Goal: Task Accomplishment & Management: Complete application form

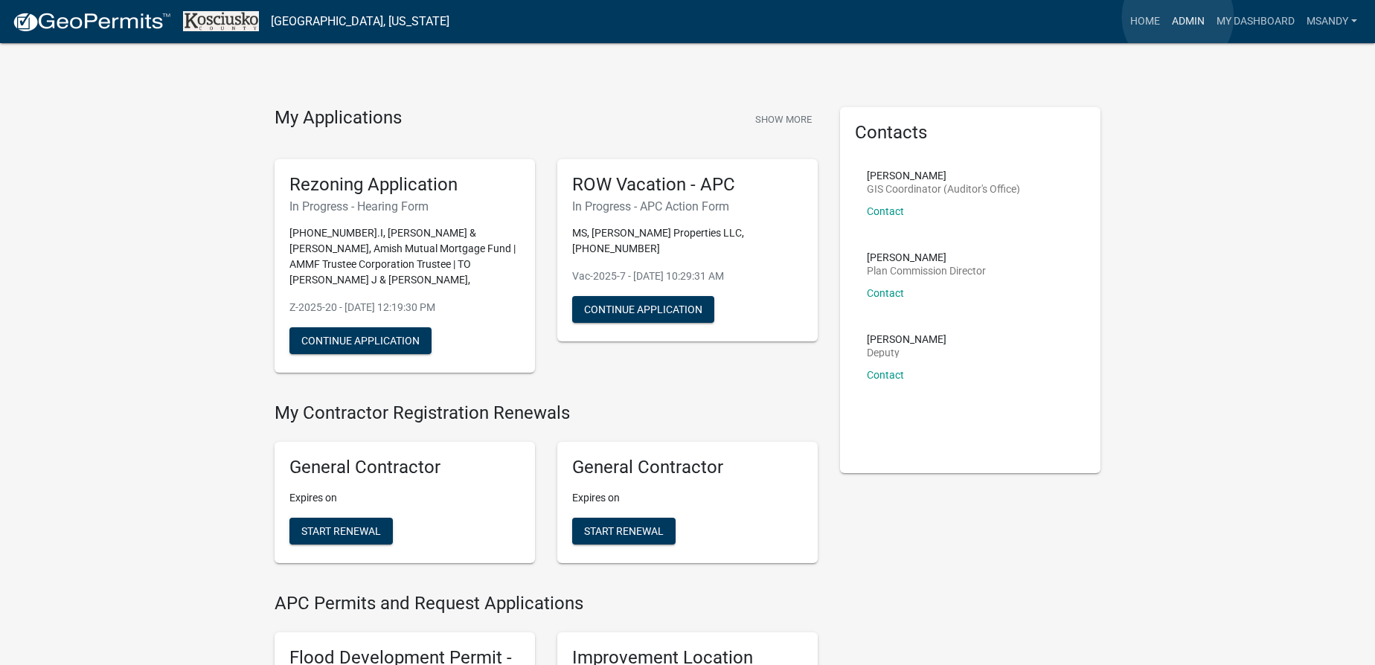
click at [681, 17] on link "Admin" at bounding box center [1188, 21] width 45 height 28
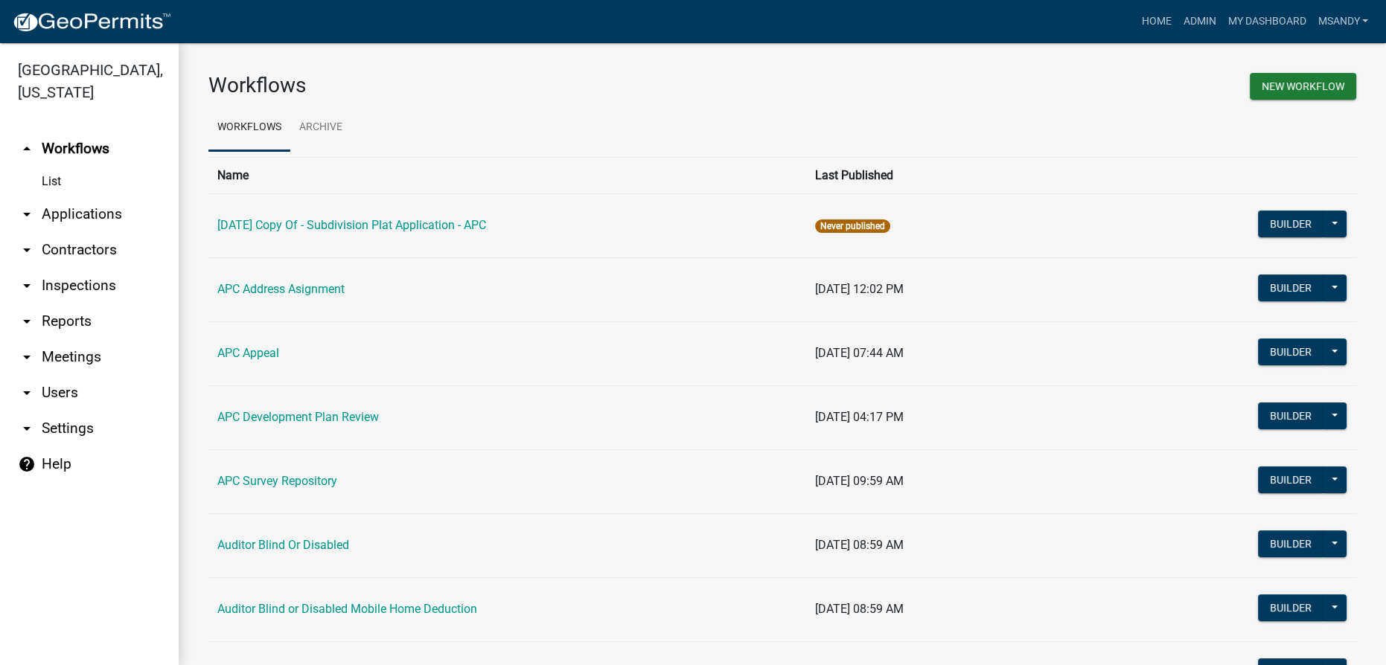
click at [81, 214] on link "arrow_drop_down Applications" at bounding box center [89, 214] width 179 height 36
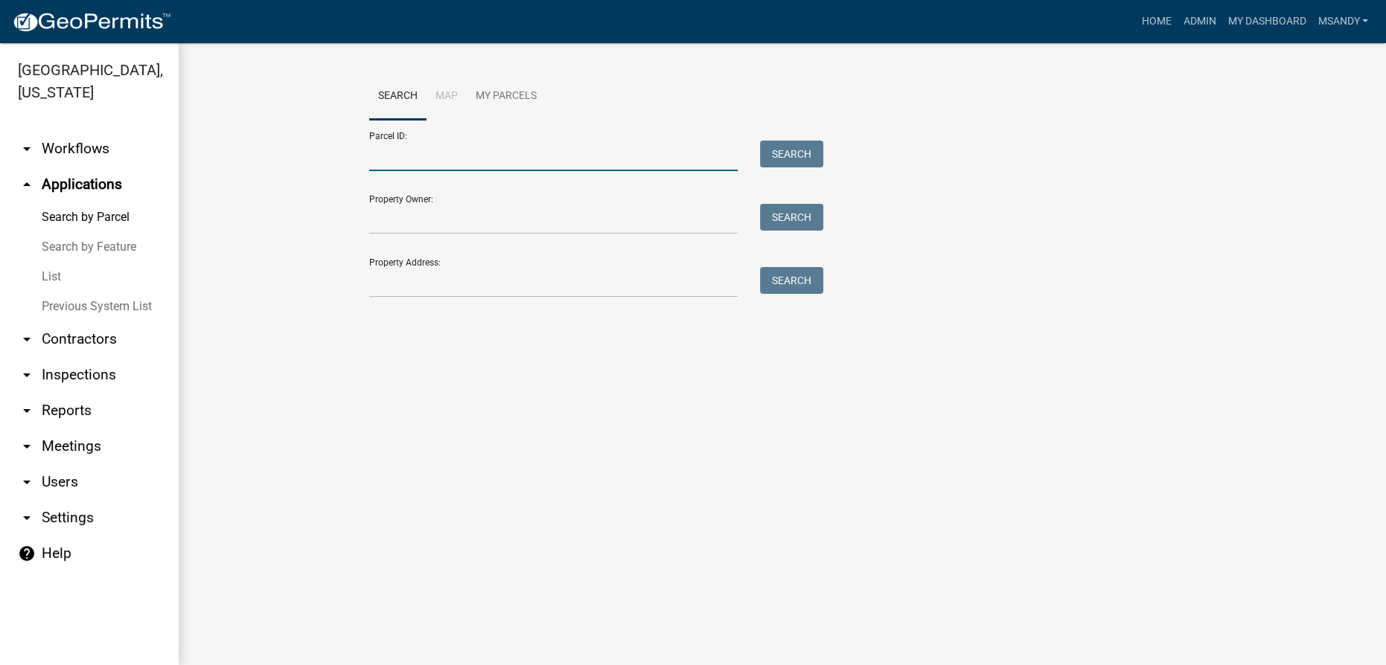
click at [421, 160] on input "Parcel ID:" at bounding box center [553, 156] width 368 height 31
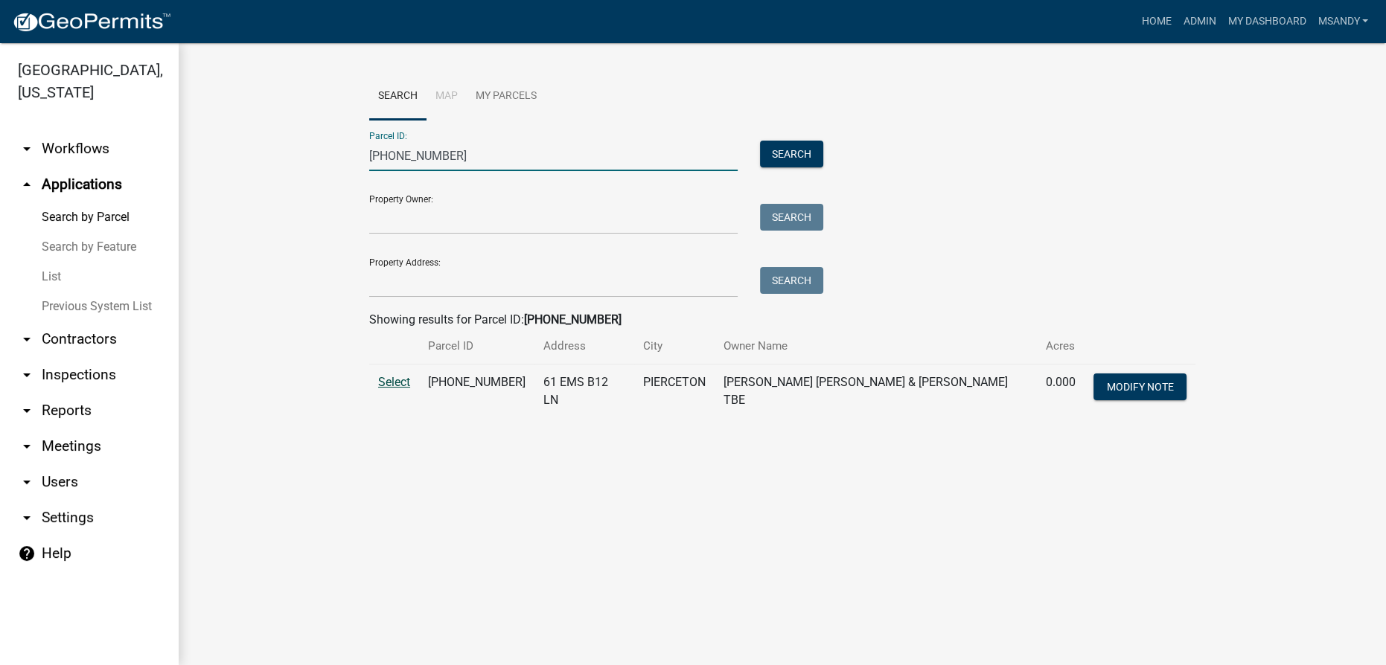
type input "005-103-028"
click at [392, 383] on span "Select" at bounding box center [394, 382] width 32 height 14
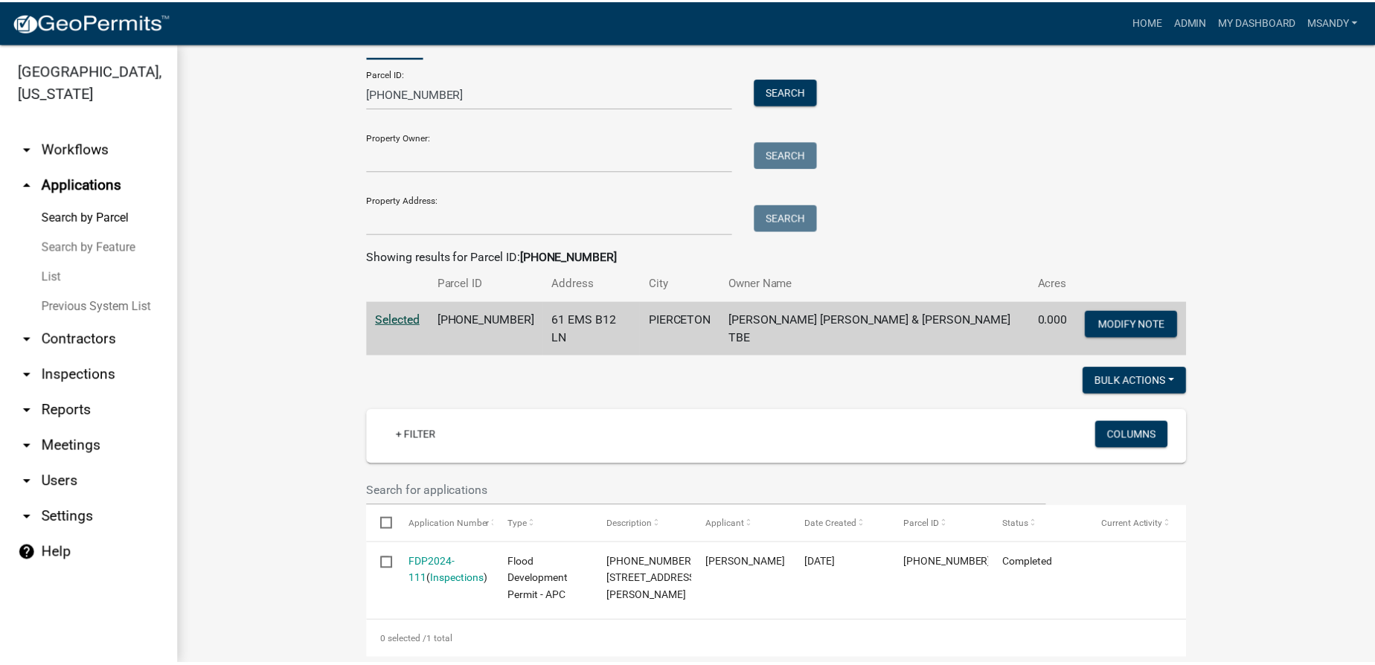
scroll to position [202, 0]
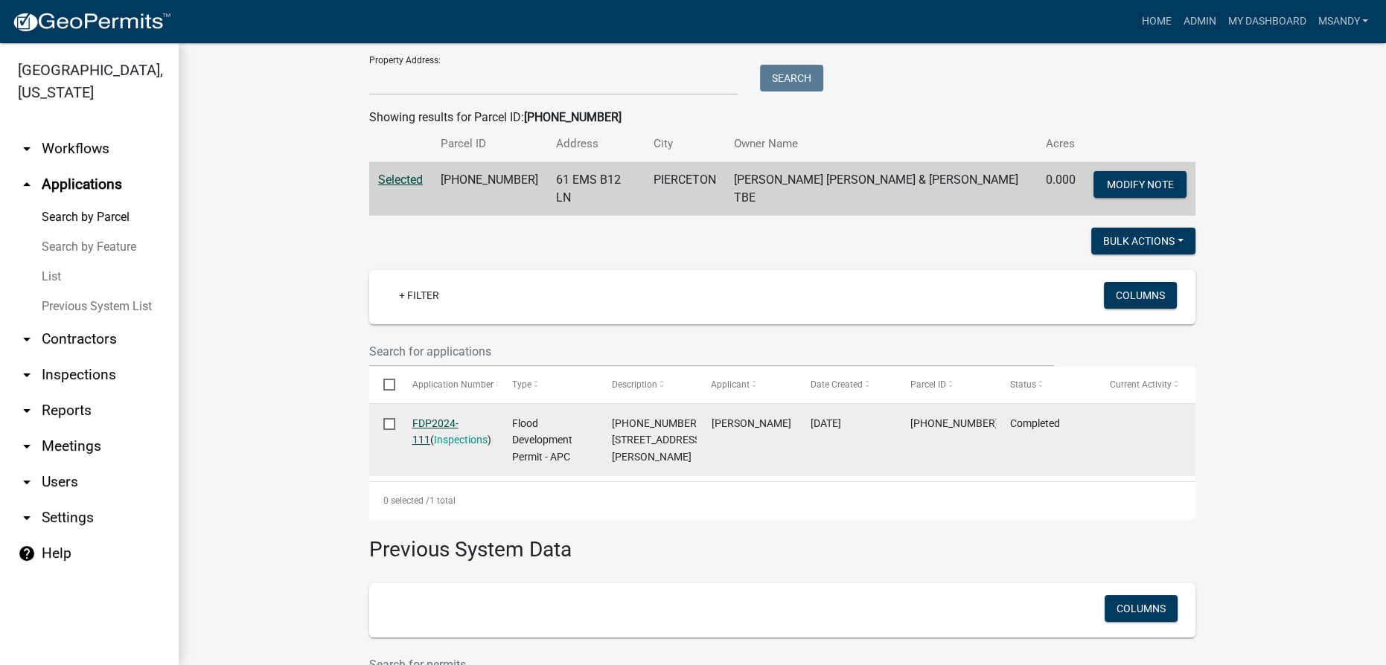
click at [434, 418] on link "FDP2024-111" at bounding box center [435, 432] width 46 height 29
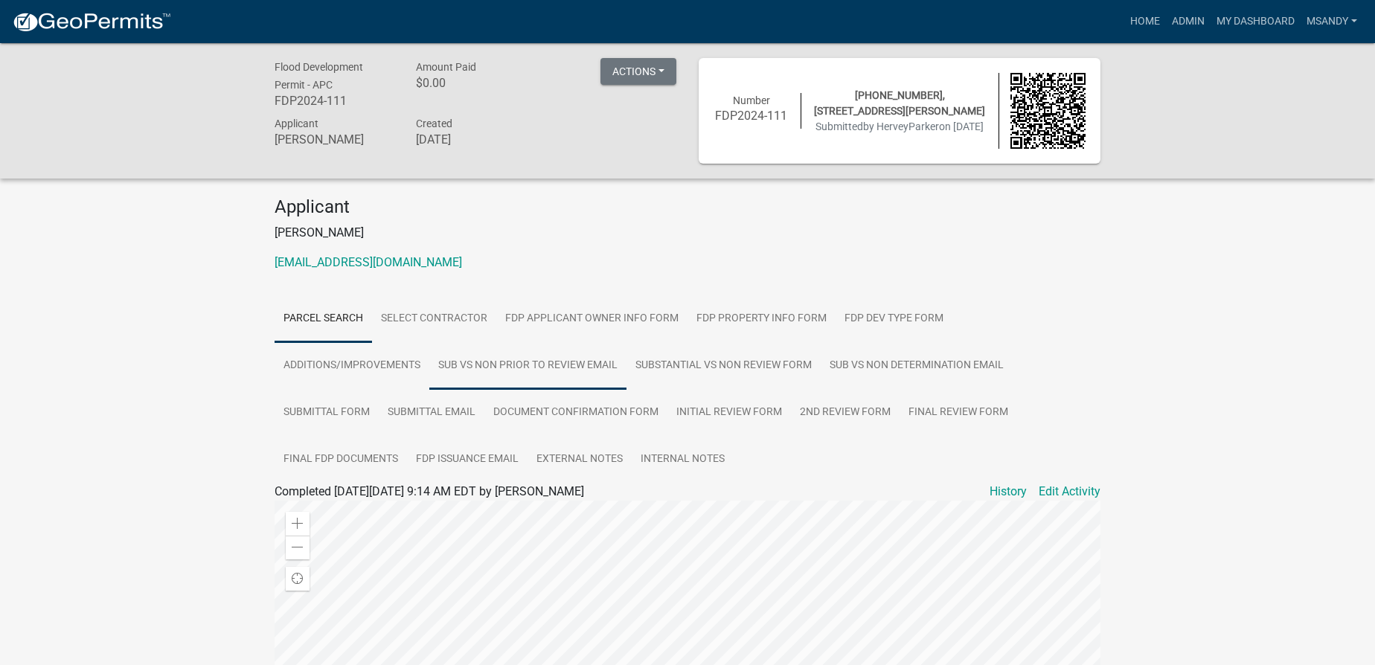
click at [484, 365] on link "sub vs non prior to review Email" at bounding box center [527, 366] width 197 height 48
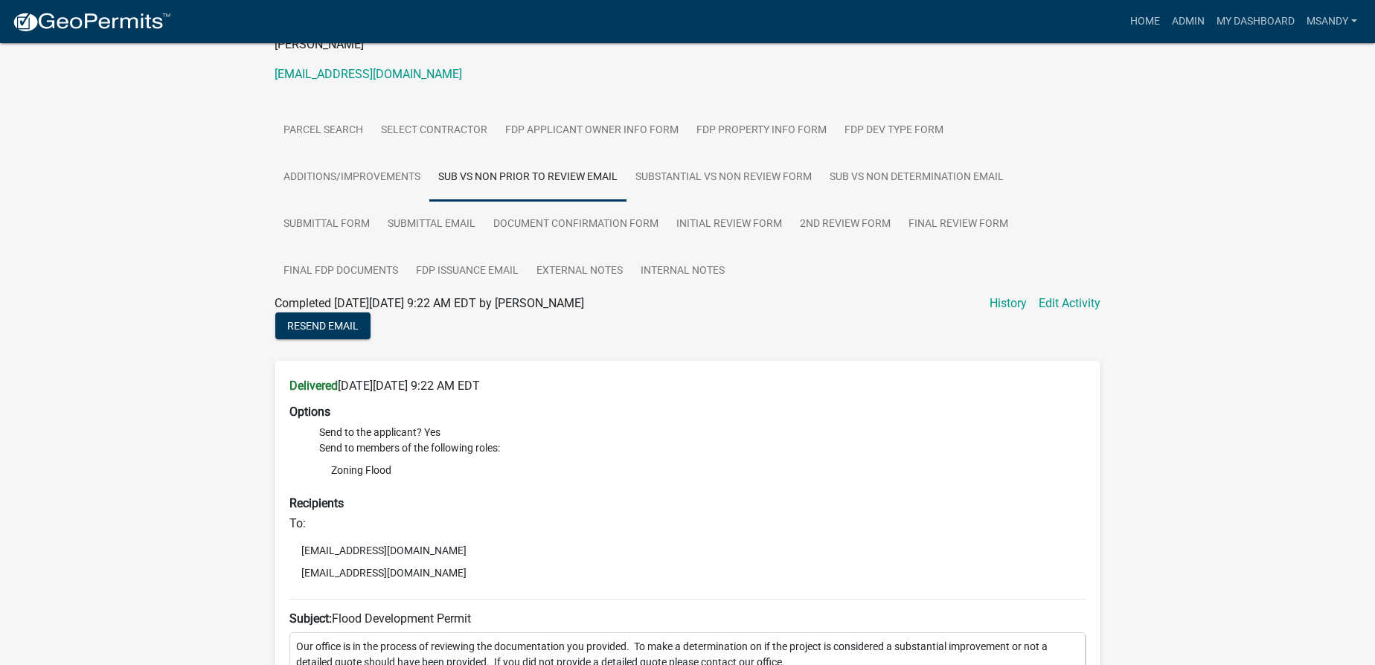
scroll to position [270, 0]
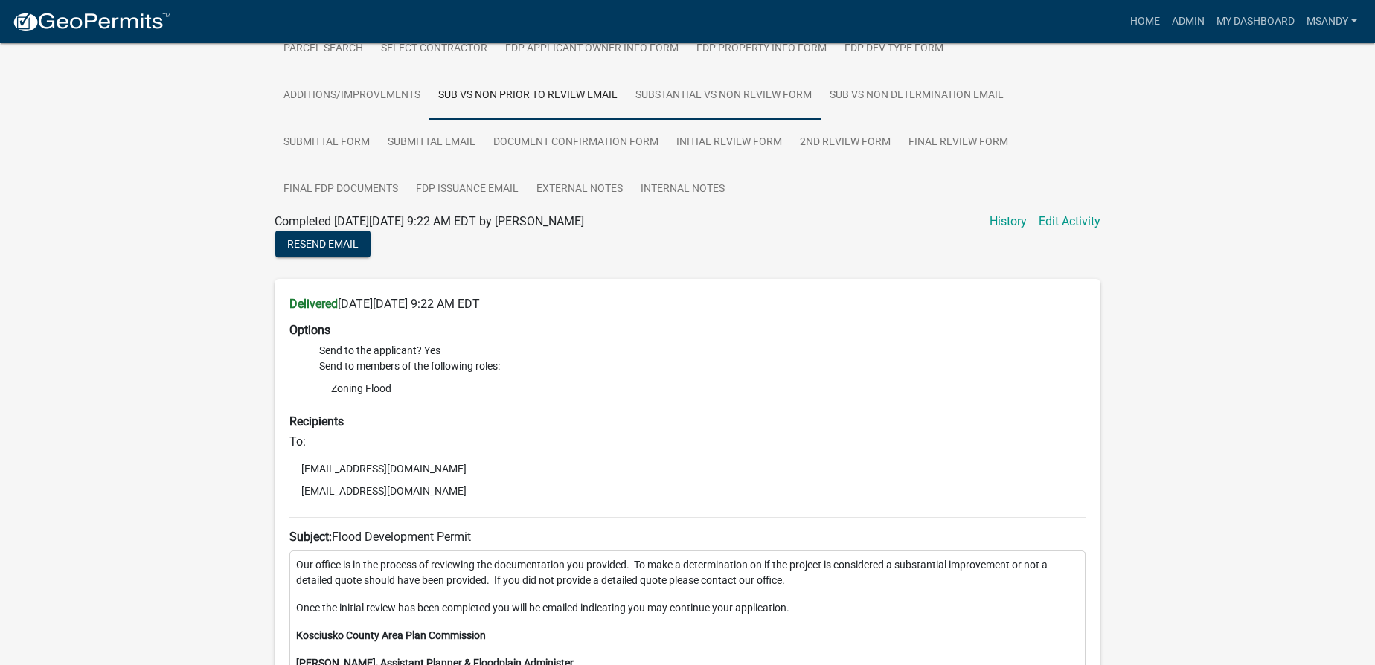
click at [681, 83] on link "Substantial vs Non Review Form" at bounding box center [724, 96] width 194 height 48
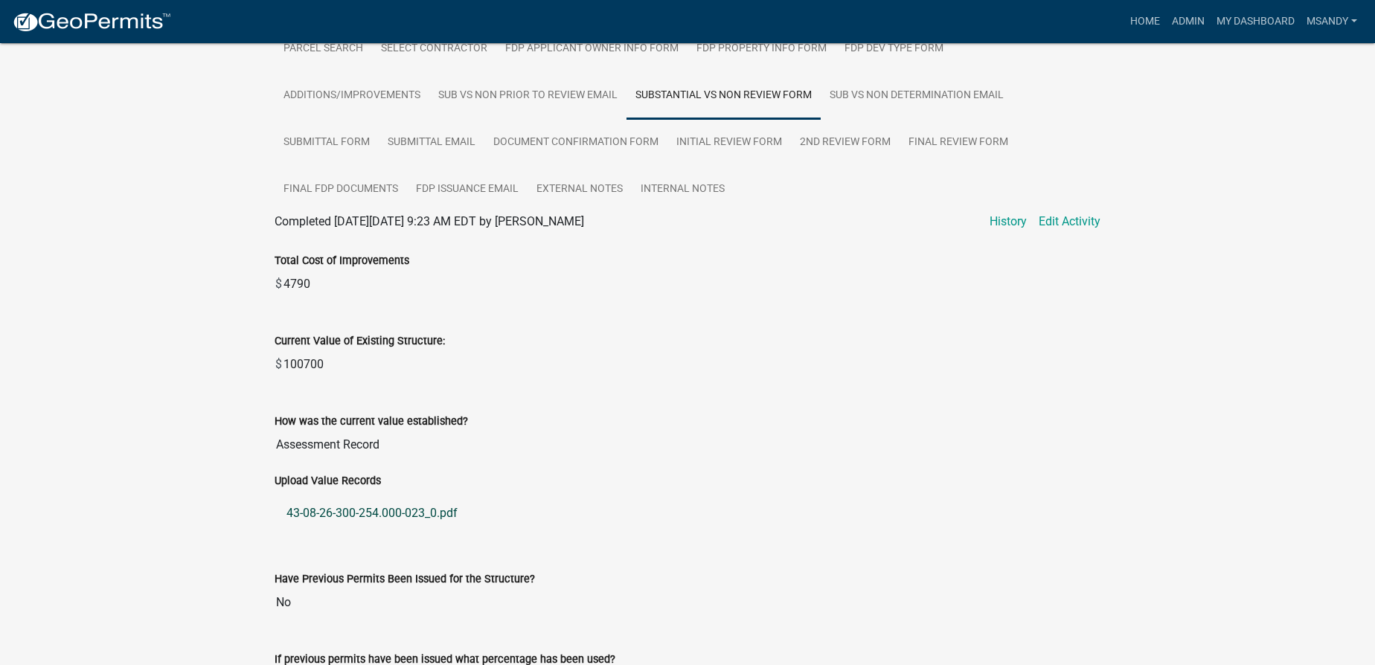
click at [357, 510] on link "43-08-26-300-254.000-023_0.pdf" at bounding box center [688, 514] width 826 height 36
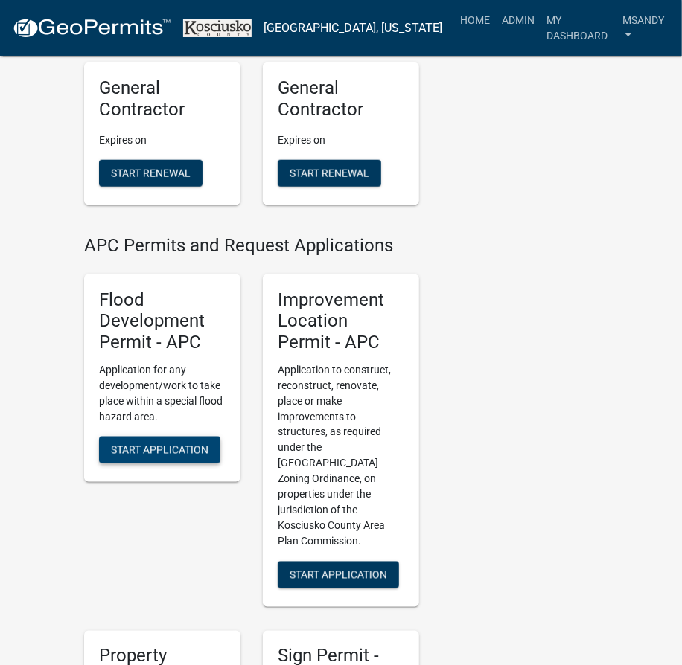
scroll to position [541, 0]
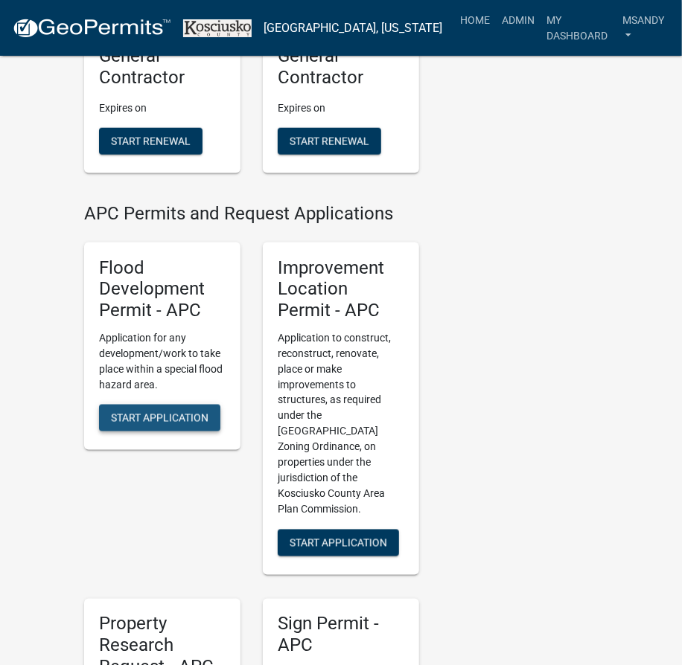
click at [193, 412] on span "Start Application" at bounding box center [160, 418] width 98 height 12
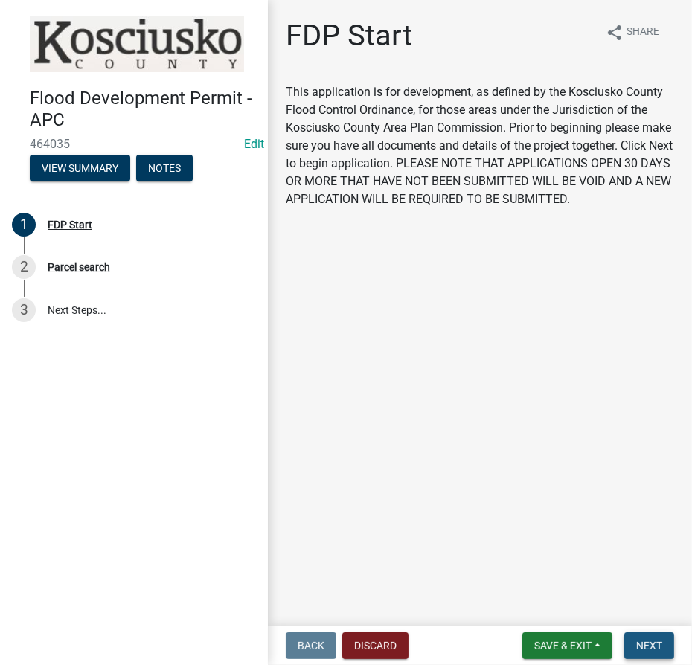
click at [632, 643] on button "Next" at bounding box center [649, 646] width 50 height 27
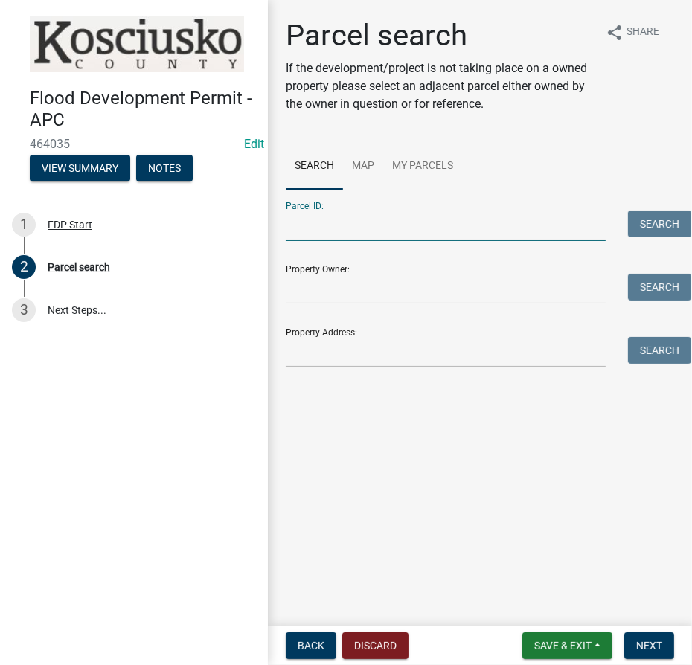
click at [347, 231] on input "Parcel ID:" at bounding box center [446, 226] width 320 height 31
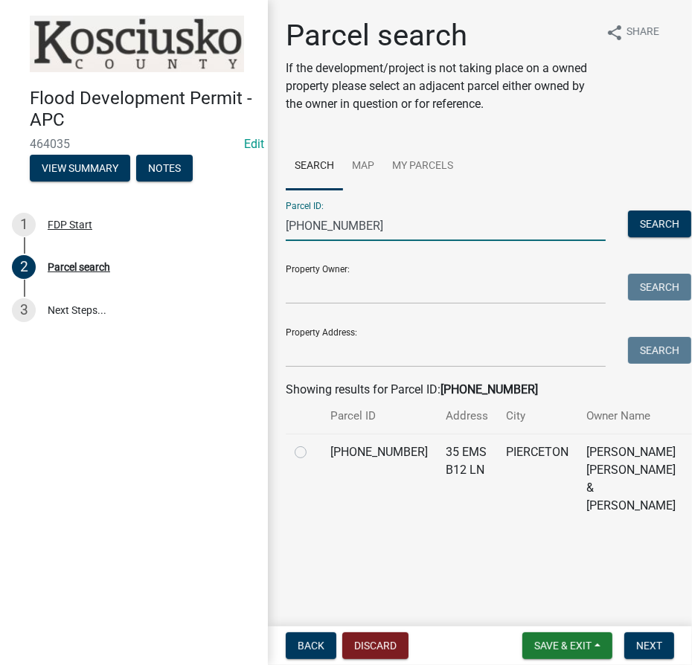
type input "005-103-018"
click at [293, 468] on td at bounding box center [304, 479] width 36 height 90
click at [313, 444] on label at bounding box center [313, 444] width 0 height 0
click at [313, 453] on input "radio" at bounding box center [318, 449] width 10 height 10
radio input "true"
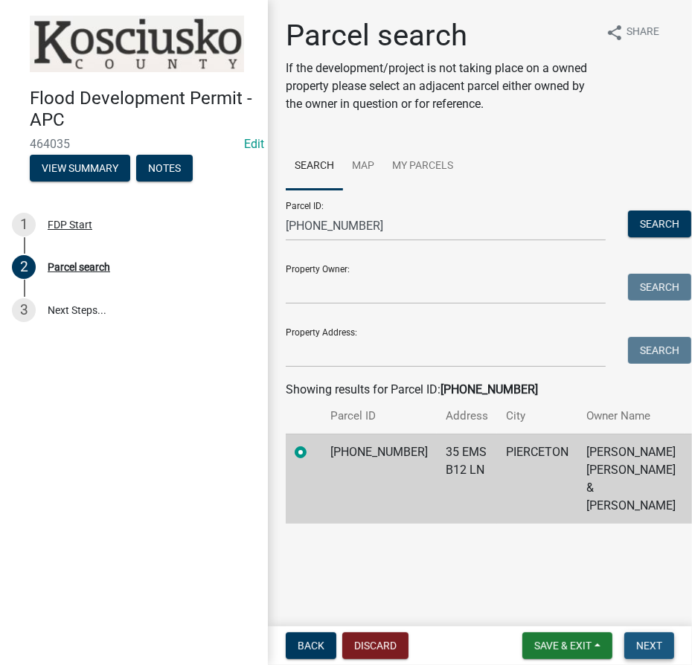
click at [661, 645] on span "Next" at bounding box center [649, 646] width 26 height 12
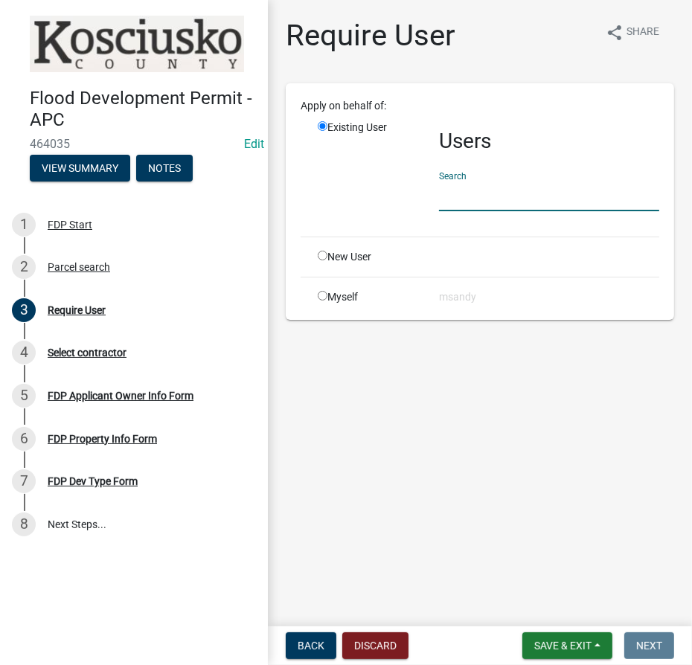
click at [472, 205] on input "text" at bounding box center [549, 196] width 220 height 31
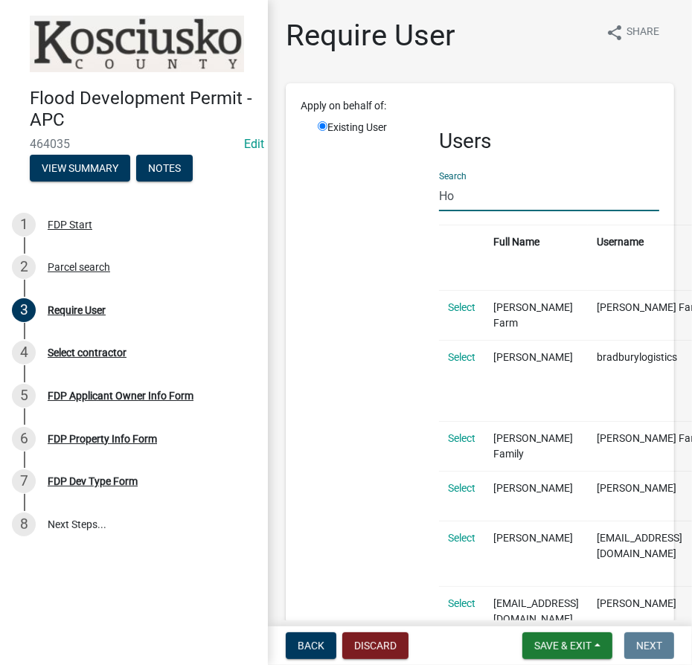
type input "H"
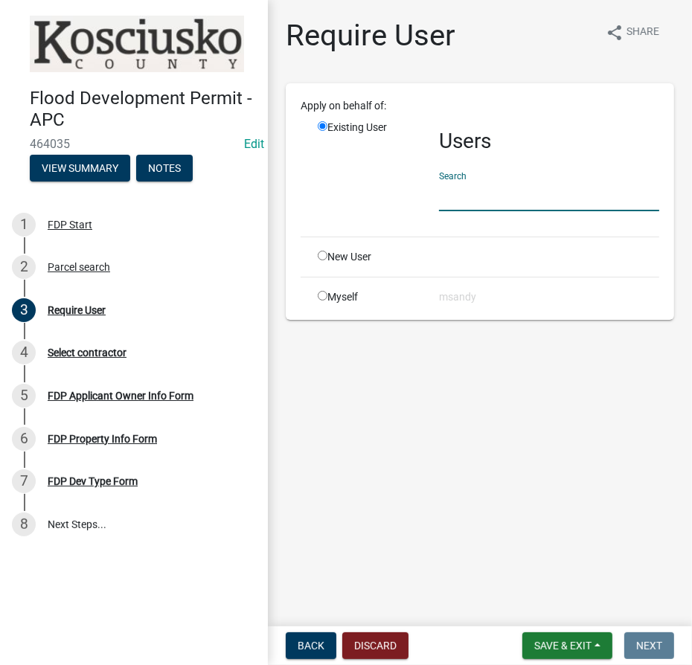
click at [493, 188] on input "text" at bounding box center [549, 196] width 220 height 31
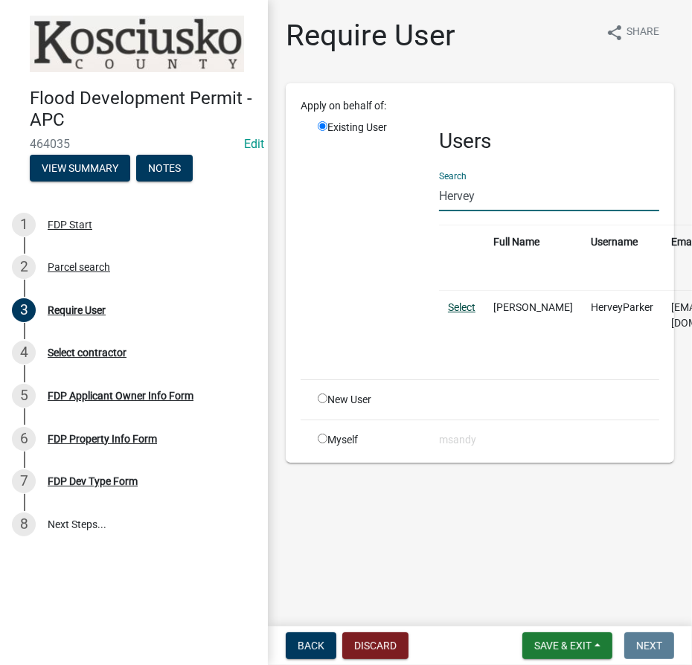
type input "Hervey"
click at [470, 305] on link "Select" at bounding box center [462, 307] width 28 height 12
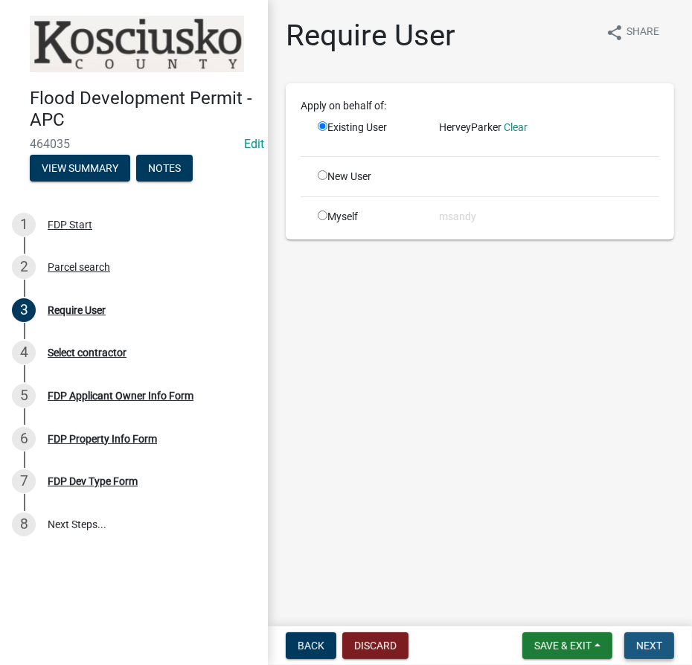
click at [648, 646] on span "Next" at bounding box center [649, 646] width 26 height 12
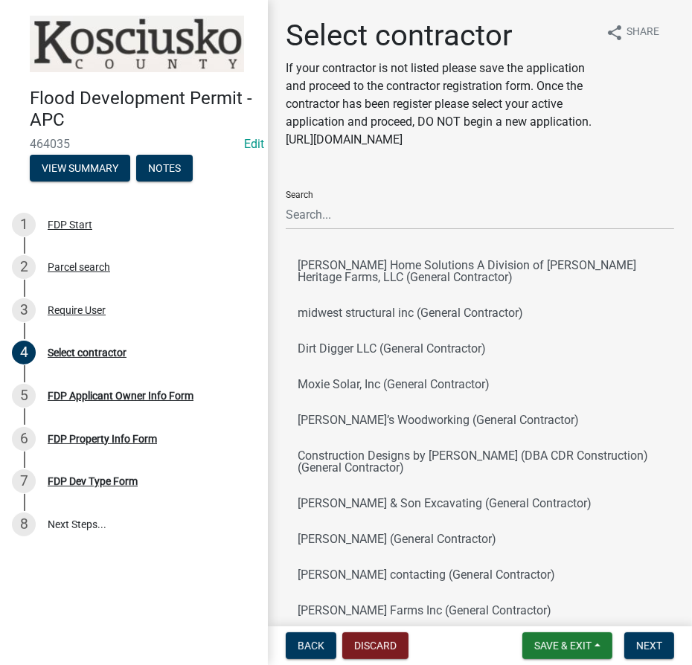
click at [441, 193] on div "Select contractor If your contractor is not listed please save the application …" at bounding box center [480, 346] width 411 height 657
click at [424, 230] on input "Search" at bounding box center [480, 214] width 389 height 31
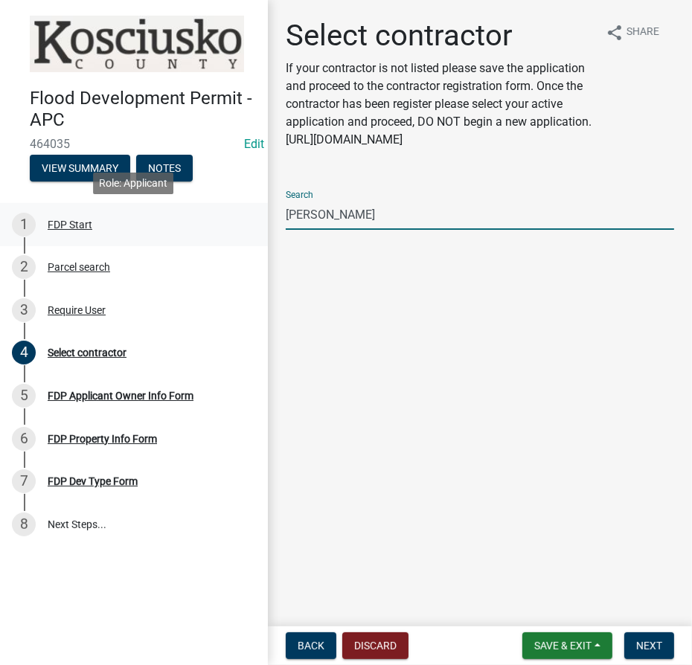
drag, startPoint x: 378, startPoint y: 214, endPoint x: 52, endPoint y: 219, distance: 326.0
click at [52, 219] on div "Flood Development Permit - APC 464035 Edit View Summary Notes 1 FDP Start 2 Par…" at bounding box center [346, 332] width 692 height 665
paste input "[EMAIL_ADDRESS][DOMAIN_NAME]"
drag, startPoint x: 415, startPoint y: 216, endPoint x: 213, endPoint y: 227, distance: 202.0
click at [213, 227] on div "Flood Development Permit - APC 464035 Edit View Summary Notes 1 FDP Start 2 Par…" at bounding box center [346, 332] width 692 height 665
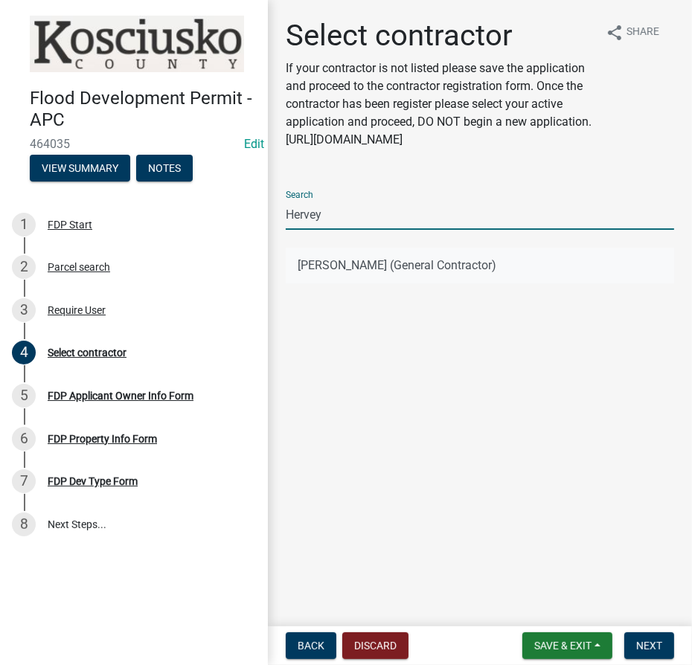
type input "Hervey"
click at [459, 269] on button "Hervey Parker (General Contractor)" at bounding box center [480, 266] width 389 height 36
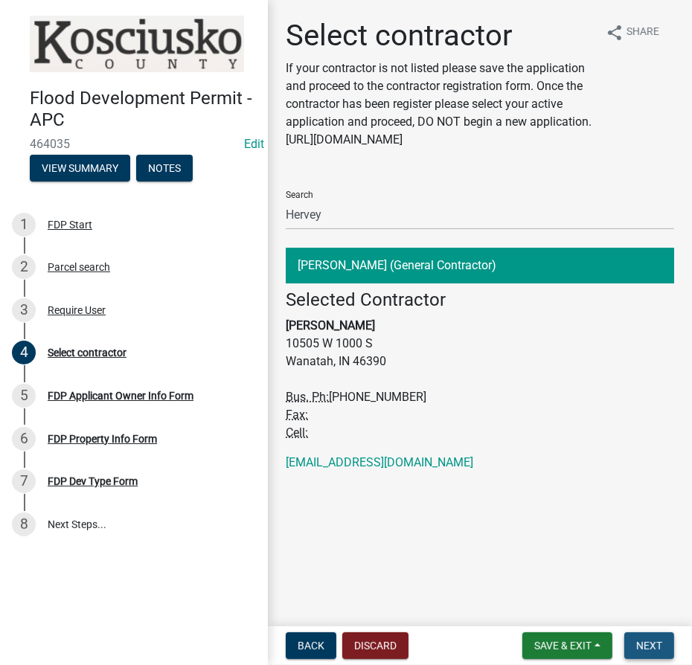
click at [655, 648] on span "Next" at bounding box center [649, 646] width 26 height 12
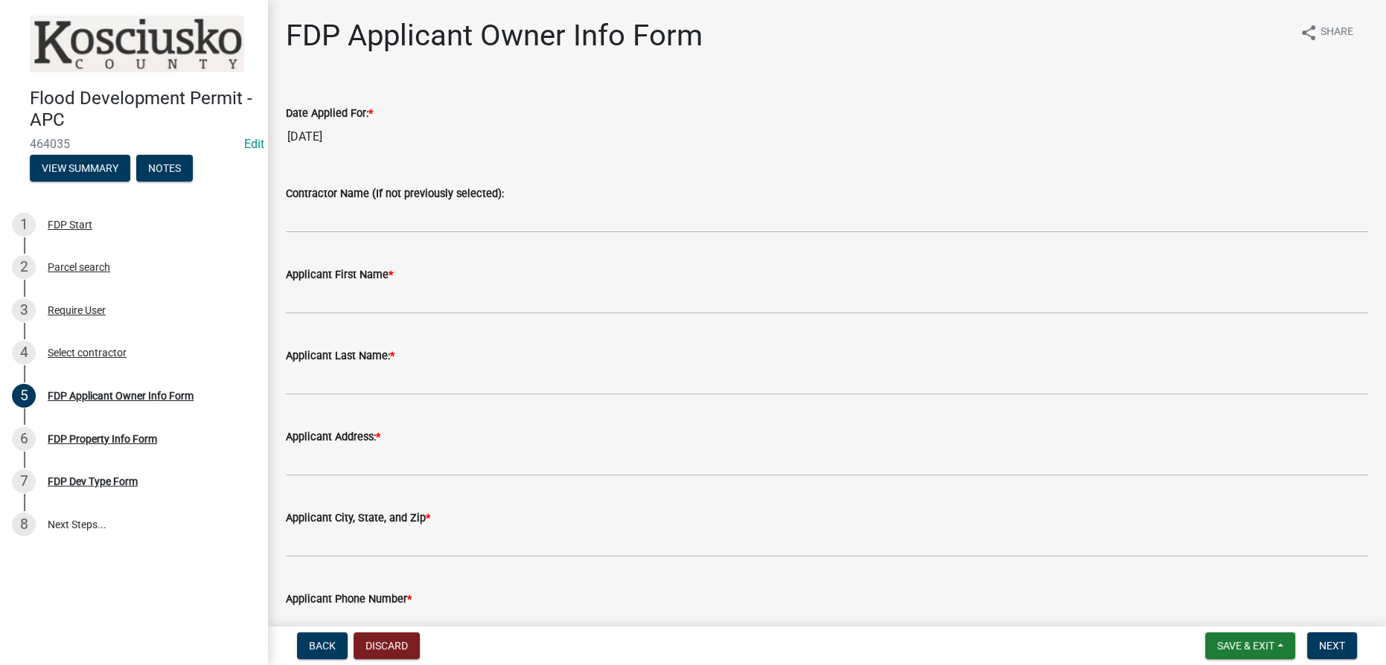
drag, startPoint x: 440, startPoint y: 315, endPoint x: 443, endPoint y: 307, distance: 8.7
click at [443, 308] on wm-data-entity-input "Applicant First Name *" at bounding box center [827, 285] width 1082 height 81
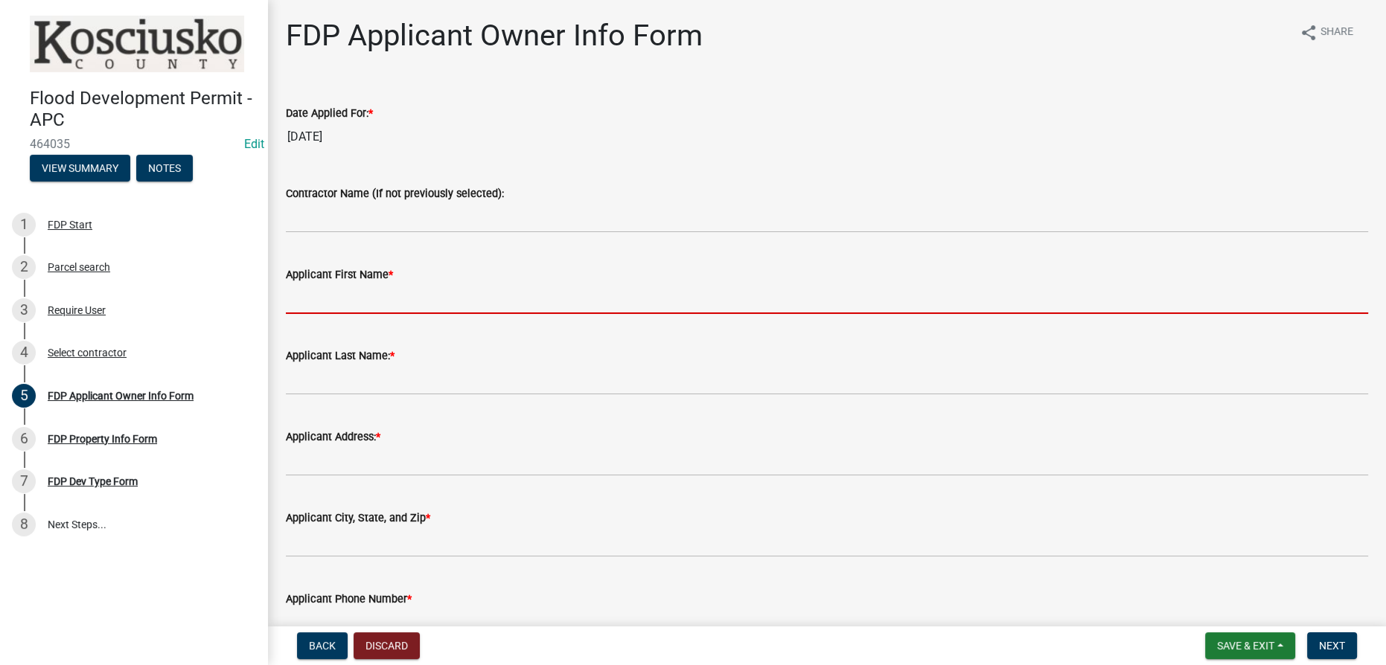
drag, startPoint x: 428, startPoint y: 295, endPoint x: 501, endPoint y: 210, distance: 111.9
click at [427, 295] on input "Applicant First Name *" at bounding box center [827, 299] width 1082 height 31
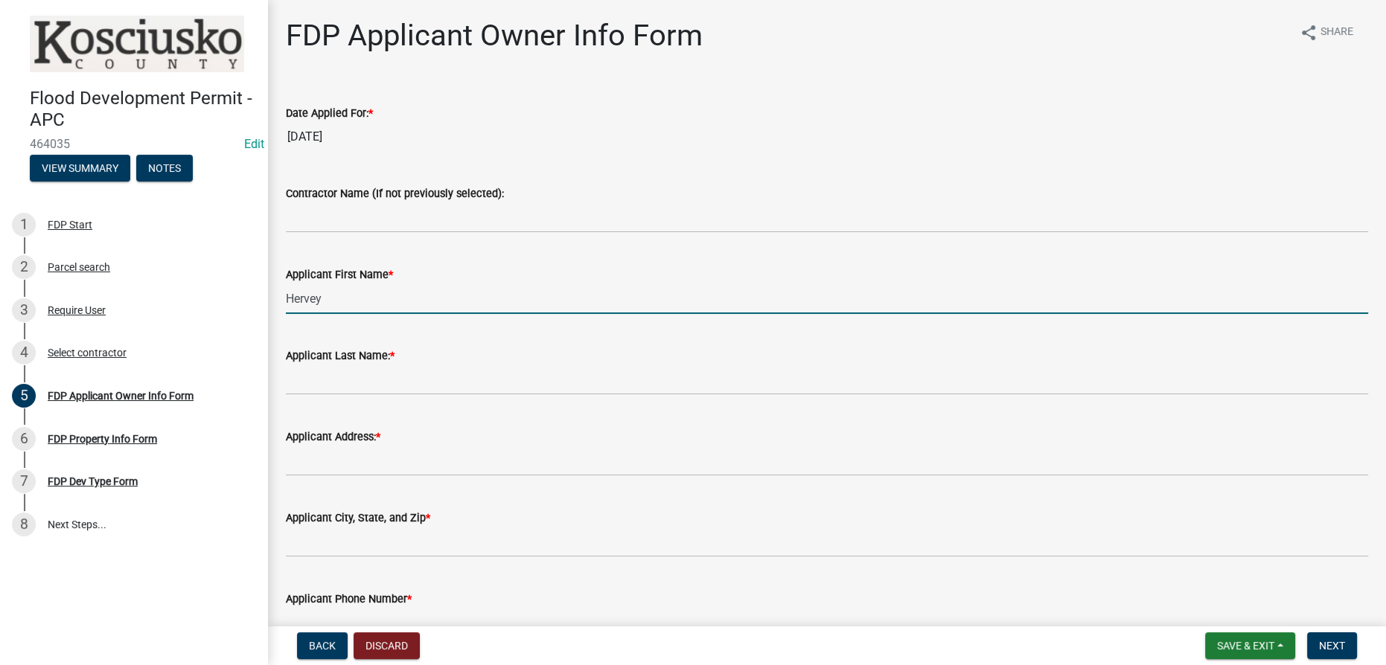
type input "Hervey"
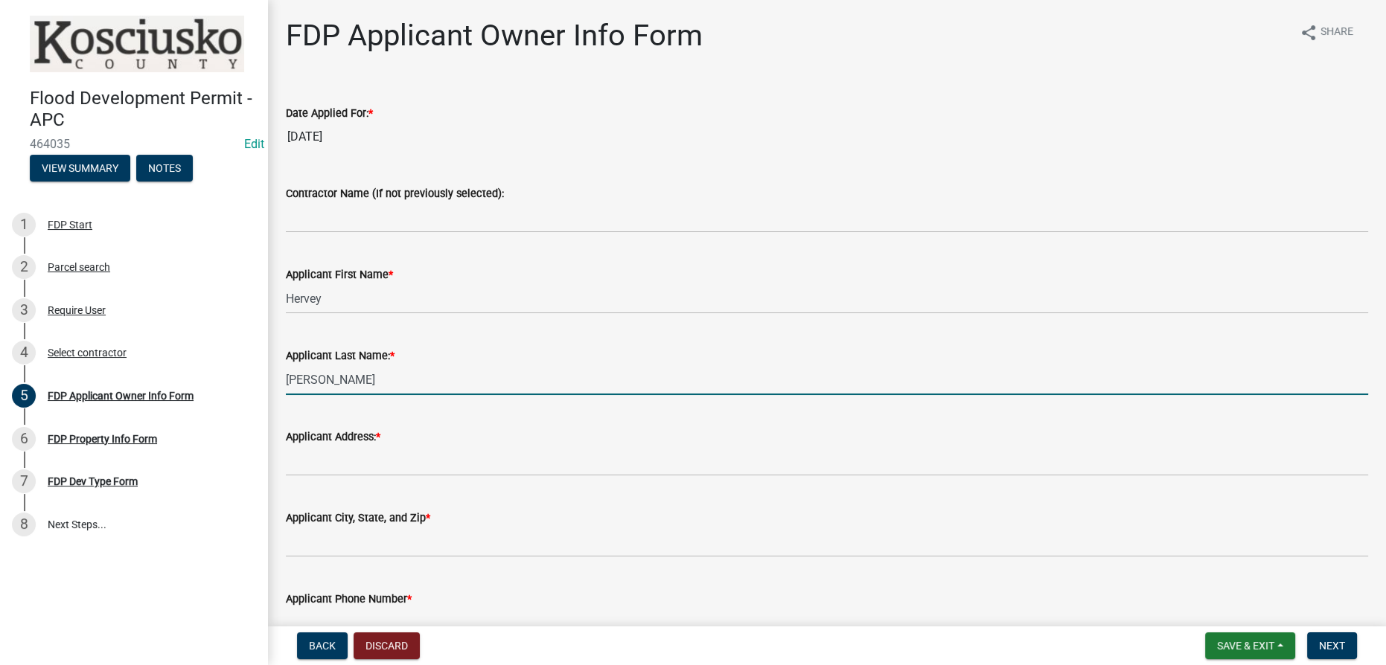
type input "Parker"
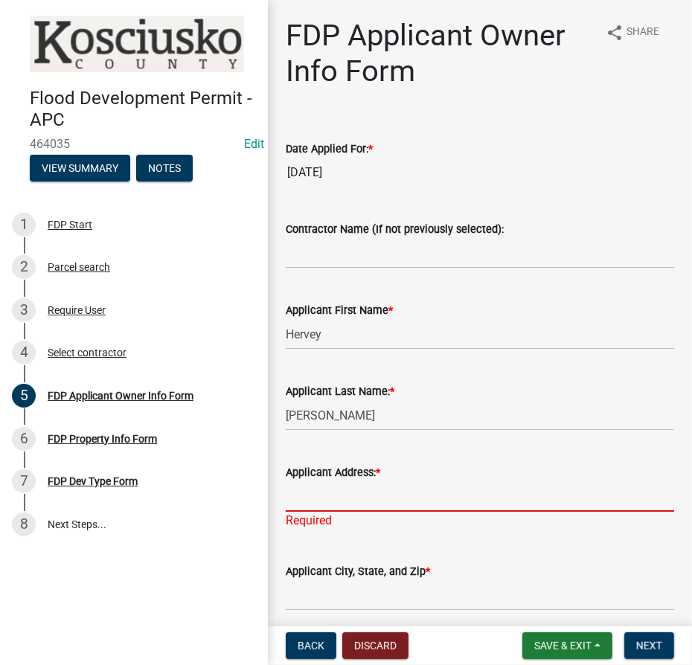
click at [343, 502] on input "Applicant Address: *" at bounding box center [480, 497] width 389 height 31
type input "10505 W 1000 S"
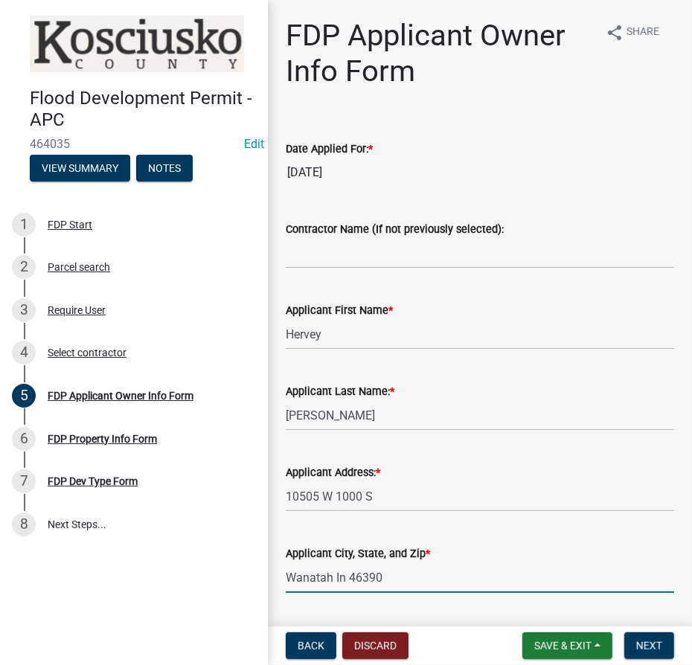
type input "Wanatah In 46390"
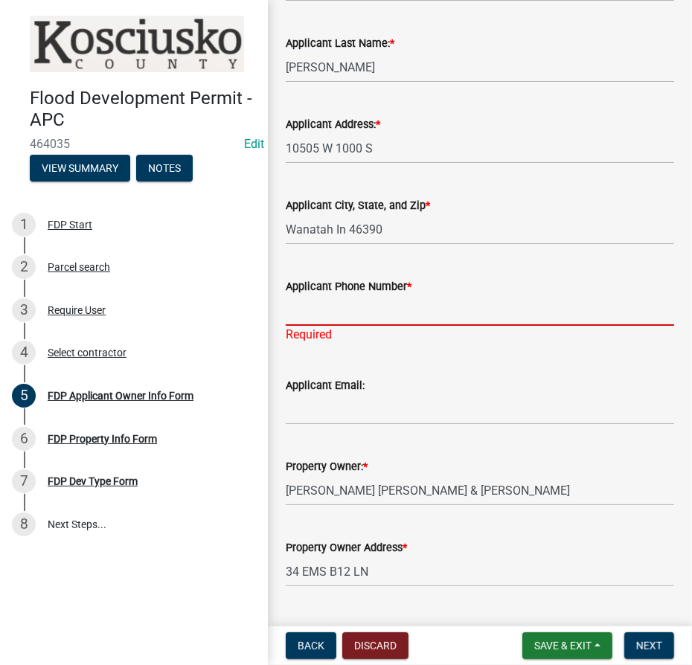
click at [346, 318] on input "Applicant Phone Number *" at bounding box center [480, 310] width 389 height 31
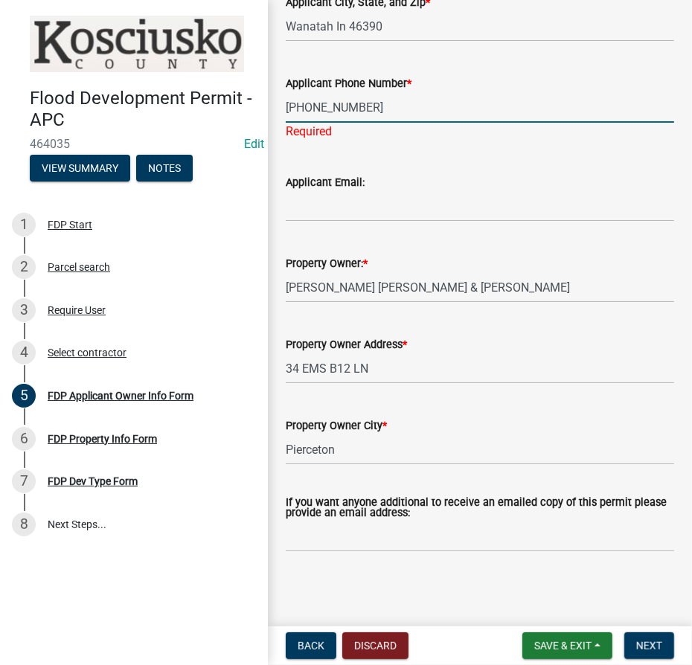
scroll to position [552, 0]
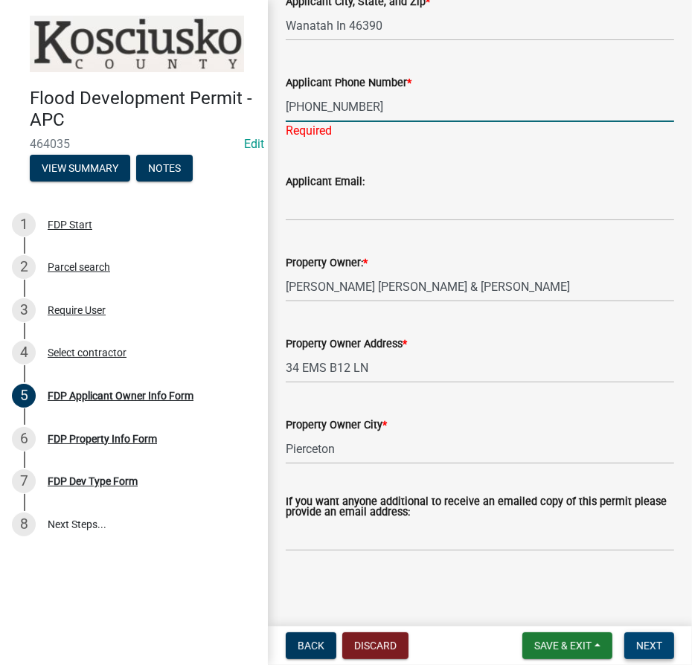
type input "219-508-6507"
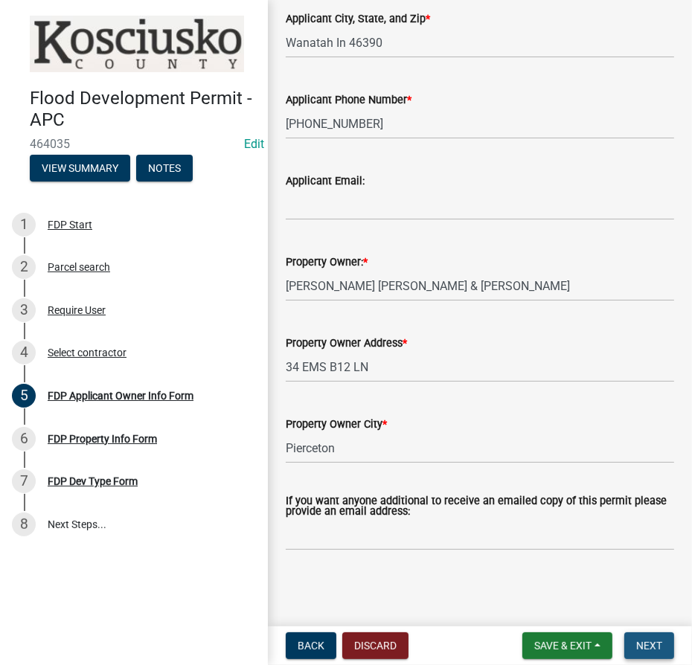
scroll to position [534, 0]
click at [638, 655] on button "Next" at bounding box center [649, 646] width 50 height 27
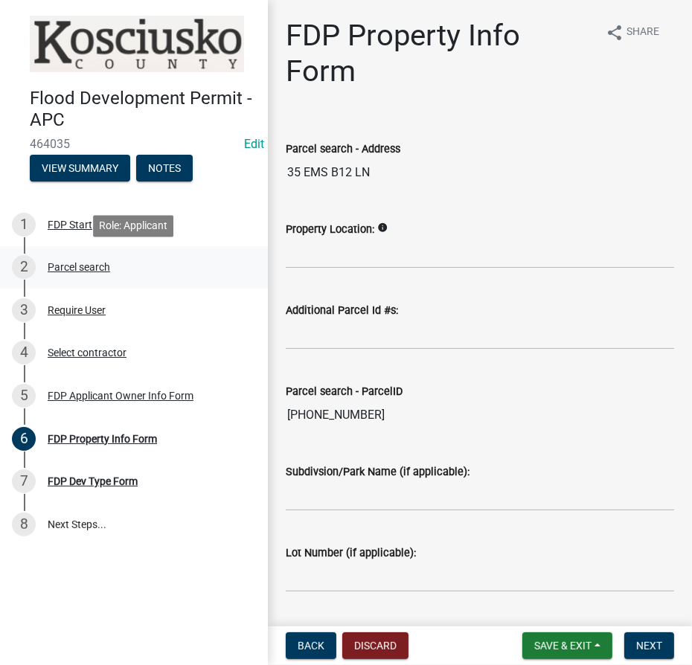
click at [66, 267] on div "Parcel search" at bounding box center [79, 267] width 63 height 10
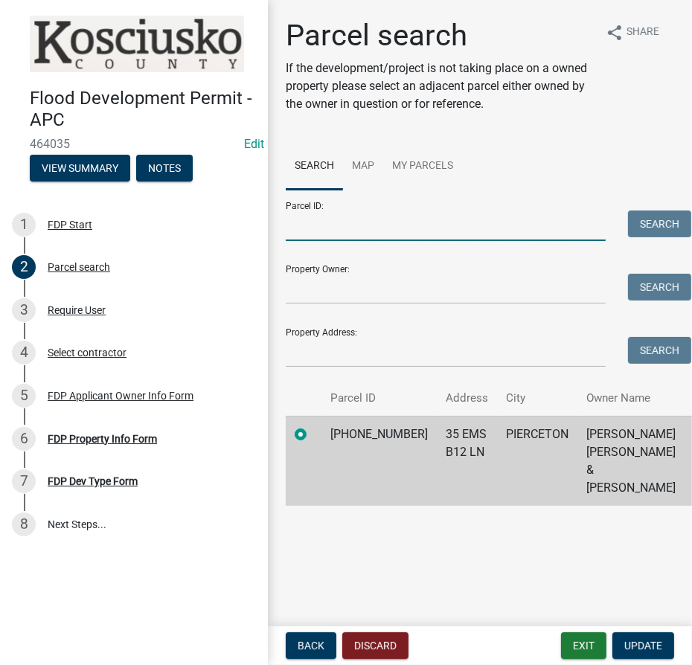
click at [389, 235] on input "Parcel ID:" at bounding box center [446, 226] width 320 height 31
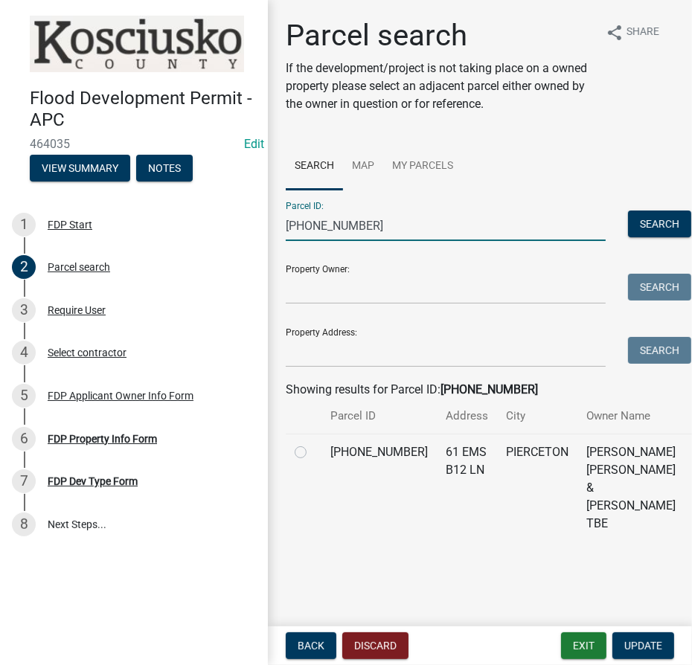
type input "005-103-028"
click at [313, 444] on label at bounding box center [313, 444] width 0 height 0
click at [313, 453] on input "radio" at bounding box center [318, 449] width 10 height 10
radio input "true"
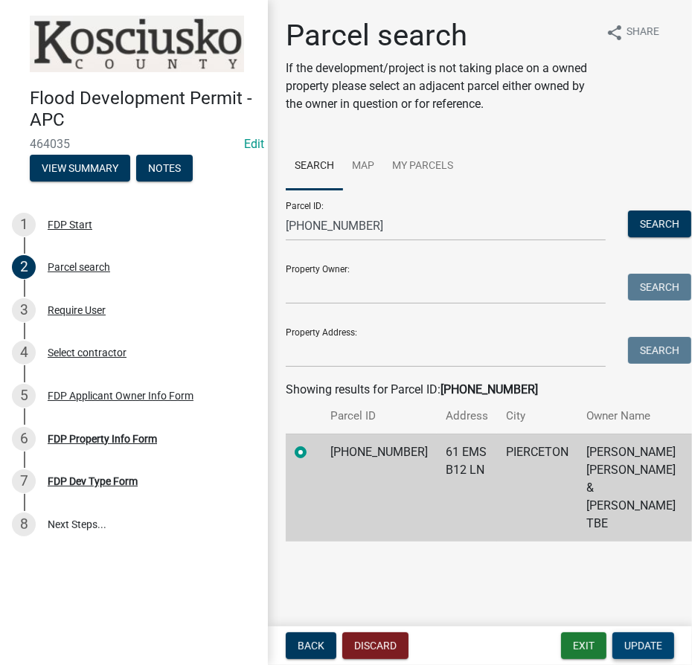
click at [651, 640] on span "Update" at bounding box center [643, 646] width 38 height 12
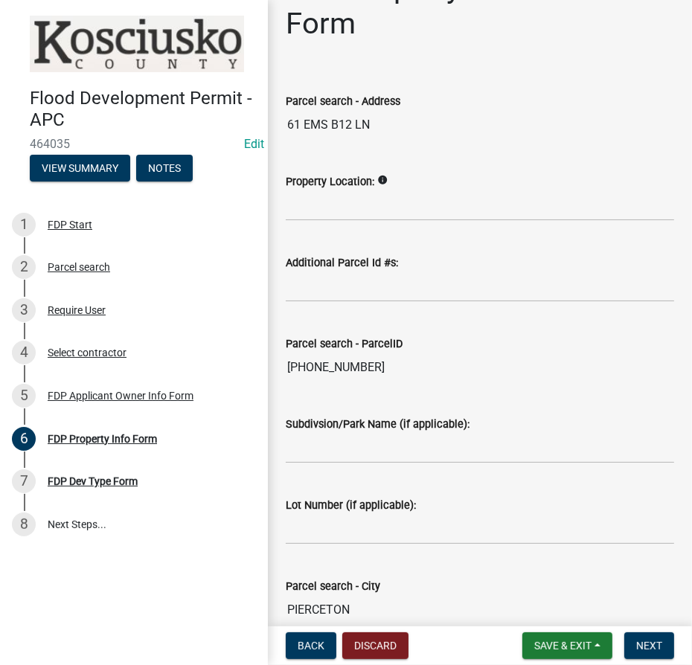
scroll to position [67, 0]
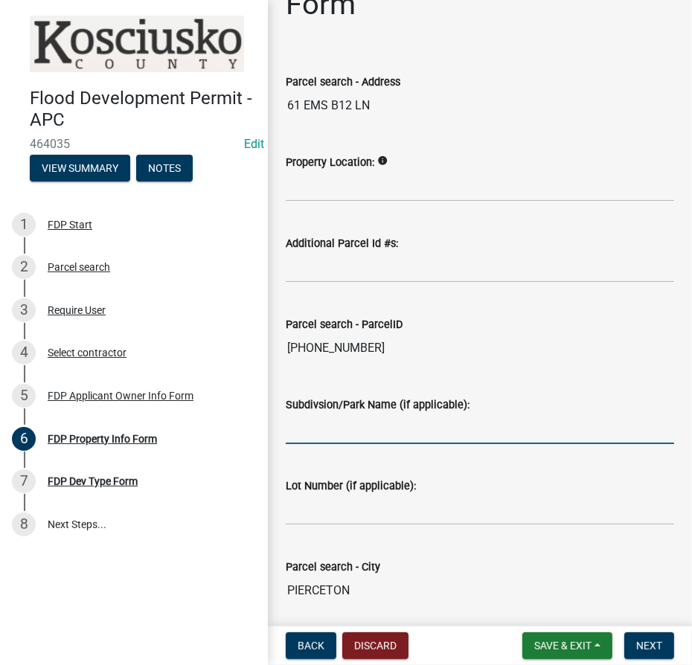
click at [320, 432] on input "Subdivsion/Park Name (if applicable):" at bounding box center [480, 429] width 389 height 31
type input "Sunset Lane Kuhn Lane"
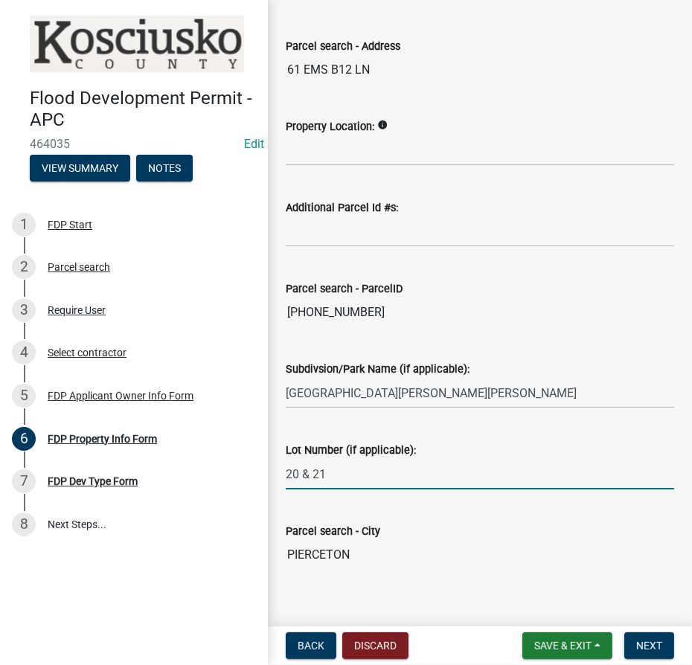
scroll to position [121, 0]
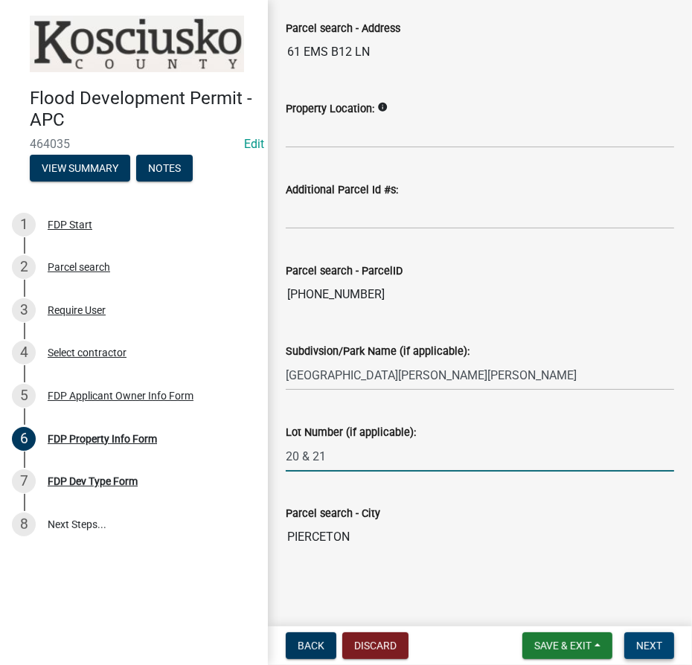
type input "20 & 21"
click at [651, 642] on span "Next" at bounding box center [649, 646] width 26 height 12
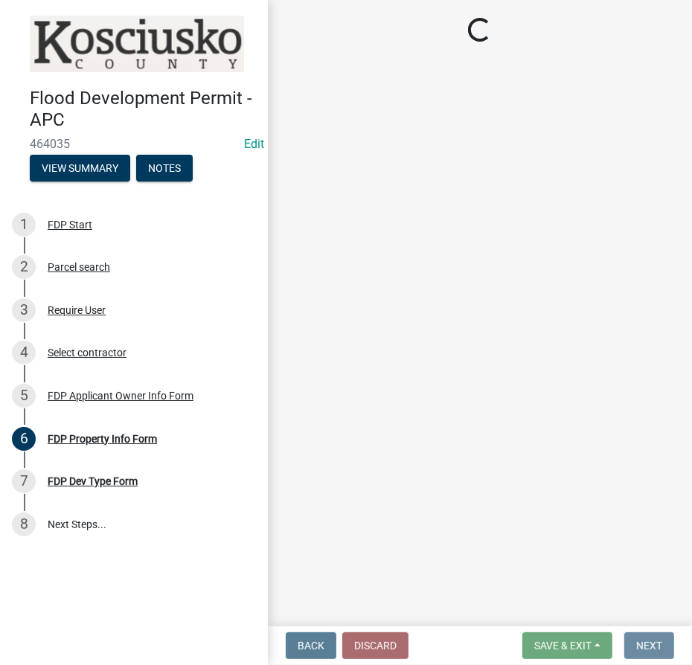
scroll to position [0, 0]
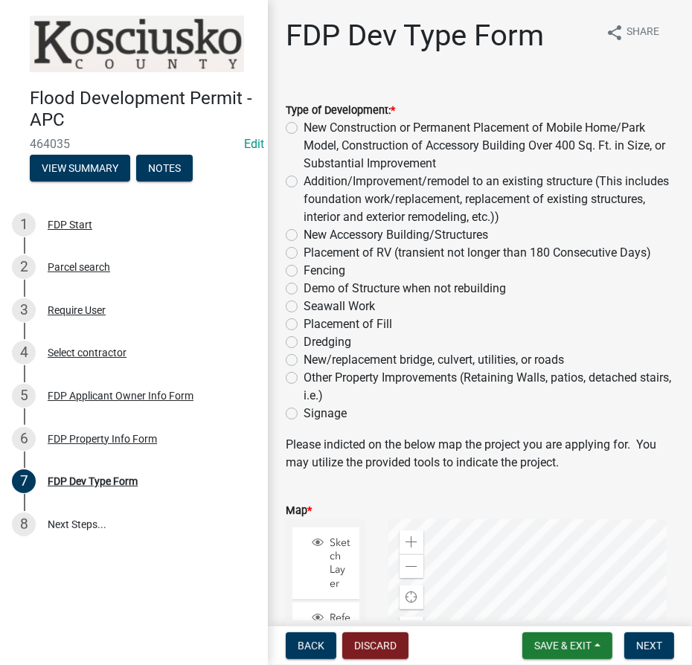
click at [293, 188] on div "Addition/Improvement/remodel to an existing structure (This includes foundation…" at bounding box center [480, 200] width 389 height 54
click at [304, 179] on label "Addition/Improvement/remodel to an existing structure (This includes foundation…" at bounding box center [489, 200] width 371 height 54
click at [304, 179] on input "Addition/Improvement/remodel to an existing structure (This includes foundation…" at bounding box center [309, 178] width 10 height 10
radio input "true"
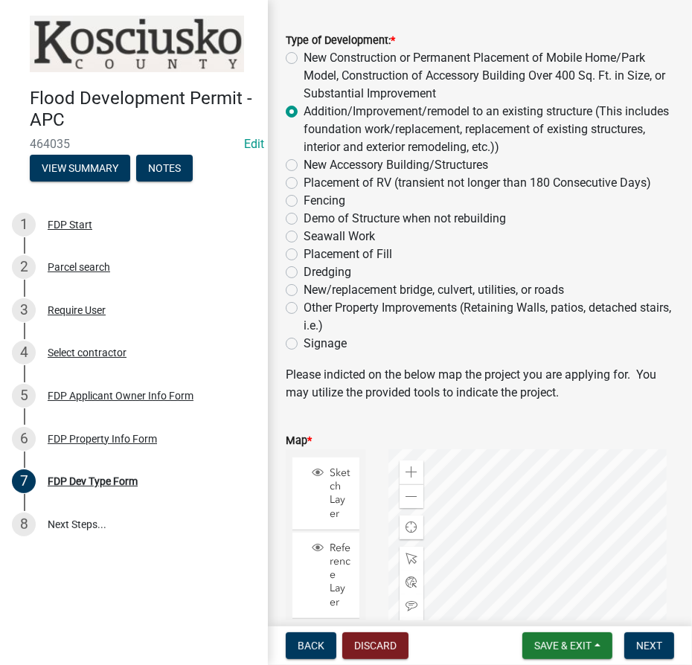
scroll to position [135, 0]
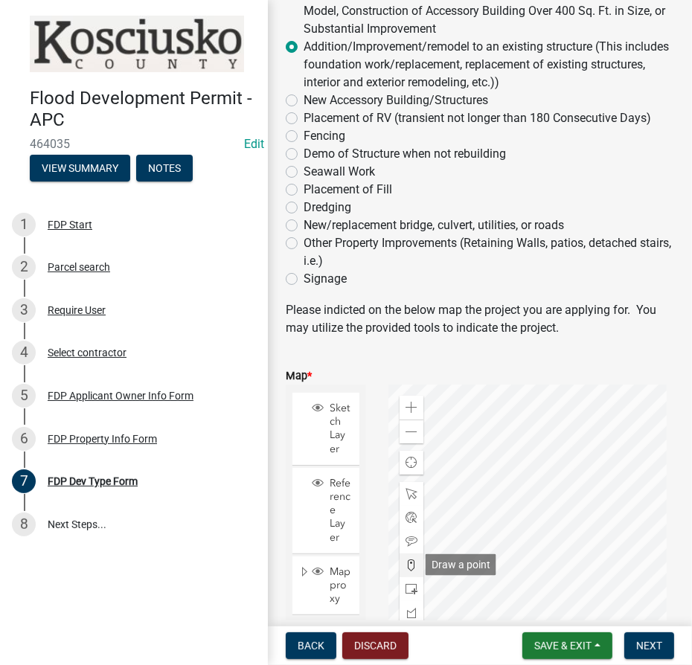
click at [409, 563] on span at bounding box center [412, 566] width 12 height 12
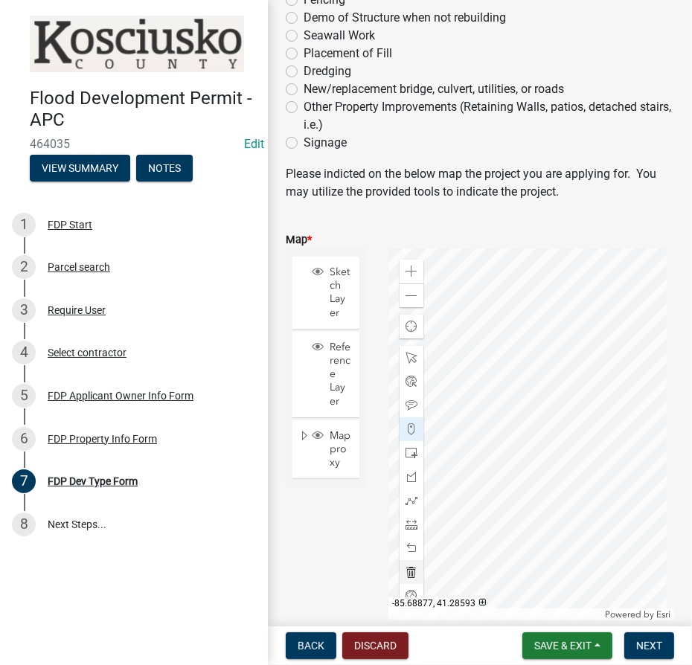
click at [480, 437] on div at bounding box center [532, 435] width 286 height 372
click at [661, 642] on span "Next" at bounding box center [649, 646] width 26 height 12
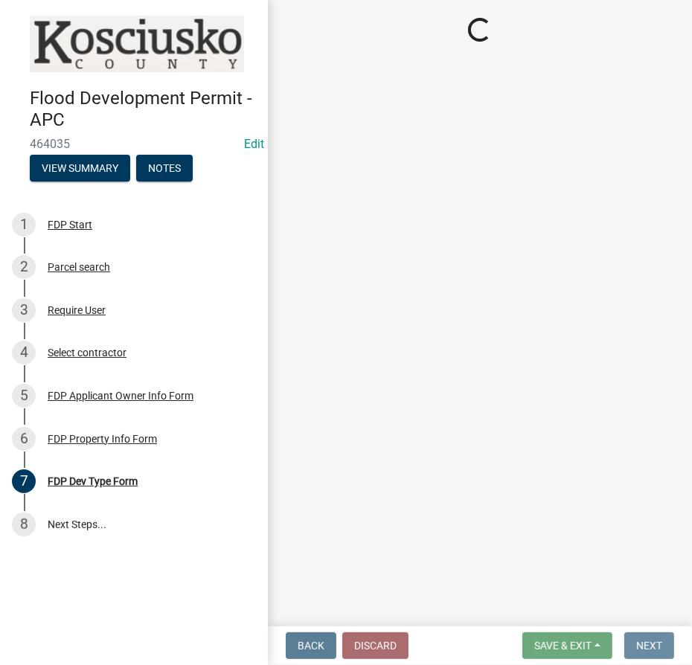
scroll to position [0, 0]
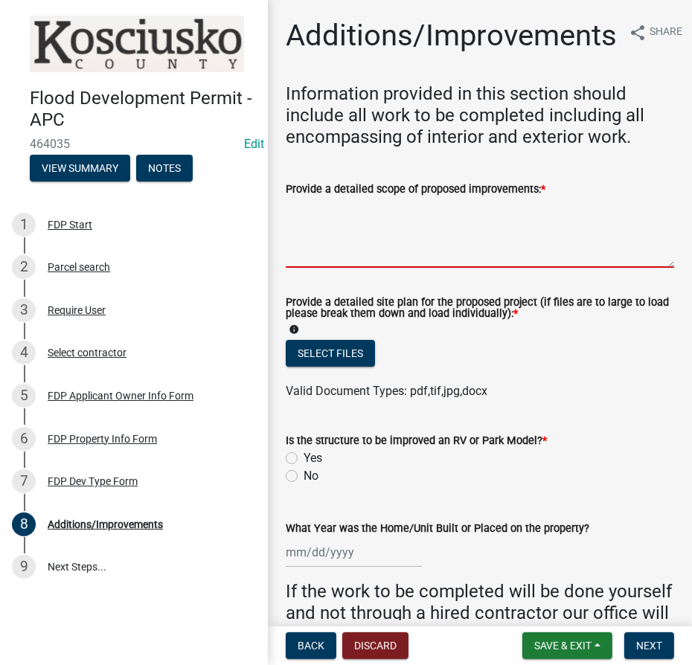
click at [373, 216] on textarea "Provide a detailed scope of proposed improvements: *" at bounding box center [480, 233] width 389 height 70
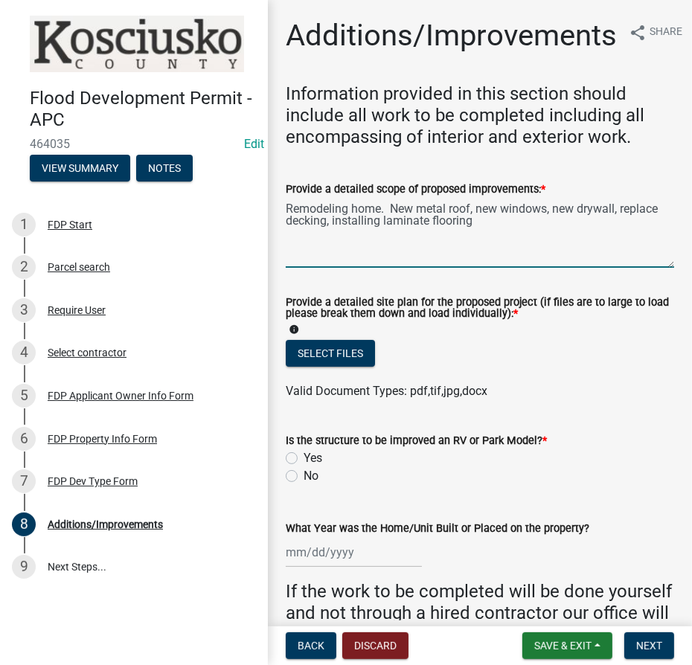
type textarea "Remodeling home. New metal roof, new windows, new drywall, replace decking, ins…"
click at [304, 475] on label "No" at bounding box center [311, 476] width 15 height 18
click at [304, 475] on input "No" at bounding box center [309, 472] width 10 height 10
radio input "true"
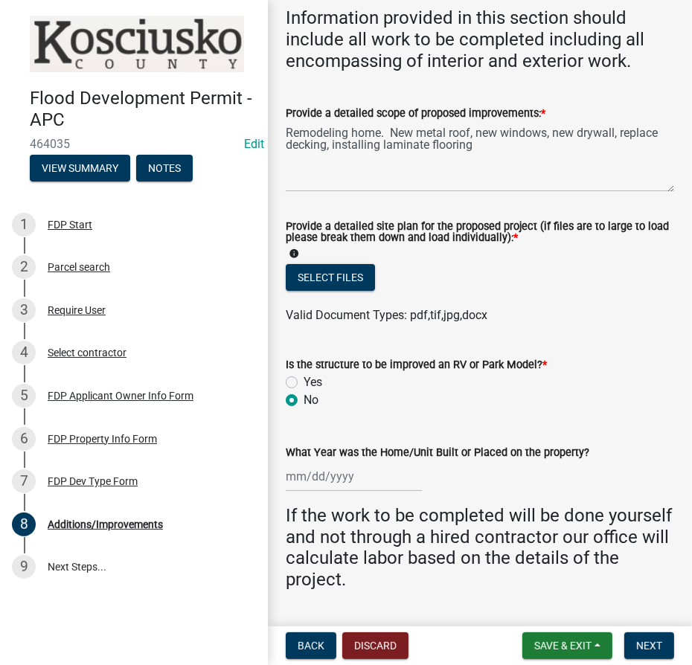
scroll to position [202, 0]
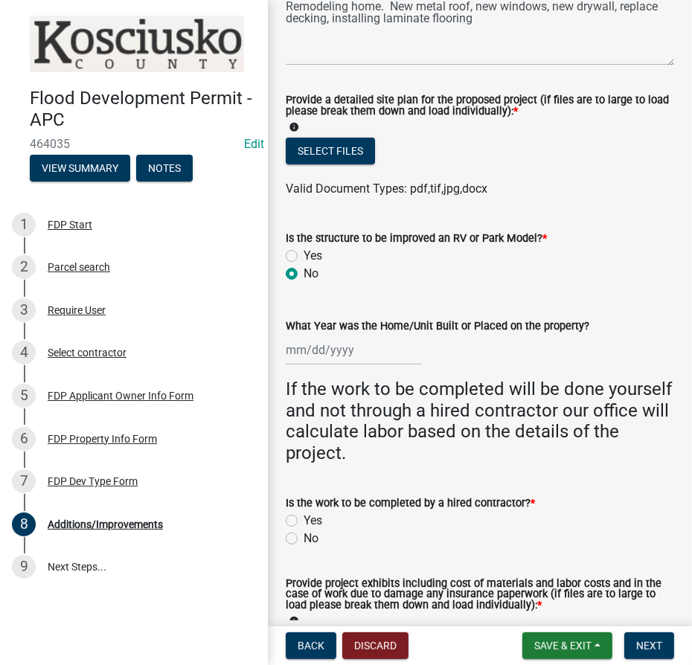
select select "8"
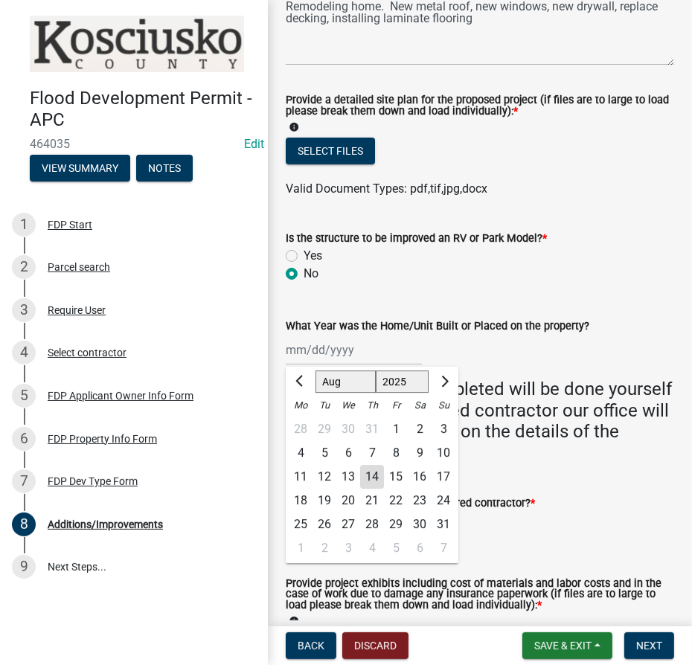
click at [357, 351] on div "Jan Feb Mar Apr May Jun Jul Aug Sep Oct Nov Dec 1525 1526 1527 1528 1529 1530 1…" at bounding box center [354, 350] width 136 height 31
click at [384, 382] on select "1525 1526 1527 1528 1529 1530 1531 1532 1533 1534 1535 1536 1537 1538 1539 1540…" at bounding box center [403, 382] width 54 height 22
select select "1948"
click at [376, 371] on select "1525 1526 1527 1528 1529 1530 1531 1532 1533 1534 1535 1536 1537 1538 1539 1540…" at bounding box center [403, 382] width 54 height 22
click at [334, 380] on select "Jan Feb Mar Apr May Jun Jul Aug Sep Oct Nov Dec" at bounding box center [346, 382] width 60 height 22
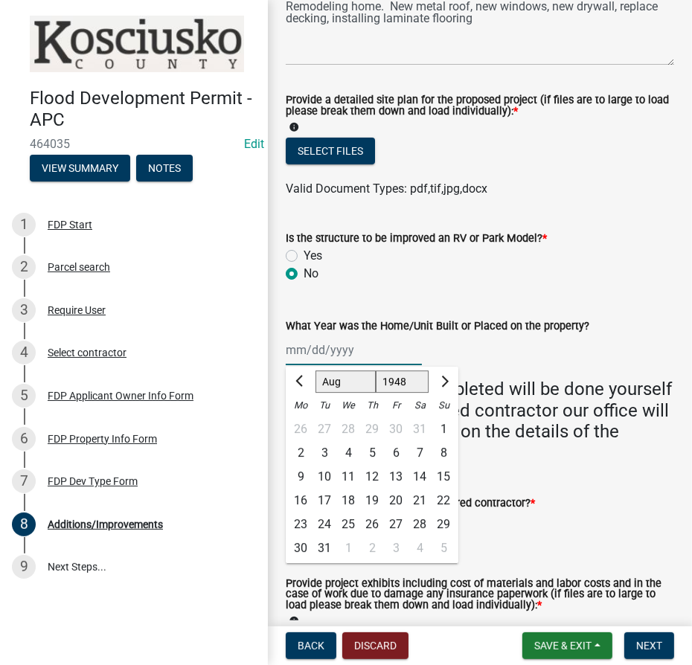
select select "1"
click at [316, 371] on select "Jan Feb Mar Apr May Jun Jul Aug Sep Oct Nov Dec" at bounding box center [346, 382] width 60 height 22
click at [375, 428] on div "1" at bounding box center [372, 430] width 24 height 24
type input "01/01/1948"
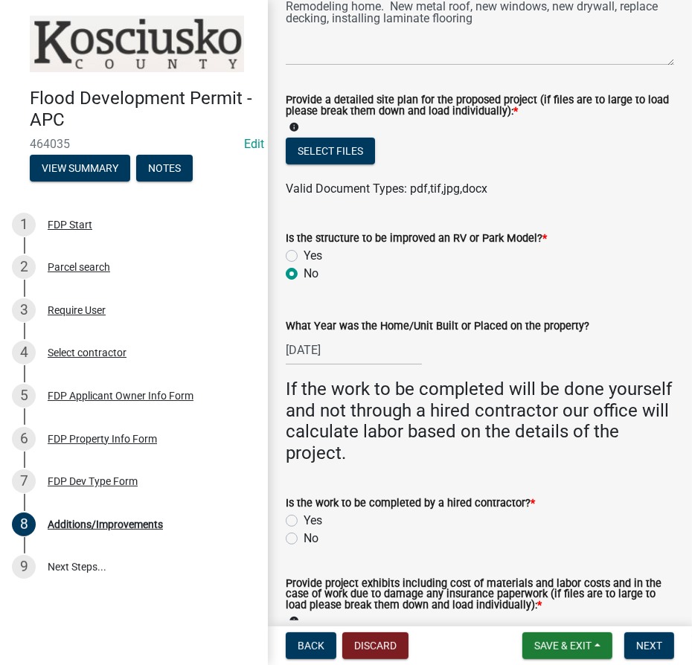
click at [304, 532] on label "No" at bounding box center [311, 539] width 15 height 18
click at [304, 532] on input "No" at bounding box center [309, 535] width 10 height 10
radio input "true"
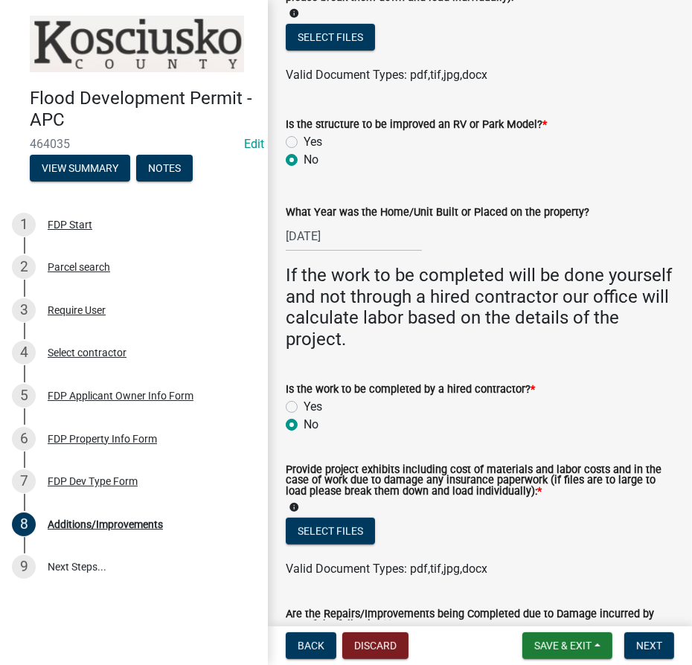
scroll to position [473, 0]
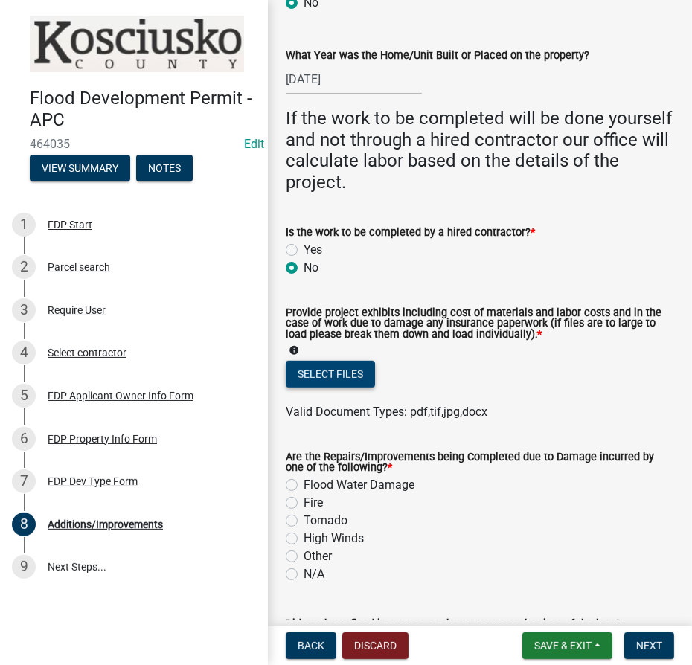
click at [327, 383] on button "Select files" at bounding box center [330, 374] width 89 height 27
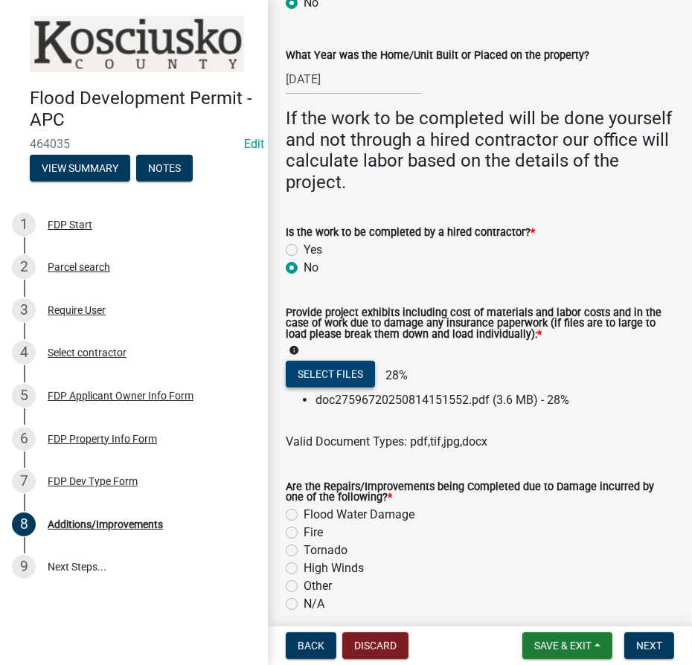
scroll to position [270, 0]
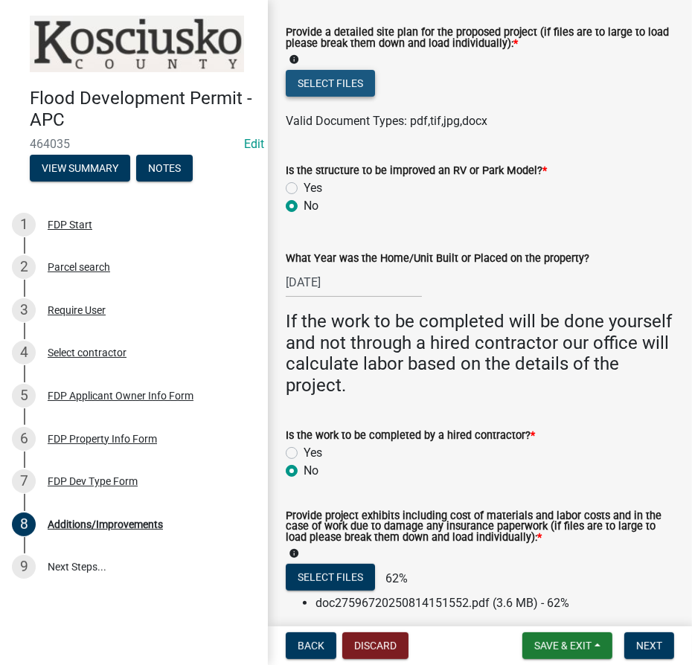
click at [353, 77] on button "Select files" at bounding box center [330, 83] width 89 height 27
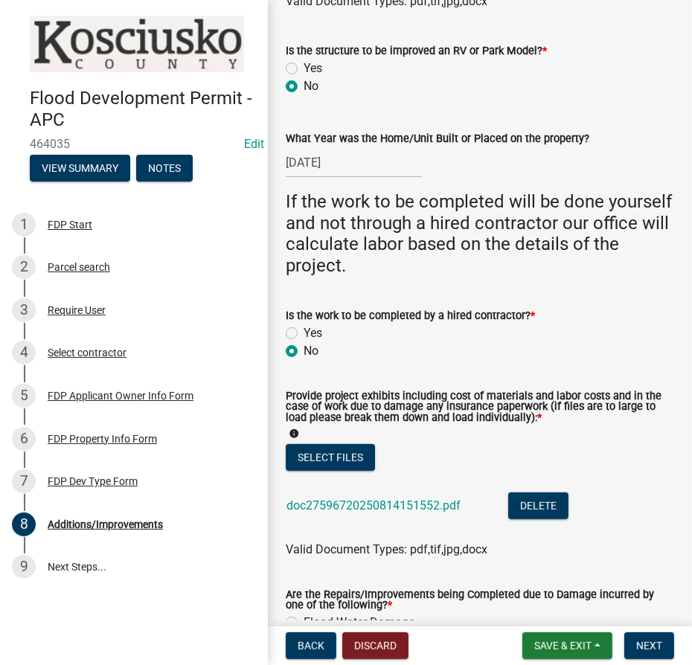
scroll to position [541, 0]
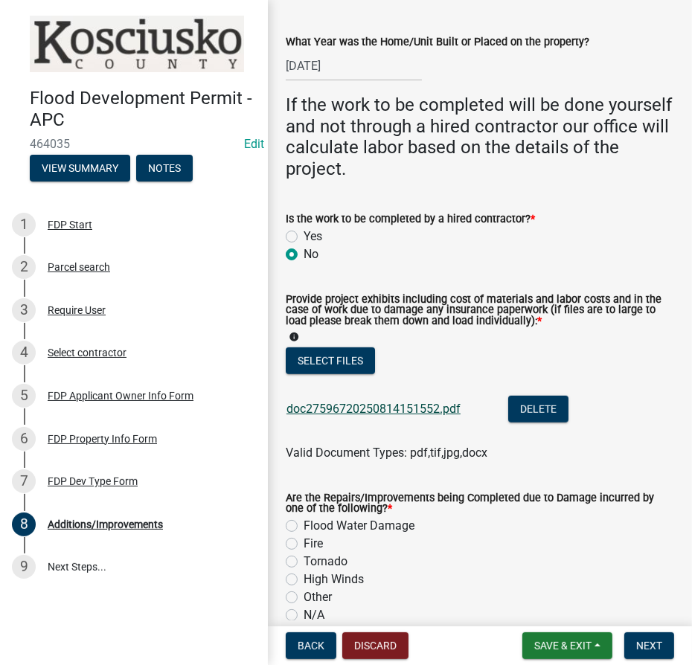
click at [399, 412] on link "doc27596720250814151552.pdf" at bounding box center [374, 409] width 174 height 14
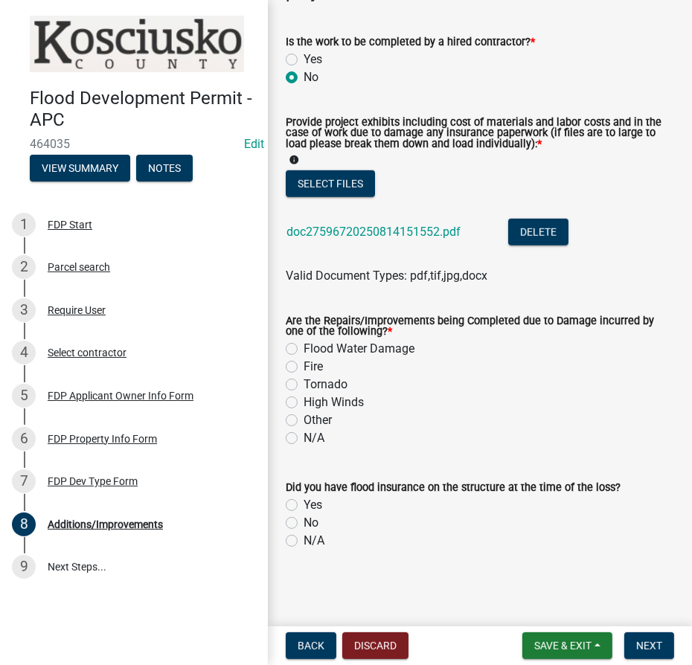
scroll to position [719, 0]
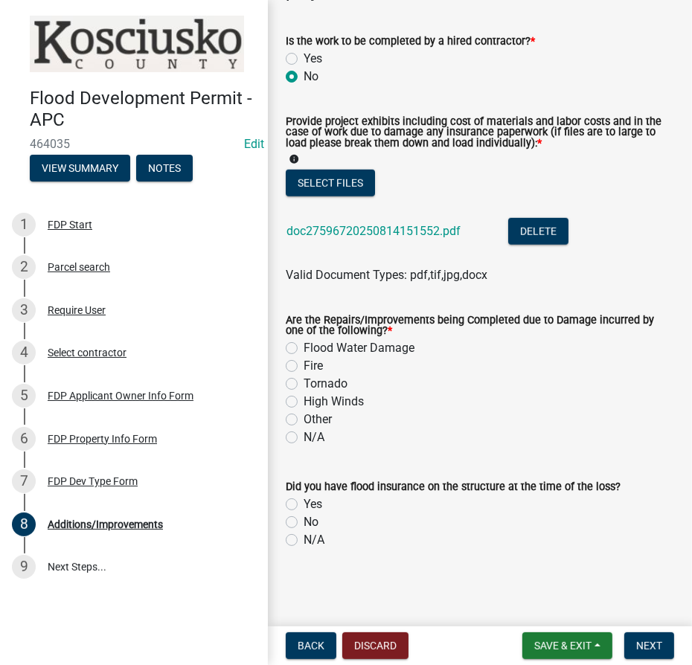
click at [304, 433] on label "N/A" at bounding box center [314, 438] width 21 height 18
click at [304, 433] on input "N/A" at bounding box center [309, 434] width 10 height 10
radio input "true"
click at [304, 539] on label "N/A" at bounding box center [314, 540] width 21 height 18
click at [304, 539] on input "N/A" at bounding box center [309, 536] width 10 height 10
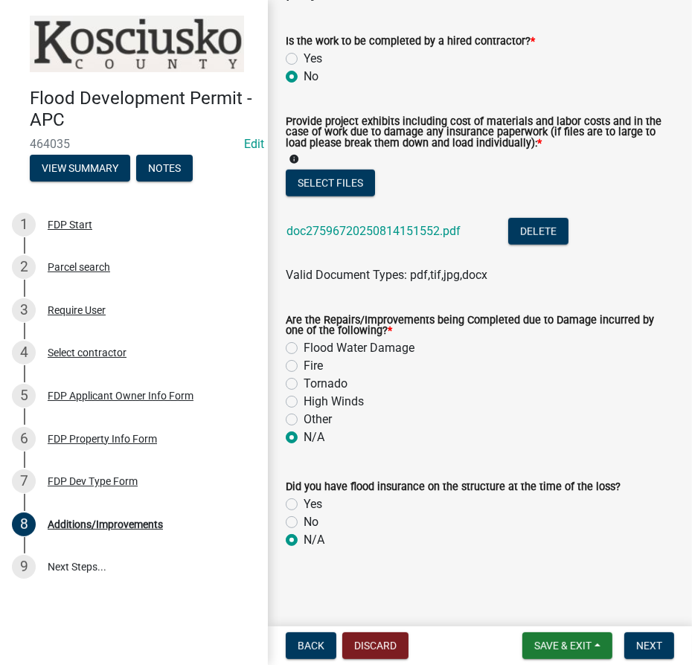
radio input "true"
click at [656, 645] on span "Next" at bounding box center [649, 646] width 26 height 12
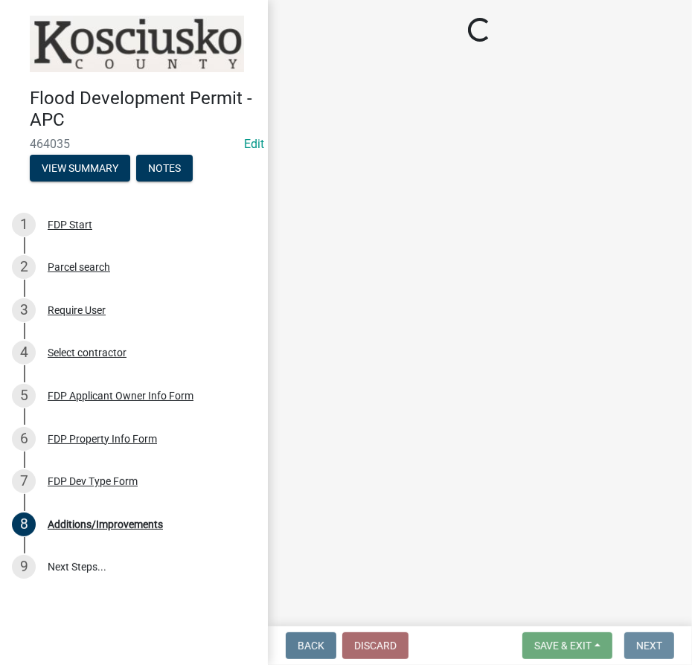
scroll to position [0, 0]
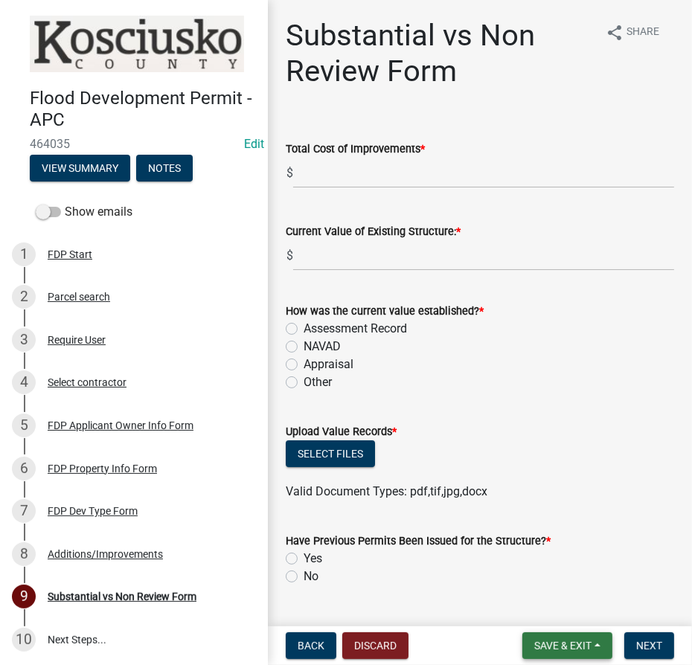
click at [538, 646] on span "Save & Exit" at bounding box center [562, 646] width 57 height 12
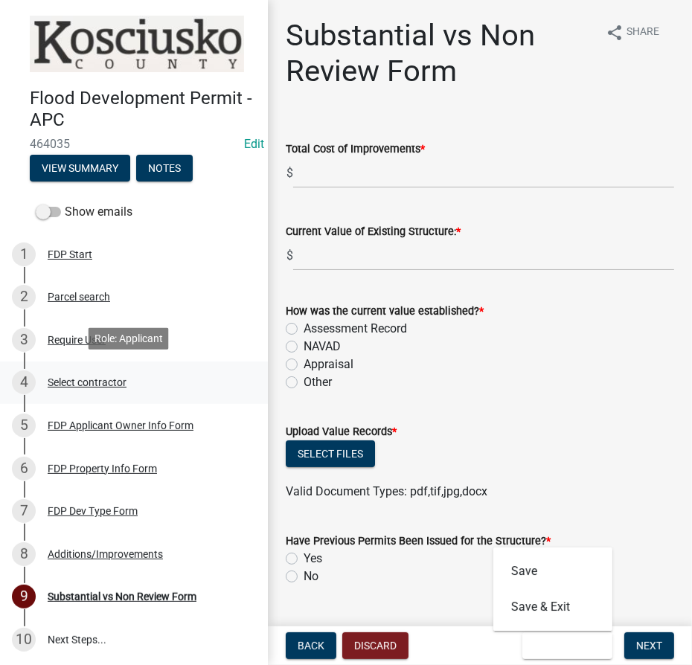
click at [83, 377] on div "Select contractor" at bounding box center [87, 382] width 79 height 10
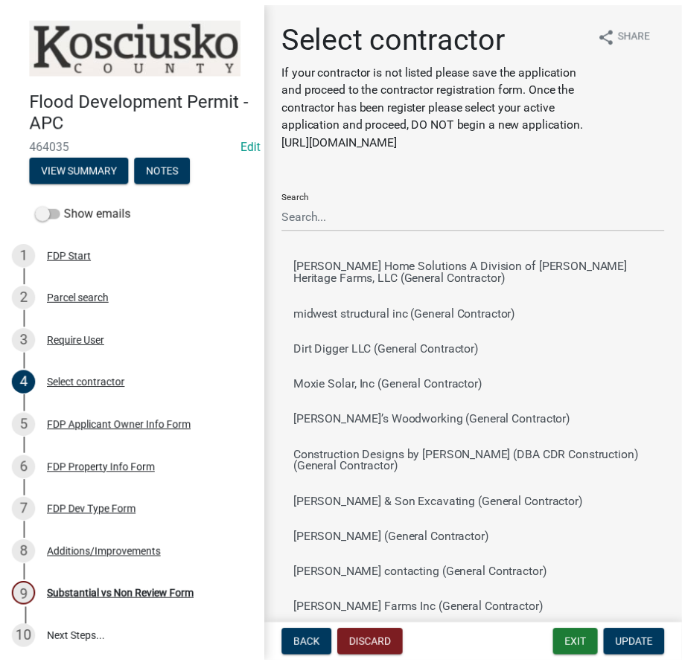
scroll to position [310, 0]
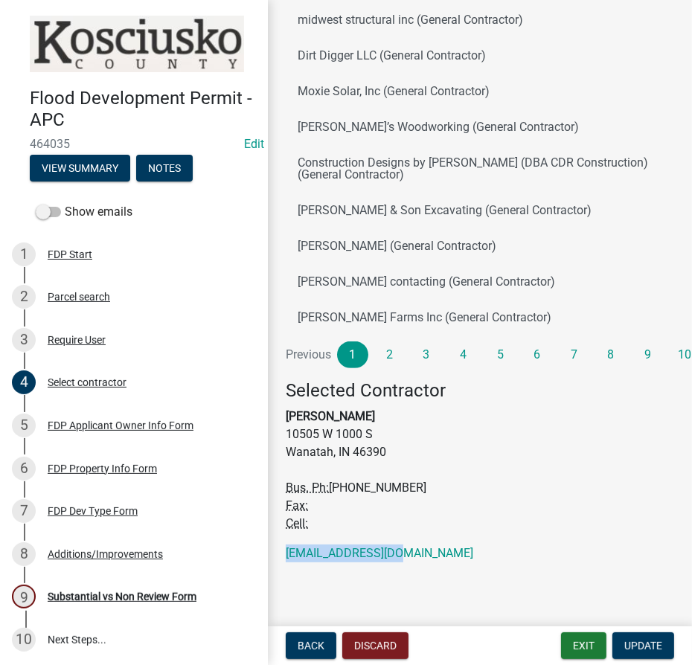
drag, startPoint x: 435, startPoint y: 555, endPoint x: 281, endPoint y: 549, distance: 153.4
click at [281, 549] on div "Select contractor If your contractor is not listed please save the application …" at bounding box center [480, 150] width 411 height 851
copy link "hordy537@yahoo.com"
click at [577, 645] on button "Exit" at bounding box center [583, 646] width 45 height 27
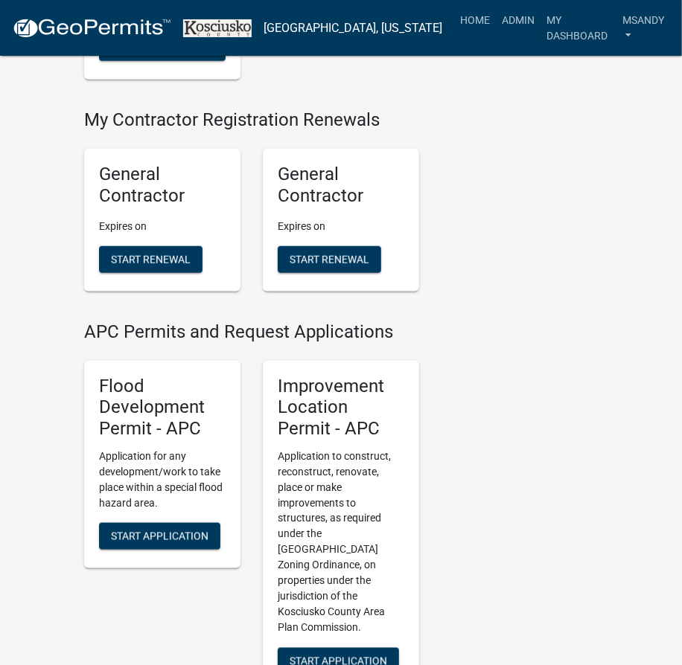
scroll to position [677, 0]
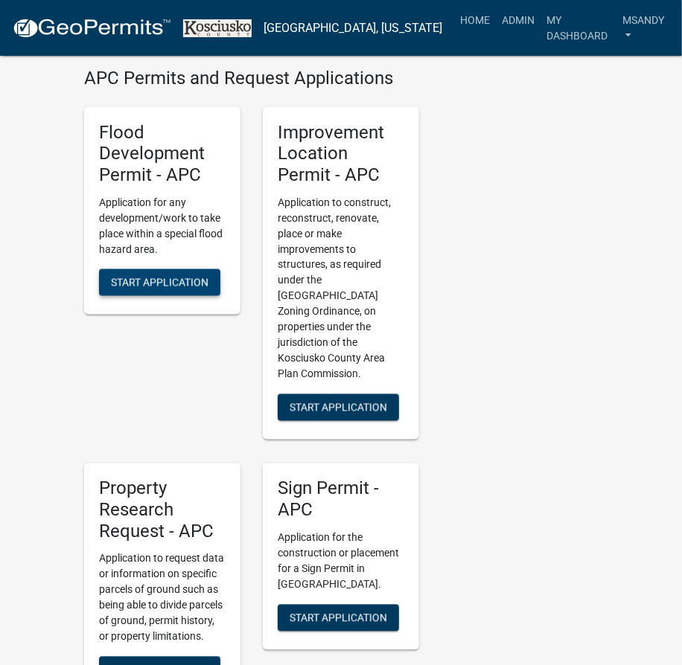
click at [185, 277] on span "Start Application" at bounding box center [160, 283] width 98 height 12
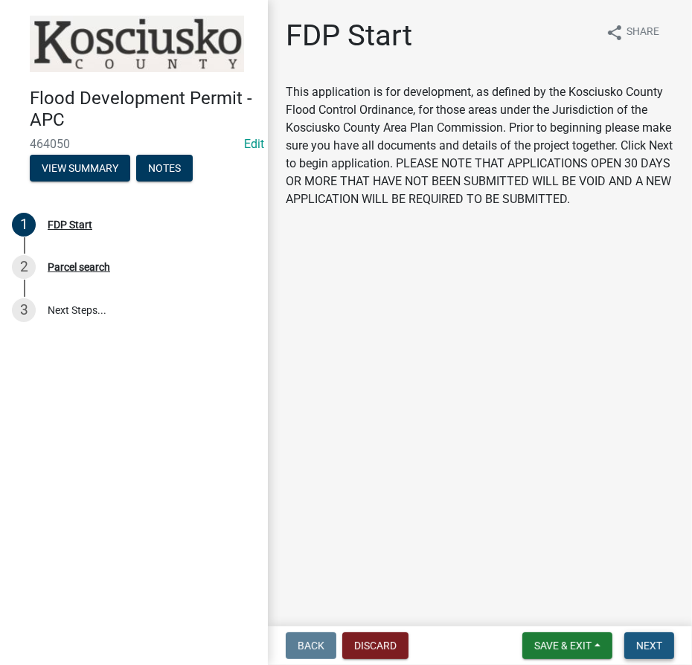
click at [660, 647] on span "Next" at bounding box center [649, 646] width 26 height 12
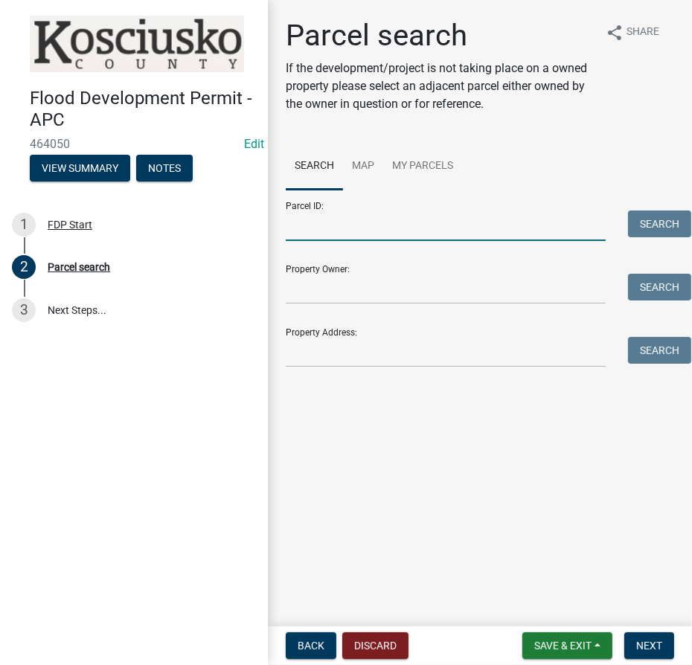
click at [488, 235] on input "Parcel ID:" at bounding box center [446, 226] width 320 height 31
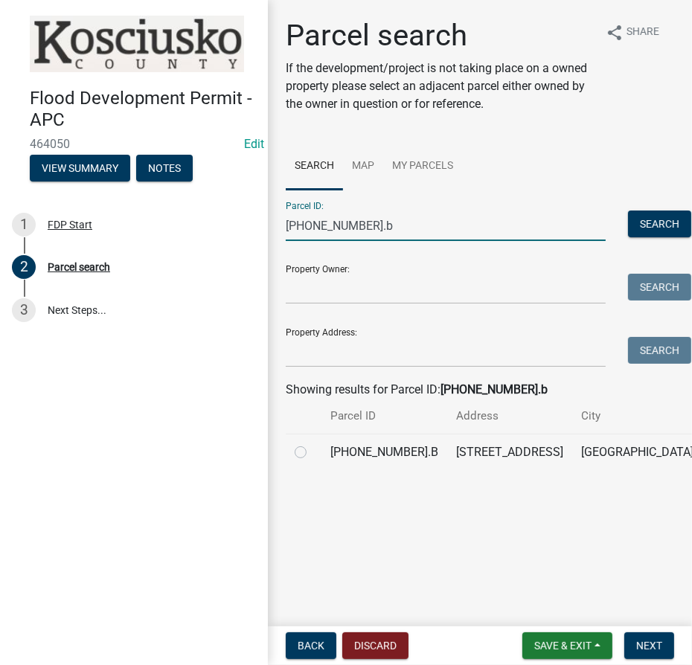
type input "007-091-133.b"
click at [307, 461] on div at bounding box center [304, 453] width 18 height 18
click at [313, 444] on label at bounding box center [313, 444] width 0 height 0
click at [313, 453] on input "radio" at bounding box center [318, 449] width 10 height 10
radio input "true"
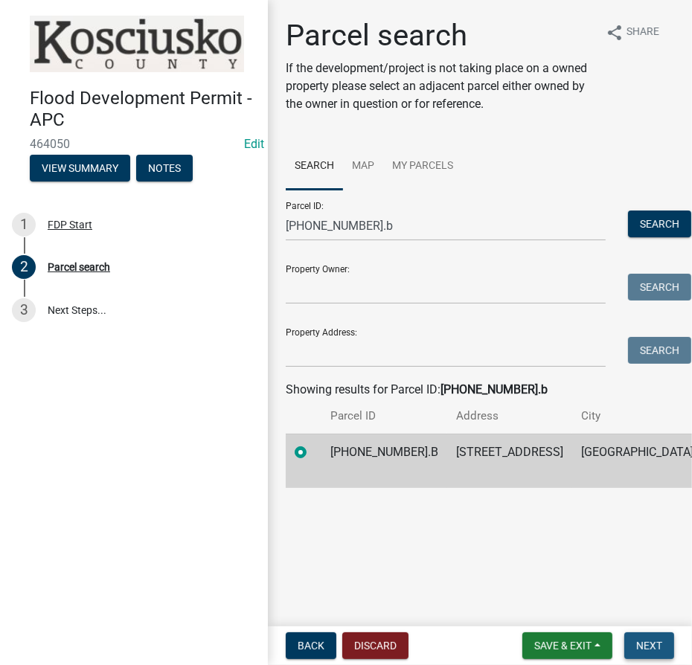
click at [662, 642] on button "Next" at bounding box center [649, 646] width 50 height 27
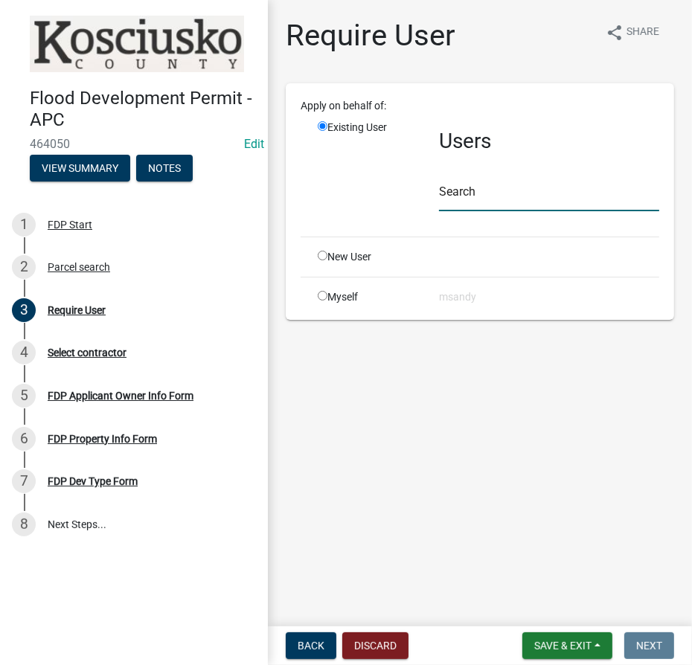
drag, startPoint x: 464, startPoint y: 204, endPoint x: 462, endPoint y: 182, distance: 22.4
click at [464, 204] on input "text" at bounding box center [549, 196] width 220 height 31
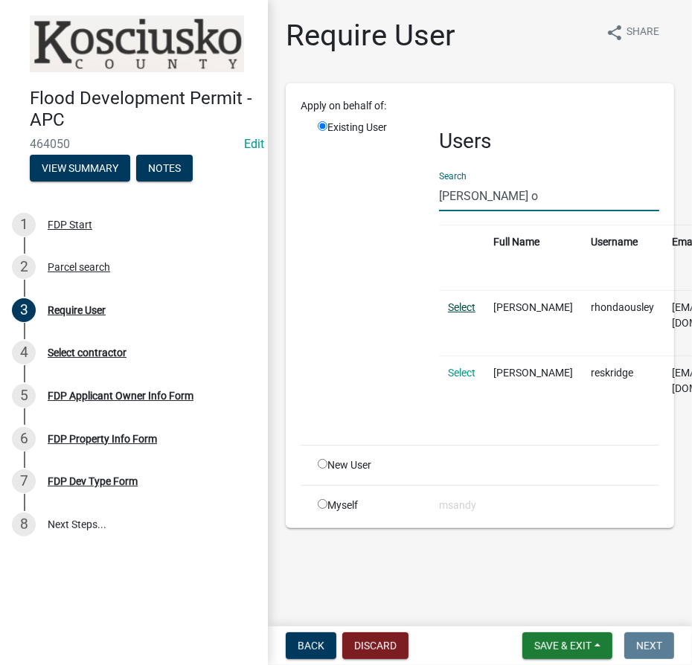
type input "rhonda o"
click at [456, 303] on link "Select" at bounding box center [462, 307] width 28 height 12
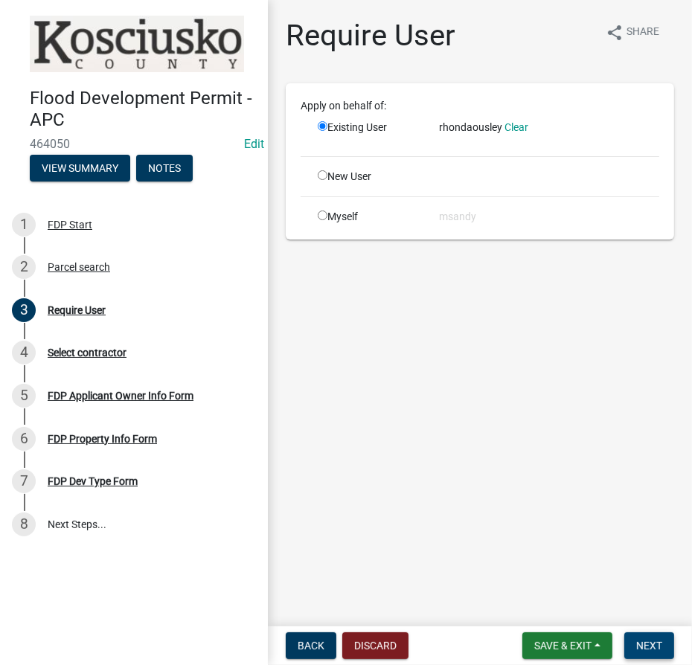
click at [656, 654] on button "Next" at bounding box center [649, 646] width 50 height 27
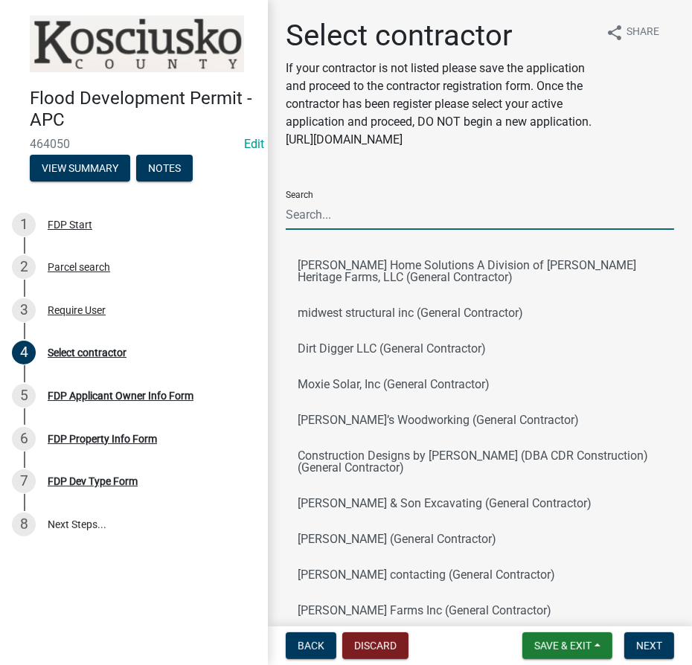
click at [430, 228] on input "Search" at bounding box center [480, 214] width 389 height 31
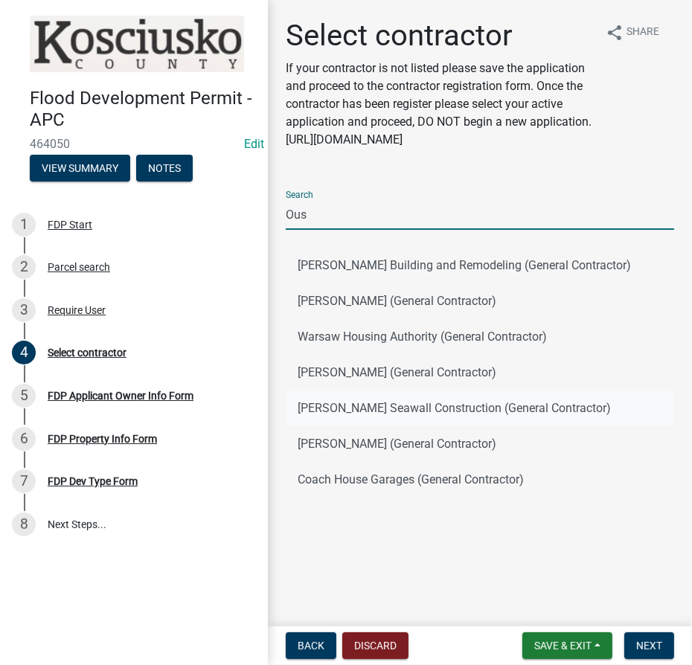
type input "Ous"
click at [472, 412] on button "Ousley Seawall Construction (General Contractor)" at bounding box center [480, 409] width 389 height 36
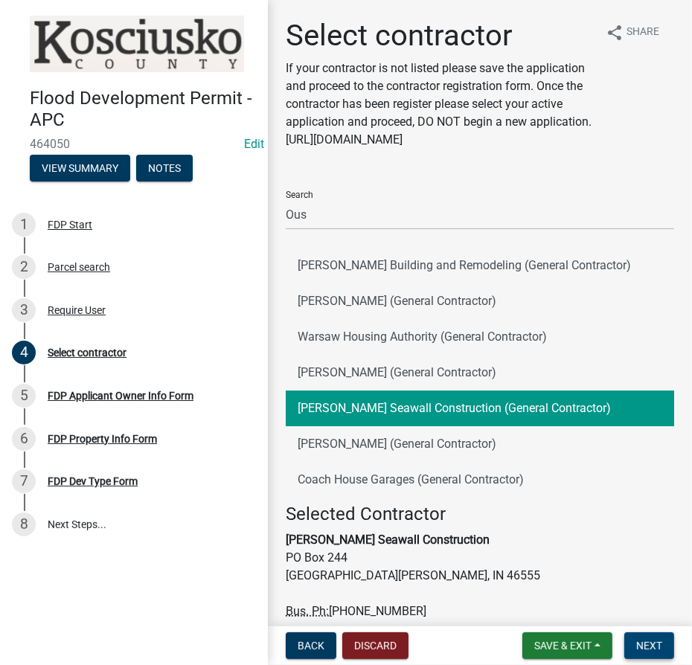
click at [650, 650] on span "Next" at bounding box center [649, 646] width 26 height 12
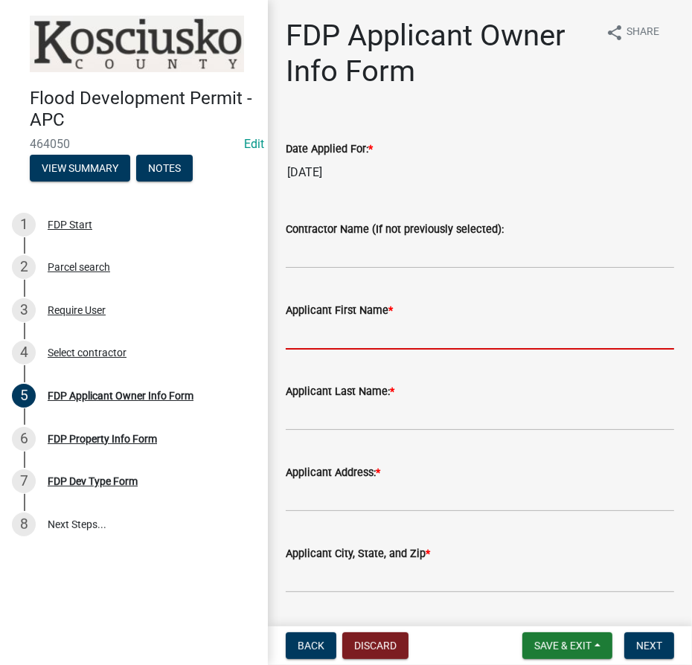
click at [322, 335] on input "Applicant First Name *" at bounding box center [480, 334] width 389 height 31
type input "Rhonda"
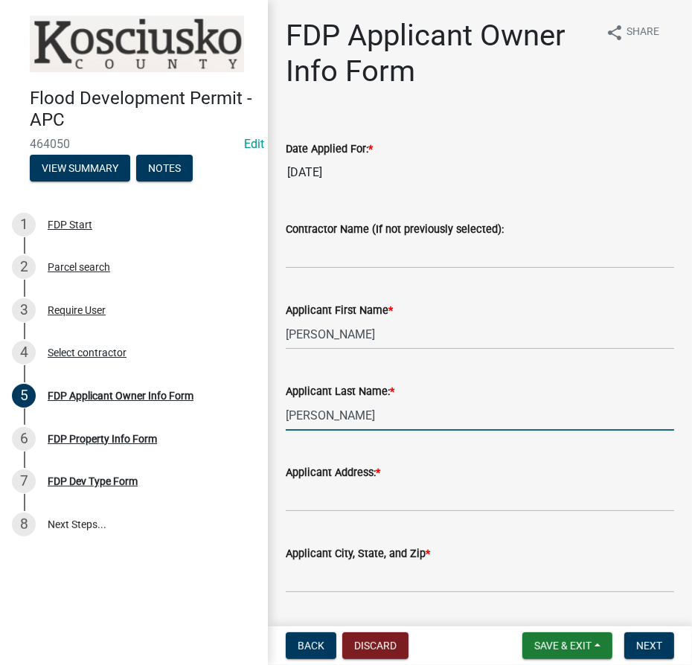
type input "Ousley"
type input "PO Box 244"
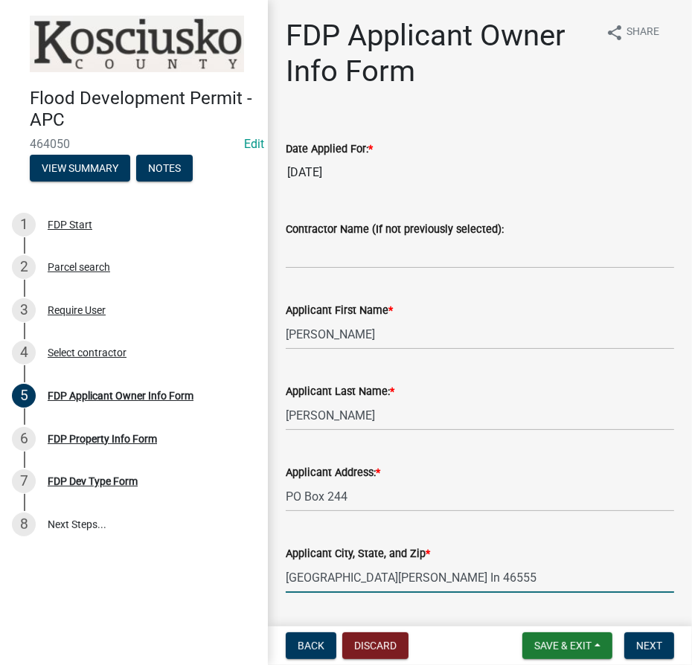
type input "North Webster In 46555"
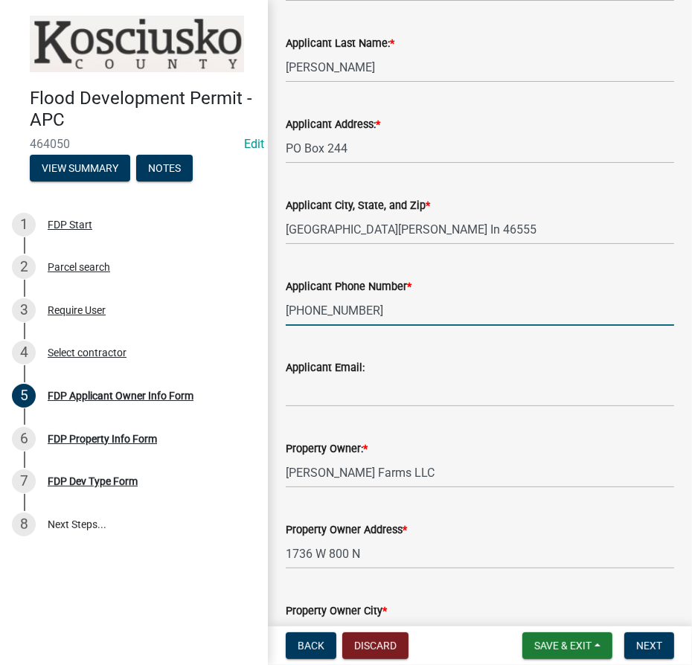
type input "574-834-2222"
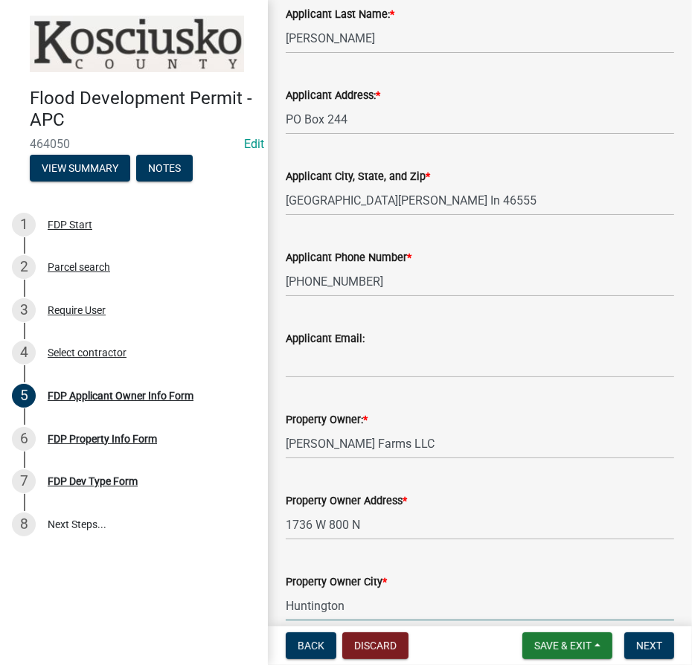
scroll to position [534, 0]
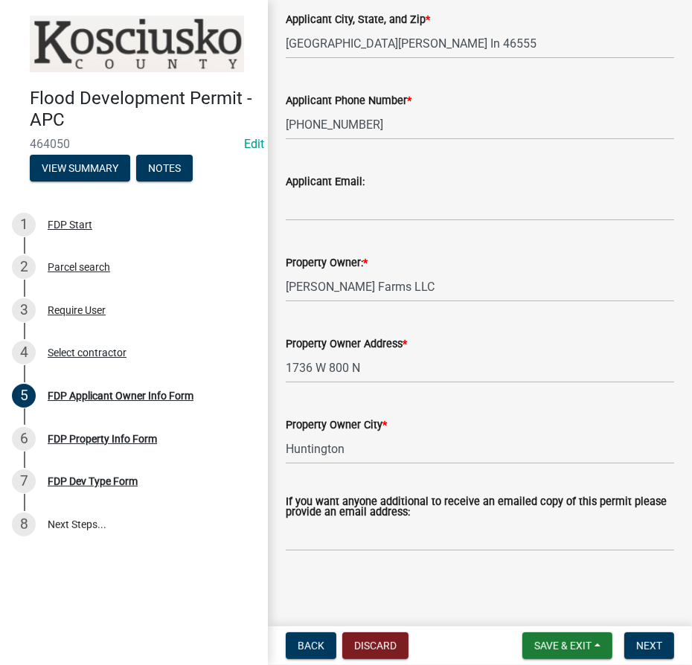
click at [676, 646] on form "Save & Exit Save Save & Exit Next" at bounding box center [599, 646] width 164 height 27
click at [646, 654] on button "Next" at bounding box center [649, 646] width 50 height 27
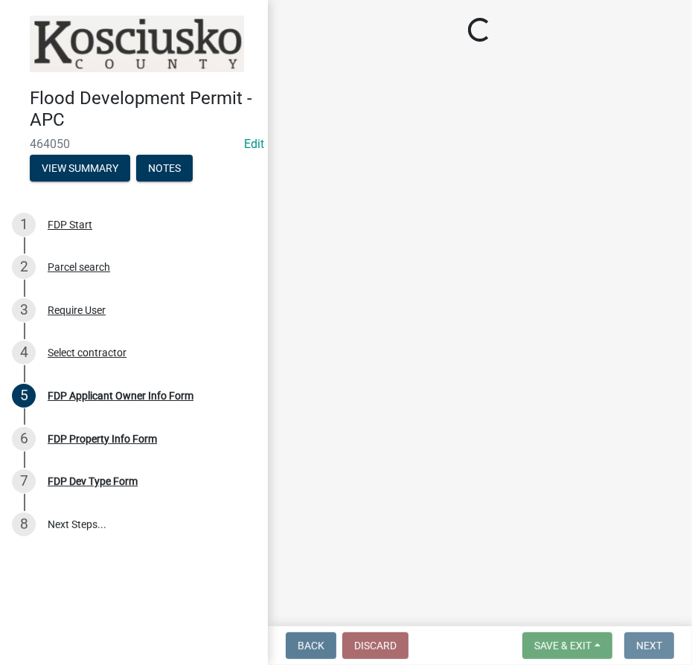
scroll to position [0, 0]
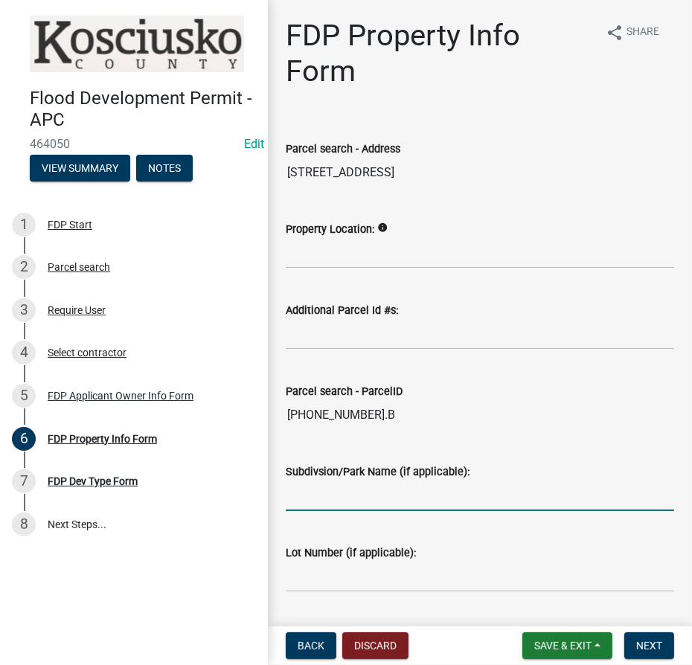
click at [414, 490] on input "Subdivsion/Park Name (if applicable):" at bounding box center [480, 496] width 389 height 31
type input "Lee Land 3rd Add"
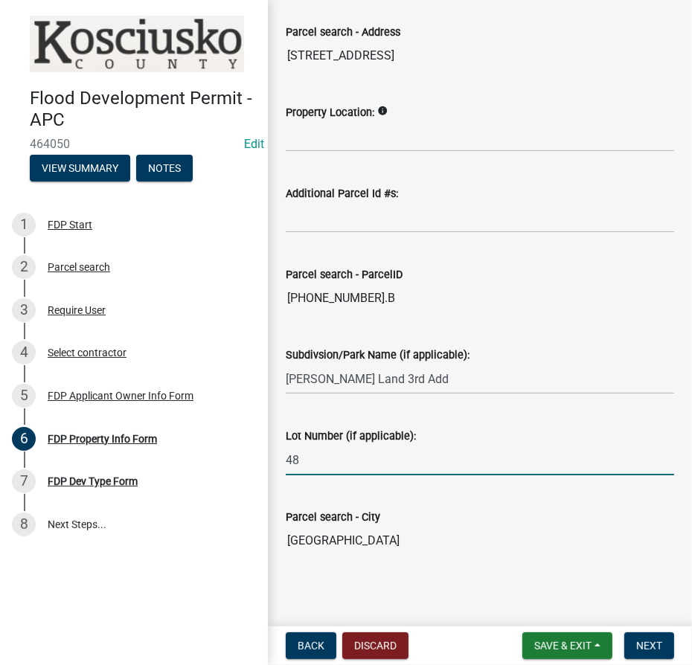
scroll to position [121, 0]
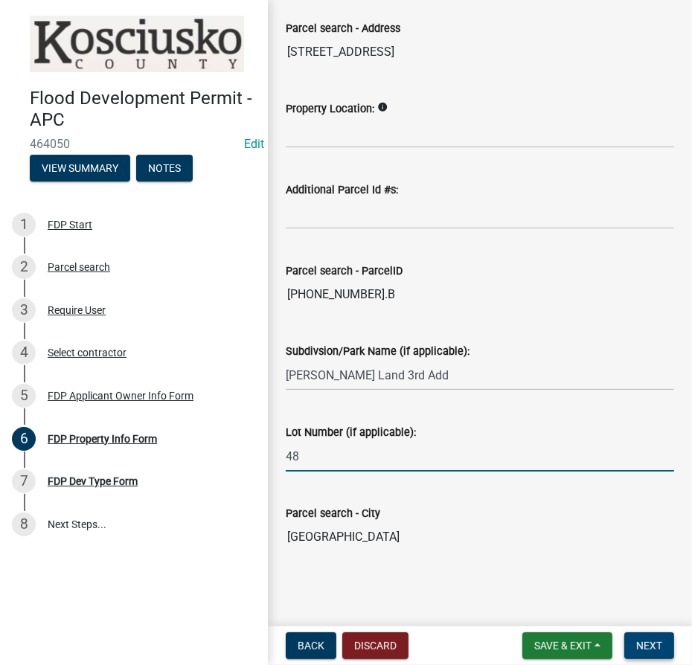
type input "48"
click at [664, 644] on button "Next" at bounding box center [649, 646] width 50 height 27
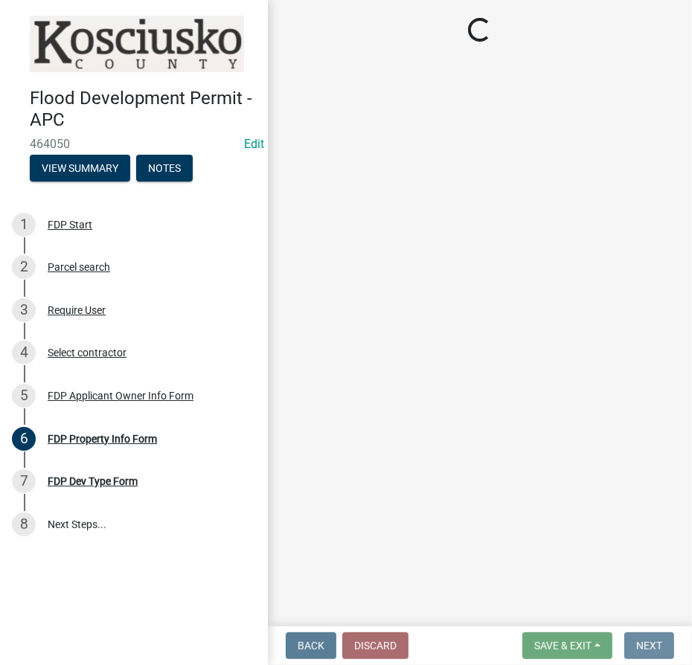
scroll to position [0, 0]
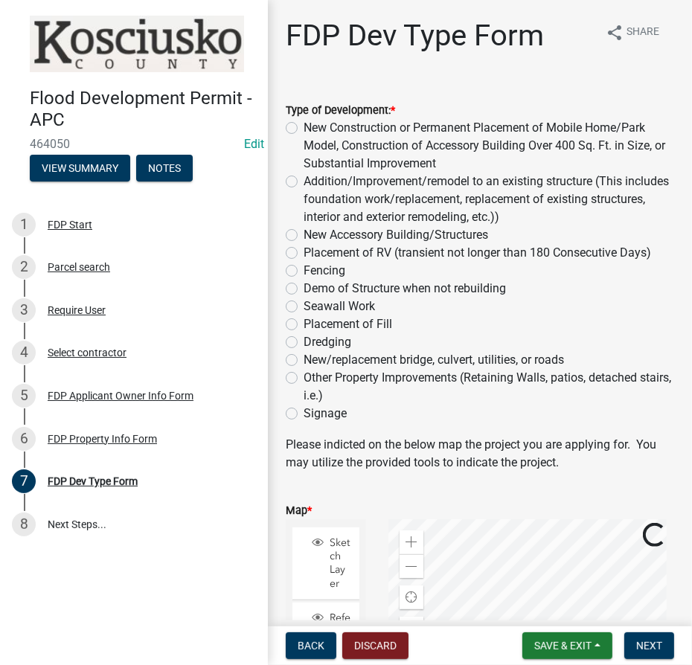
click at [304, 310] on label "Seawall Work" at bounding box center [339, 307] width 71 height 18
click at [304, 307] on input "Seawall Work" at bounding box center [309, 303] width 10 height 10
radio input "true"
click at [651, 645] on span "Next" at bounding box center [649, 646] width 26 height 12
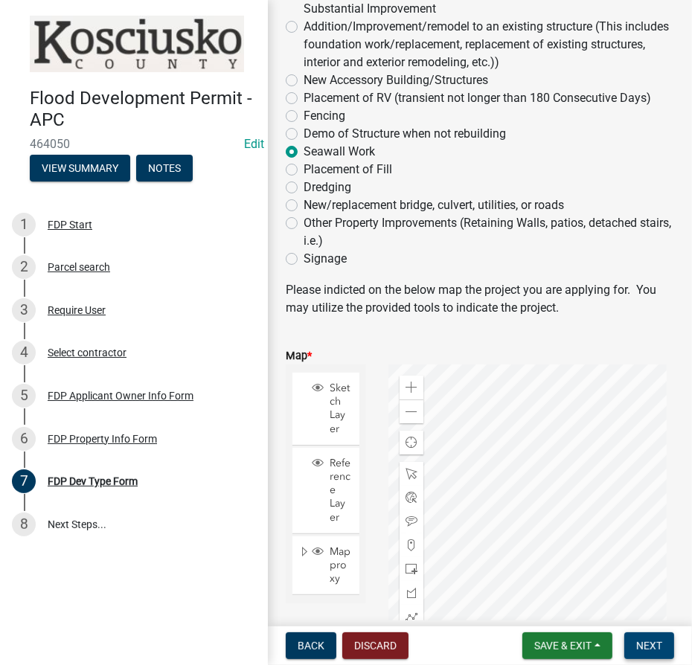
scroll to position [270, 0]
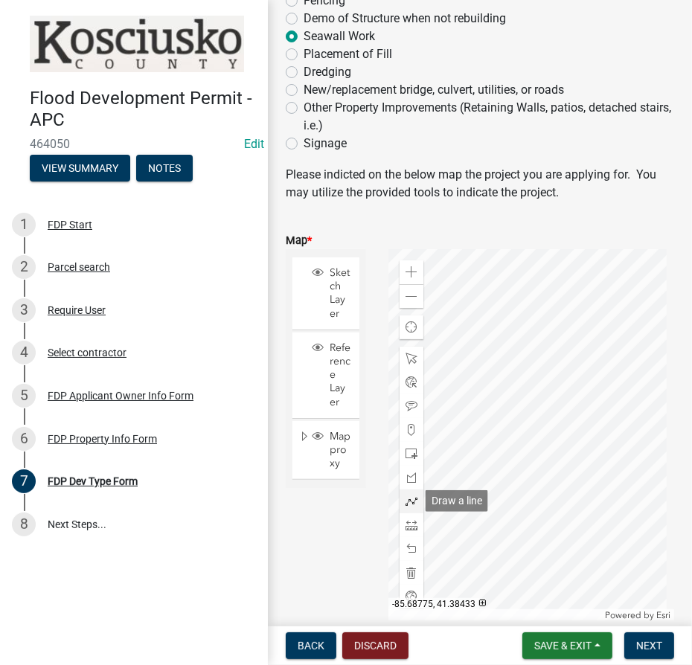
click at [412, 501] on span at bounding box center [412, 502] width 12 height 12
click at [456, 406] on div at bounding box center [532, 435] width 286 height 372
click at [458, 466] on div at bounding box center [532, 435] width 286 height 372
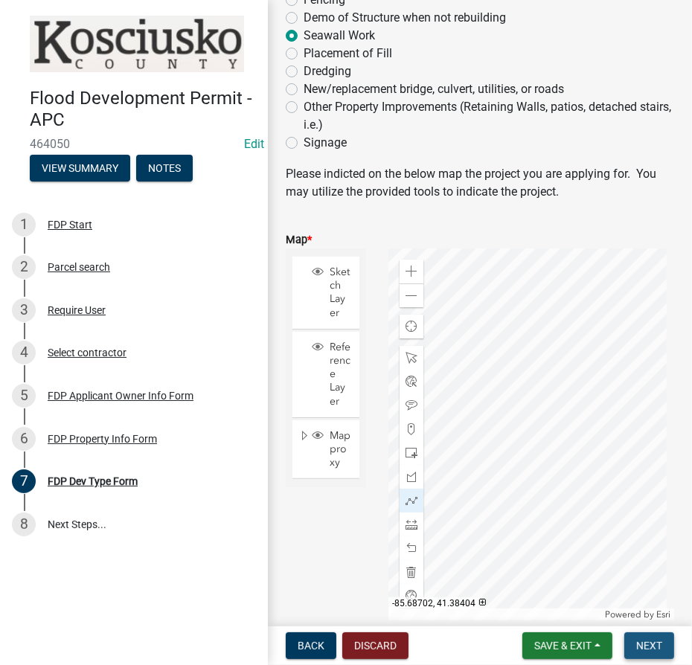
click at [643, 633] on button "Next" at bounding box center [649, 646] width 50 height 27
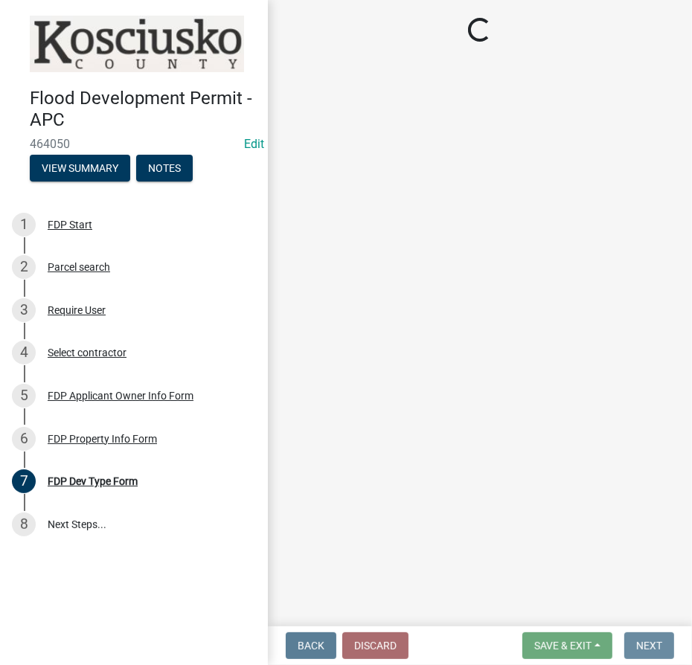
scroll to position [0, 0]
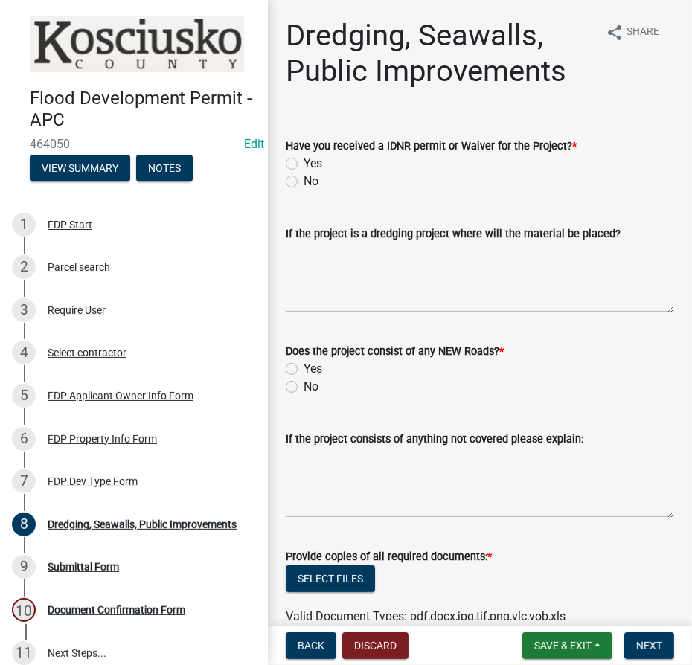
click at [304, 160] on label "Yes" at bounding box center [313, 164] width 19 height 18
click at [304, 160] on input "Yes" at bounding box center [309, 160] width 10 height 10
radio input "true"
click at [304, 386] on label "No" at bounding box center [311, 387] width 15 height 18
click at [304, 386] on input "No" at bounding box center [309, 383] width 10 height 10
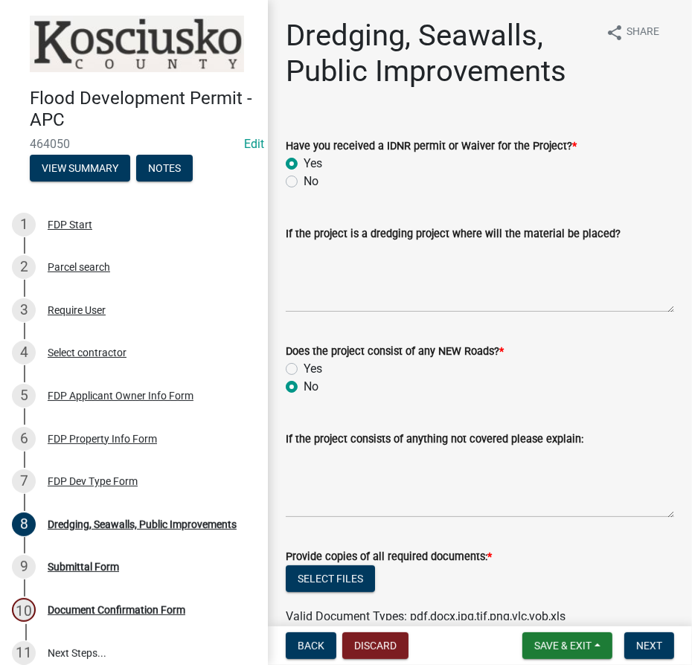
radio input "true"
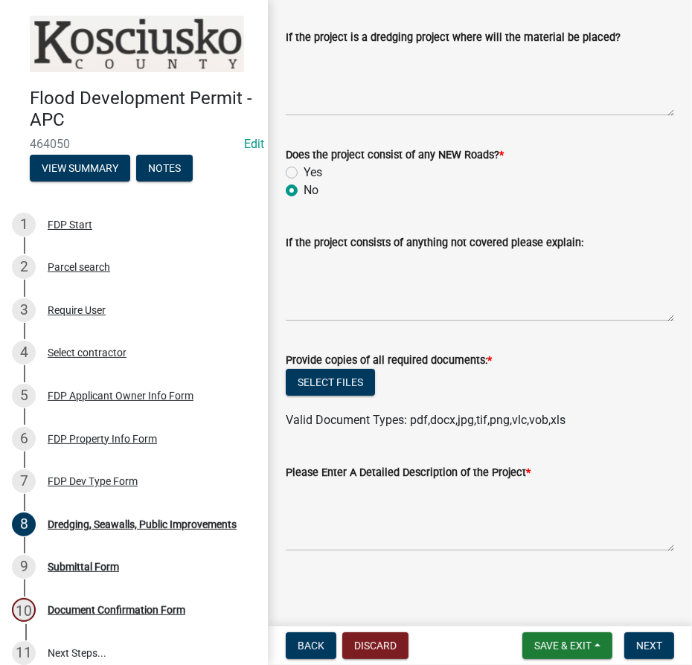
scroll to position [196, 0]
click at [331, 380] on button "Select files" at bounding box center [330, 382] width 89 height 27
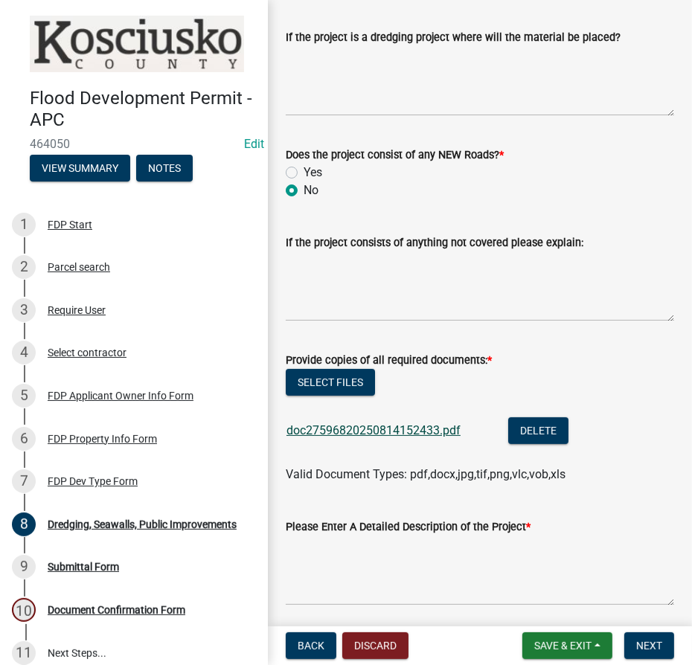
click at [429, 428] on link "doc27596820250814152433.pdf" at bounding box center [374, 431] width 174 height 14
click at [641, 651] on span "Next" at bounding box center [649, 646] width 26 height 12
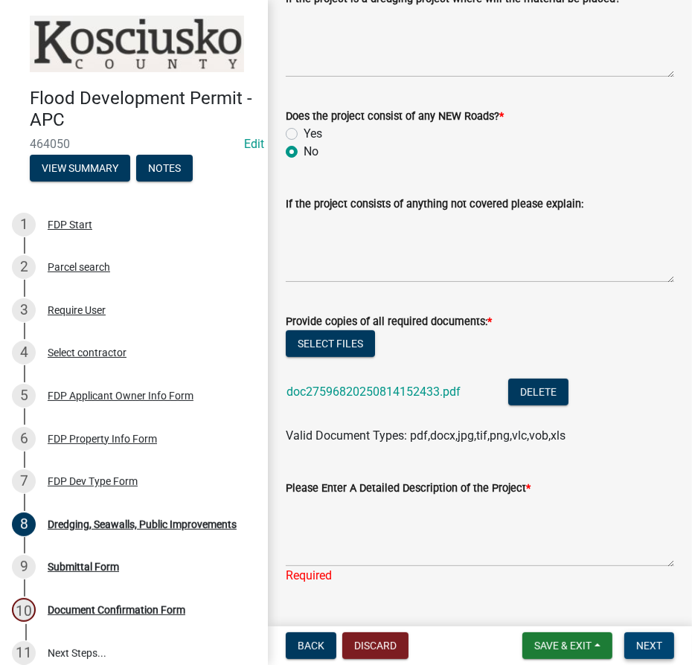
scroll to position [269, 0]
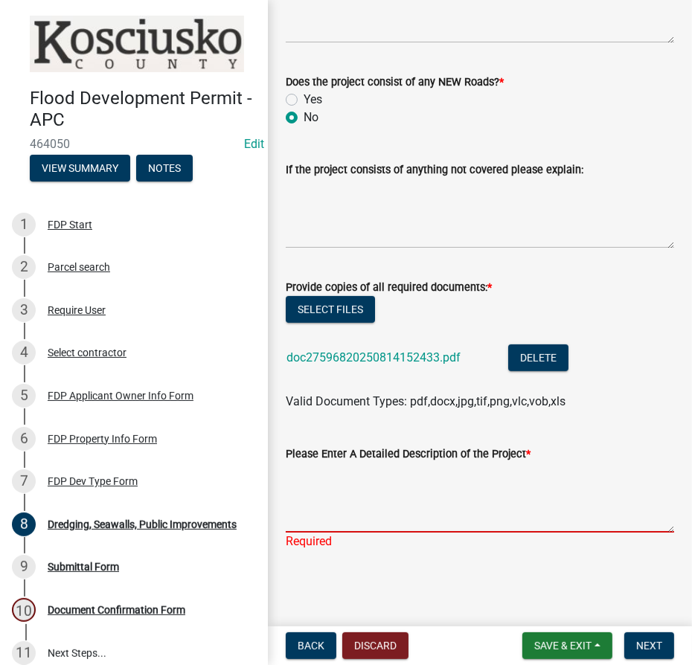
click at [343, 491] on textarea "Please Enter A Detailed Description of the Project *" at bounding box center [480, 498] width 389 height 70
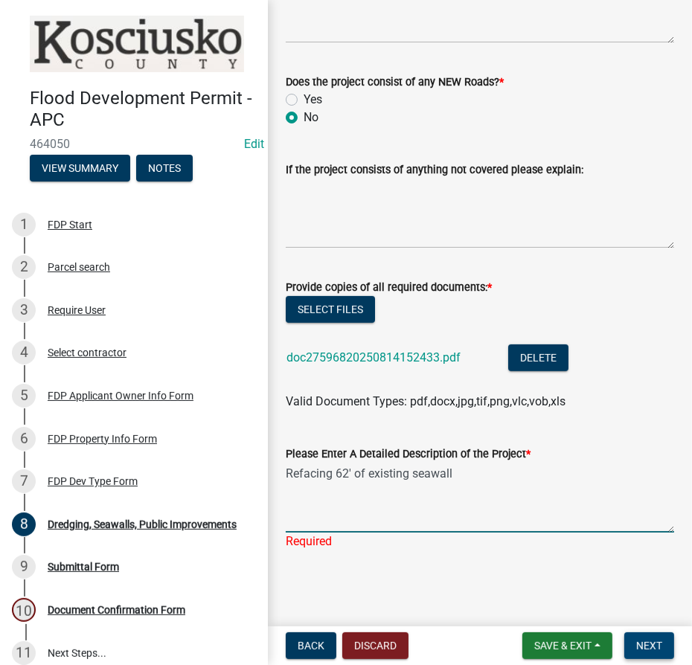
type textarea "Refacing 62' of existing seawall"
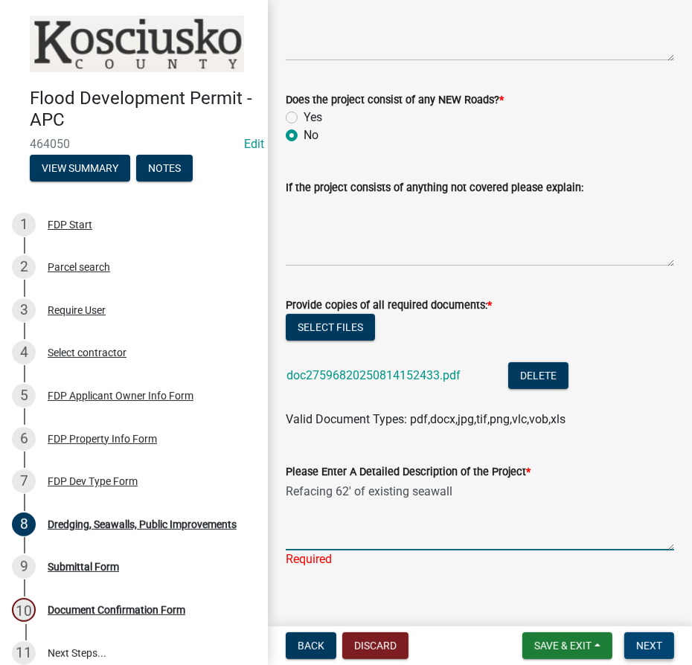
click at [663, 640] on button "Next" at bounding box center [649, 646] width 50 height 27
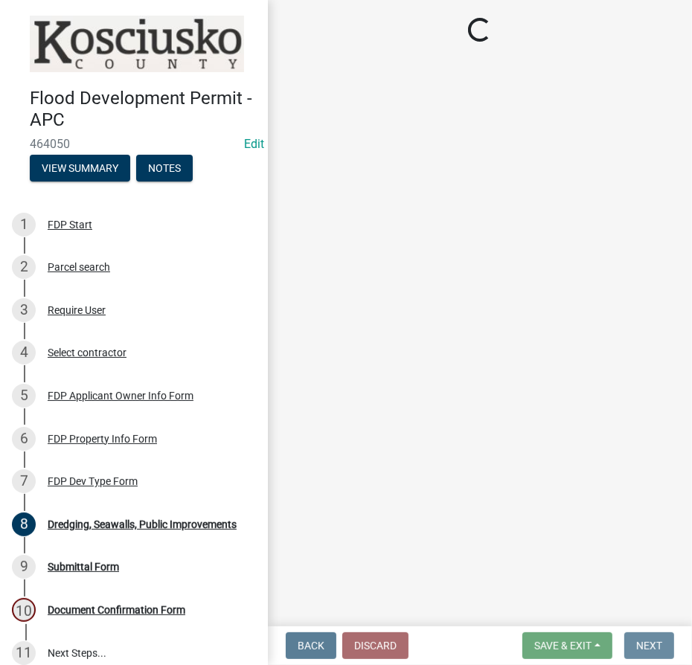
scroll to position [0, 0]
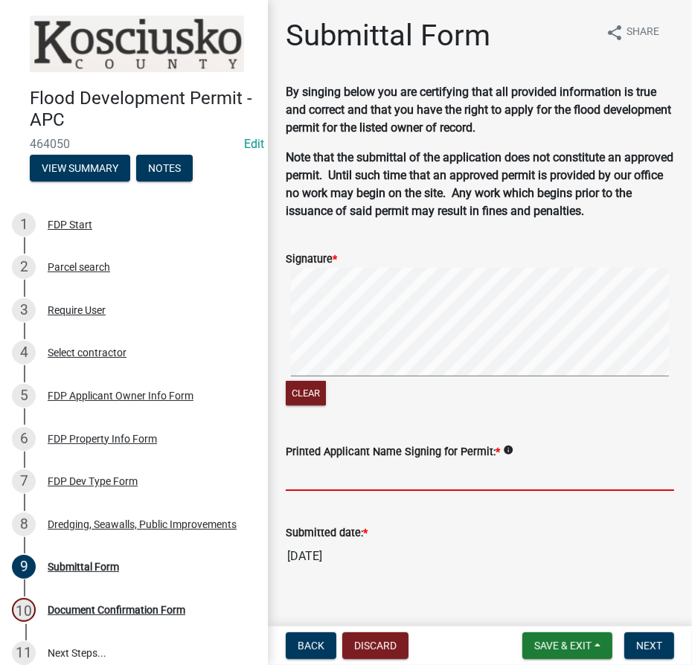
click at [357, 482] on input "Printed Applicant Name Signing for Permit: *" at bounding box center [480, 476] width 389 height 31
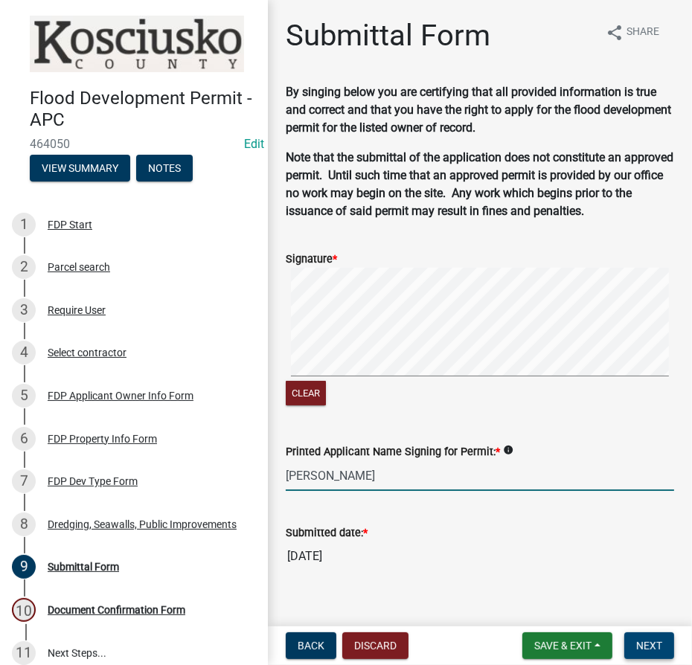
type input "Rhonda Ousely"
click at [661, 646] on button "Next" at bounding box center [649, 646] width 50 height 27
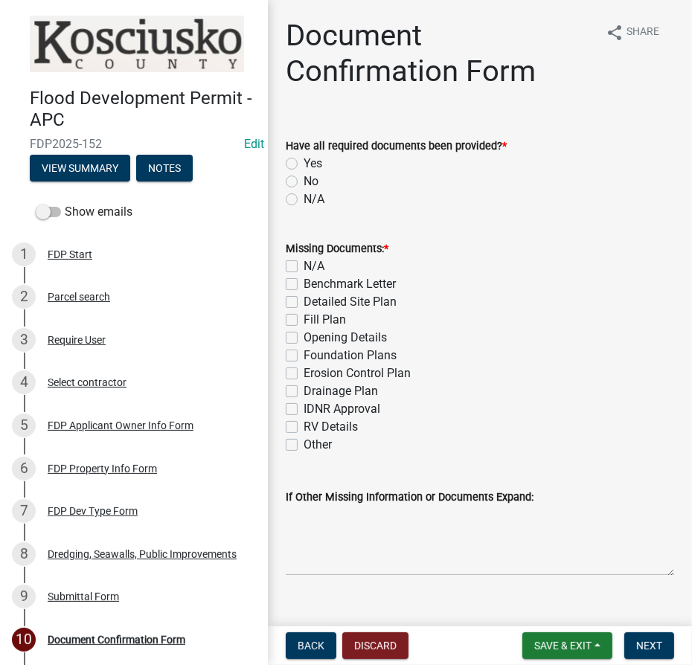
click at [304, 164] on label "Yes" at bounding box center [313, 164] width 19 height 18
click at [304, 164] on input "Yes" at bounding box center [309, 160] width 10 height 10
radio input "true"
click at [304, 264] on label "N/A" at bounding box center [314, 267] width 21 height 18
click at [304, 264] on input "N/A" at bounding box center [309, 263] width 10 height 10
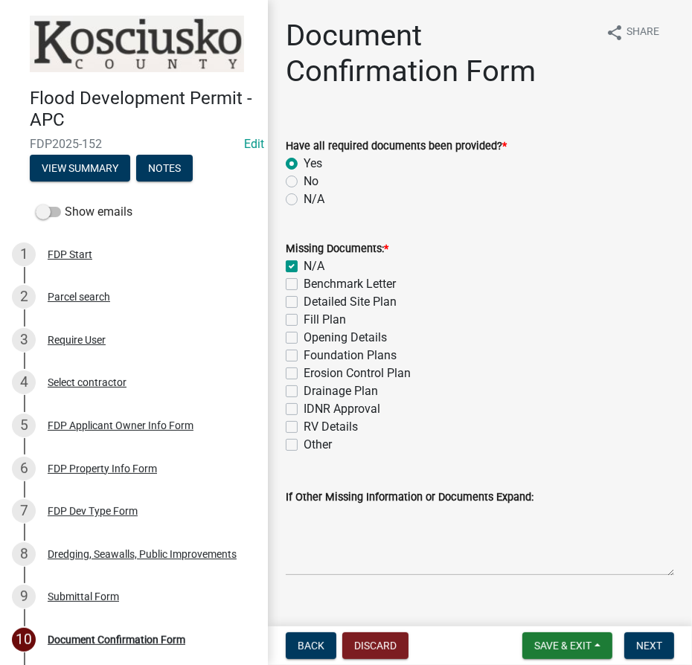
checkbox input "true"
checkbox input "false"
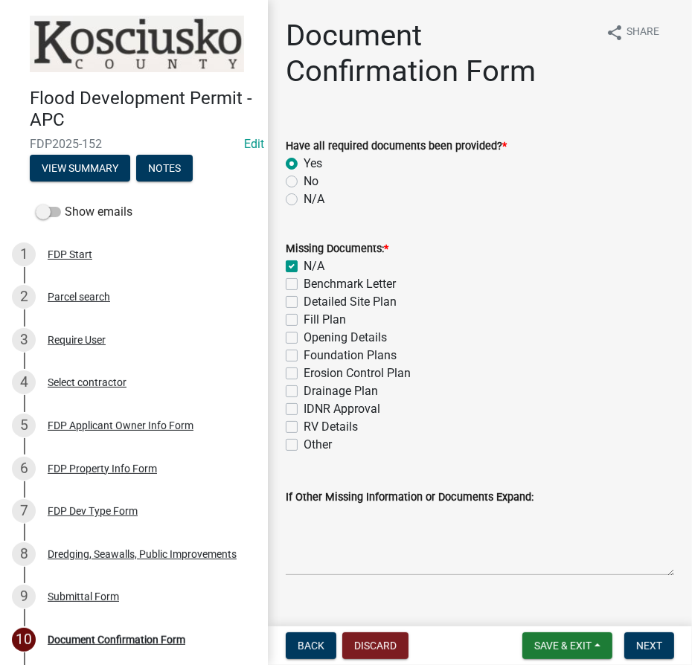
checkbox input "false"
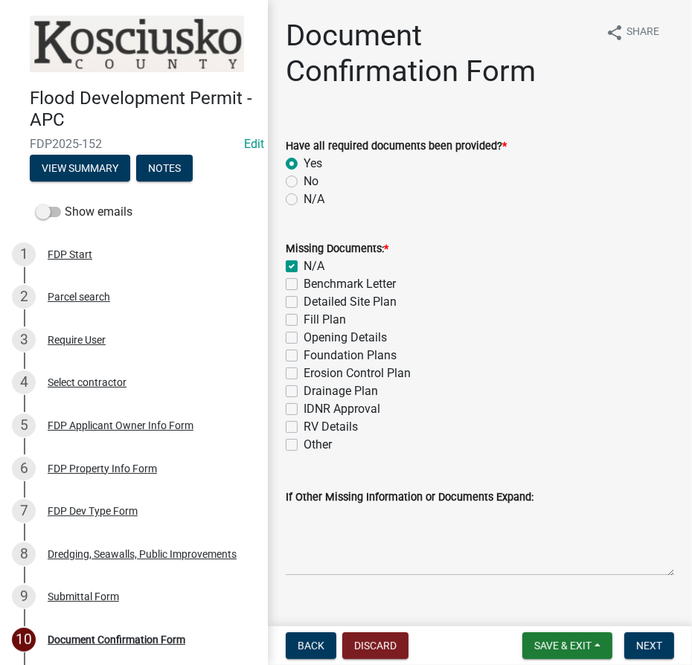
checkbox input "false"
click at [641, 646] on span "Next" at bounding box center [649, 646] width 26 height 12
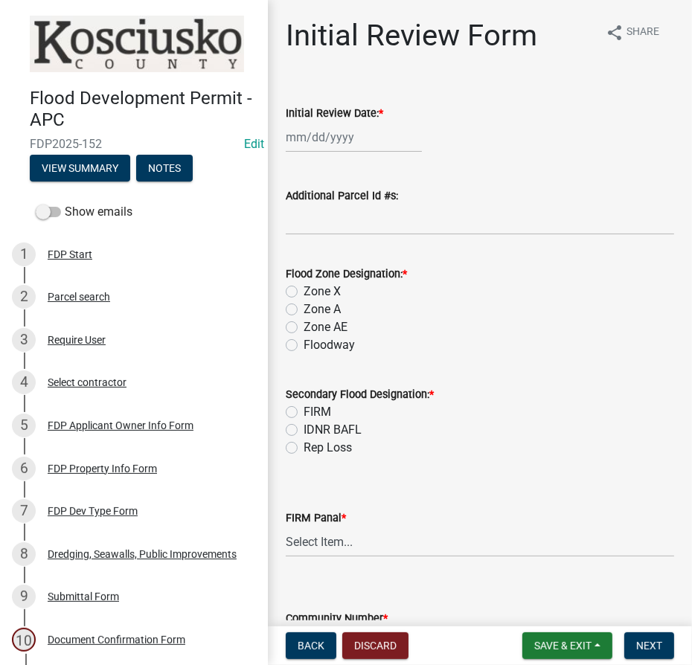
select select "8"
select select "2025"
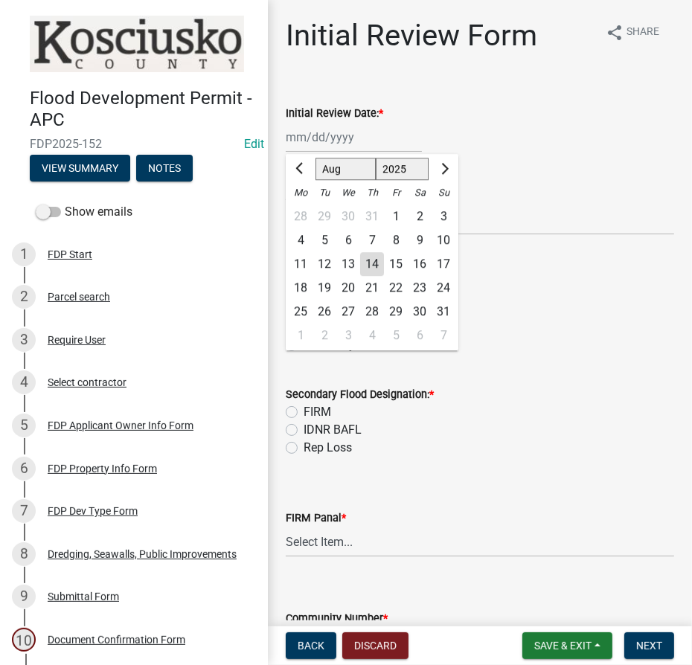
drag, startPoint x: 311, startPoint y: 136, endPoint x: 317, endPoint y: 162, distance: 26.7
click at [311, 136] on div "Jan Feb Mar Apr May Jun Jul Aug Sep Oct Nov Dec 1525 1526 1527 1528 1529 1530 1…" at bounding box center [354, 137] width 136 height 31
click at [369, 265] on div "14" at bounding box center [372, 264] width 24 height 24
type input "[DATE]"
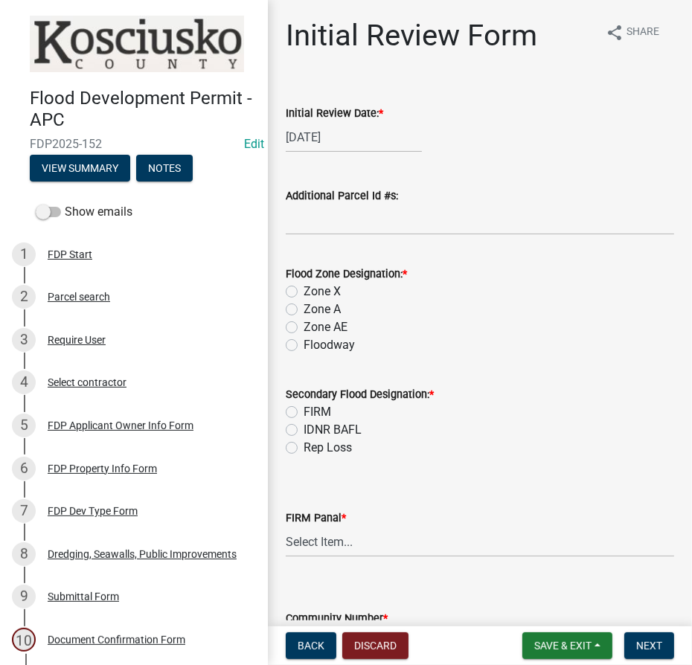
click at [304, 325] on label "Zone AE" at bounding box center [326, 328] width 44 height 18
click at [304, 325] on input "Zone AE" at bounding box center [309, 324] width 10 height 10
radio input "true"
click at [304, 410] on label "FIRM" at bounding box center [318, 412] width 28 height 18
click at [304, 410] on input "FIRM" at bounding box center [309, 408] width 10 height 10
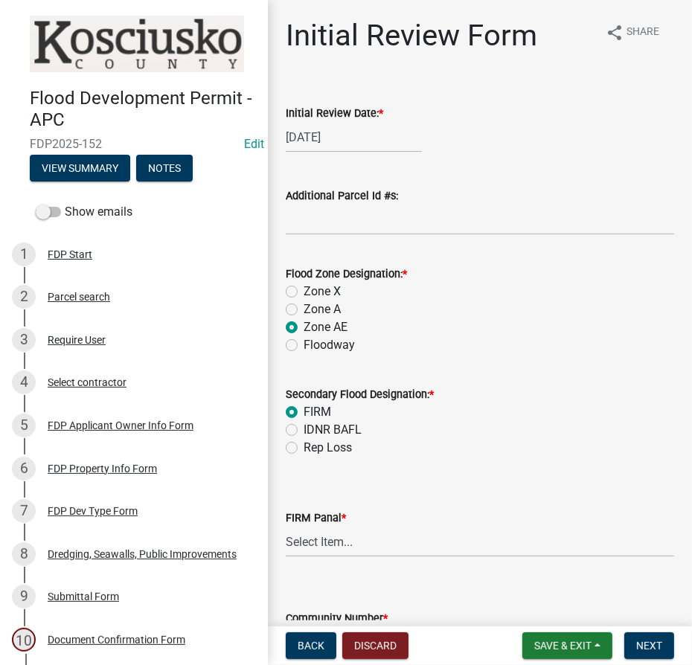
radio input "true"
click at [327, 545] on select "Select Item... 0020 0040 0045 0065 0067 0070 0086 0090 0095 0110 0120 0140 0145…" at bounding box center [480, 542] width 389 height 31
click at [286, 527] on select "Select Item... 0020 0040 0045 0065 0067 0070 0086 0090 0095 0110 0120 0140 0145…" at bounding box center [480, 542] width 389 height 31
select select "a48989ad-65fb-45ab-8da0-9dd73b1e3b1c"
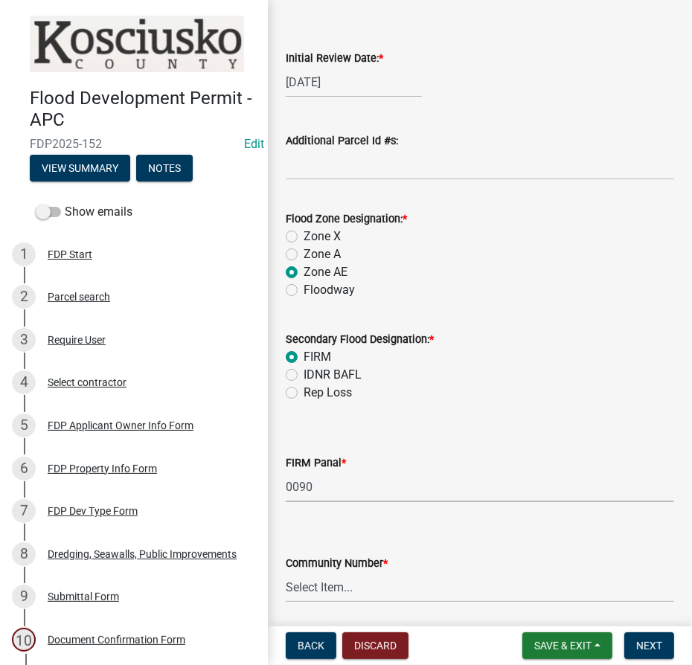
scroll to position [109, 0]
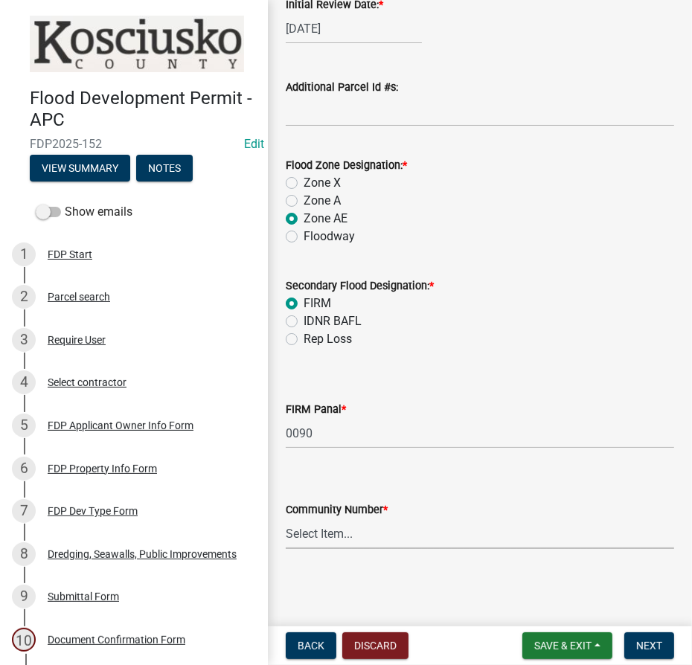
click at [361, 540] on select "Select Item... Kos Co - Unincop - 180121 Town of Milford - 180382 Town of North…" at bounding box center [480, 534] width 389 height 31
click at [286, 519] on select "Select Item... Kos Co - Unincop - 180121 Town of Milford - 180382 Town of North…" at bounding box center [480, 534] width 389 height 31
select select "1d0925c7-9c1e-4f6f-b7f6-1bc109fea0dc"
click at [640, 657] on button "Next" at bounding box center [649, 646] width 50 height 27
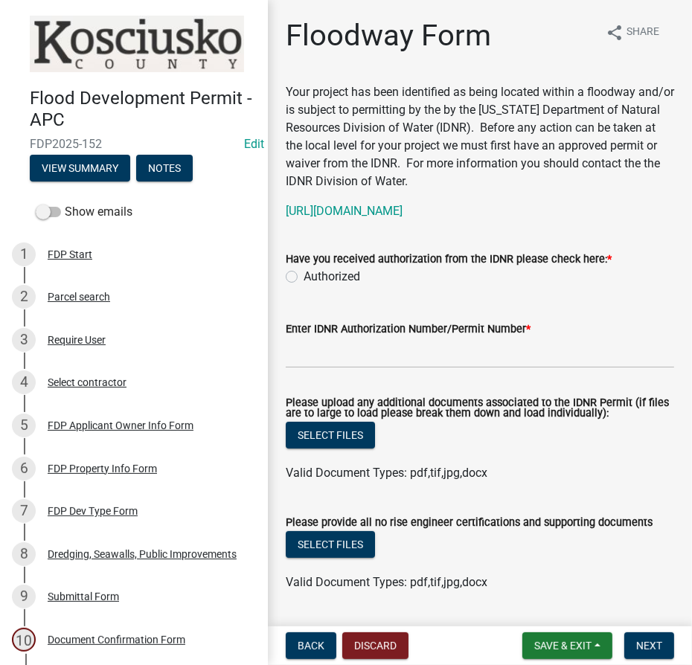
click at [304, 278] on label "Authorized" at bounding box center [332, 277] width 57 height 18
click at [304, 278] on input "Authorized" at bounding box center [309, 273] width 10 height 10
radio input "true"
click at [319, 357] on input "Enter IDNR Authorization Number/Permit Number *" at bounding box center [480, 353] width 389 height 31
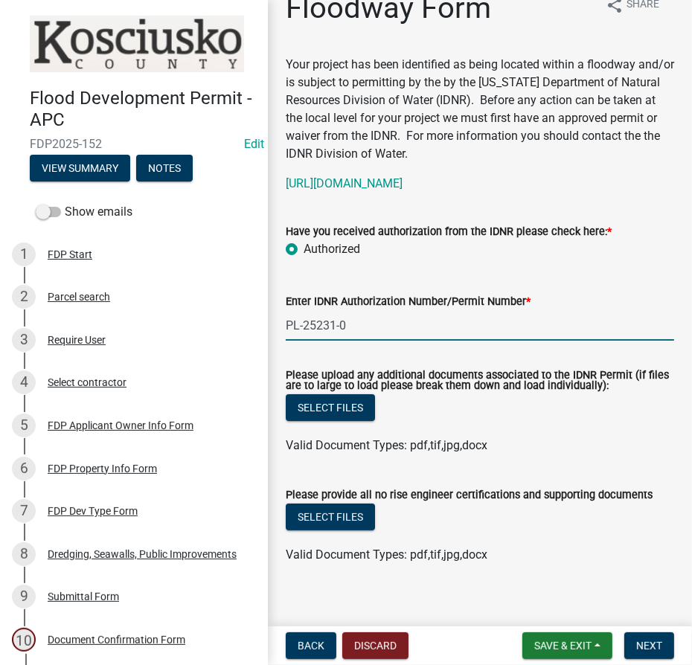
scroll to position [42, 0]
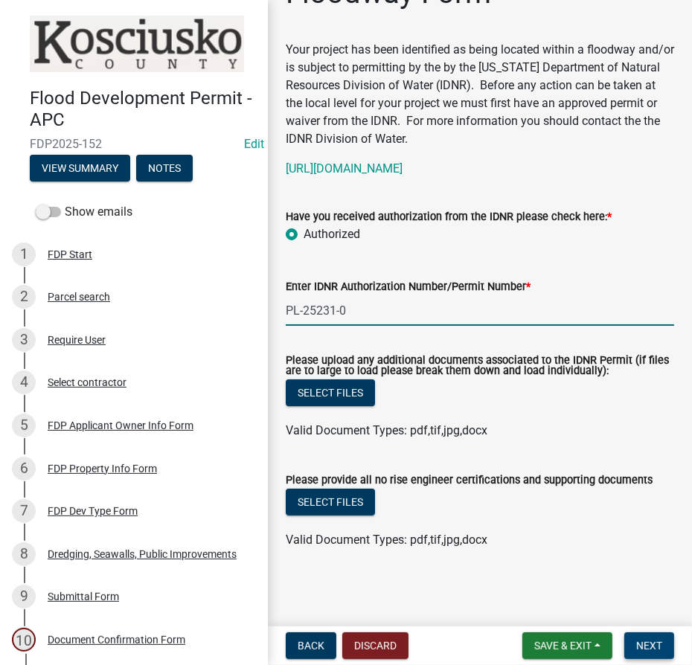
type input "PL-25231-0"
click at [651, 651] on span "Next" at bounding box center [649, 646] width 26 height 12
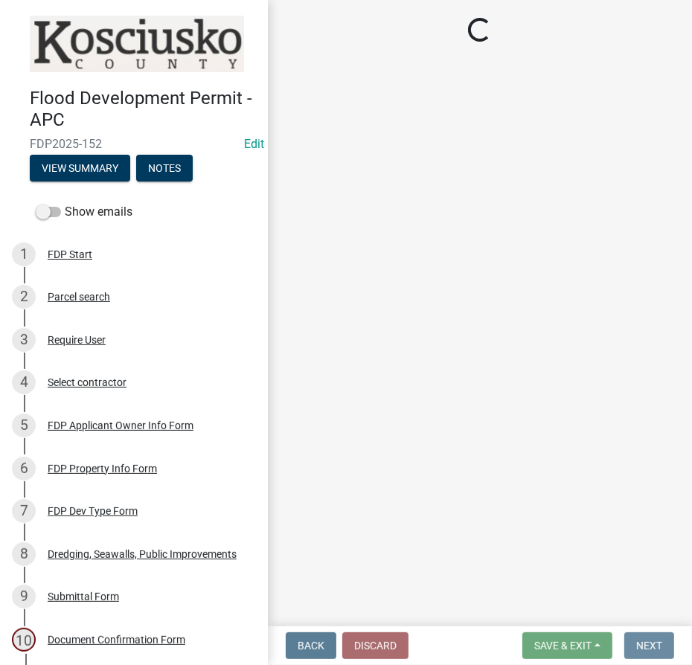
scroll to position [0, 0]
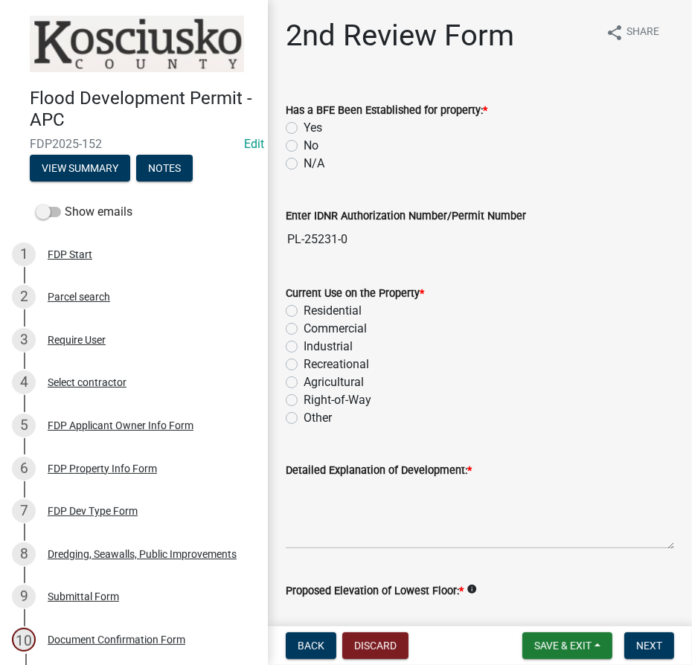
click at [304, 123] on label "Yes" at bounding box center [313, 128] width 19 height 18
click at [304, 123] on input "Yes" at bounding box center [309, 124] width 10 height 10
radio input "true"
click at [304, 307] on label "Residential" at bounding box center [333, 311] width 58 height 18
click at [304, 307] on input "Residential" at bounding box center [309, 307] width 10 height 10
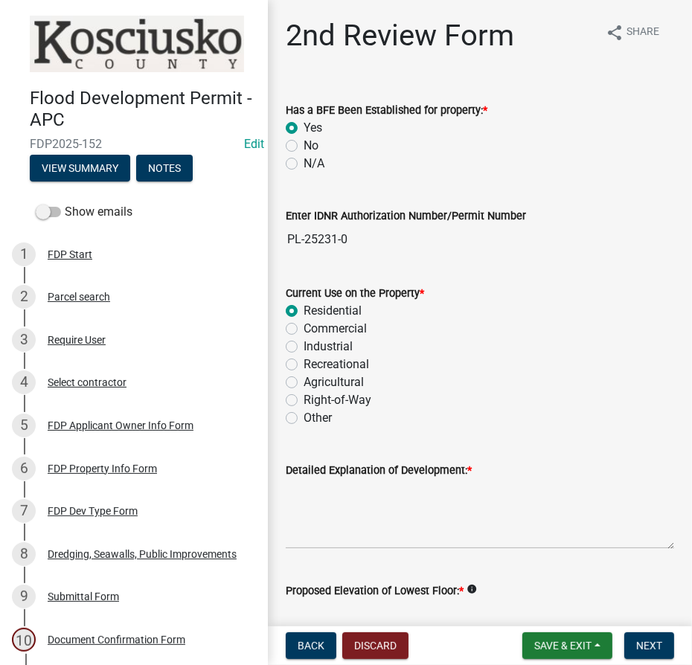
radio input "true"
click at [322, 495] on textarea "Detailed Explanation of Development: *" at bounding box center [480, 514] width 389 height 70
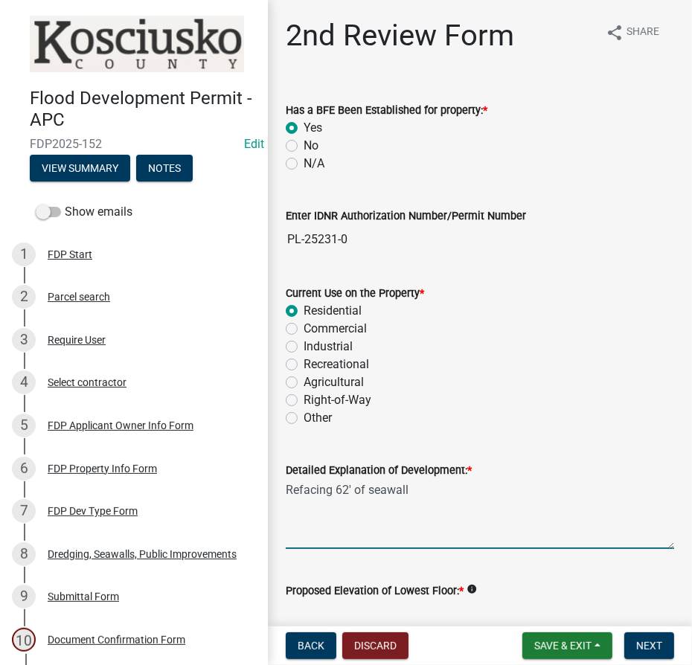
scroll to position [270, 0]
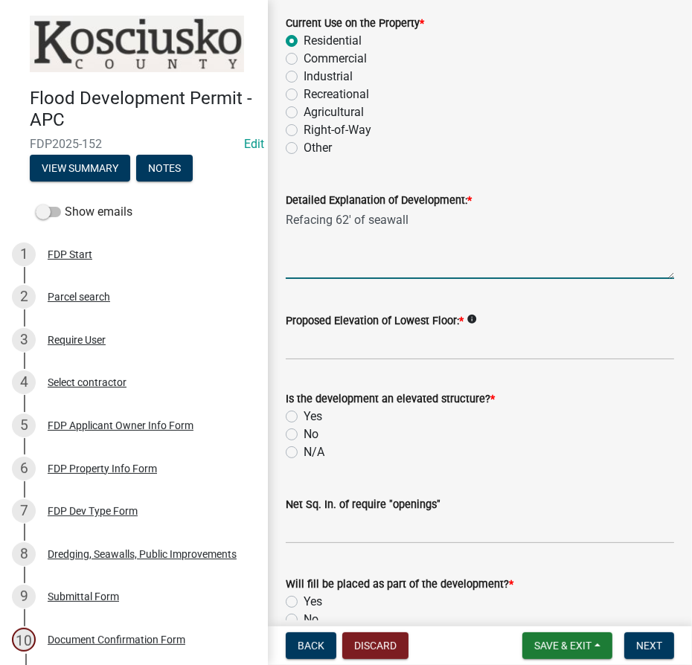
type textarea "Refacing 62' of seawall"
click at [313, 345] on input "Proposed Elevation of Lowest Floor: *" at bounding box center [480, 345] width 389 height 31
type input "860"
click at [304, 449] on label "N/A" at bounding box center [314, 453] width 21 height 18
click at [304, 449] on input "N/A" at bounding box center [309, 449] width 10 height 10
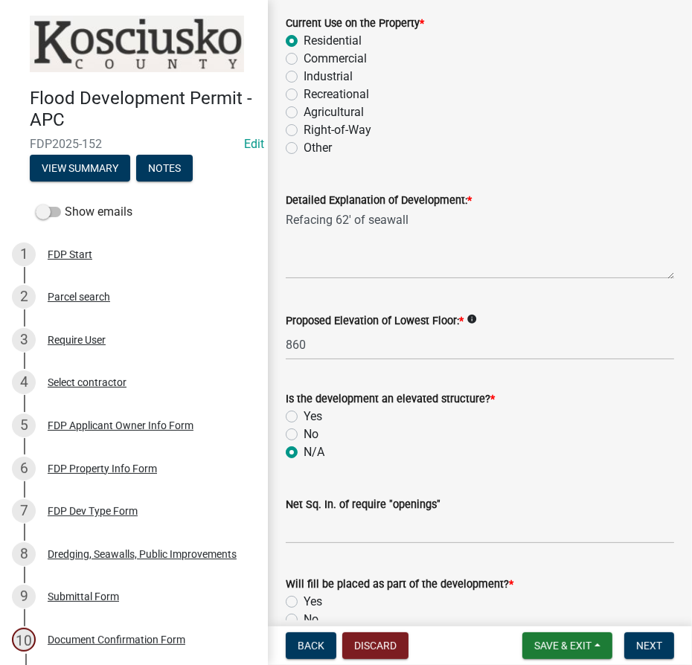
radio input "true"
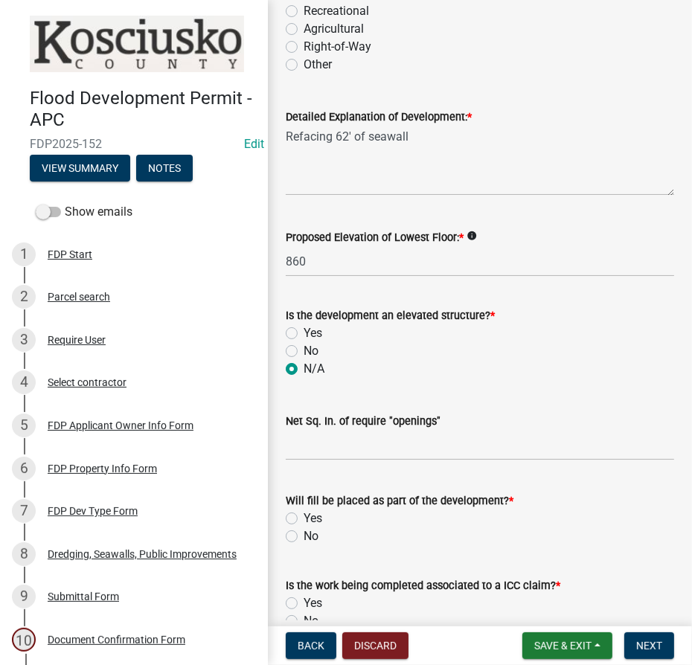
scroll to position [473, 0]
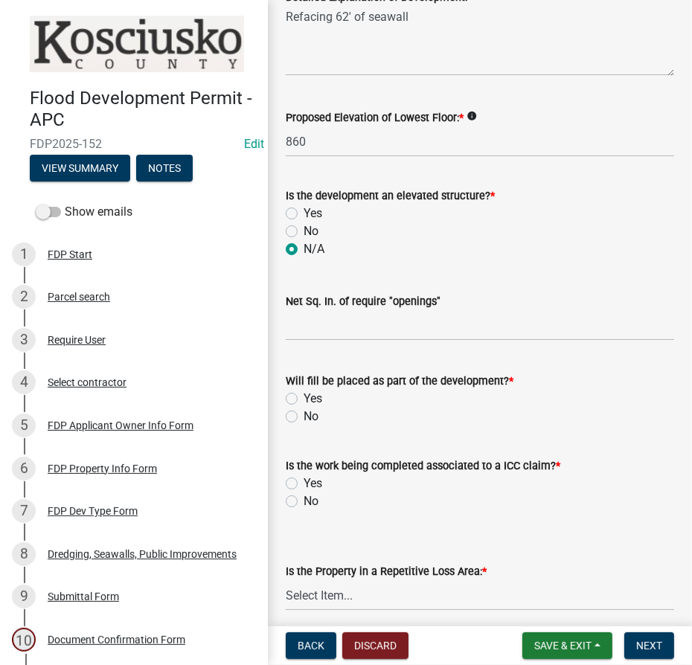
click at [304, 414] on label "No" at bounding box center [311, 417] width 15 height 18
click at [304, 414] on input "No" at bounding box center [309, 413] width 10 height 10
radio input "true"
click at [304, 500] on label "No" at bounding box center [311, 502] width 15 height 18
click at [304, 500] on input "No" at bounding box center [309, 498] width 10 height 10
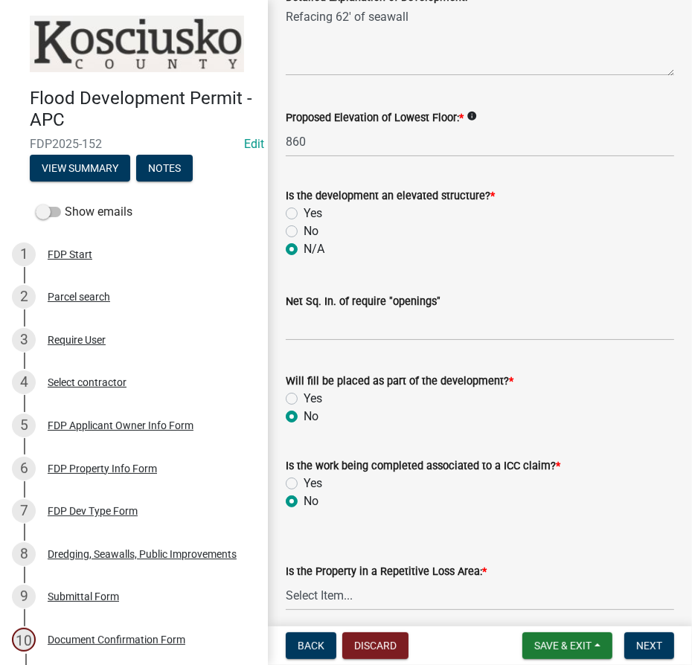
radio input "true"
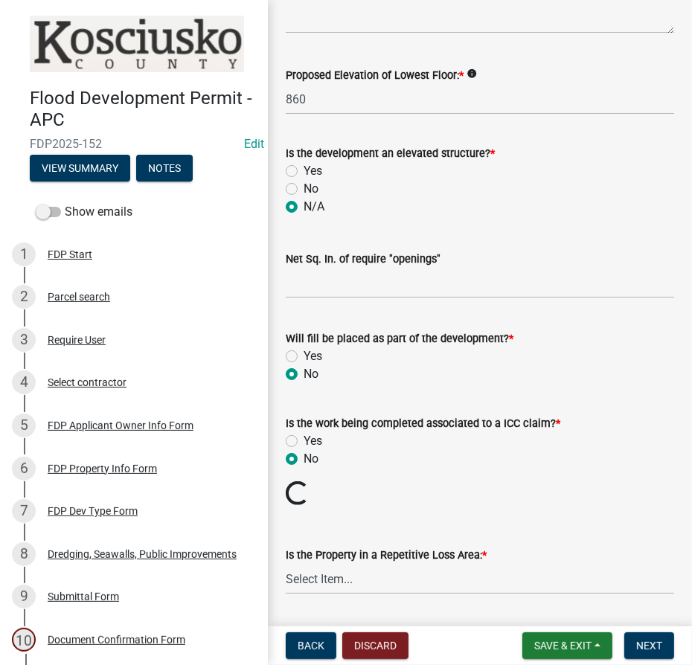
scroll to position [560, 0]
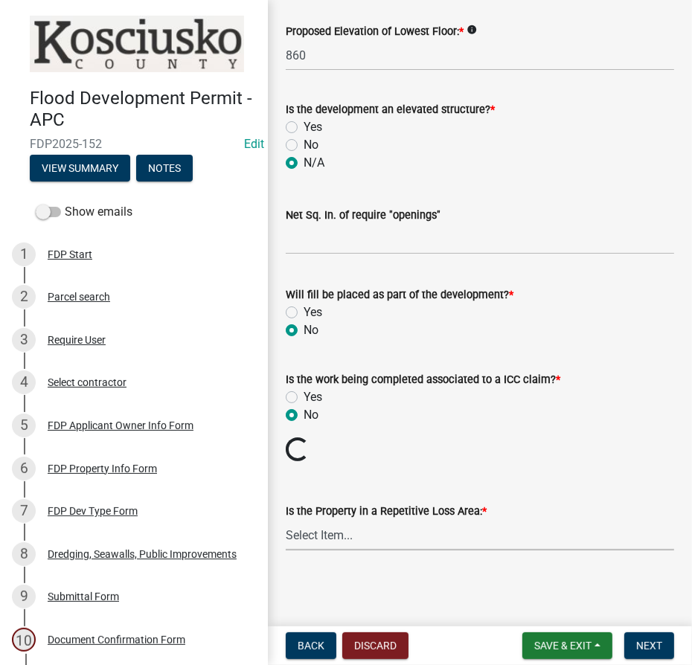
click at [313, 534] on select "Select Item... N/A Sycamore Briarwood EMS T41 EMS T13B Shore Acres EMS B40F EMS…" at bounding box center [480, 535] width 389 height 31
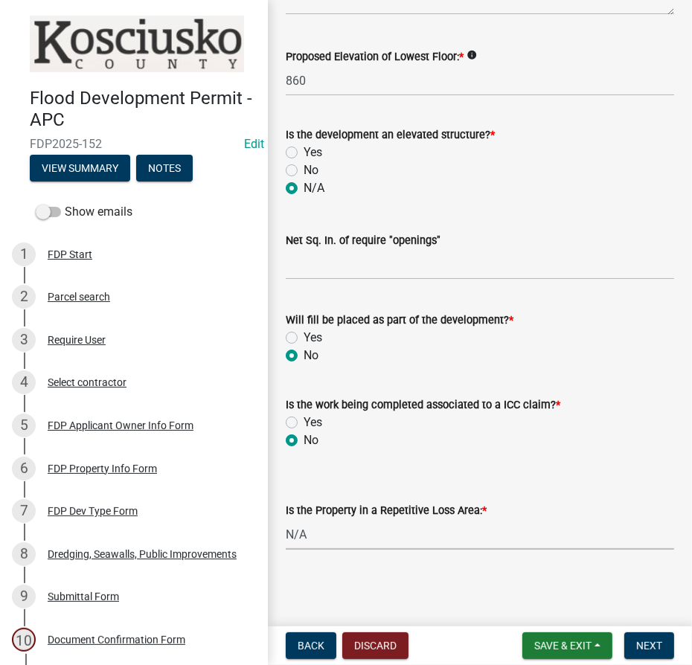
click at [286, 520] on select "Select Item... N/A Sycamore Briarwood EMS T41 EMS T13B Shore Acres EMS B40F EMS…" at bounding box center [480, 535] width 389 height 31
select select "e3c360ee-7977-4b9d-91ef-f00a4a3ecee8"
click at [645, 646] on span "Next" at bounding box center [649, 646] width 26 height 12
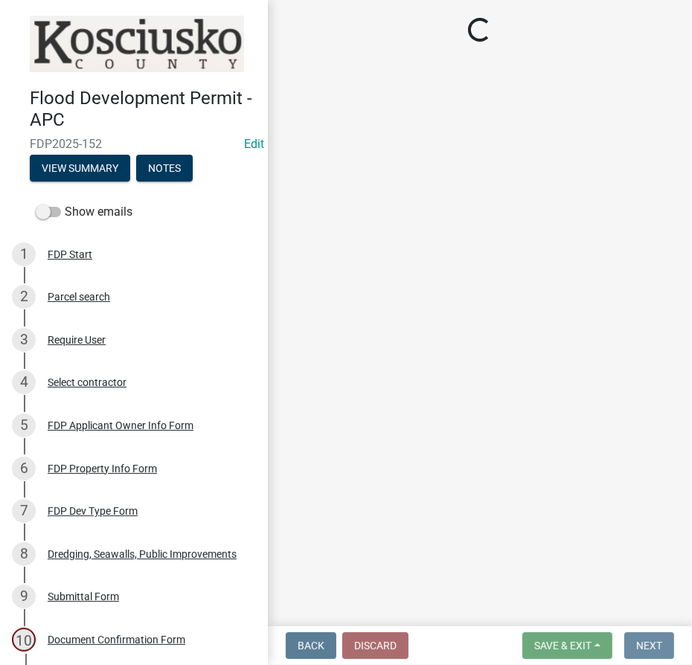
scroll to position [0, 0]
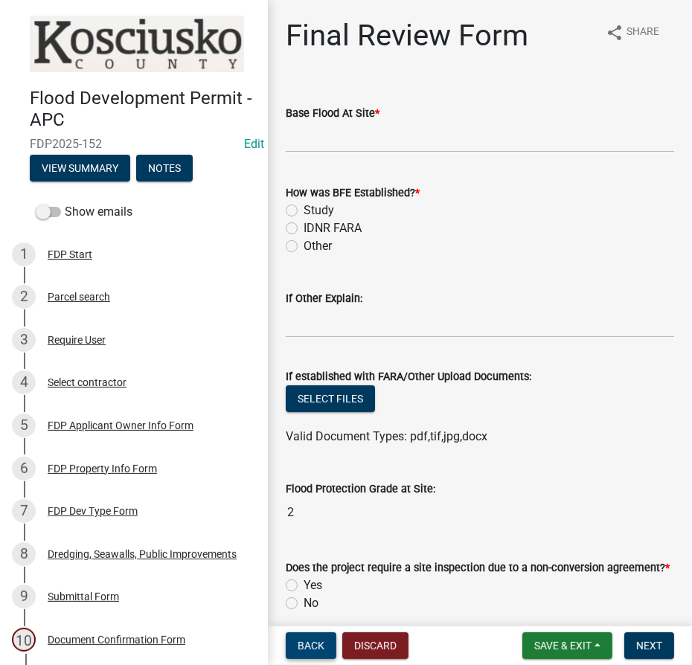
click at [304, 645] on span "Back" at bounding box center [311, 646] width 27 height 12
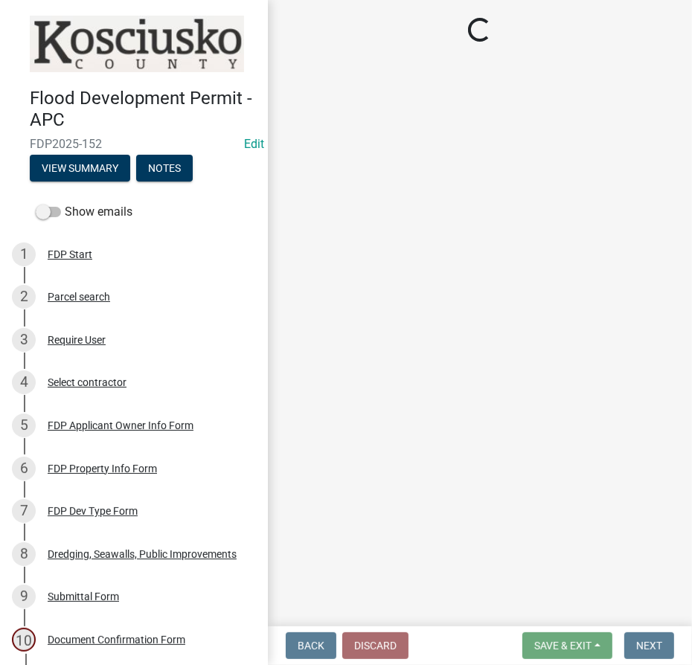
select select "e3c360ee-7977-4b9d-91ef-f00a4a3ecee8"
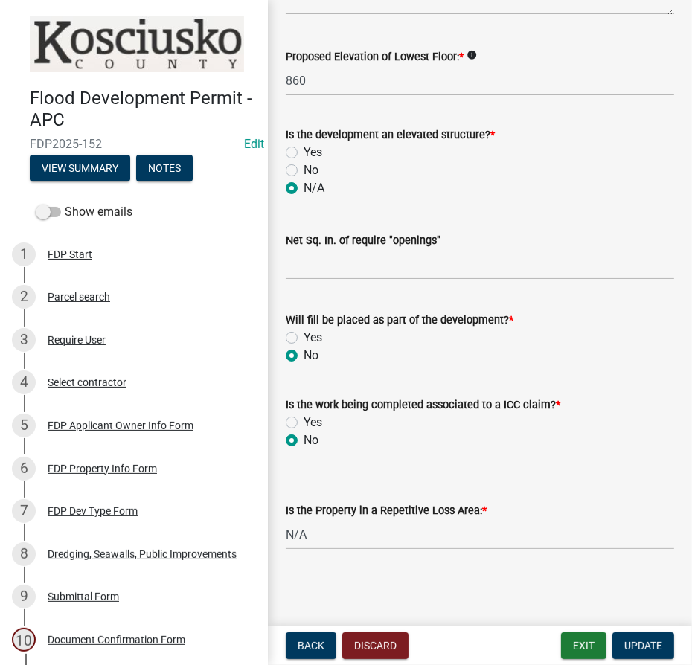
scroll to position [263, 0]
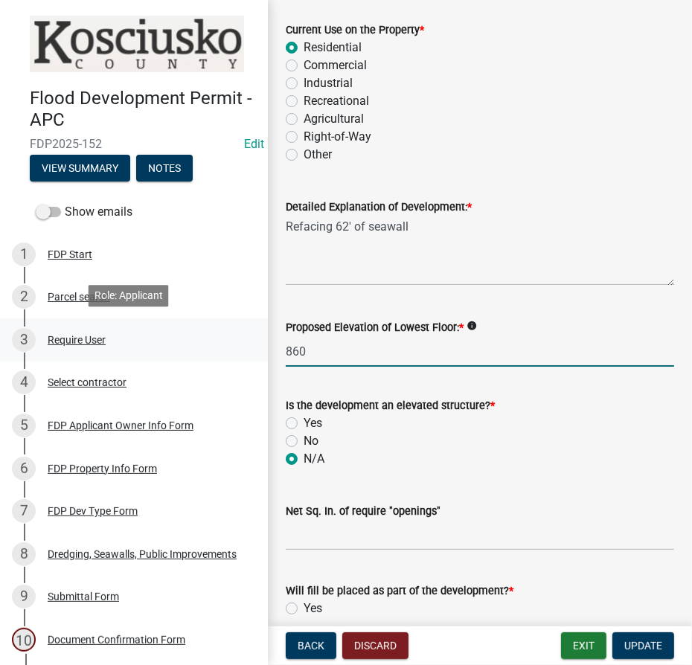
drag, startPoint x: 359, startPoint y: 355, endPoint x: 222, endPoint y: 350, distance: 137.1
click at [222, 350] on div "Flood Development Permit - APC FDP2025-152 Edit View Summary Notes Show emails …" at bounding box center [346, 332] width 692 height 665
type input "existing"
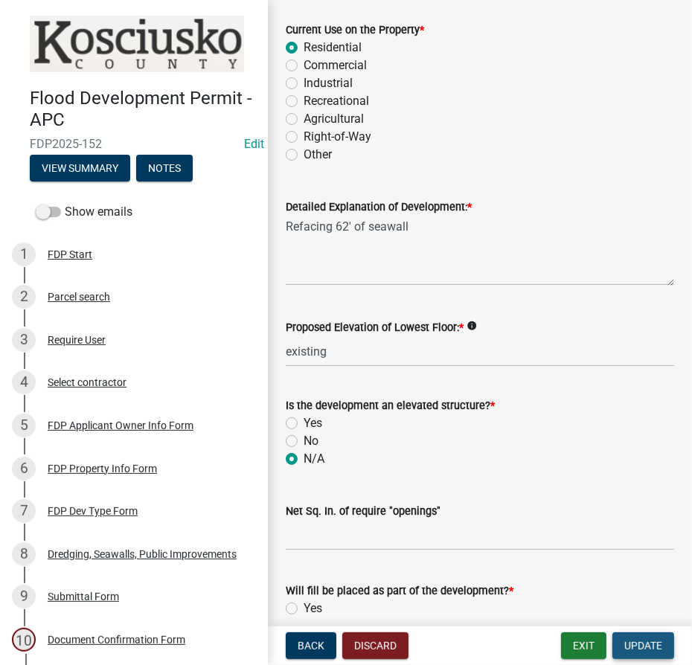
click at [627, 648] on span "Update" at bounding box center [643, 646] width 38 height 12
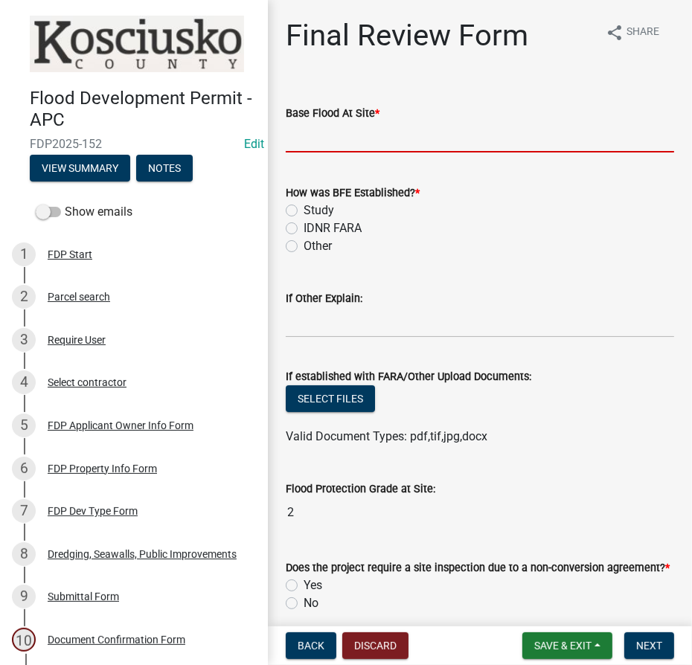
click at [322, 142] on input "text" at bounding box center [480, 137] width 389 height 31
type input "860.0"
click at [304, 210] on label "Study" at bounding box center [319, 211] width 31 height 18
click at [304, 210] on input "Study" at bounding box center [309, 207] width 10 height 10
radio input "true"
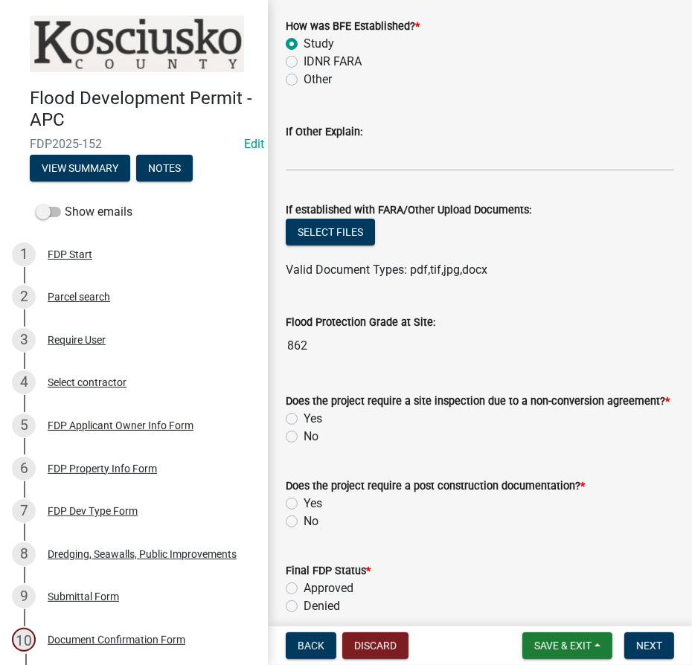
scroll to position [202, 0]
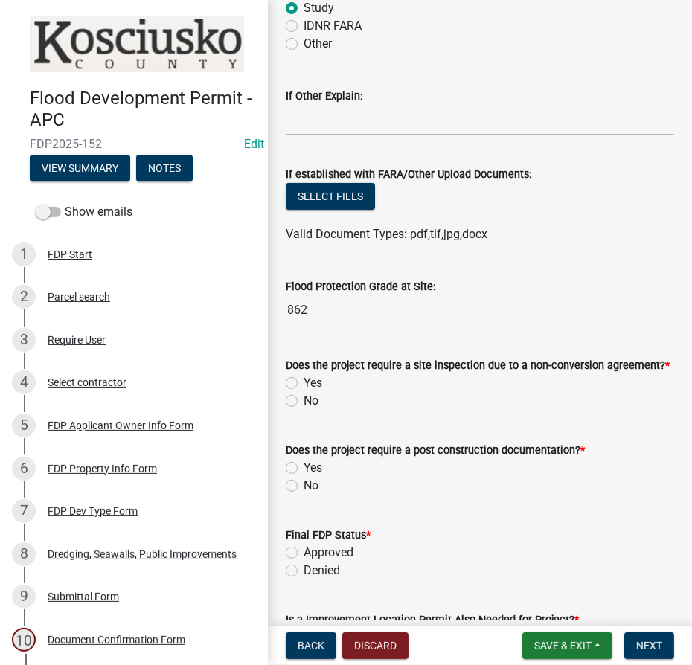
click at [304, 400] on label "No" at bounding box center [311, 401] width 15 height 18
click at [304, 400] on input "No" at bounding box center [309, 397] width 10 height 10
radio input "true"
click at [304, 487] on label "No" at bounding box center [311, 486] width 15 height 18
click at [304, 487] on input "No" at bounding box center [309, 482] width 10 height 10
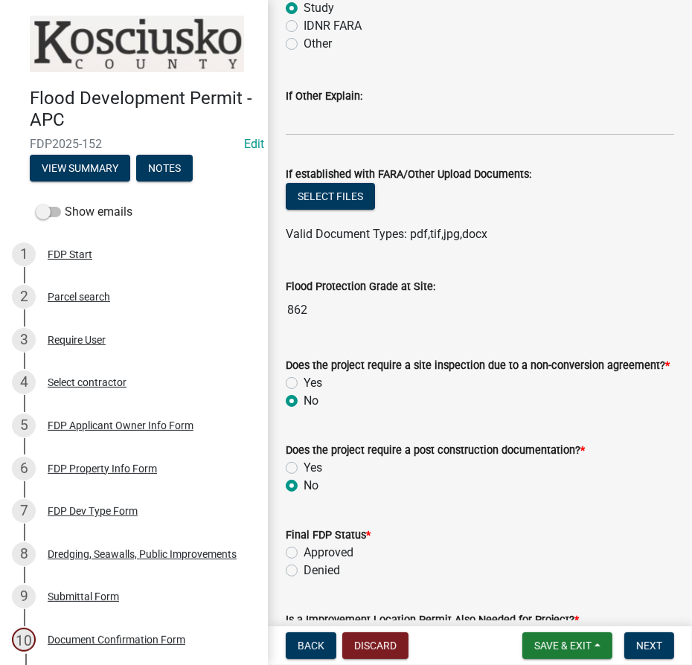
radio input "true"
click at [304, 549] on label "Approved" at bounding box center [329, 553] width 50 height 18
click at [304, 549] on input "Approved" at bounding box center [309, 549] width 10 height 10
radio input "true"
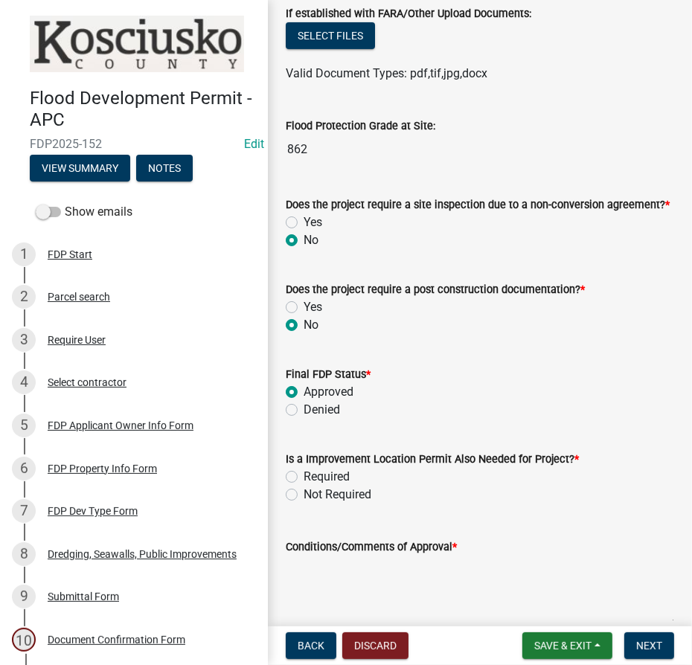
scroll to position [541, 0]
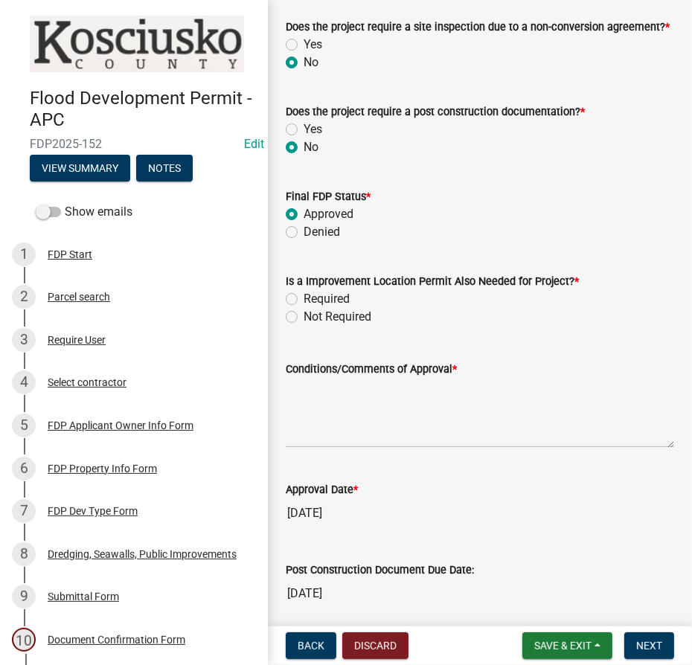
click at [304, 314] on label "Not Required" at bounding box center [338, 317] width 68 height 18
click at [304, 314] on input "Not Required" at bounding box center [309, 313] width 10 height 10
radio input "true"
click at [315, 409] on textarea "Conditions/Comments of Approval *" at bounding box center [480, 413] width 389 height 70
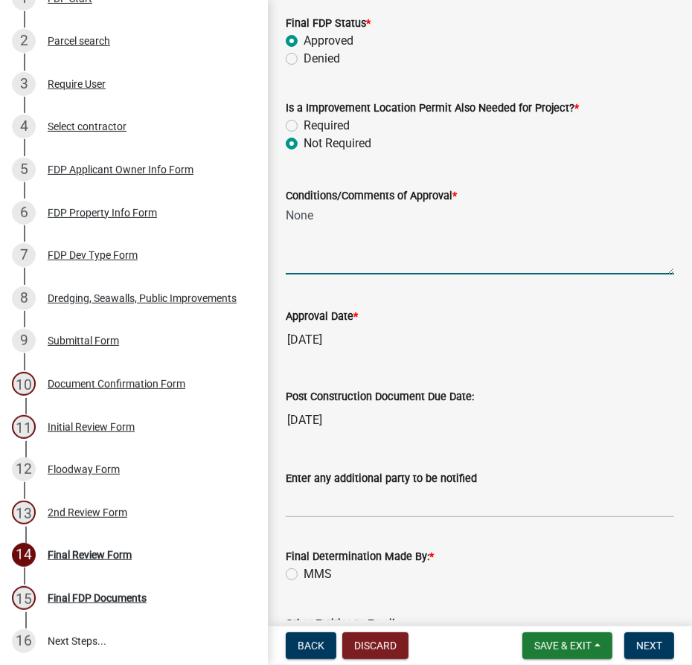
scroll to position [832, 0]
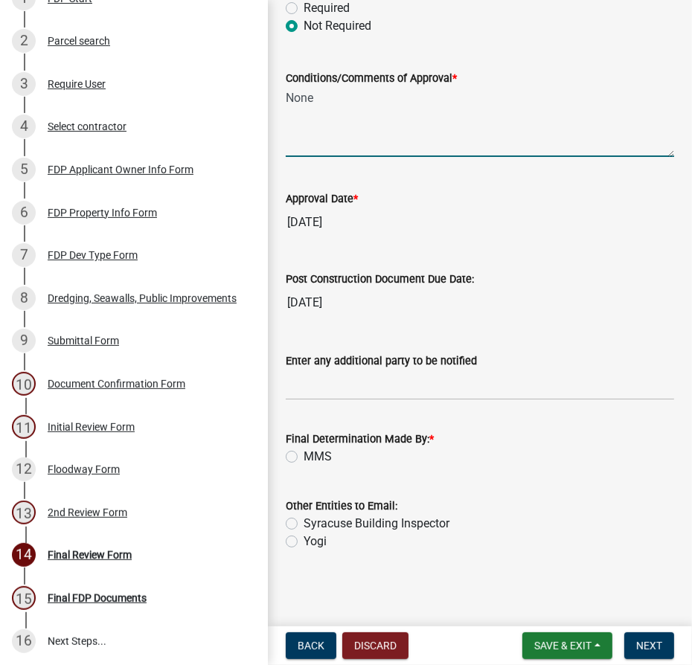
type textarea "None"
click at [304, 450] on label "MMS" at bounding box center [318, 457] width 28 height 18
click at [304, 450] on input "MMS" at bounding box center [309, 453] width 10 height 10
radio input "true"
click at [657, 645] on span "Next" at bounding box center [649, 646] width 26 height 12
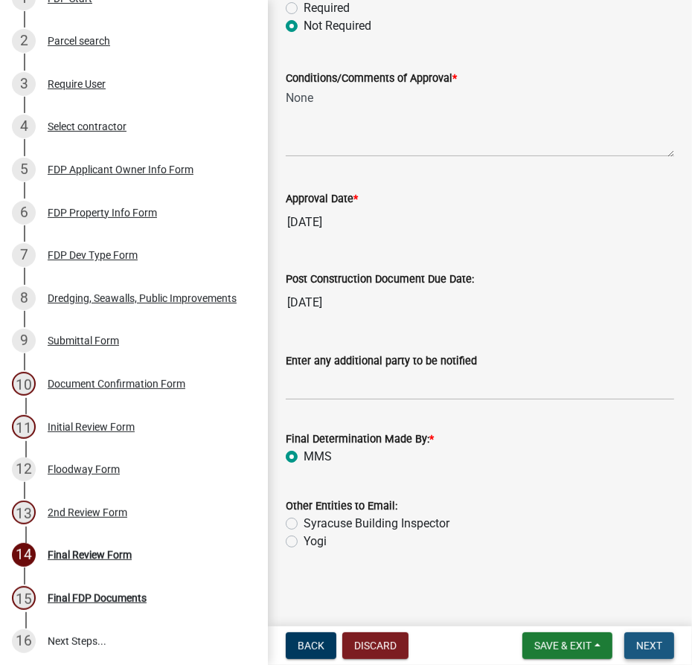
scroll to position [0, 0]
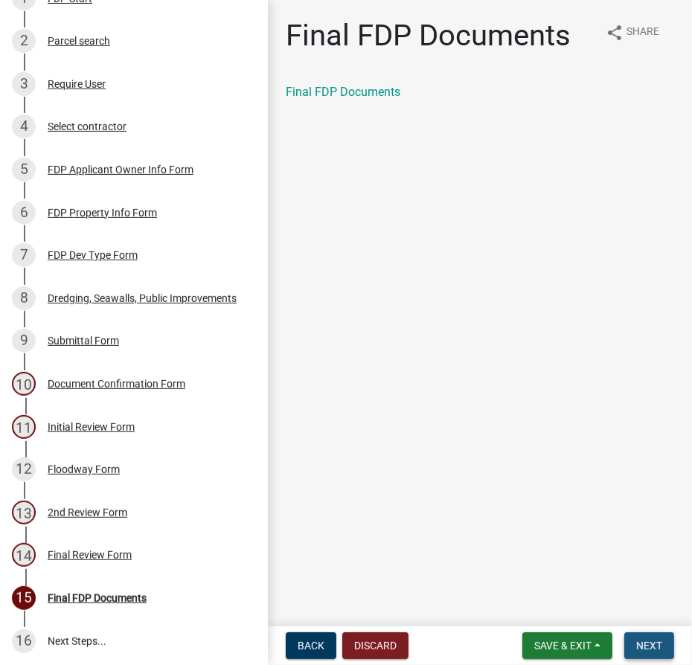
click at [661, 650] on span "Next" at bounding box center [649, 646] width 26 height 12
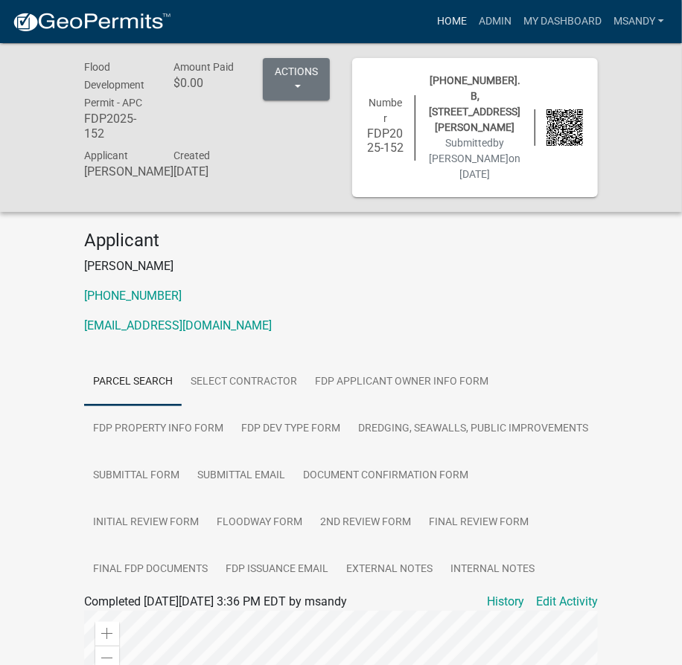
click at [442, 17] on link "Home" at bounding box center [452, 21] width 42 height 28
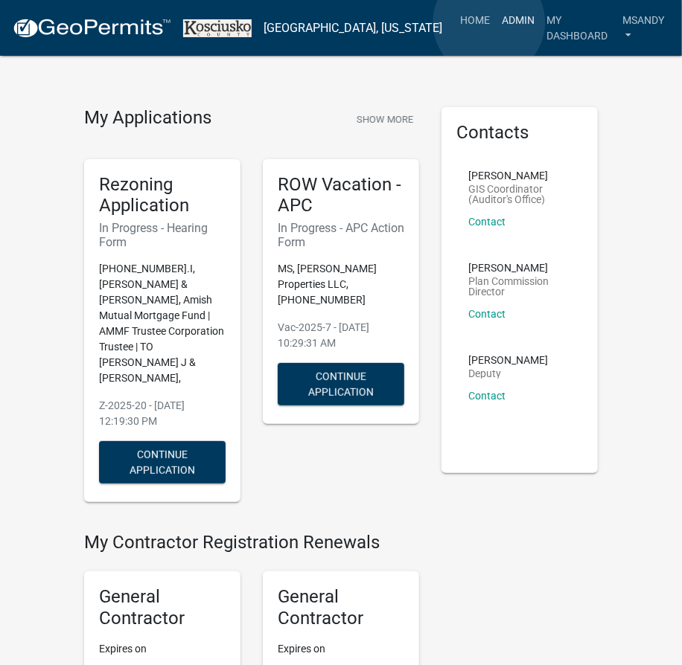
click at [496, 22] on link "Admin" at bounding box center [518, 20] width 45 height 28
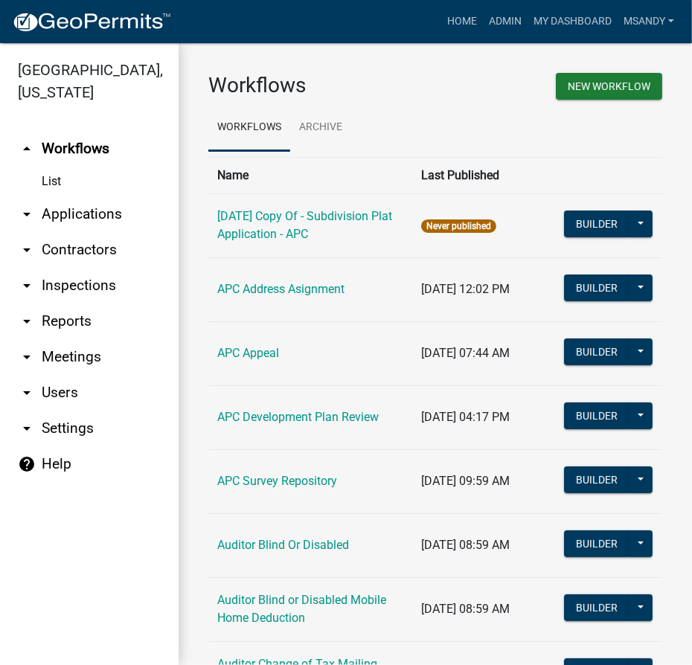
click at [65, 211] on link "arrow_drop_down Applications" at bounding box center [89, 214] width 179 height 36
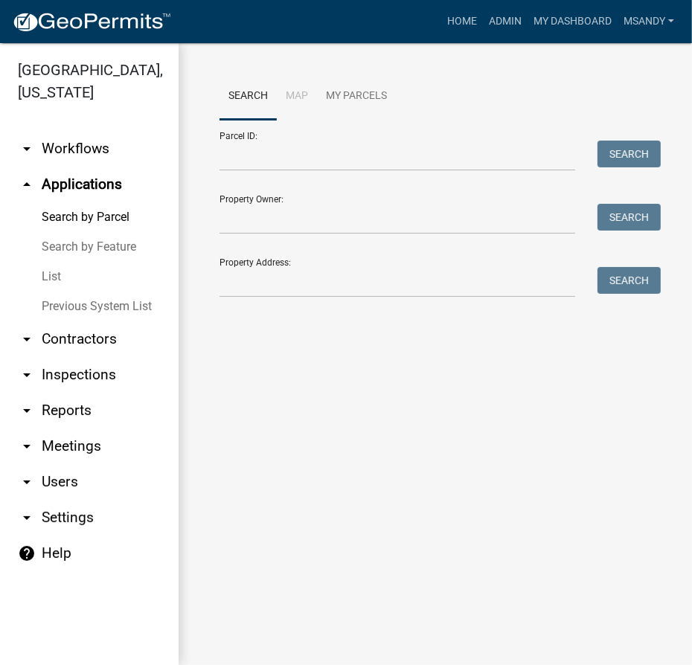
click at [47, 279] on link "List" at bounding box center [89, 277] width 179 height 30
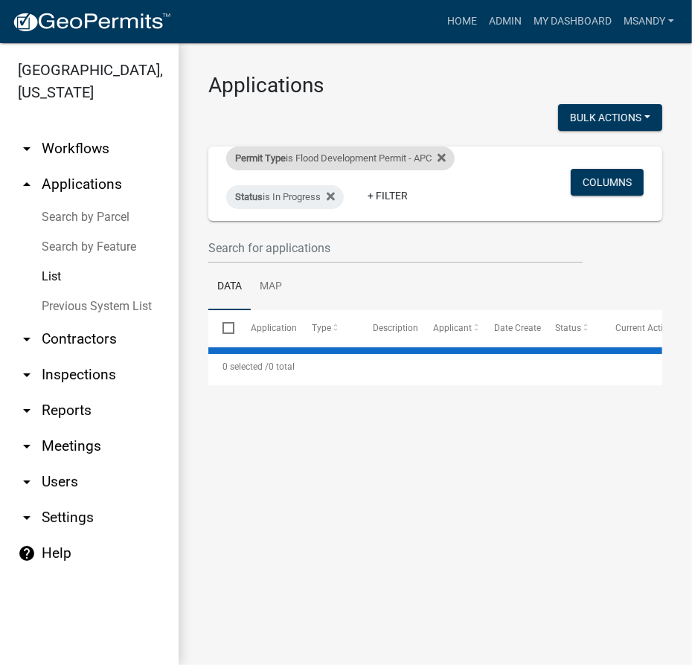
select select "3: 100"
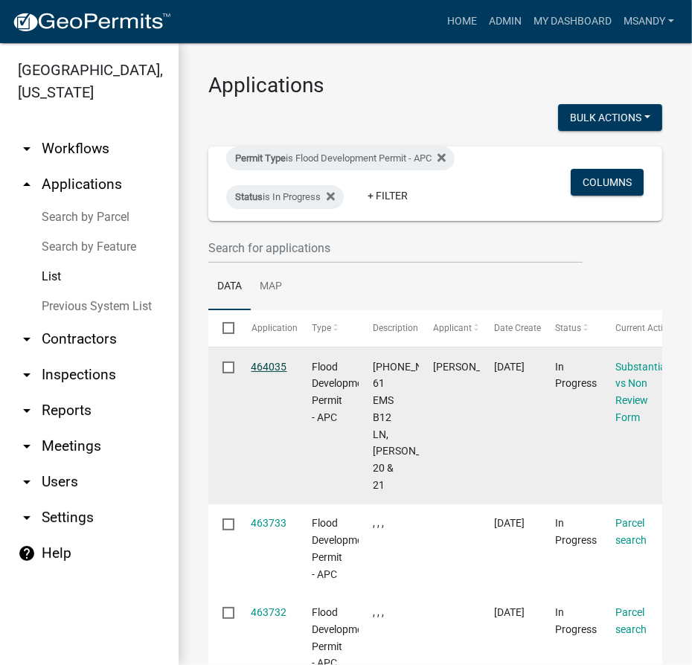
click at [263, 368] on link "464035" at bounding box center [270, 367] width 36 height 12
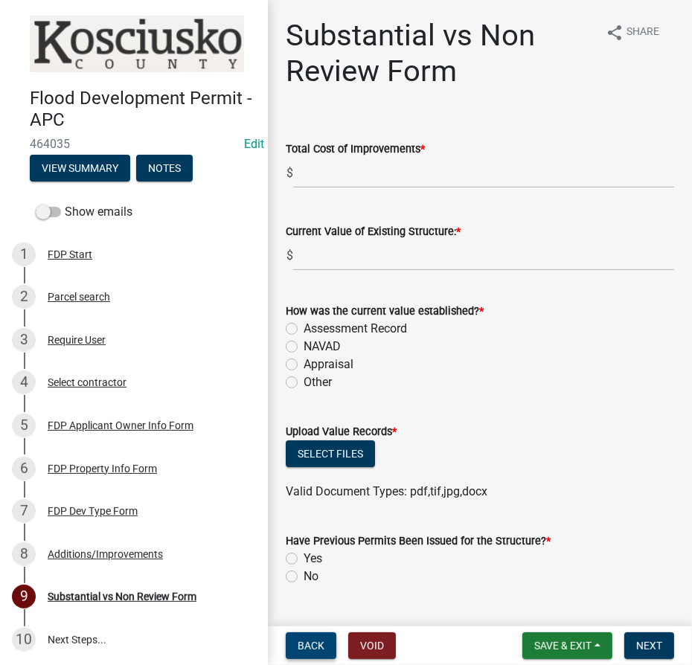
click at [304, 651] on span "Back" at bounding box center [311, 646] width 27 height 12
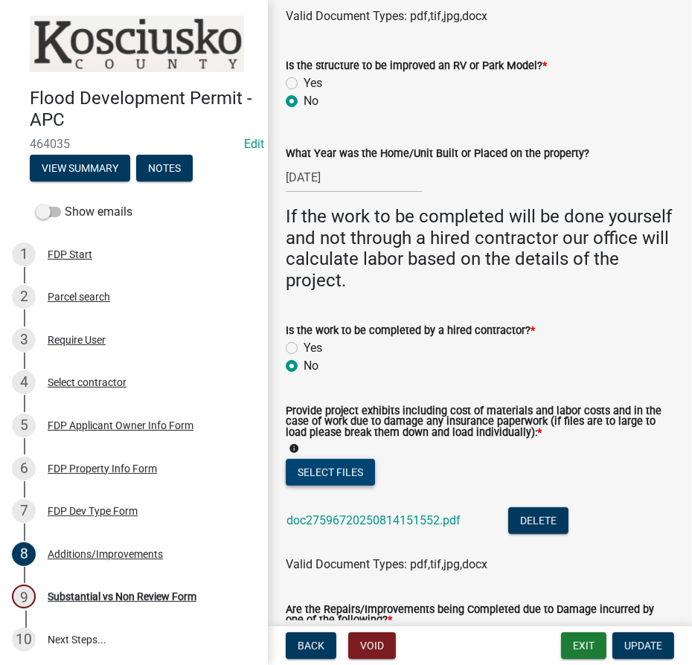
scroll to position [609, 0]
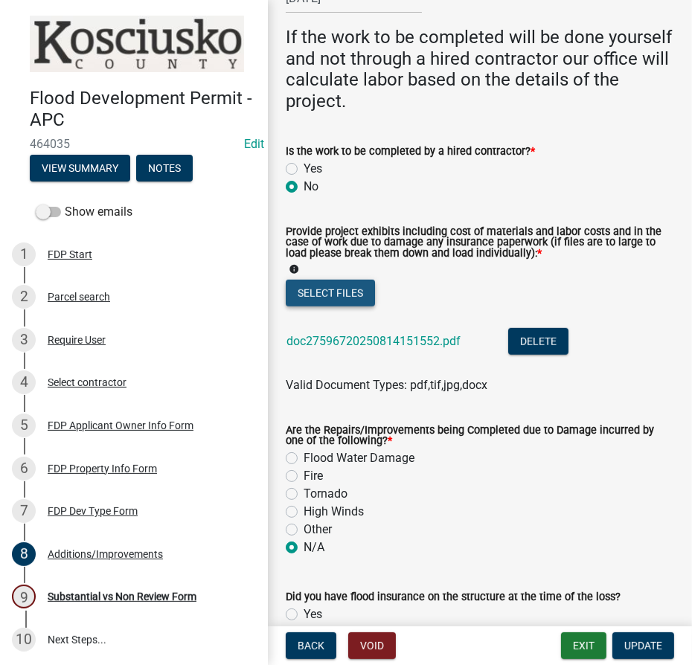
click at [342, 299] on button "Select files" at bounding box center [330, 293] width 89 height 27
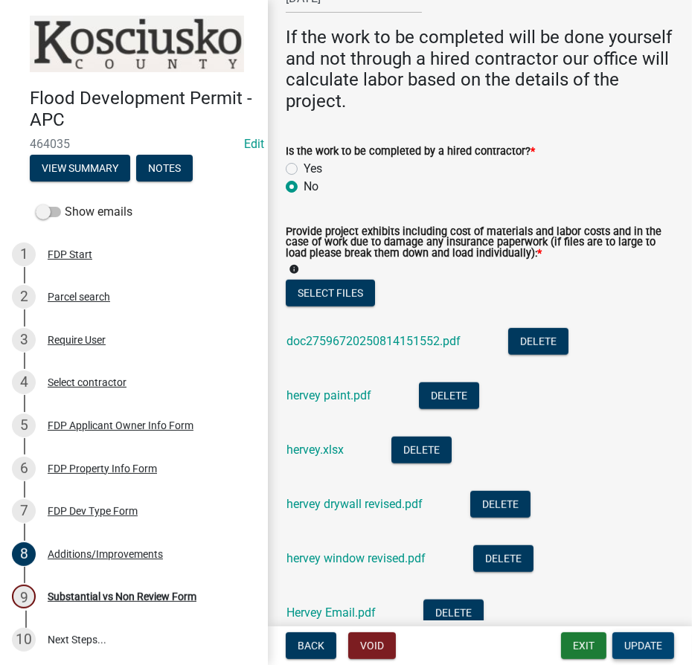
click at [654, 648] on span "Update" at bounding box center [643, 646] width 38 height 12
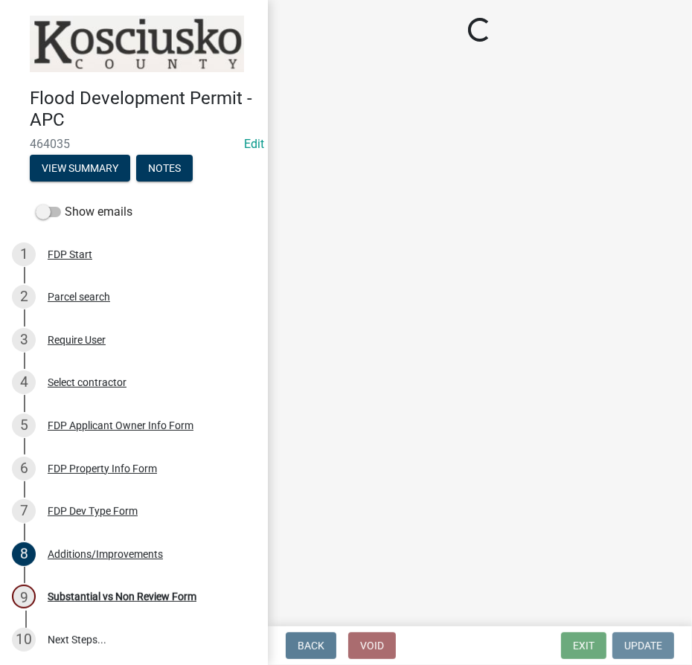
scroll to position [0, 0]
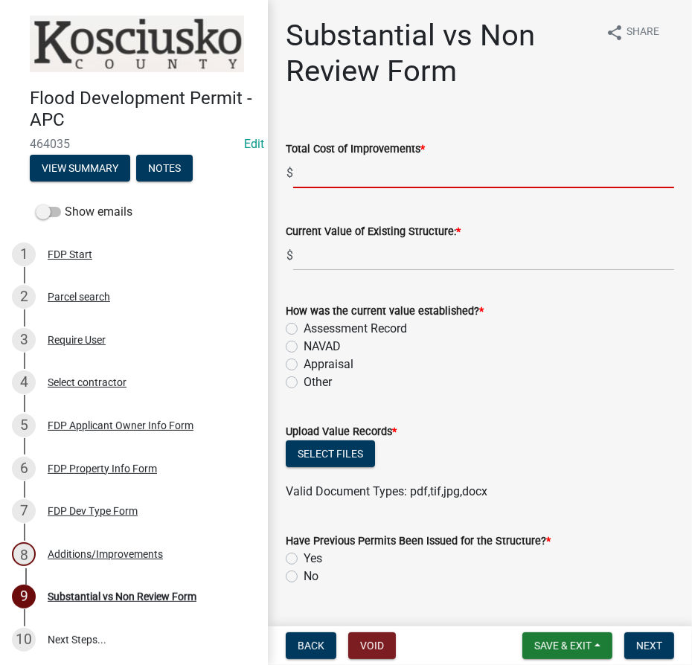
click at [417, 162] on input "text" at bounding box center [483, 173] width 381 height 31
type input "27385"
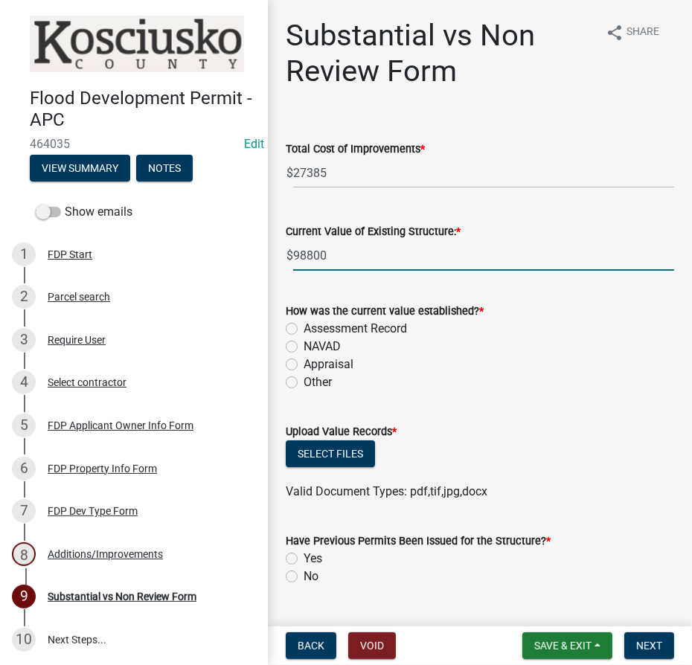
type input "98800"
click at [304, 331] on label "Assessment Record" at bounding box center [355, 329] width 103 height 18
click at [304, 330] on input "Assessment Record" at bounding box center [309, 325] width 10 height 10
radio input "true"
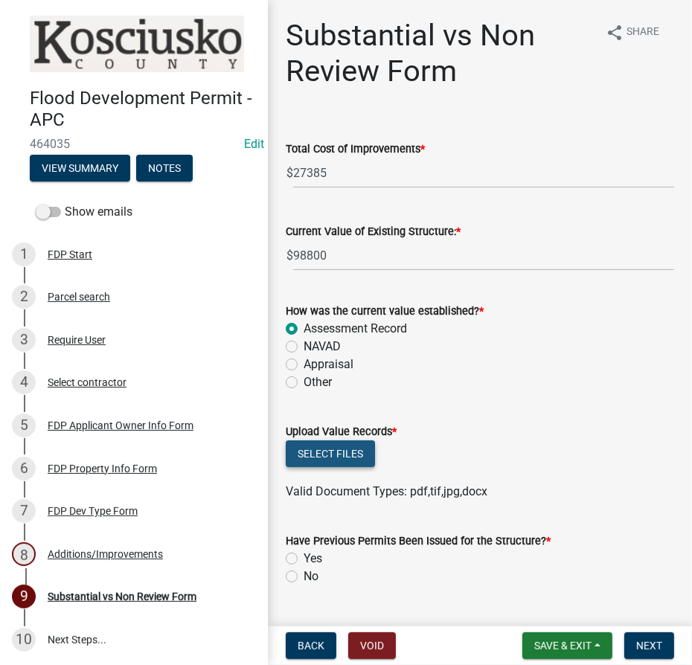
click at [320, 448] on button "Select files" at bounding box center [330, 454] width 89 height 27
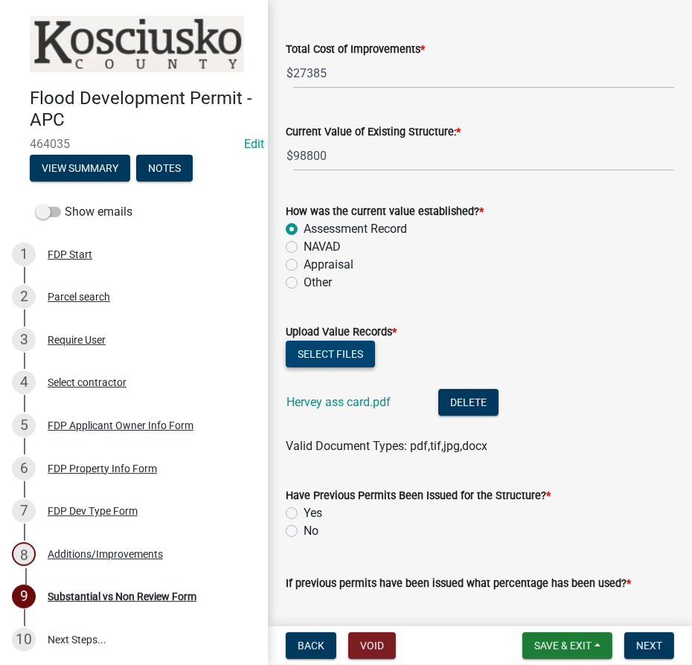
scroll to position [270, 0]
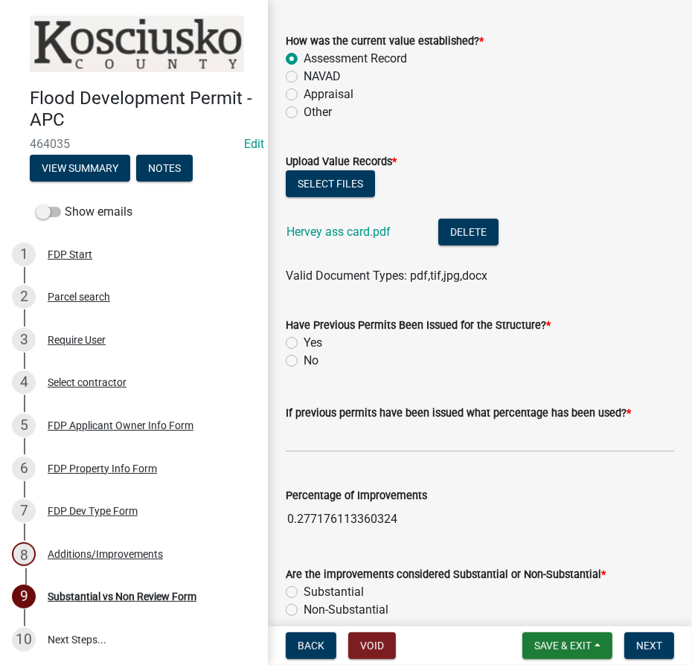
click at [304, 360] on label "No" at bounding box center [311, 361] width 15 height 18
click at [304, 360] on input "No" at bounding box center [309, 357] width 10 height 10
radio input "true"
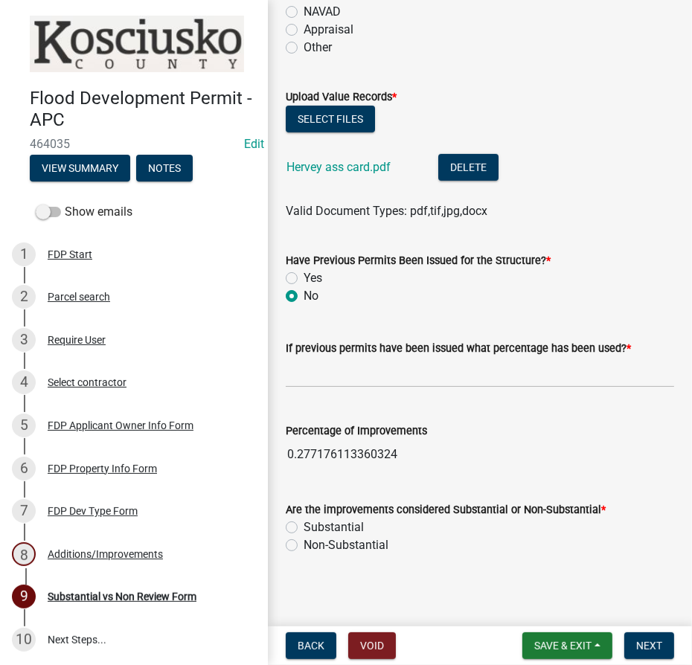
scroll to position [339, 0]
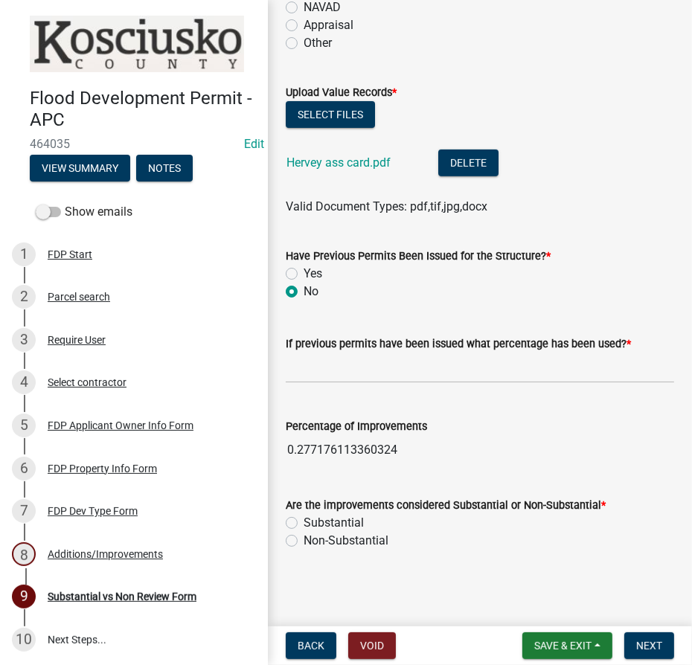
click at [304, 541] on label "Non-Substantial" at bounding box center [346, 541] width 85 height 18
click at [304, 541] on input "Non-Substantial" at bounding box center [309, 537] width 10 height 10
radio input "true"
click at [653, 646] on span "Next" at bounding box center [649, 646] width 26 height 12
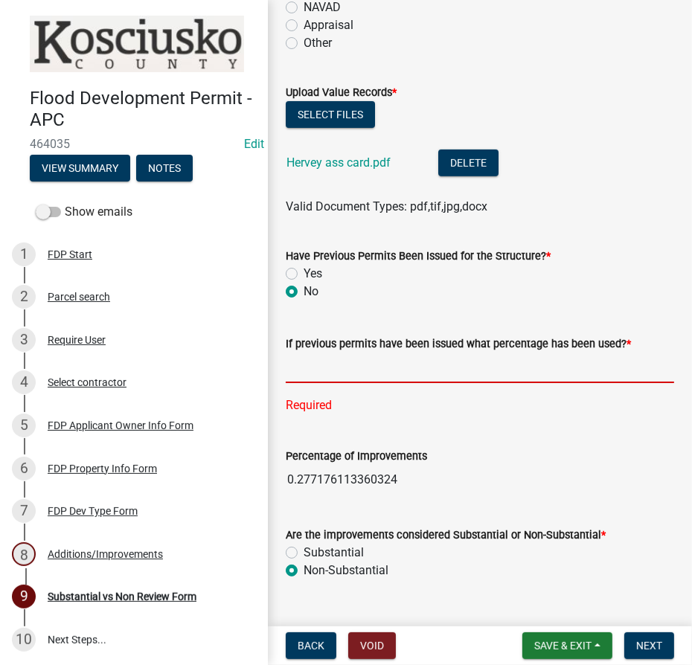
click at [354, 368] on input "text" at bounding box center [480, 368] width 389 height 31
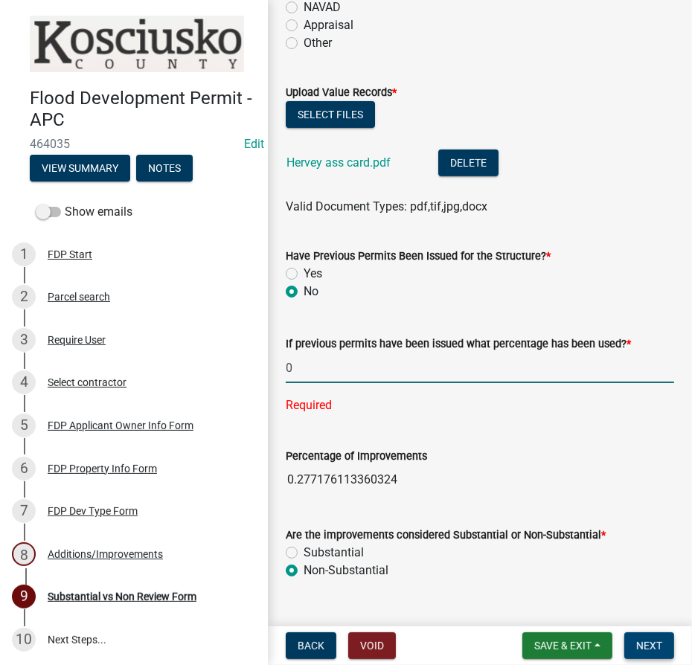
type input "0.00"
click at [640, 648] on span "Next" at bounding box center [649, 646] width 26 height 12
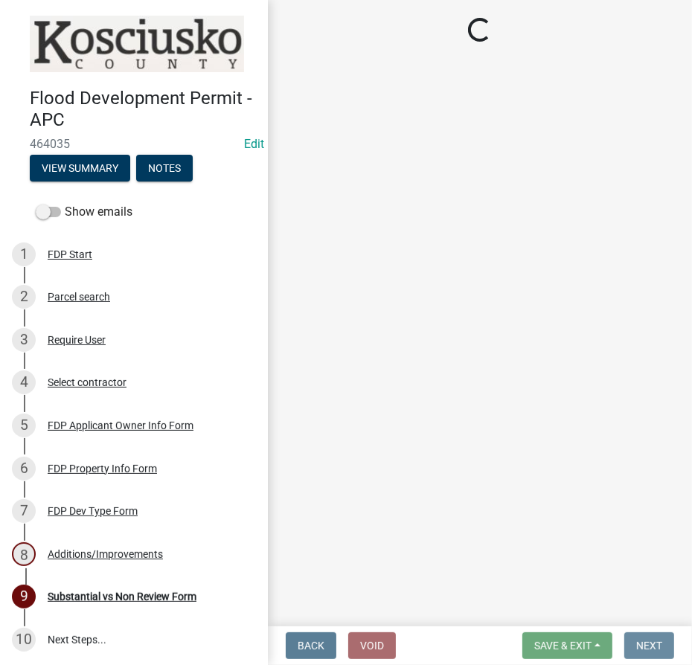
scroll to position [0, 0]
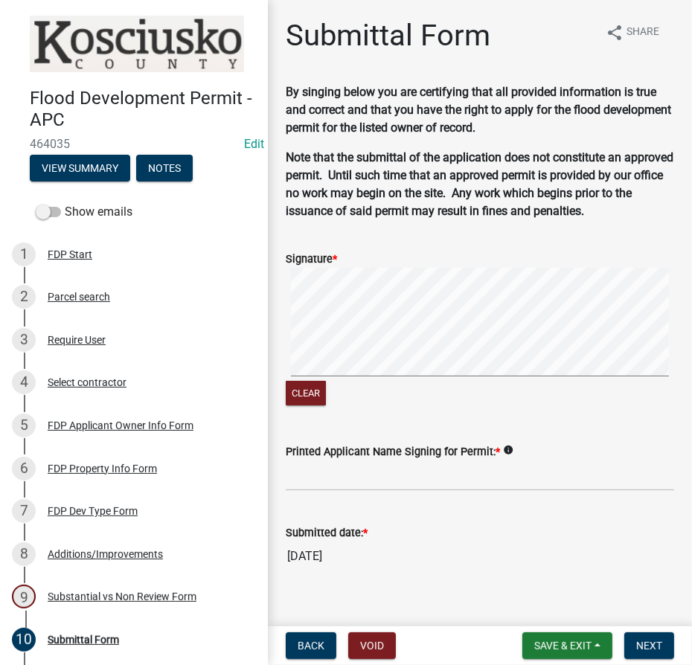
click at [563, 388] on div "Clear" at bounding box center [480, 338] width 389 height 141
click at [447, 465] on input "Printed Applicant Name Signing for Permit: *" at bounding box center [480, 476] width 389 height 31
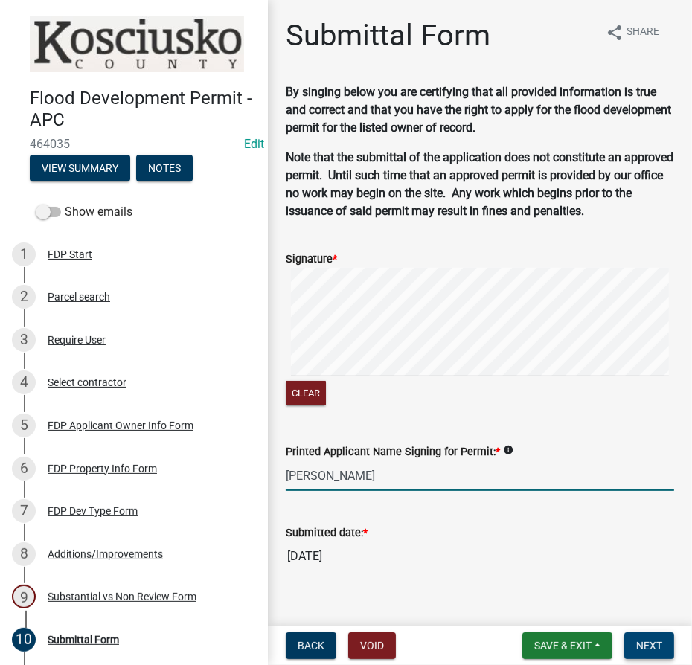
type input "Hervey Parker"
click at [645, 645] on span "Next" at bounding box center [649, 646] width 26 height 12
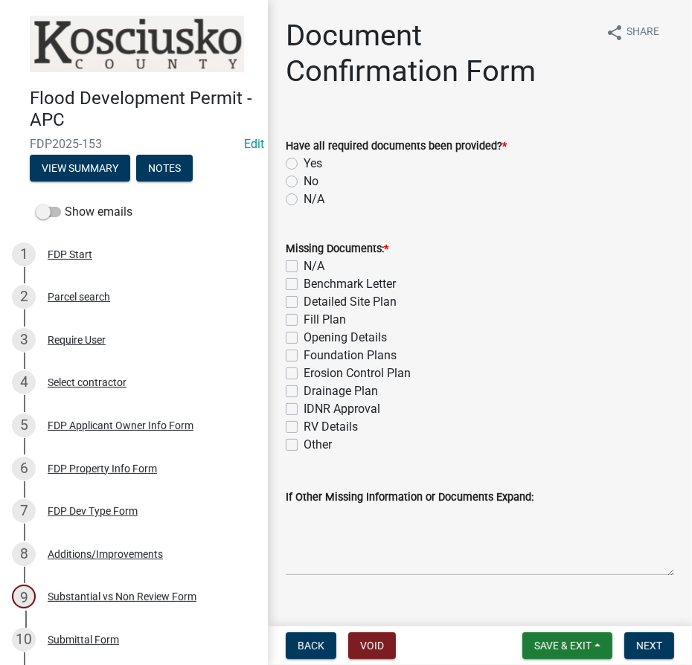
click at [304, 163] on label "Yes" at bounding box center [313, 164] width 19 height 18
click at [304, 163] on input "Yes" at bounding box center [309, 160] width 10 height 10
radio input "true"
click at [304, 267] on label "N/A" at bounding box center [314, 267] width 21 height 18
click at [304, 267] on input "N/A" at bounding box center [309, 263] width 10 height 10
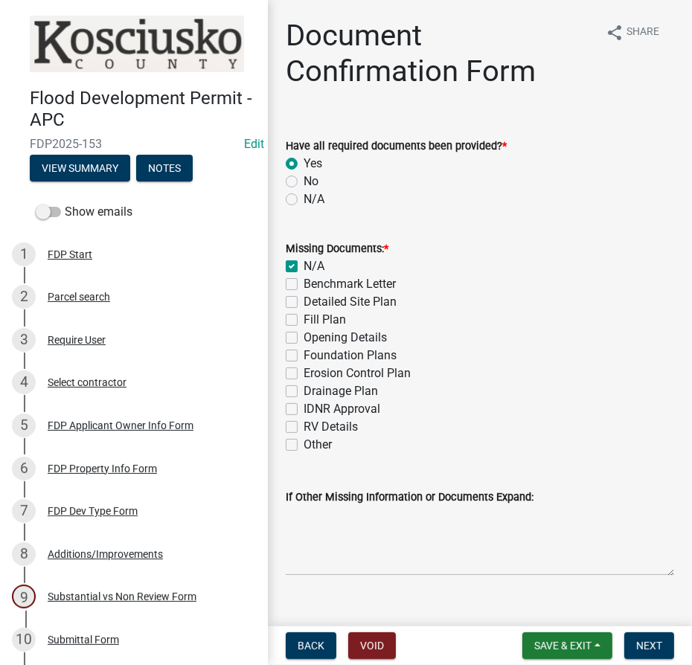
checkbox input "true"
checkbox input "false"
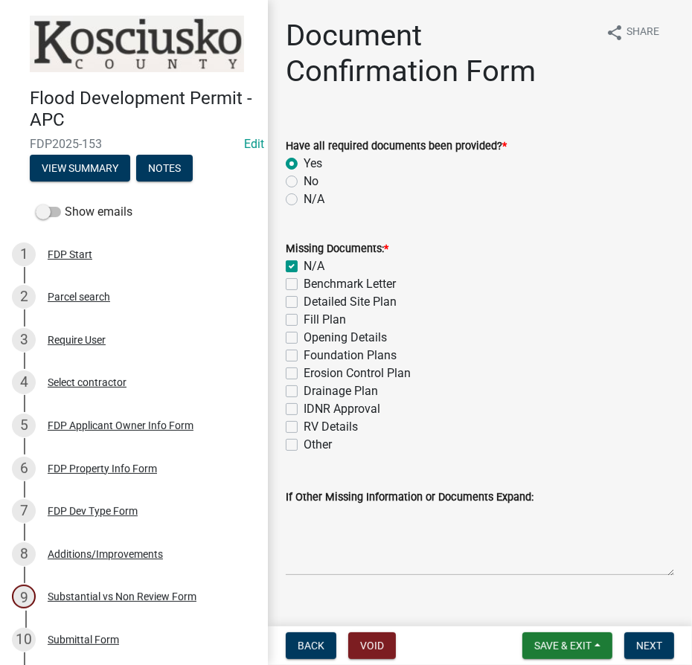
checkbox input "false"
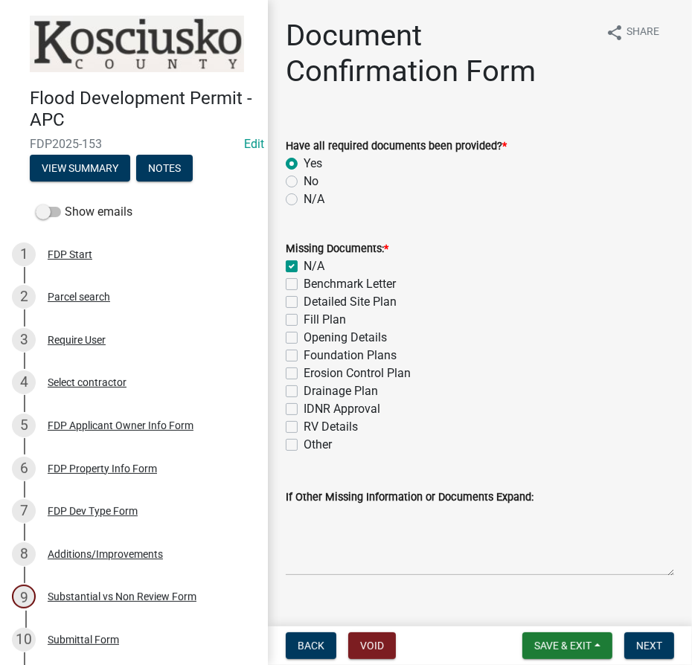
checkbox input "false"
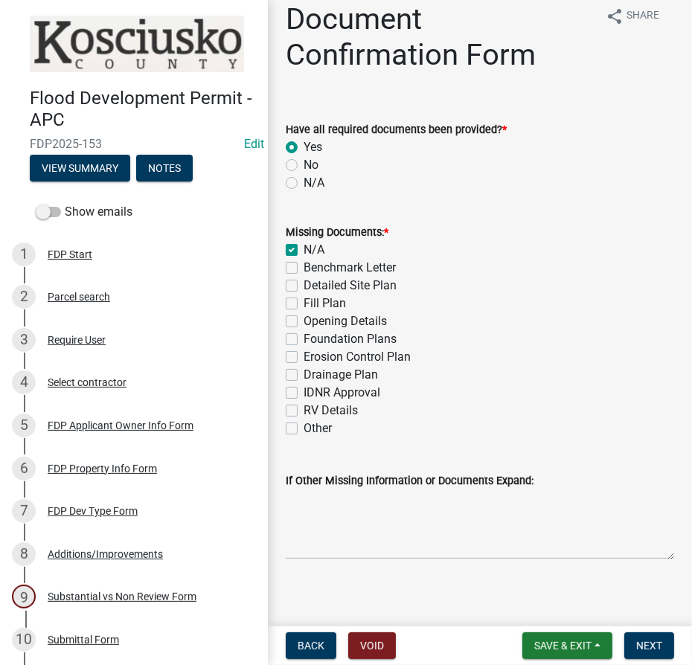
scroll to position [25, 0]
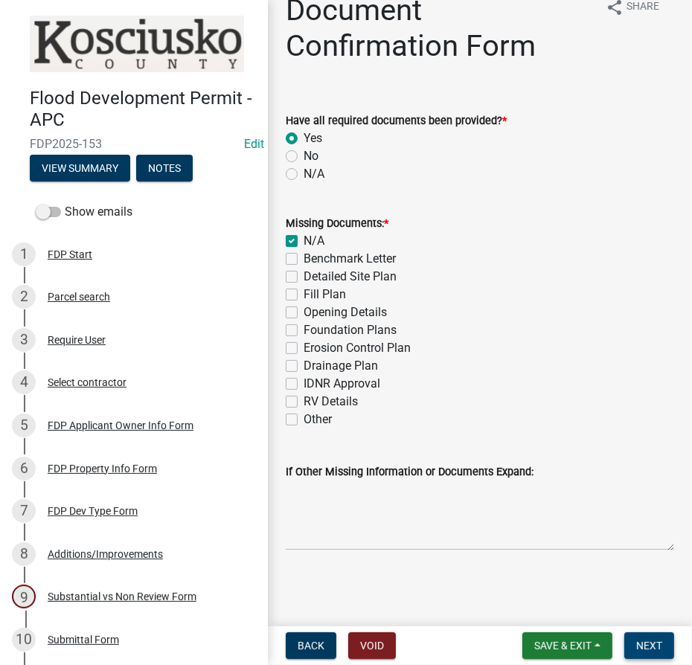
click at [659, 643] on span "Next" at bounding box center [649, 646] width 26 height 12
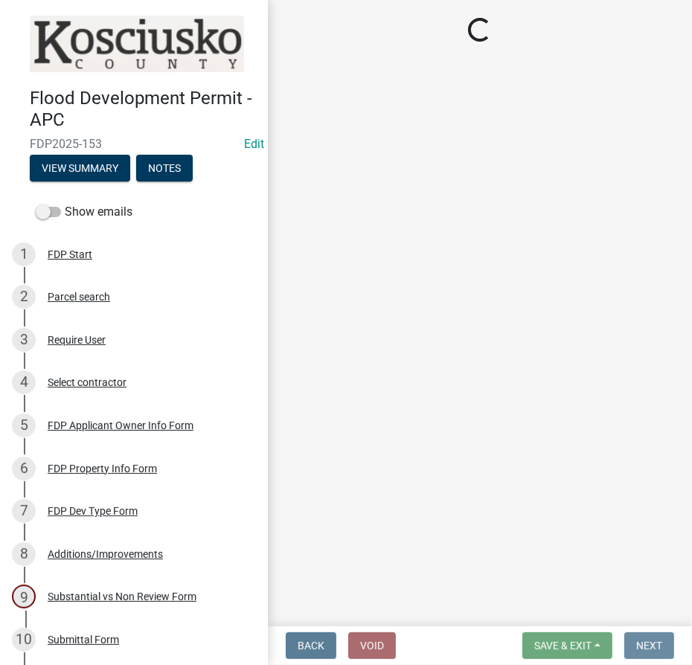
scroll to position [0, 0]
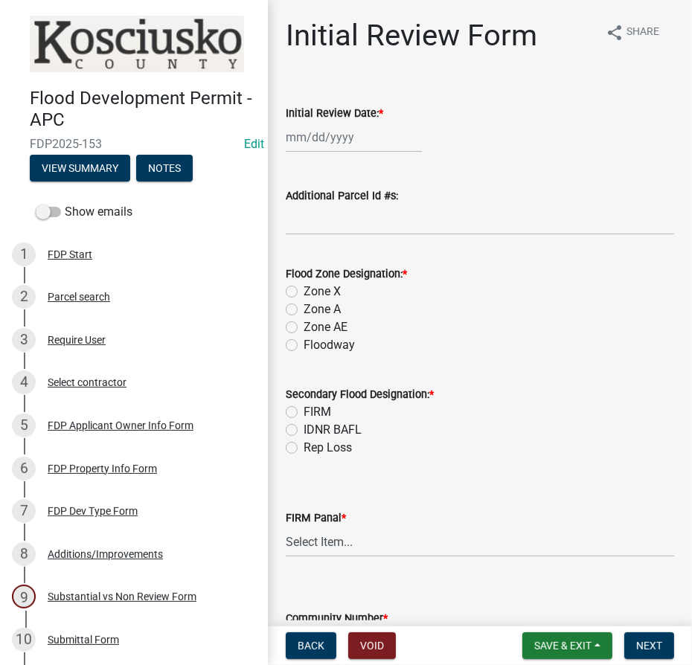
select select "8"
select select "2025"
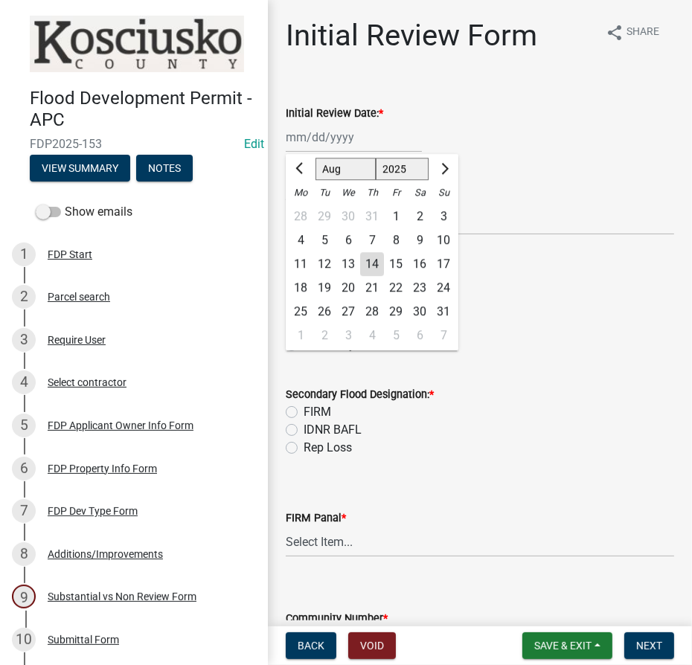
drag, startPoint x: 345, startPoint y: 141, endPoint x: 343, endPoint y: 148, distance: 7.6
click at [345, 141] on div "Jan Feb Mar Apr May Jun Jul Aug Sep Oct Nov Dec 1525 1526 1527 1528 1529 1530 1…" at bounding box center [354, 137] width 136 height 31
click at [384, 266] on div "15" at bounding box center [396, 264] width 24 height 24
type input "08/15/2025"
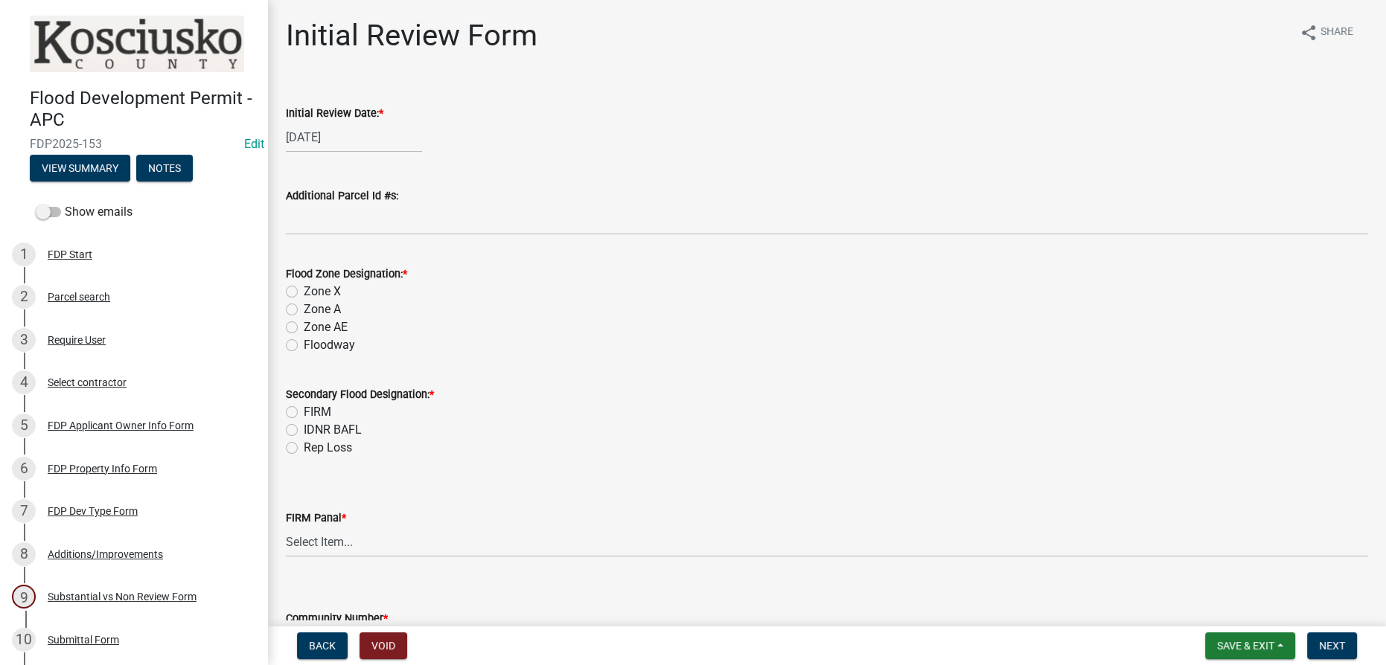
click at [304, 325] on label "Zone AE" at bounding box center [326, 328] width 44 height 18
click at [304, 325] on input "Zone AE" at bounding box center [309, 324] width 10 height 10
radio input "true"
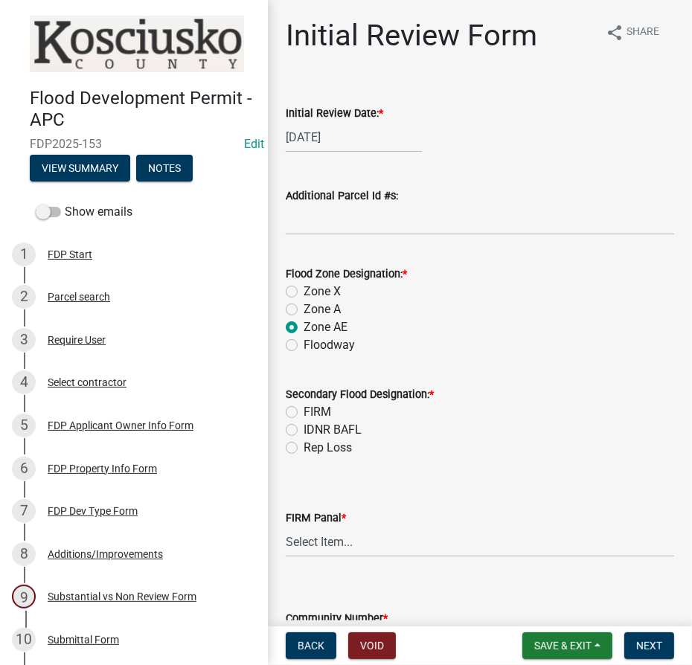
click at [304, 408] on label "FIRM" at bounding box center [318, 412] width 28 height 18
click at [304, 408] on input "FIRM" at bounding box center [309, 408] width 10 height 10
radio input "true"
click at [313, 547] on select "Select Item... 0020 0040 0045 0065 0067 0070 0086 0090 0095 0110 0120 0140 0145…" at bounding box center [480, 542] width 389 height 31
click at [425, 531] on select "Select Item... 0020 0040 0045 0065 0067 0070 0086 0090 0095 0110 0120 0140 0145…" at bounding box center [480, 542] width 389 height 31
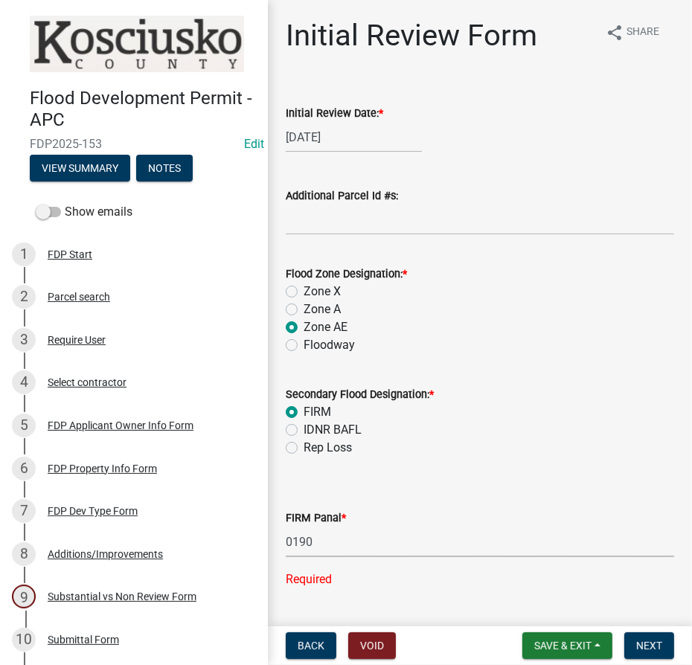
click at [286, 527] on select "Select Item... 0020 0040 0045 0065 0067 0070 0086 0090 0095 0110 0120 0140 0145…" at bounding box center [480, 542] width 389 height 31
select select "274e195b-1867-4ec5-92d0-38f0641a2bb5"
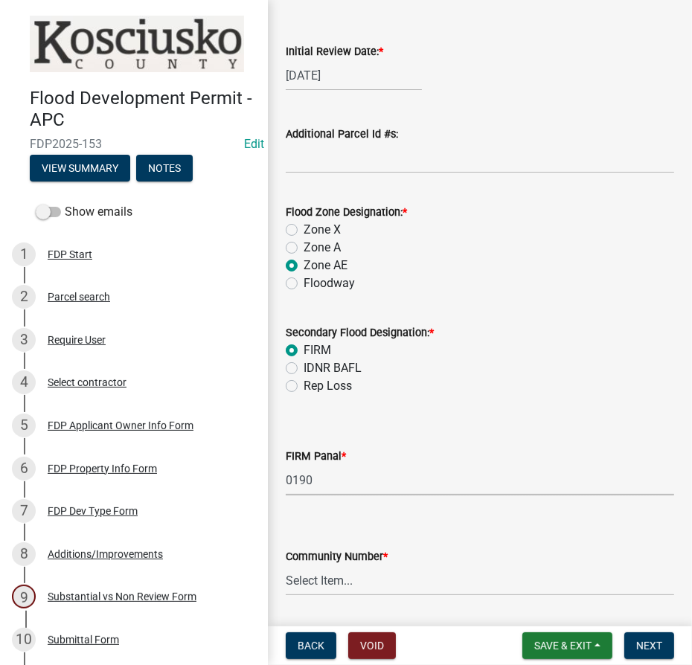
scroll to position [109, 0]
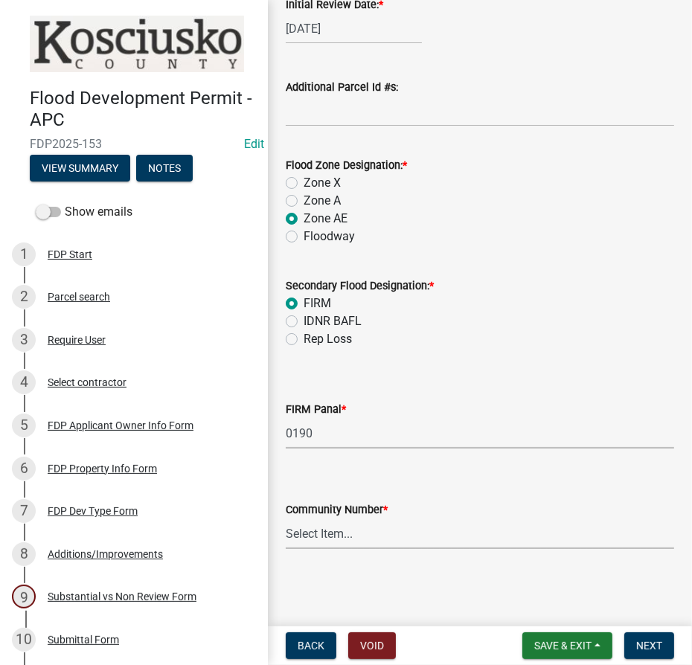
click at [380, 528] on select "Select Item... Kos Co - Unincop - 180121 Town of Milford - 180382 Town of North…" at bounding box center [480, 534] width 389 height 31
click at [286, 519] on select "Select Item... Kos Co - Unincop - 180121 Town of Milford - 180382 Town of North…" at bounding box center [480, 534] width 389 height 31
select select "1d0925c7-9c1e-4f6f-b7f6-1bc109fea0dc"
click at [655, 641] on span "Next" at bounding box center [649, 646] width 26 height 12
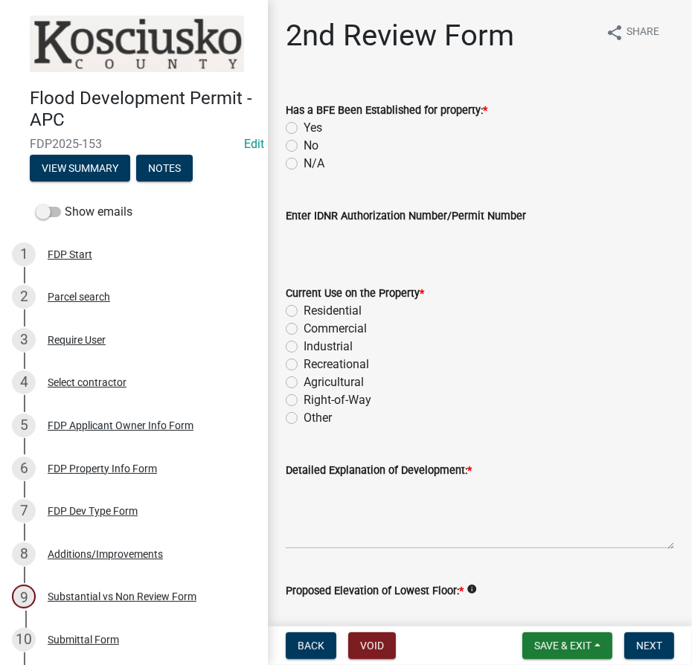
click at [304, 127] on label "Yes" at bounding box center [313, 128] width 19 height 18
click at [304, 127] on input "Yes" at bounding box center [309, 124] width 10 height 10
radio input "true"
click at [304, 309] on label "Residential" at bounding box center [333, 311] width 58 height 18
click at [304, 309] on input "Residential" at bounding box center [309, 307] width 10 height 10
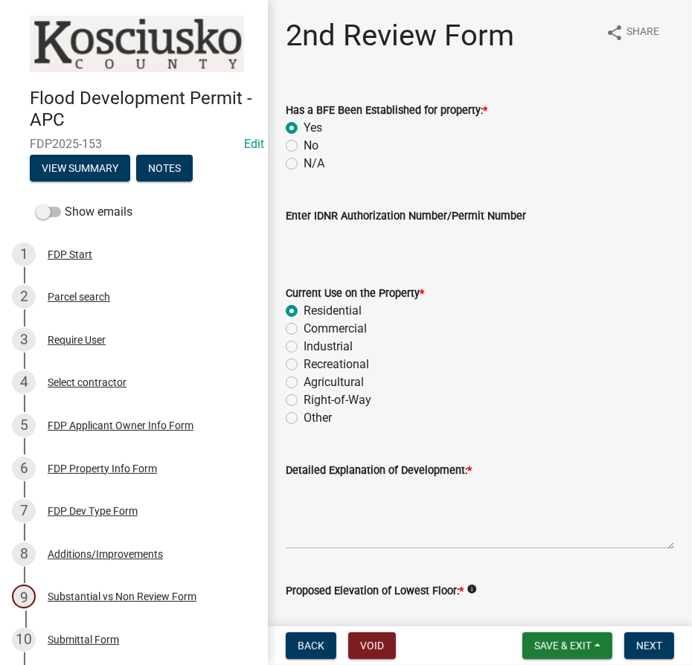
radio input "true"
click at [321, 503] on textarea "Detailed Explanation of Development: *" at bounding box center [480, 514] width 389 height 70
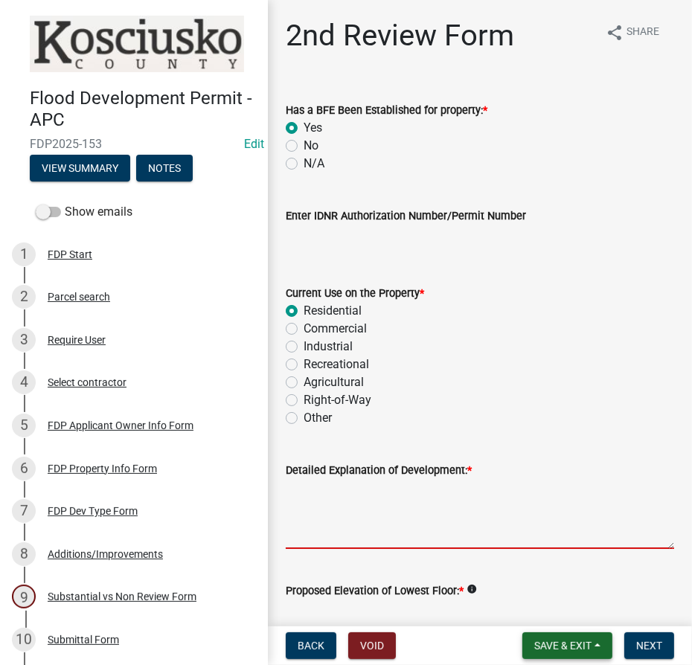
click at [591, 649] on span "Save & Exit" at bounding box center [562, 646] width 57 height 12
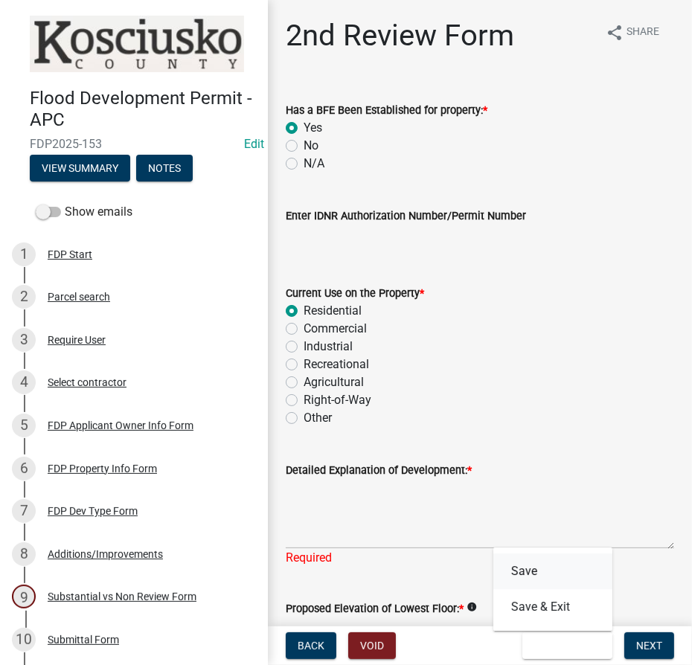
click at [557, 575] on button "Save" at bounding box center [552, 572] width 119 height 36
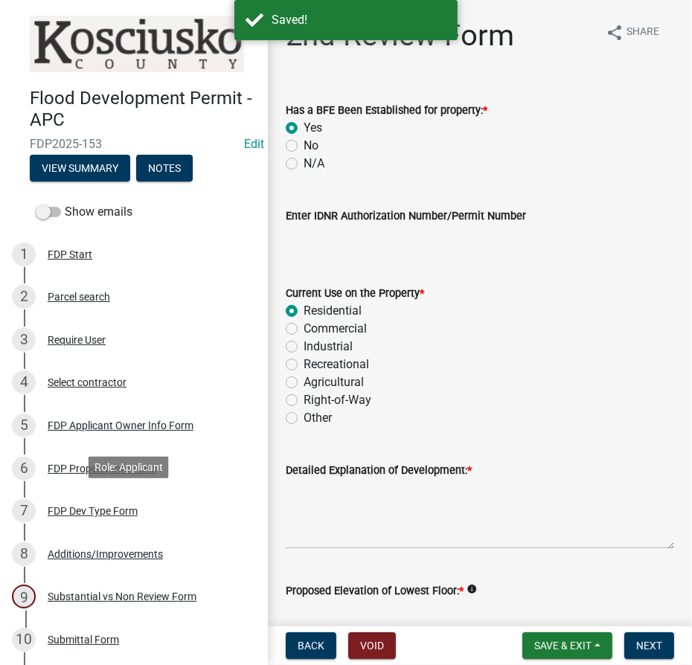
click at [86, 513] on div "FDP Dev Type Form" at bounding box center [93, 511] width 90 height 10
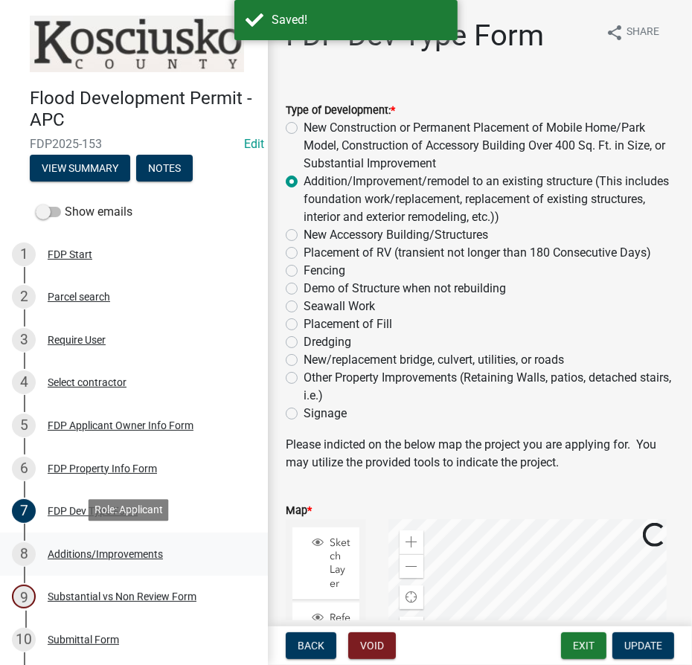
click at [89, 554] on div "Additions/Improvements" at bounding box center [105, 554] width 115 height 10
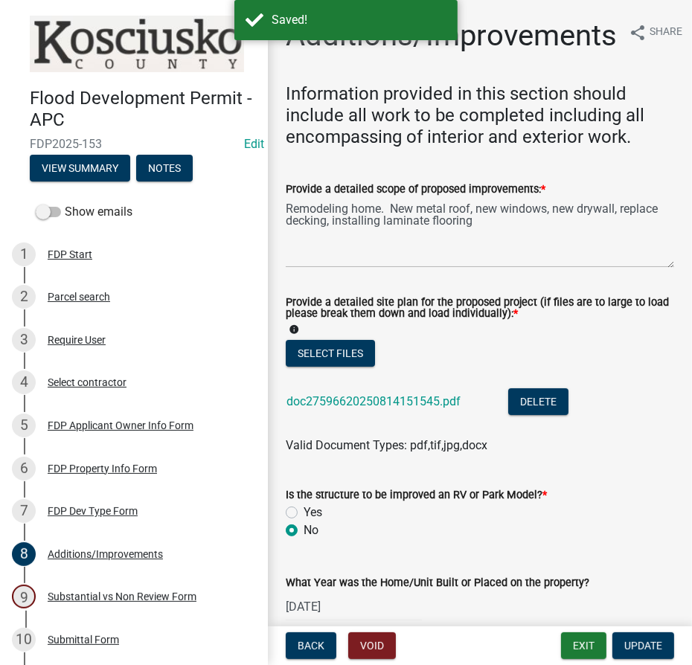
drag, startPoint x: 284, startPoint y: 208, endPoint x: 450, endPoint y: 210, distance: 166.7
click at [450, 210] on div "Provide a detailed scope of proposed improvements: * Remodeling home. New metal…" at bounding box center [480, 213] width 411 height 109
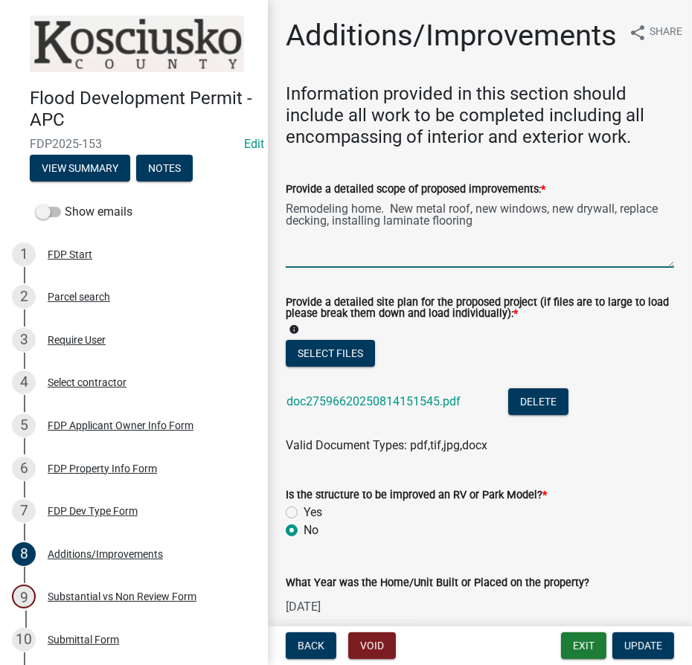
drag, startPoint x: 504, startPoint y: 226, endPoint x: 266, endPoint y: 196, distance: 240.0
click at [266, 196] on div "Flood Development Permit - APC FDP2025-153 Edit View Summary Notes Show emails …" at bounding box center [346, 332] width 692 height 665
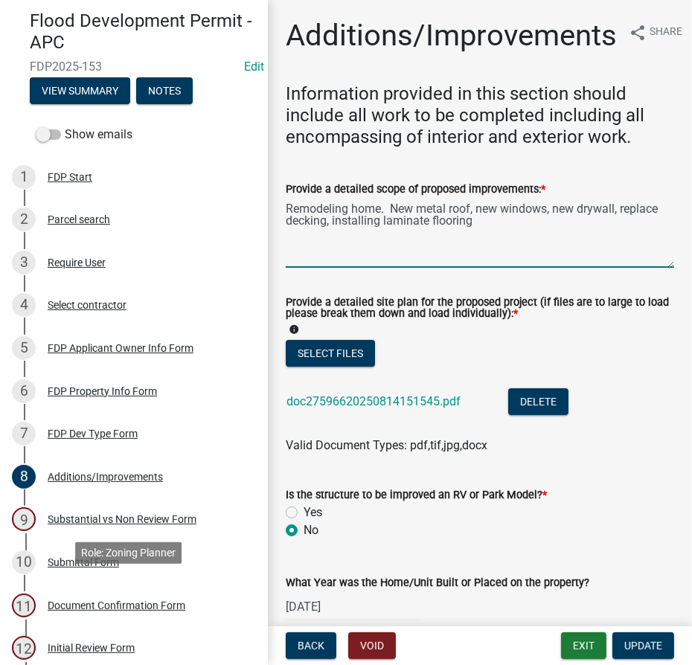
scroll to position [256, 0]
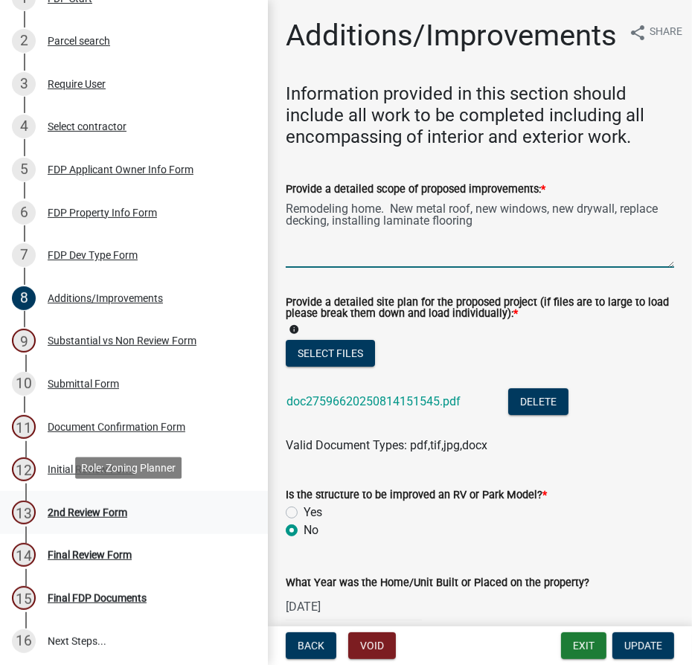
click at [97, 508] on div "2nd Review Form" at bounding box center [88, 513] width 80 height 10
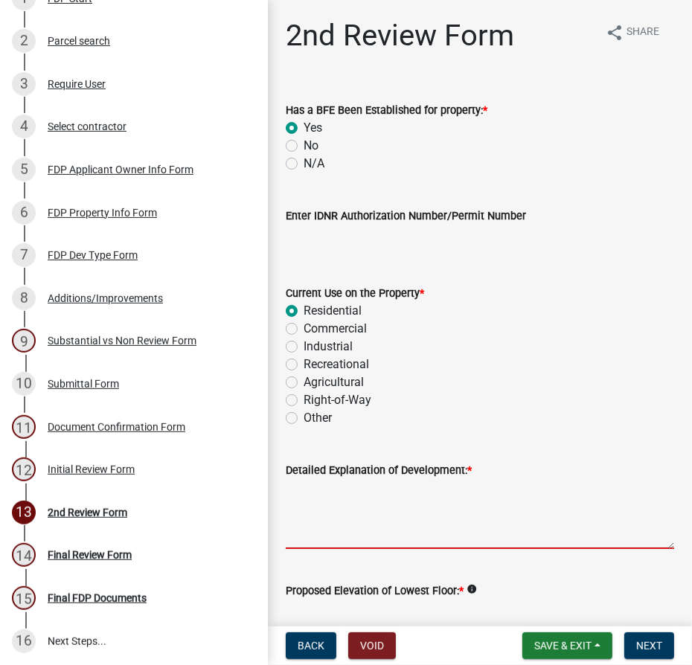
paste textarea "Remodeling home. New metal roof, new windows, new drywall, replace decking, ins…"
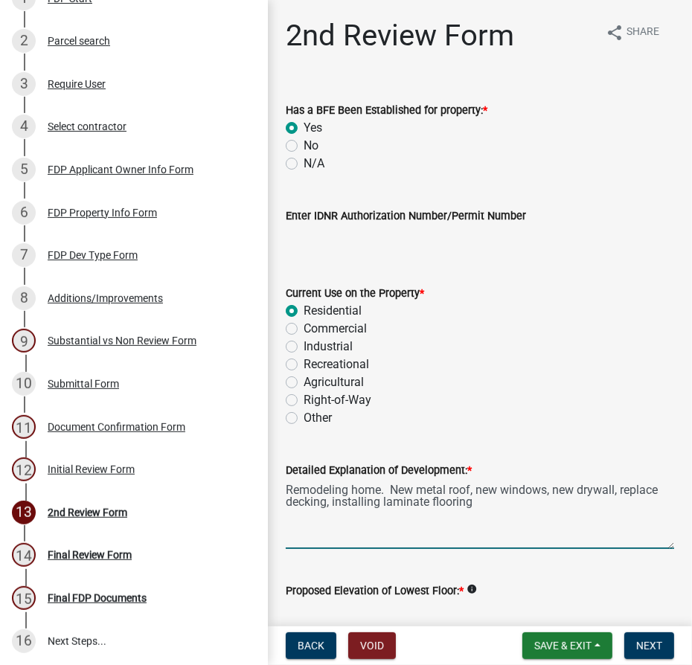
scroll to position [270, 0]
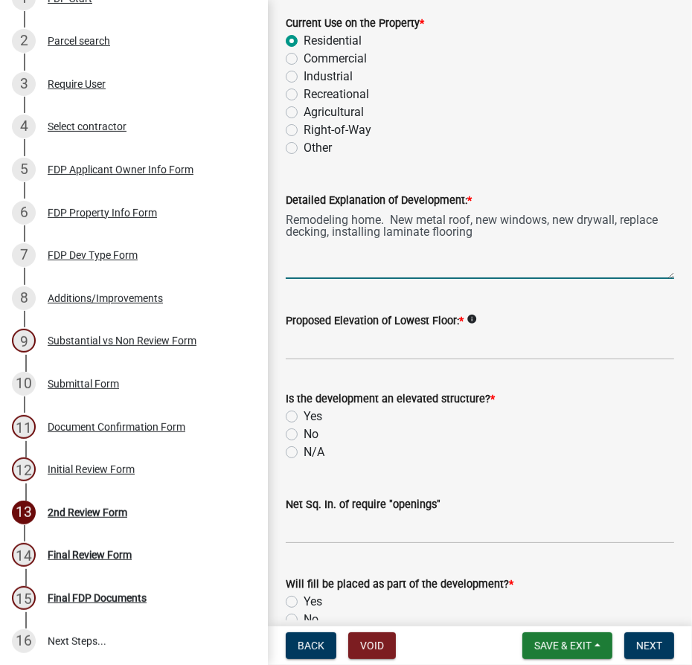
type textarea "Remodeling home. New metal roof, new windows, new drywall, replace decking, ins…"
click at [313, 349] on input "Proposed Elevation of Lowest Floor: *" at bounding box center [480, 345] width 389 height 31
type input "existing"
click at [304, 448] on label "N/A" at bounding box center [314, 453] width 21 height 18
click at [304, 448] on input "N/A" at bounding box center [309, 449] width 10 height 10
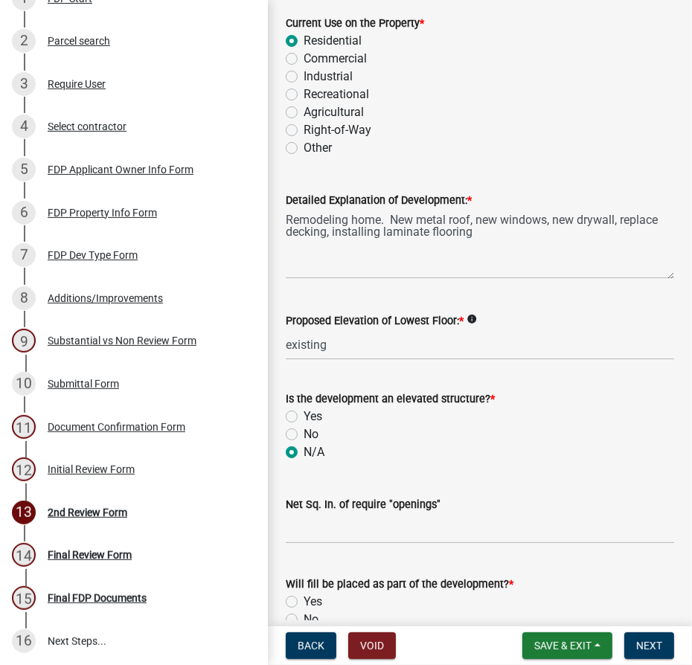
radio input "true"
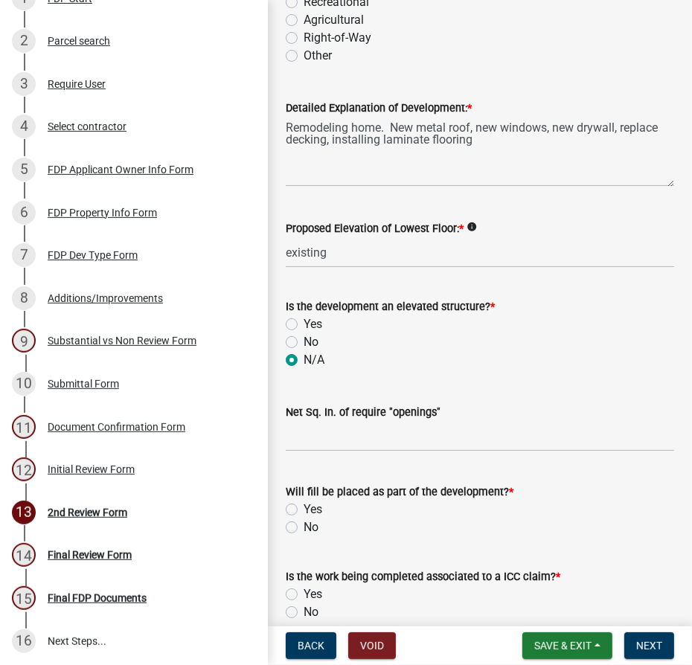
scroll to position [473, 0]
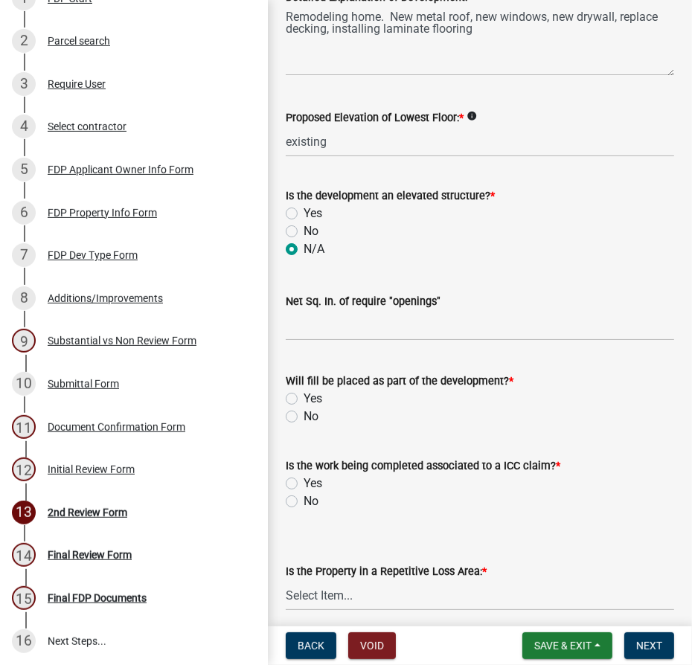
click at [304, 415] on label "No" at bounding box center [311, 417] width 15 height 18
click at [304, 415] on input "No" at bounding box center [309, 413] width 10 height 10
radio input "true"
click at [304, 503] on label "No" at bounding box center [311, 502] width 15 height 18
click at [304, 502] on input "No" at bounding box center [309, 498] width 10 height 10
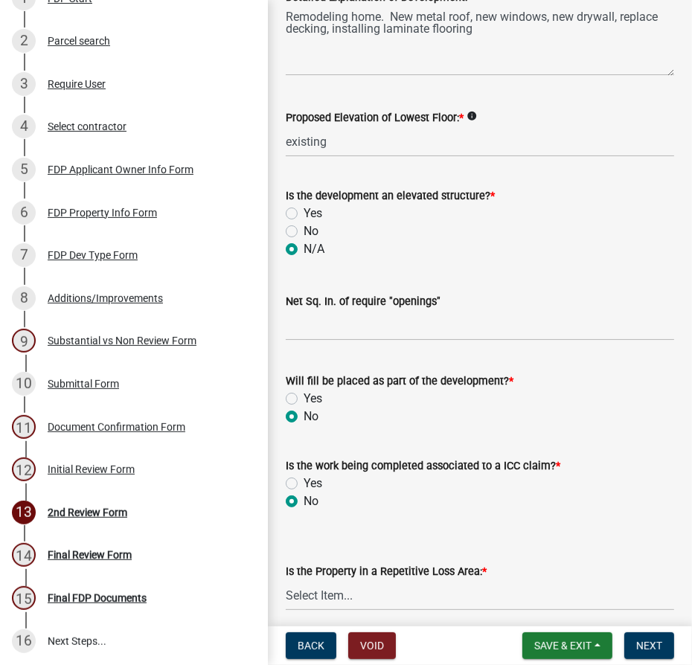
radio input "true"
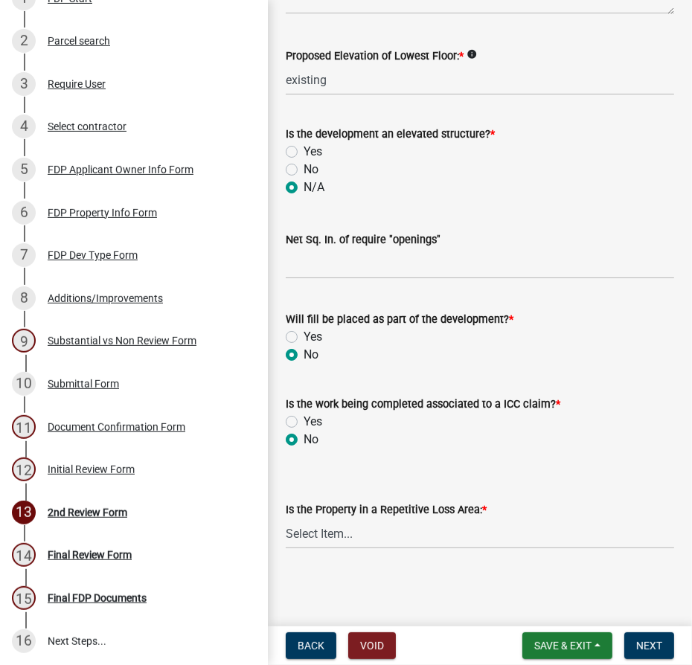
scroll to position [534, 0]
click at [330, 535] on select "Select Item... N/A Sycamore Briarwood EMS T41 EMS T13B Shore Acres EMS B40F EMS…" at bounding box center [480, 535] width 389 height 31
click at [286, 520] on select "Select Item... N/A Sycamore Briarwood EMS T41 EMS T13B Shore Acres EMS B40F EMS…" at bounding box center [480, 535] width 389 height 31
select select "e3c360ee-7977-4b9d-91ef-f00a4a3ecee8"
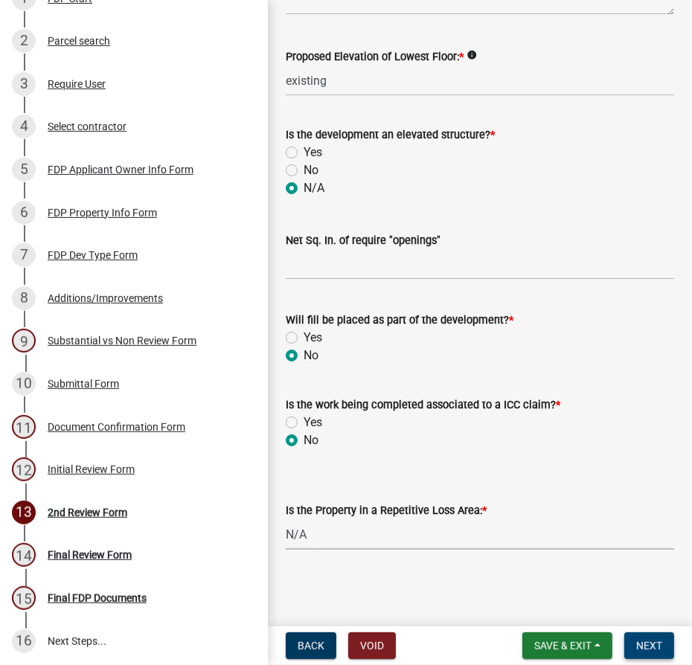
click at [648, 636] on button "Next" at bounding box center [649, 646] width 50 height 27
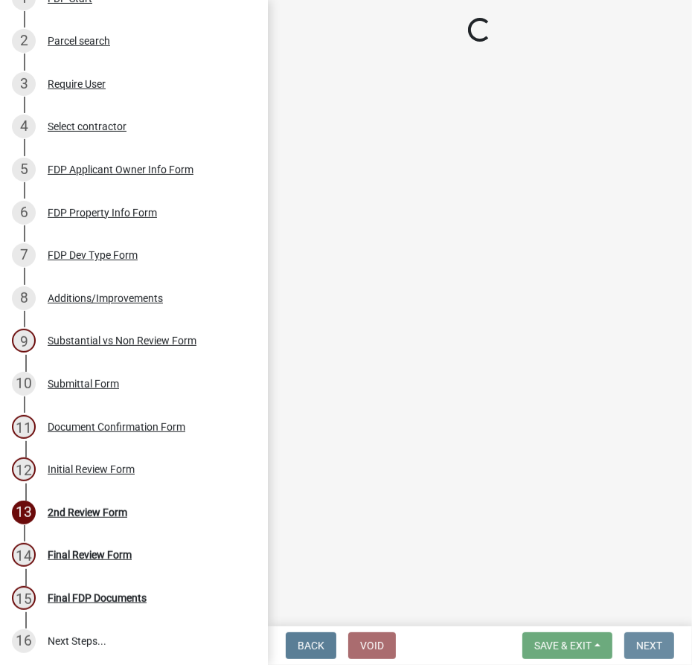
scroll to position [0, 0]
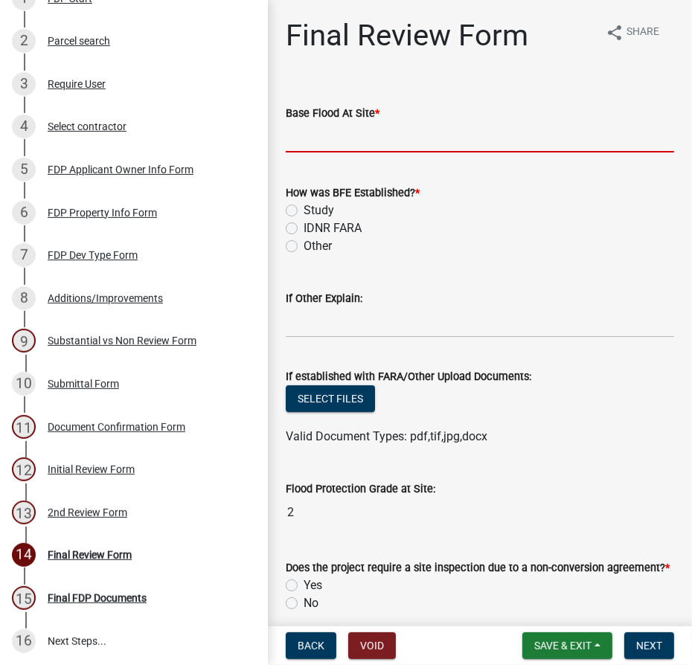
click at [299, 134] on input "text" at bounding box center [480, 137] width 389 height 31
type input "840.3"
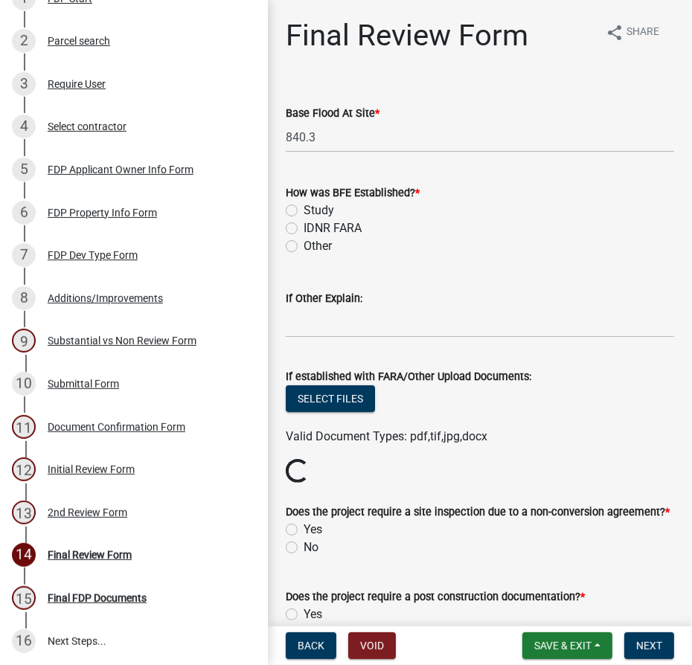
click at [304, 211] on label "Study" at bounding box center [319, 211] width 31 height 18
click at [304, 211] on input "Study" at bounding box center [309, 207] width 10 height 10
radio input "true"
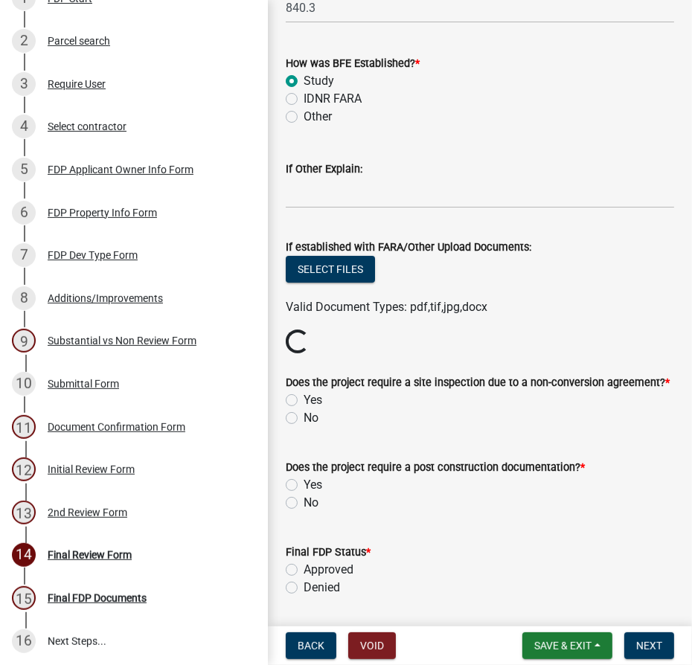
scroll to position [135, 0]
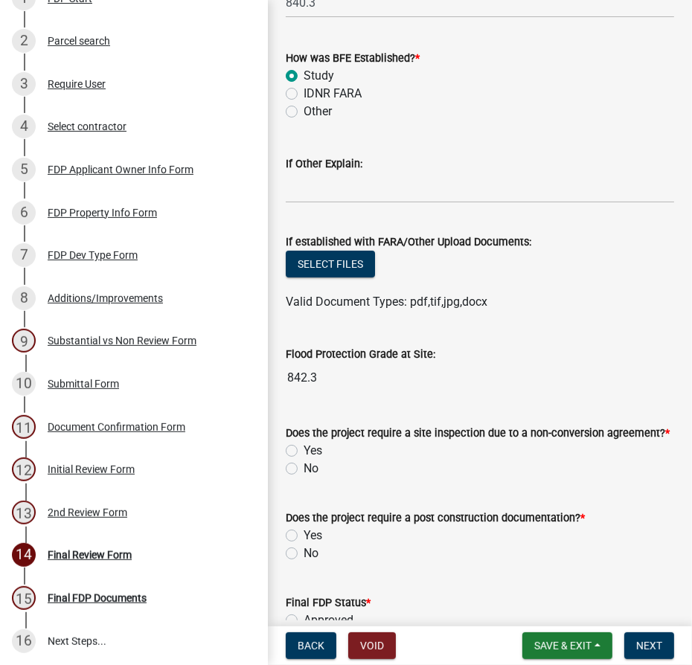
click at [304, 464] on label "No" at bounding box center [311, 469] width 15 height 18
click at [304, 464] on input "No" at bounding box center [309, 465] width 10 height 10
radio input "true"
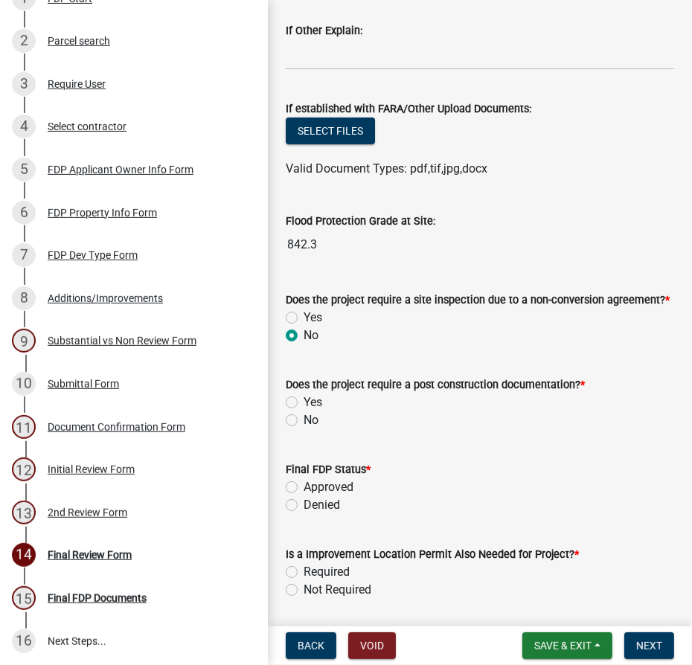
scroll to position [270, 0]
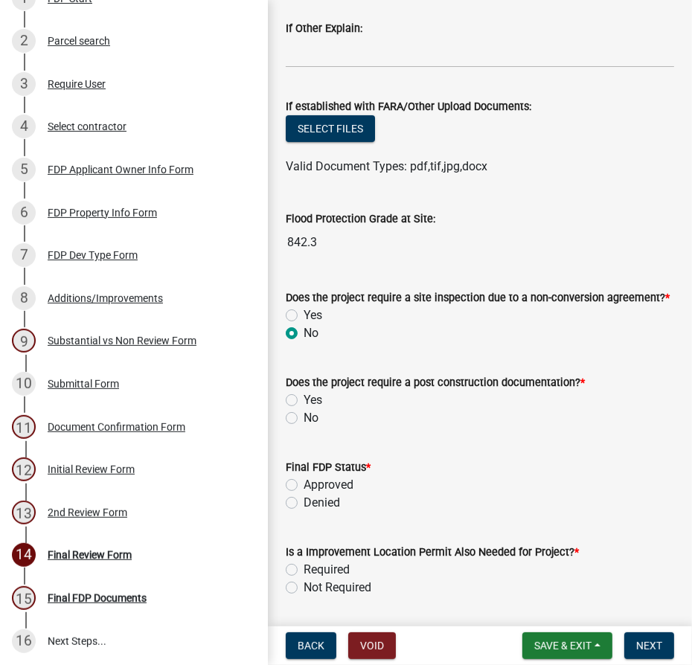
click at [304, 416] on label "No" at bounding box center [311, 418] width 15 height 18
click at [304, 416] on input "No" at bounding box center [309, 414] width 10 height 10
radio input "true"
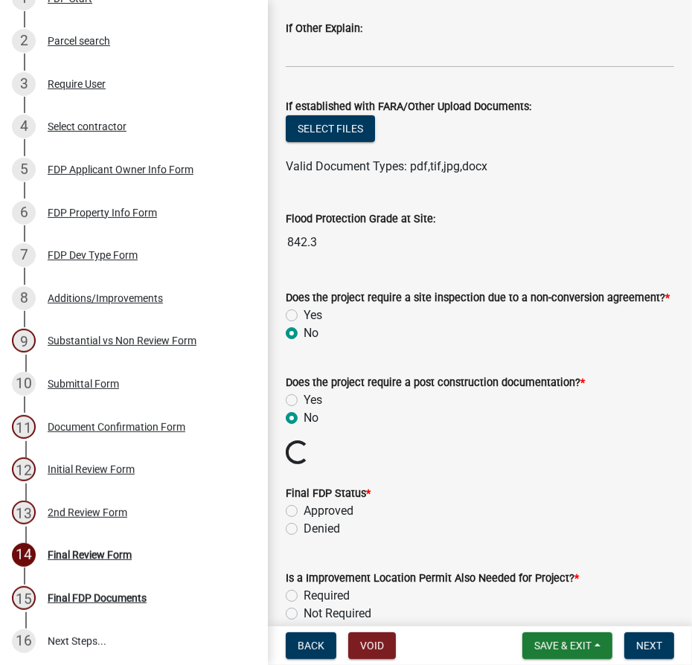
click at [293, 516] on div "Approved" at bounding box center [480, 511] width 389 height 18
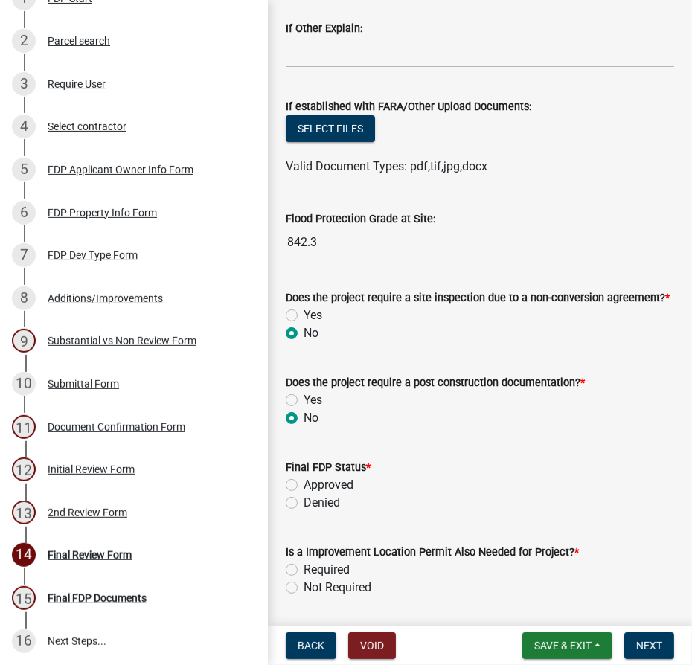
click at [295, 477] on div "Approved" at bounding box center [480, 485] width 389 height 18
click at [304, 488] on label "Approved" at bounding box center [329, 485] width 50 height 18
click at [304, 486] on input "Approved" at bounding box center [309, 481] width 10 height 10
radio input "true"
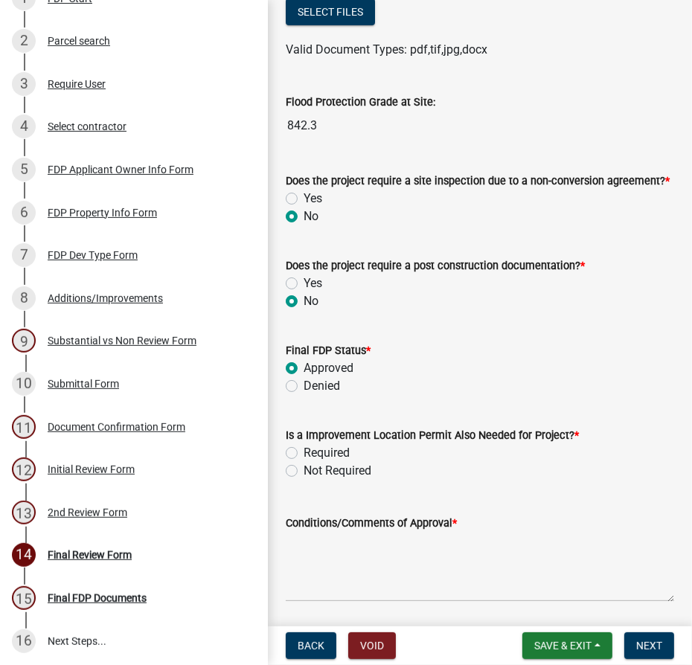
scroll to position [406, 0]
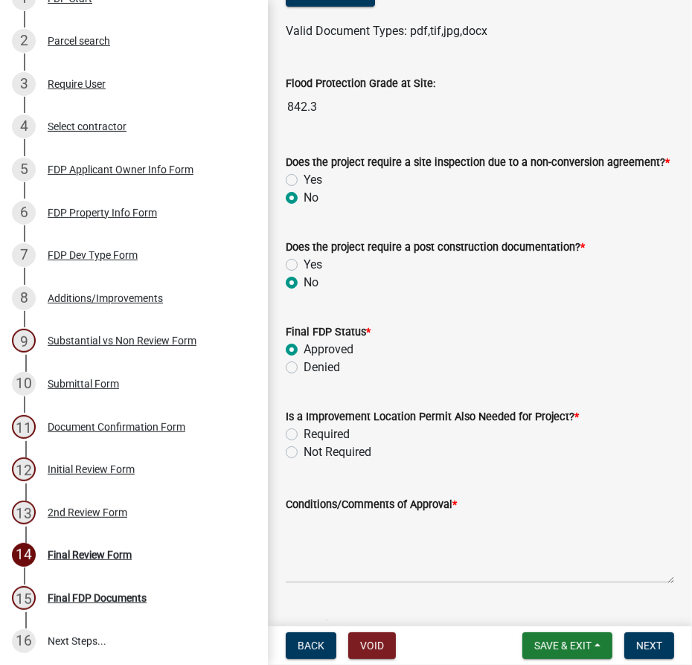
click at [304, 454] on label "Not Required" at bounding box center [338, 453] width 68 height 18
click at [304, 453] on input "Not Required" at bounding box center [309, 449] width 10 height 10
radio input "true"
click at [310, 525] on textarea "Conditions/Comments of Approval *" at bounding box center [480, 549] width 389 height 70
type textarea "M"
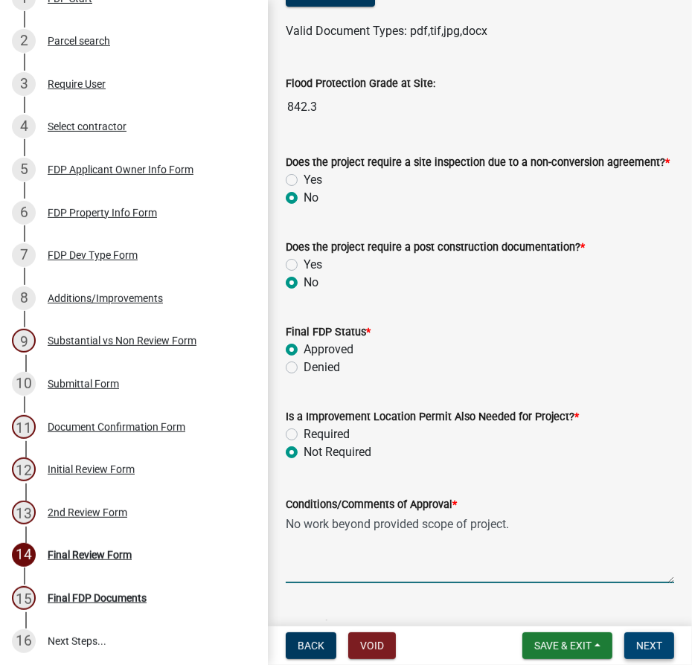
type textarea "No work beyond provided scope of project."
click at [648, 636] on button "Next" at bounding box center [649, 646] width 50 height 27
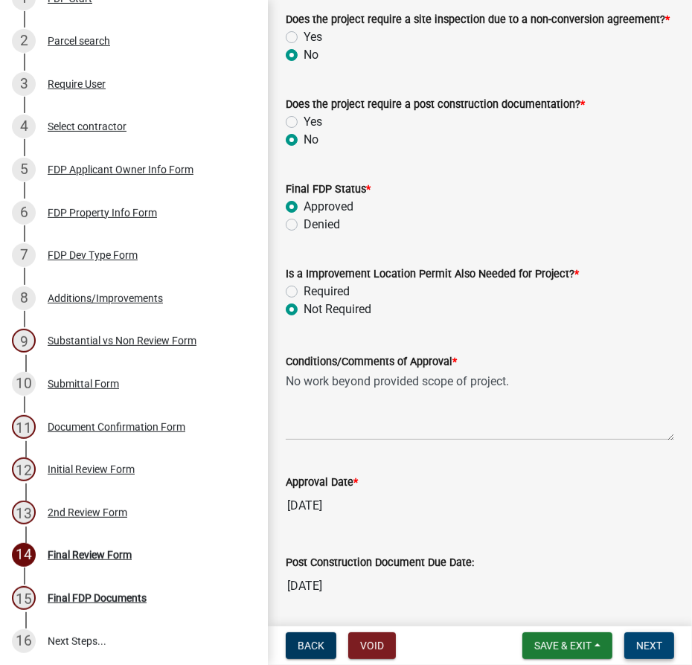
scroll to position [744, 0]
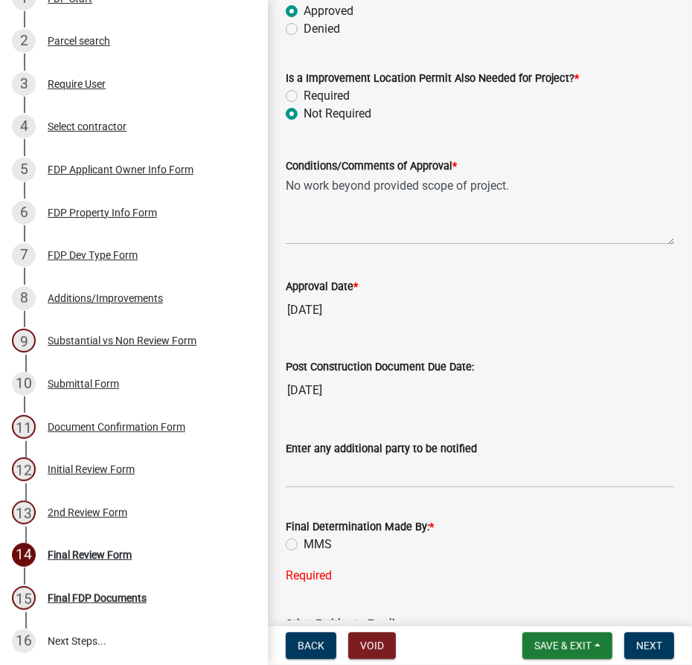
click at [304, 541] on label "MMS" at bounding box center [318, 545] width 28 height 18
click at [304, 541] on input "MMS" at bounding box center [309, 541] width 10 height 10
radio input "true"
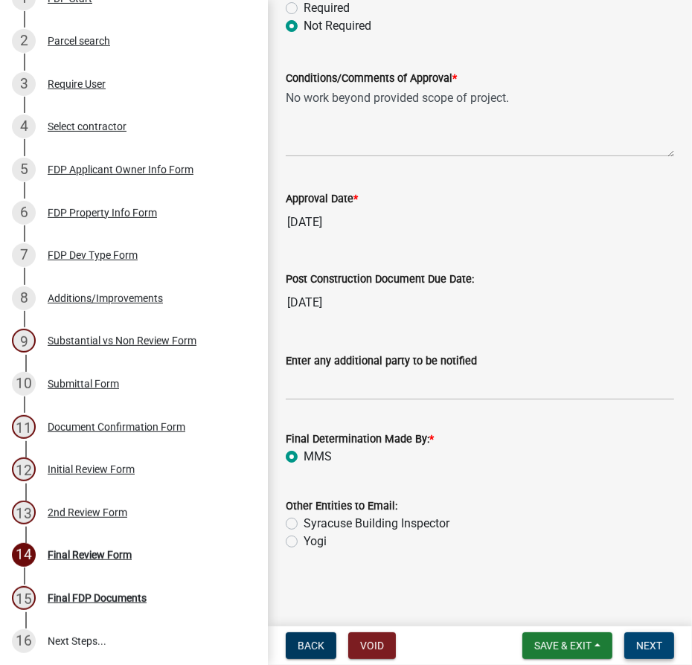
click at [635, 648] on button "Next" at bounding box center [649, 646] width 50 height 27
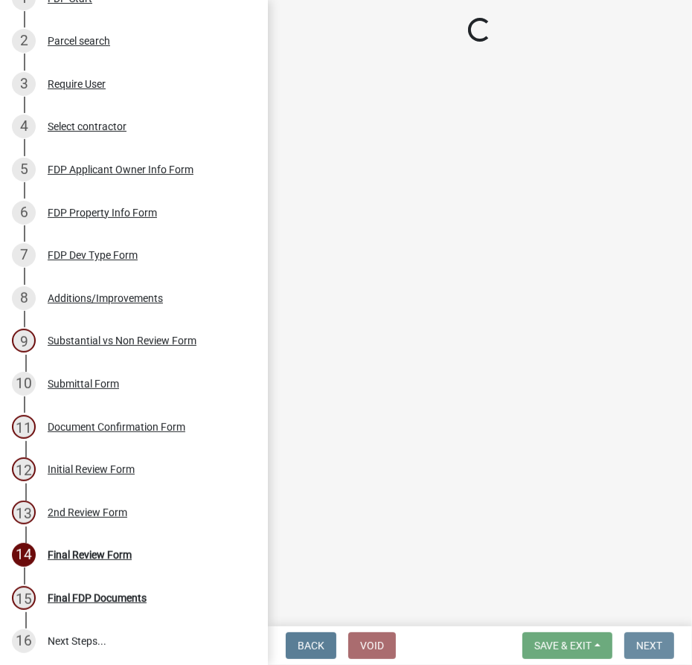
scroll to position [0, 0]
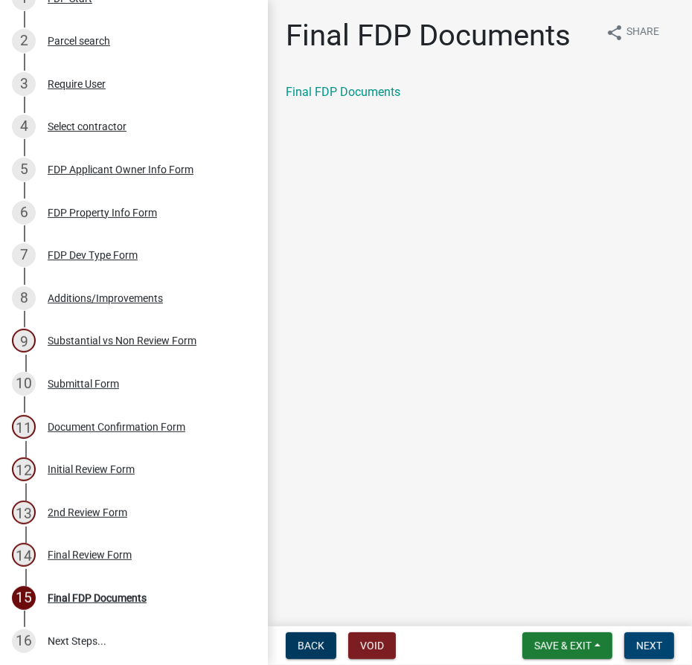
click at [650, 645] on span "Next" at bounding box center [649, 646] width 26 height 12
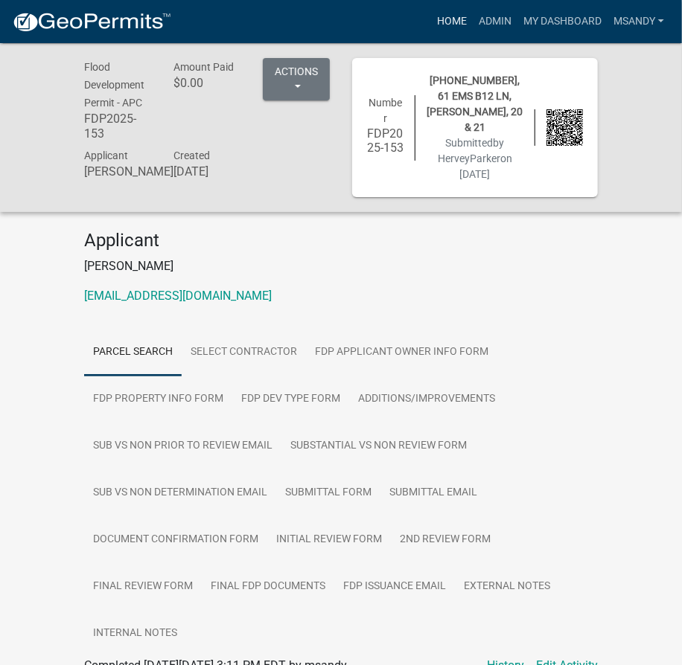
click at [450, 16] on link "Home" at bounding box center [452, 21] width 42 height 28
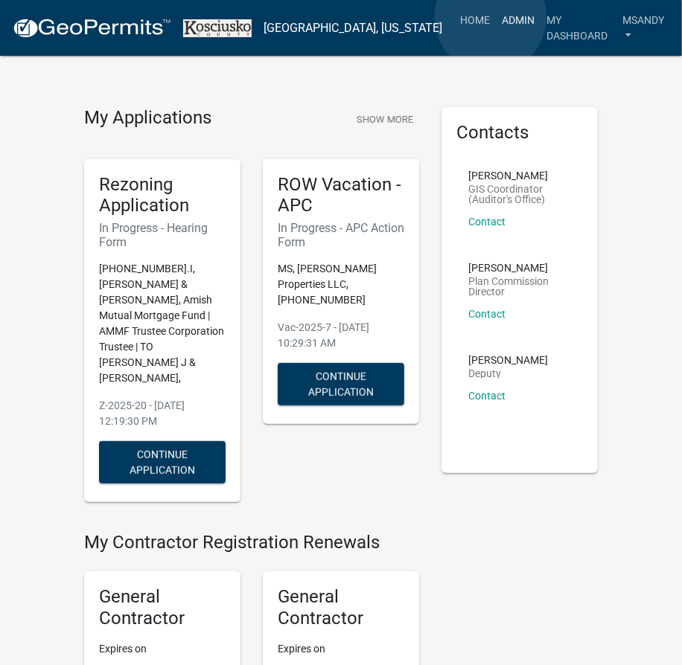
click at [496, 17] on link "Admin" at bounding box center [518, 20] width 45 height 28
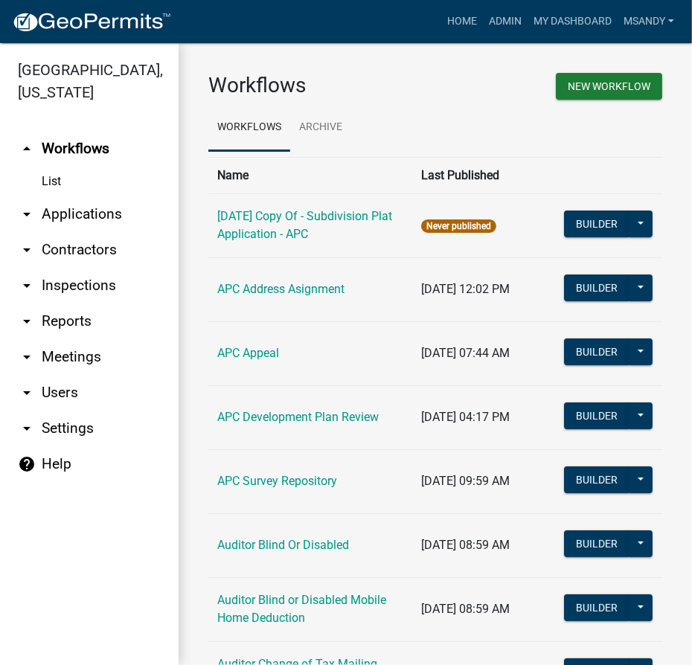
click at [101, 215] on link "arrow_drop_down Applications" at bounding box center [89, 214] width 179 height 36
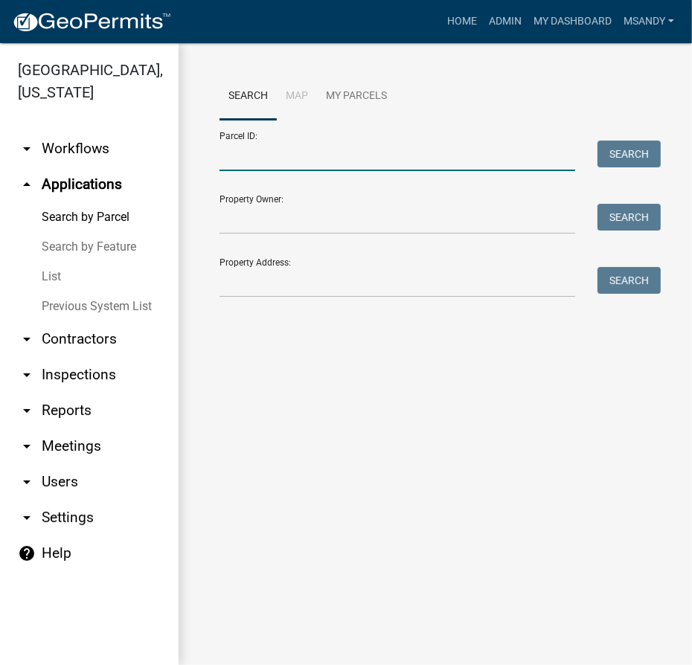
click at [311, 156] on input "Parcel ID:" at bounding box center [398, 156] width 356 height 31
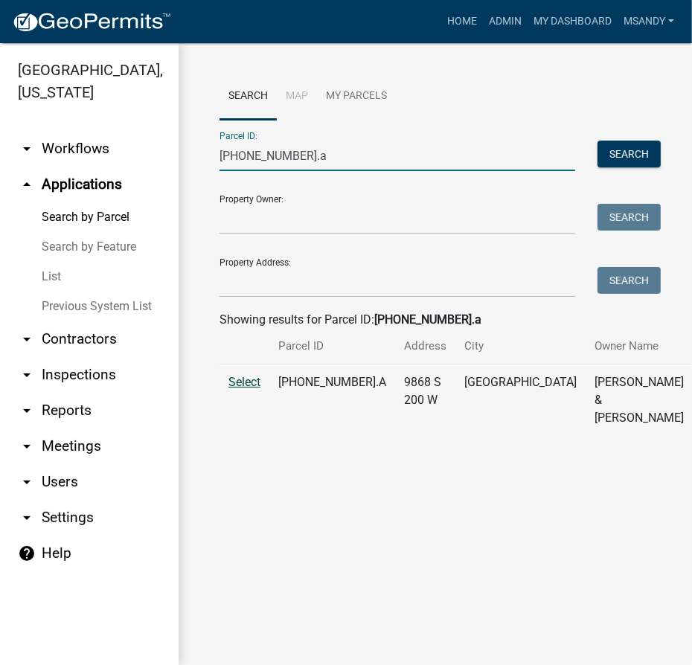
type input "035-015-002.a"
click at [231, 389] on span "Select" at bounding box center [245, 382] width 32 height 14
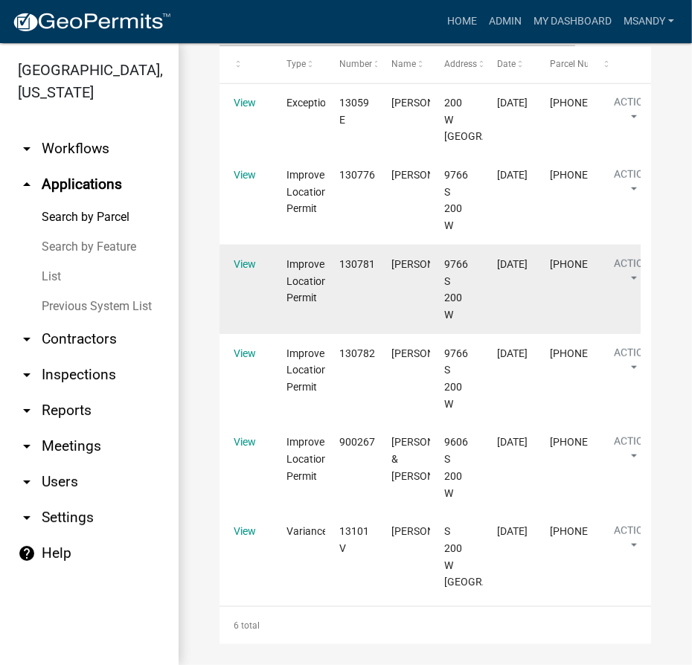
scroll to position [947, 0]
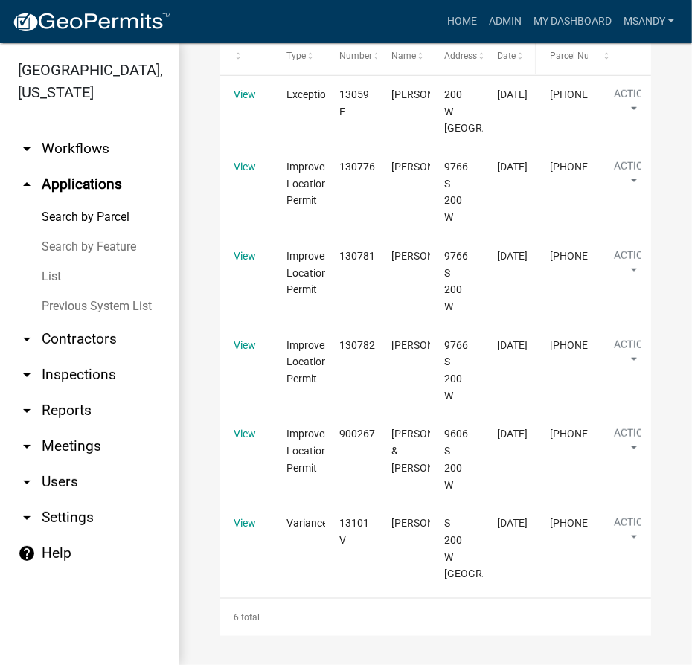
click at [506, 61] on span "Date" at bounding box center [506, 56] width 19 height 10
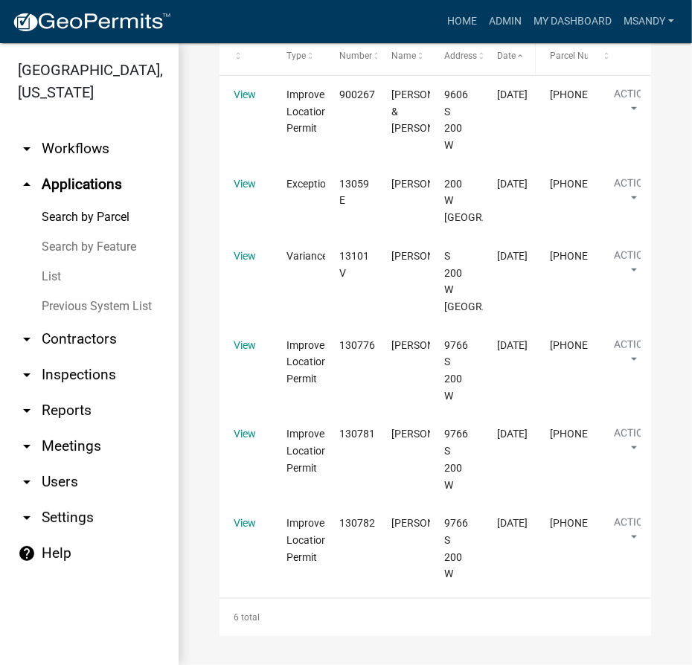
click at [506, 61] on span "Date" at bounding box center [506, 56] width 19 height 10
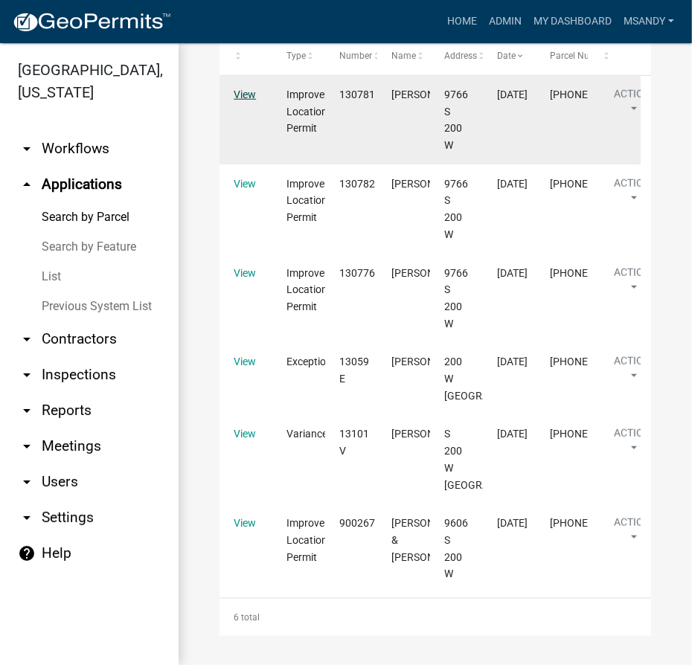
click at [246, 100] on link "View" at bounding box center [245, 95] width 22 height 12
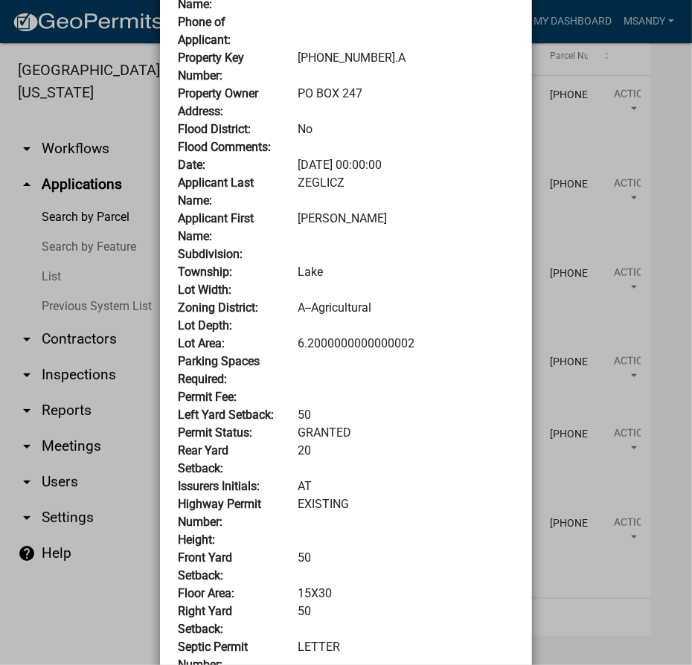
scroll to position [1, 0]
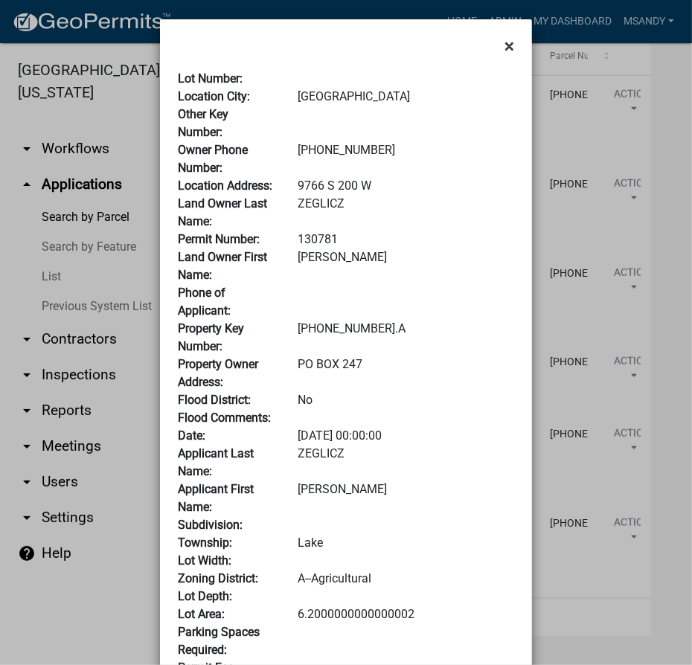
click at [505, 44] on span "×" at bounding box center [510, 46] width 10 height 21
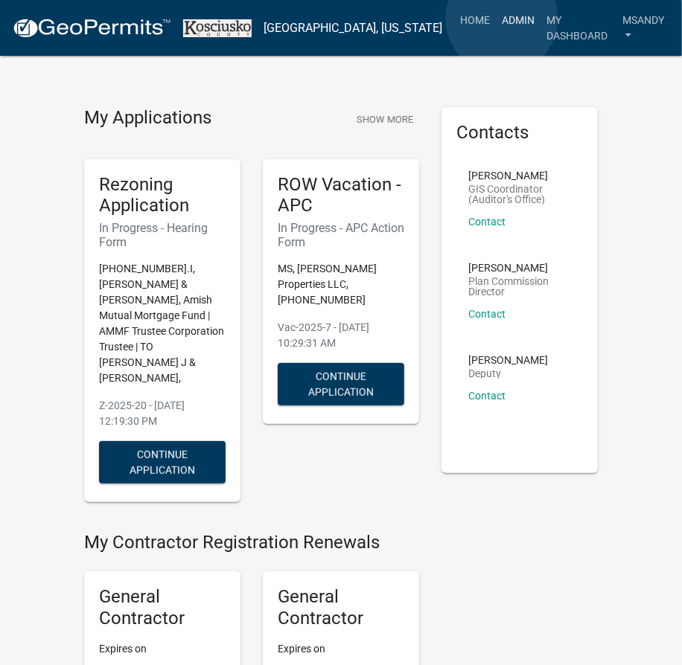
click at [502, 19] on link "Admin" at bounding box center [518, 20] width 45 height 28
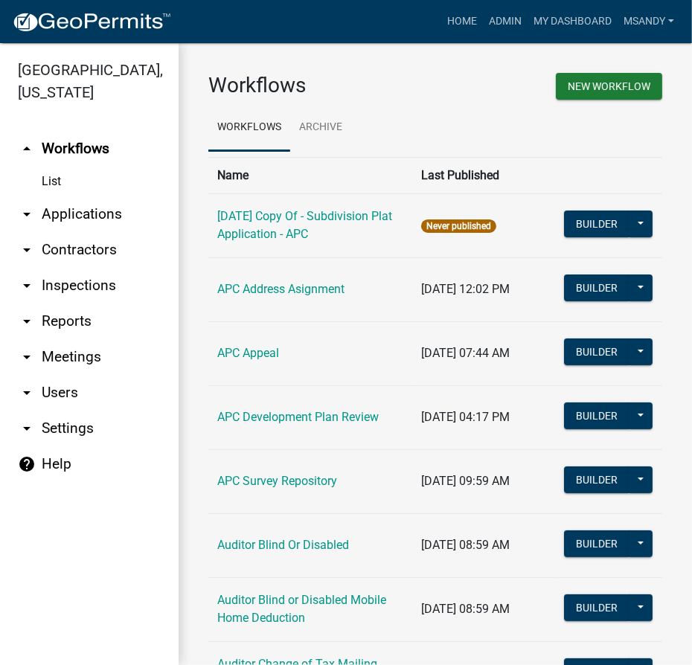
click at [81, 214] on link "arrow_drop_down Applications" at bounding box center [89, 214] width 179 height 36
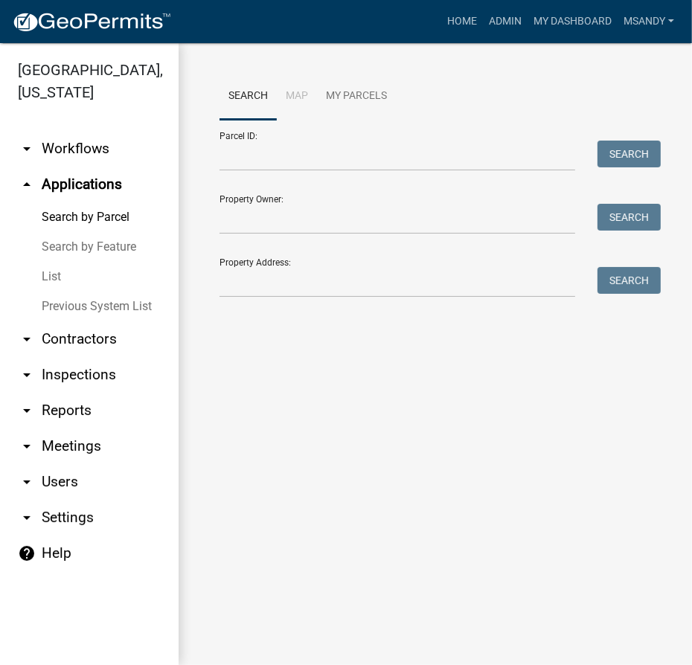
click at [100, 336] on link "arrow_drop_down Contractors" at bounding box center [89, 340] width 179 height 36
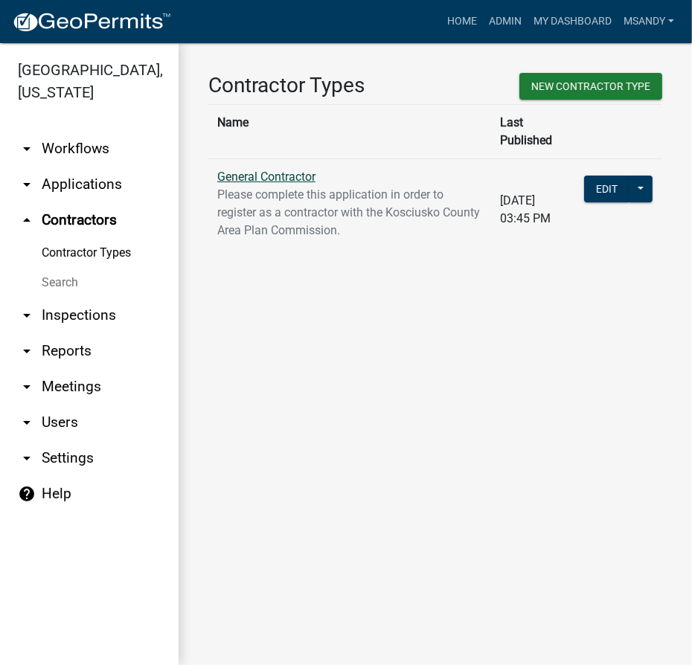
click at [261, 170] on link "General Contractor" at bounding box center [266, 177] width 98 height 14
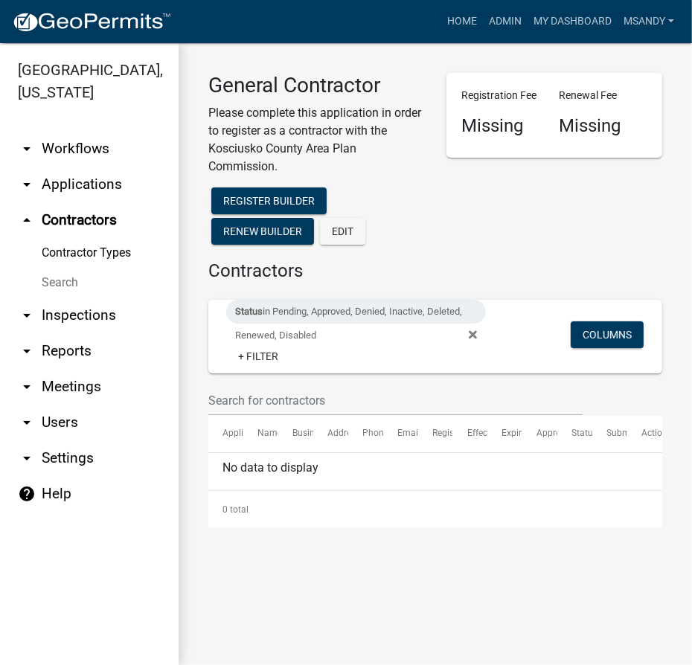
select select "3: 100"
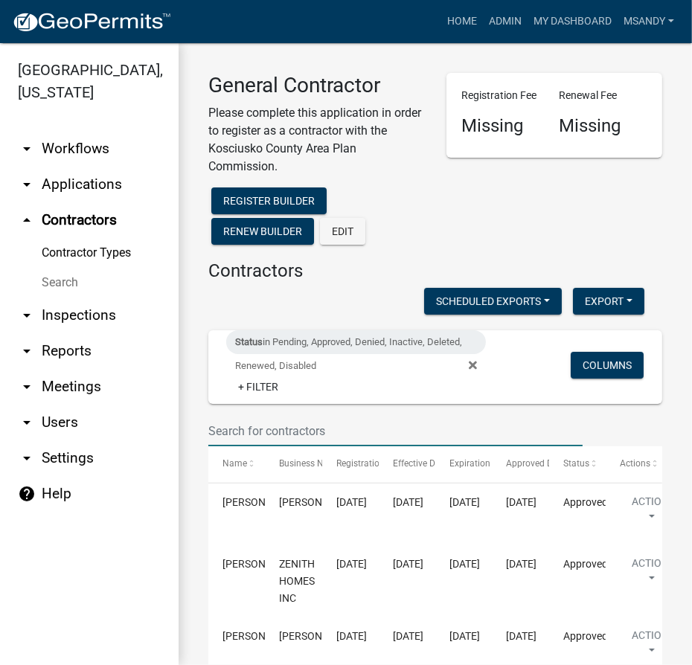
click at [287, 438] on input "text" at bounding box center [395, 431] width 374 height 31
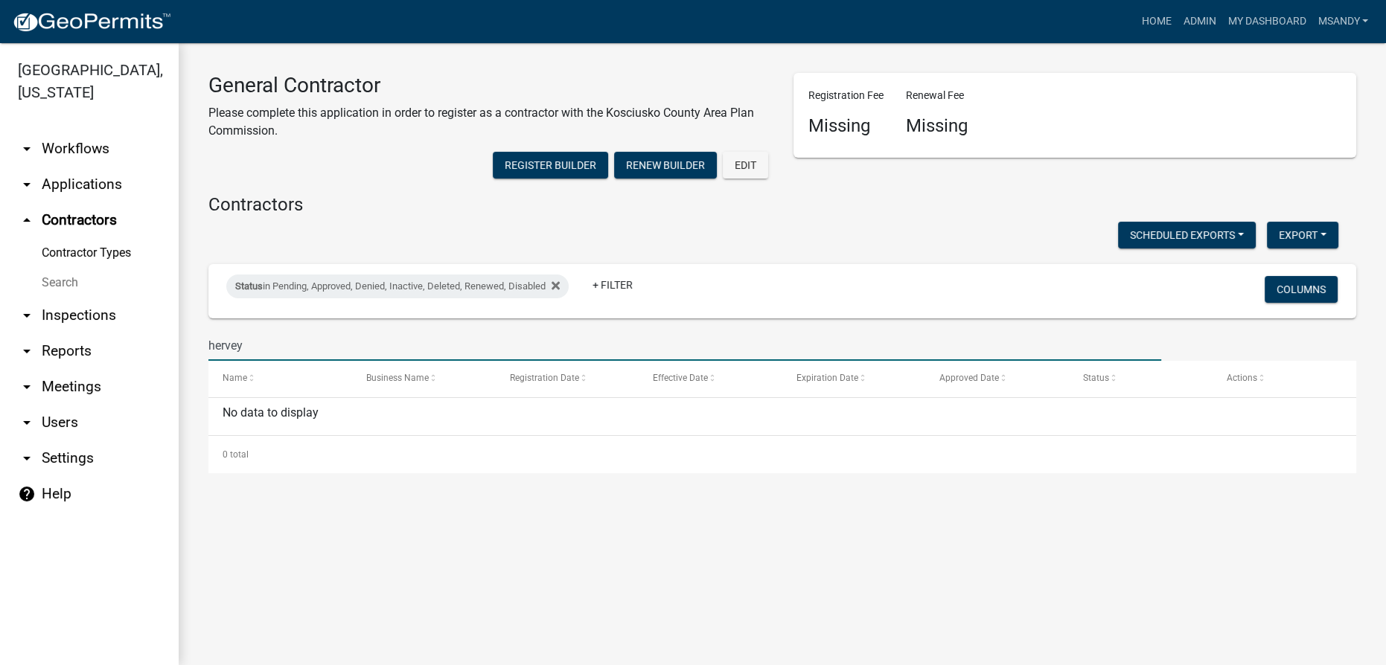
drag, startPoint x: 226, startPoint y: 340, endPoint x: 119, endPoint y: 345, distance: 107.3
click at [121, 344] on div "Kosciusko County, Indiana arrow_drop_down Workflows List arrow_drop_down Applic…" at bounding box center [693, 354] width 1386 height 622
type input "[PERSON_NAME]"
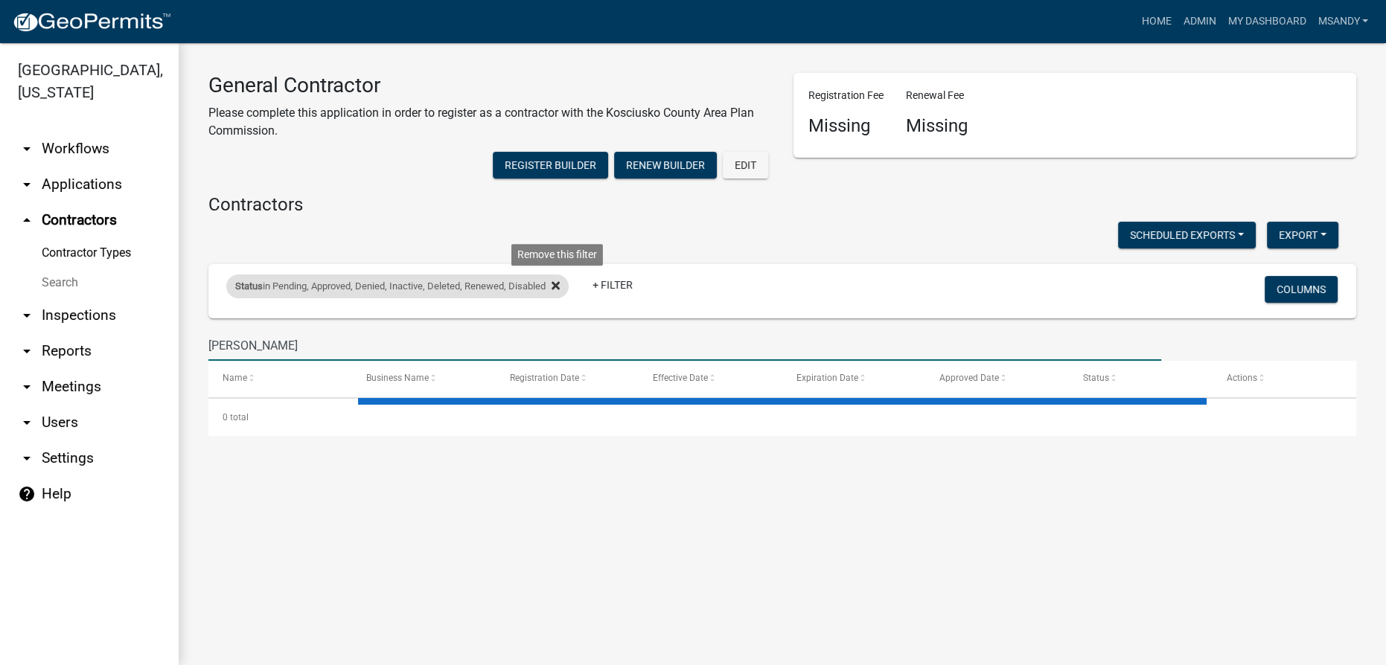
select select "3: 100"
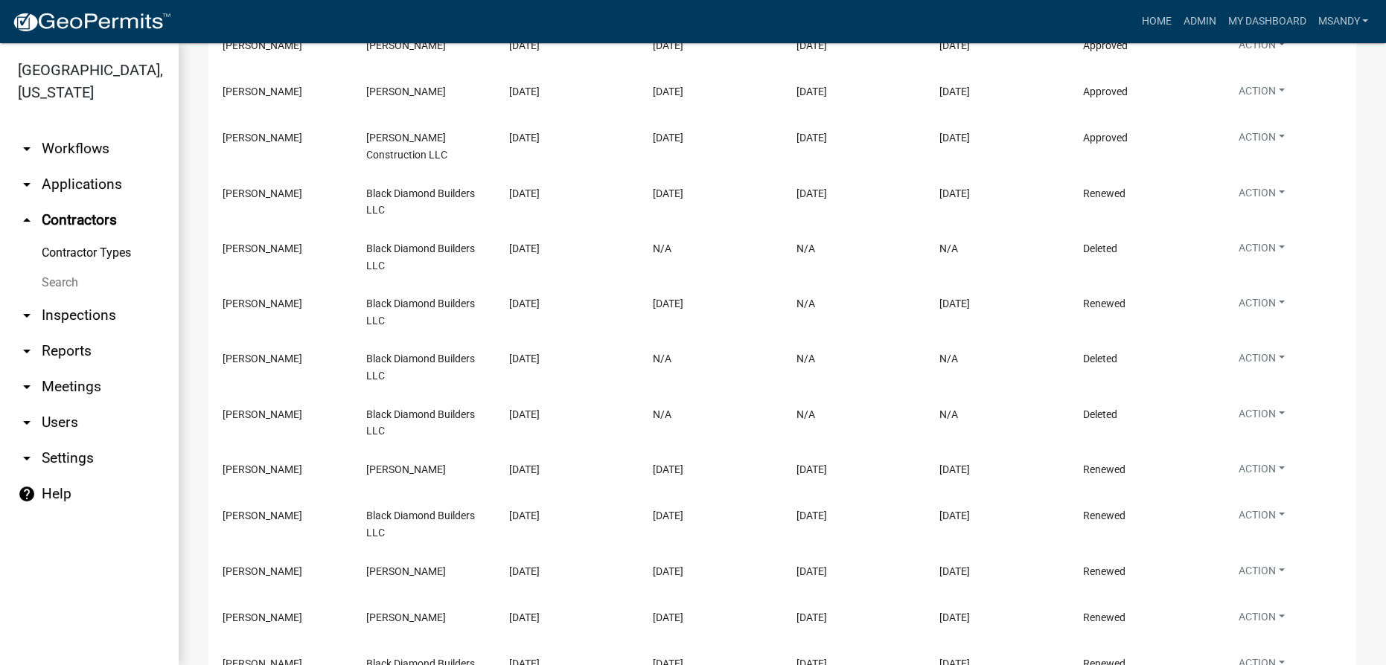
scroll to position [202, 0]
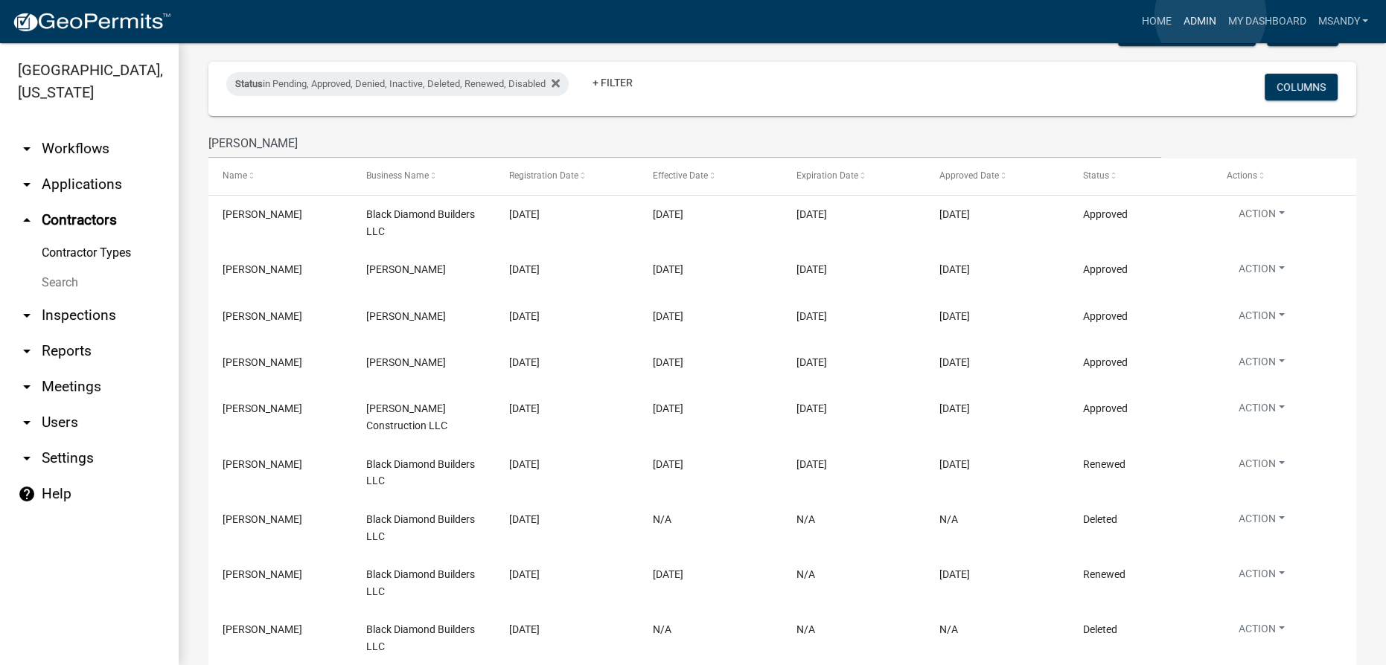
click at [691, 16] on link "Admin" at bounding box center [1199, 21] width 45 height 28
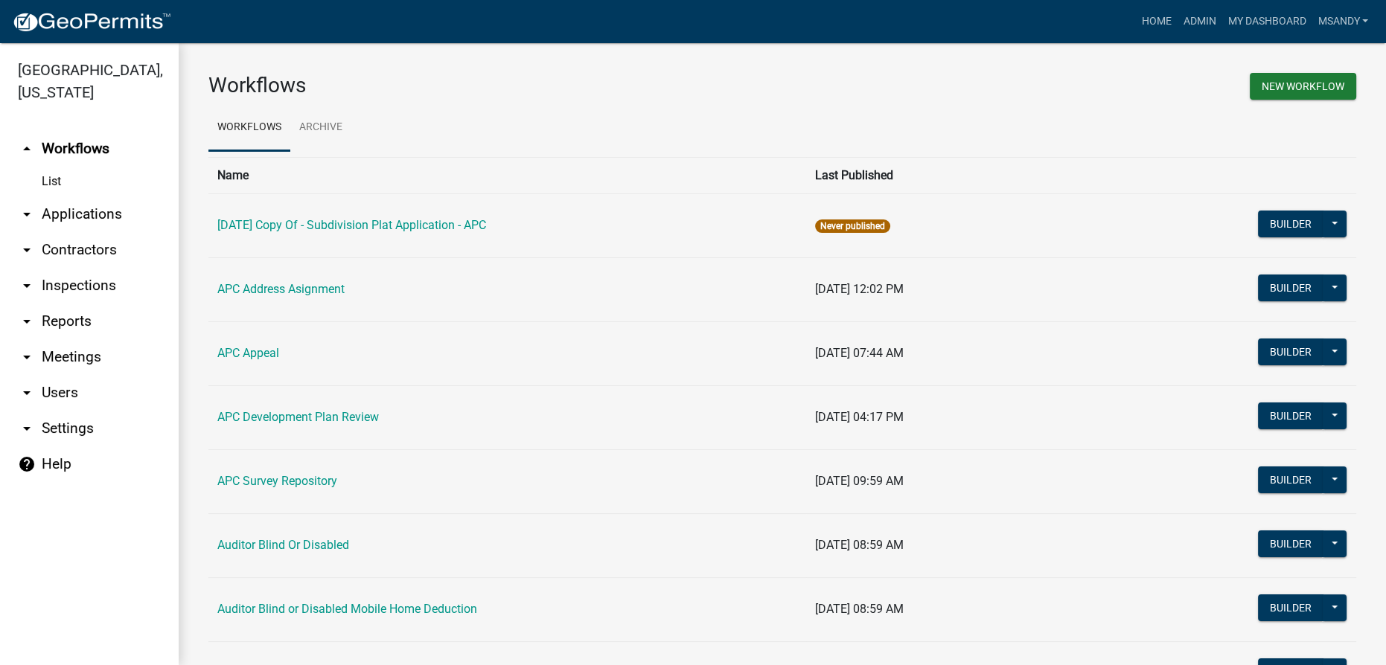
click at [80, 211] on link "arrow_drop_down Applications" at bounding box center [89, 214] width 179 height 36
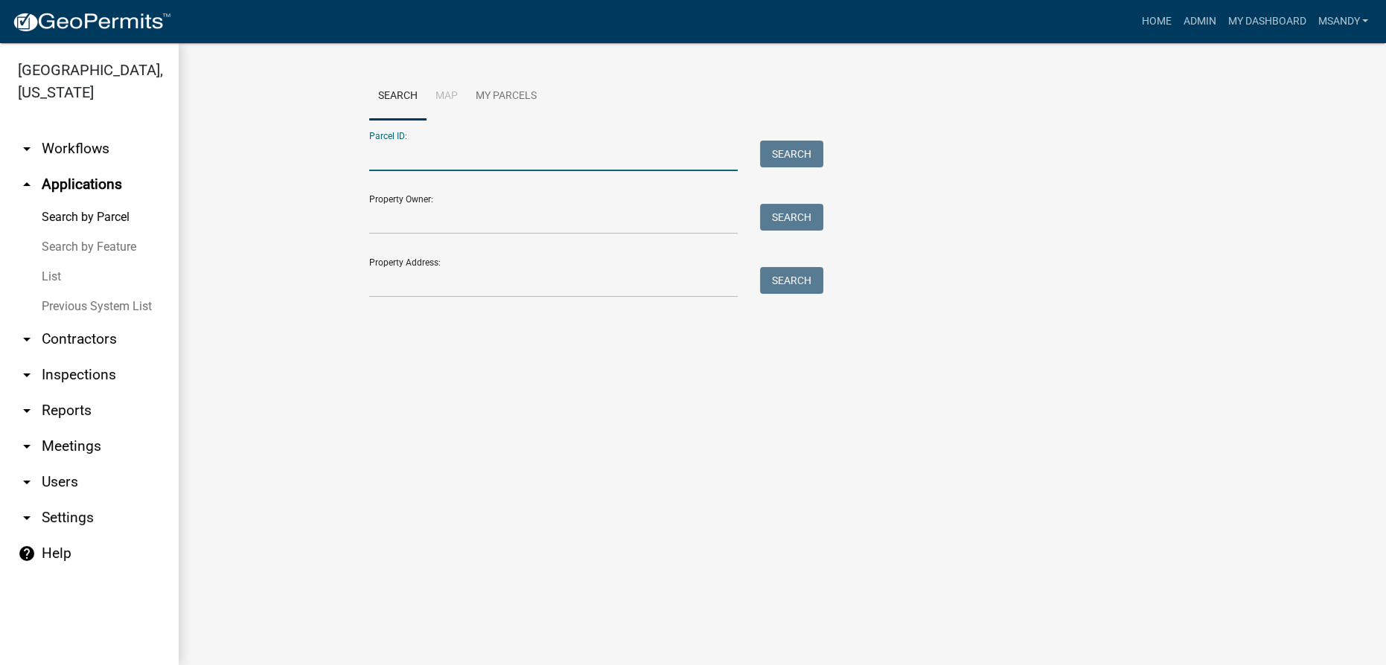
drag, startPoint x: 466, startPoint y: 162, endPoint x: 483, endPoint y: 166, distance: 17.5
click at [466, 162] on input "Parcel ID:" at bounding box center [553, 156] width 368 height 31
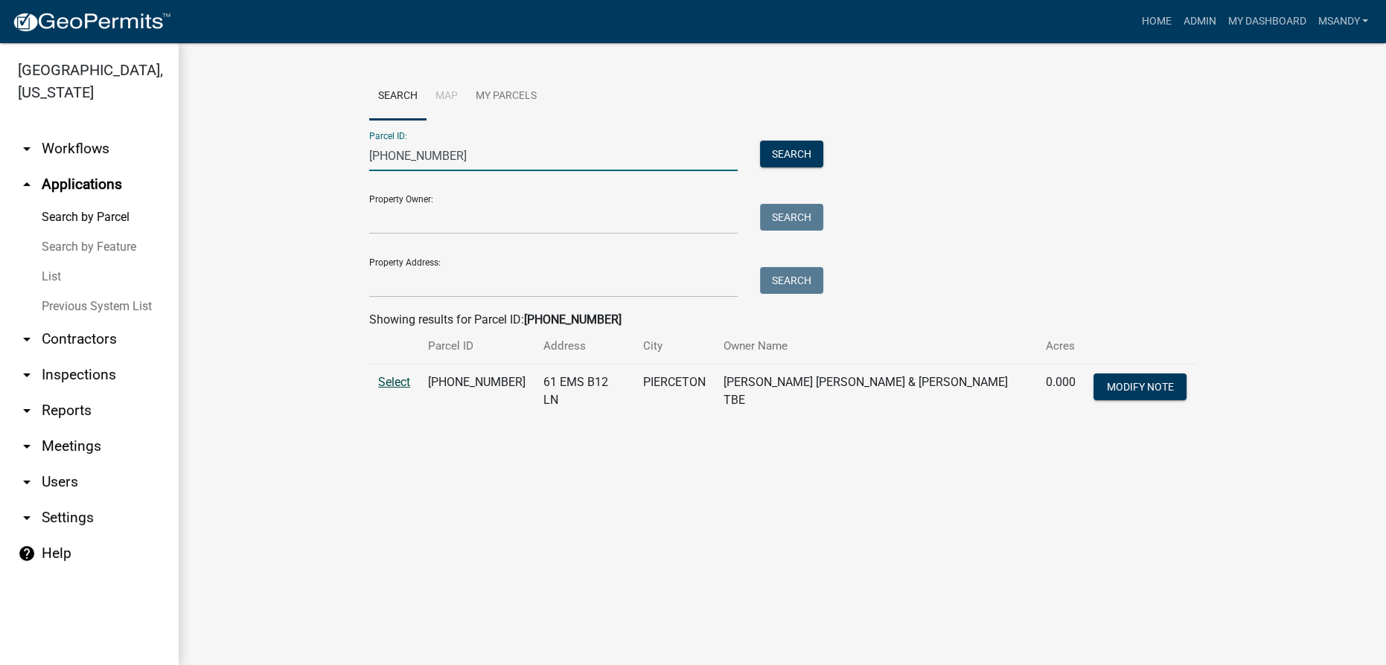
type input "005-103-028"
click at [397, 376] on span "Select" at bounding box center [394, 382] width 32 height 14
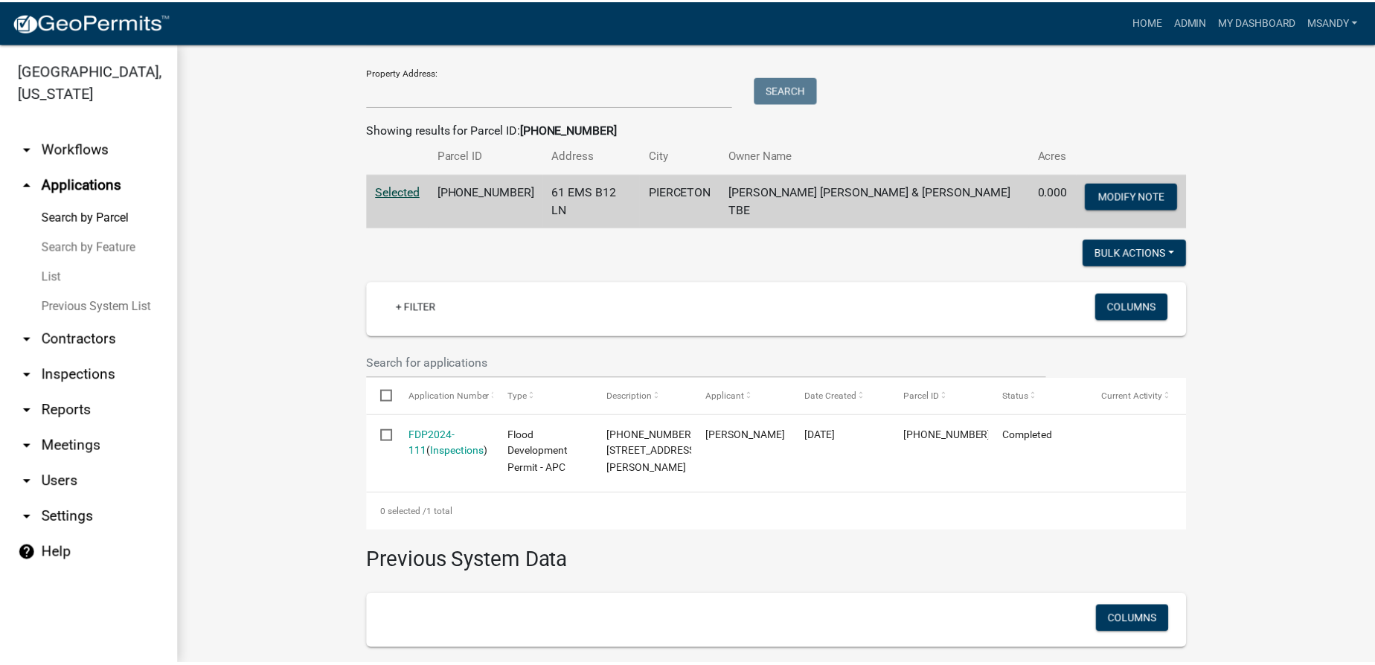
scroll to position [167, 0]
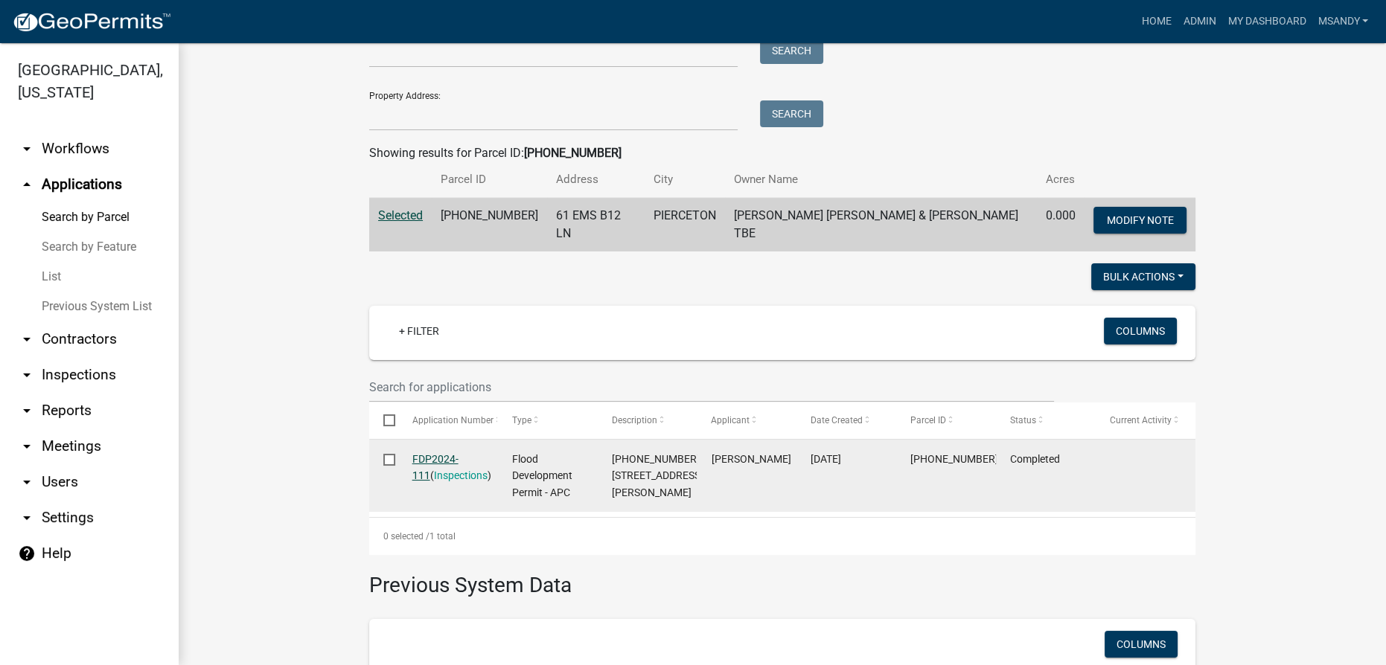
click at [422, 453] on link "FDP2024-111" at bounding box center [435, 467] width 46 height 29
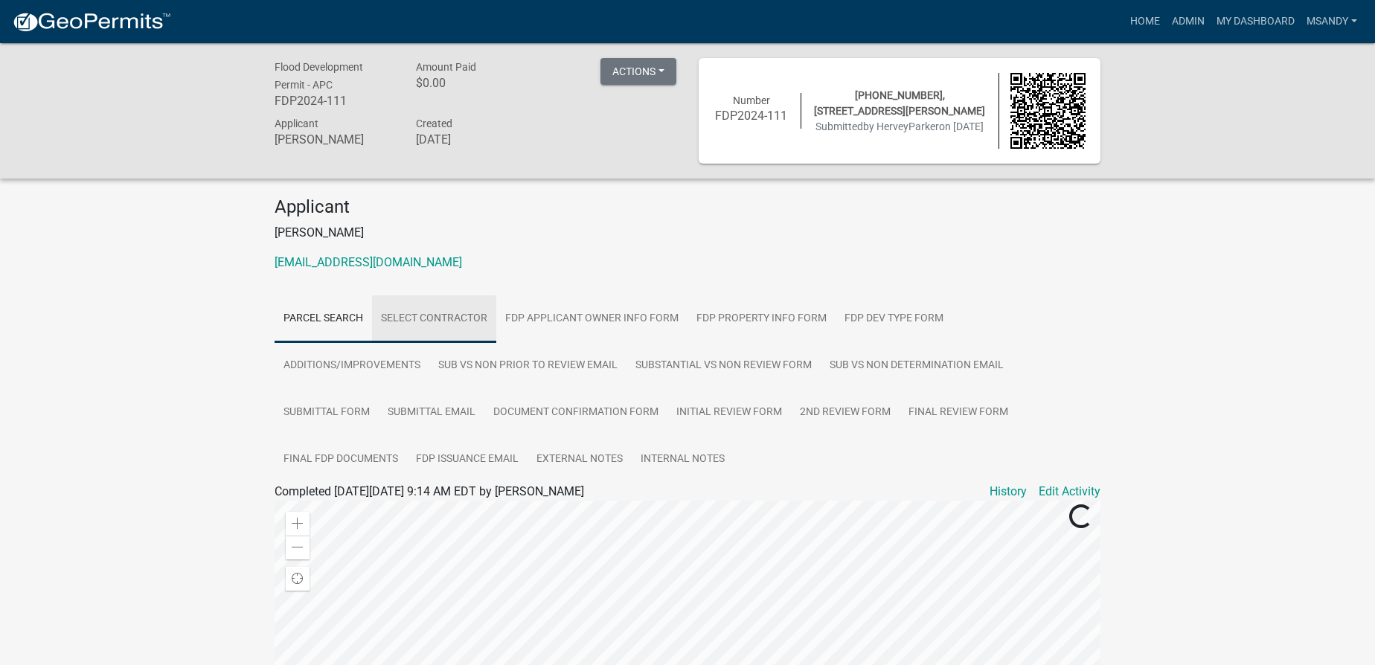
click at [444, 315] on link "Select contractor" at bounding box center [434, 319] width 124 height 48
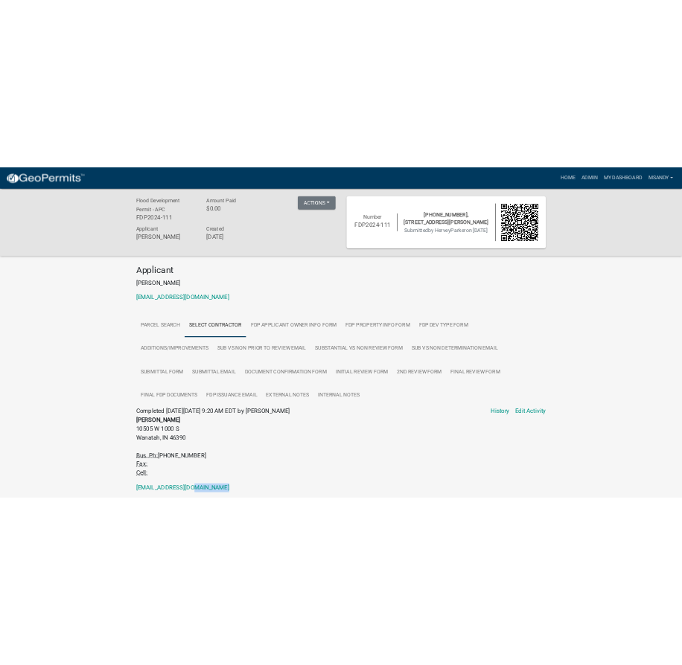
scroll to position [4, 0]
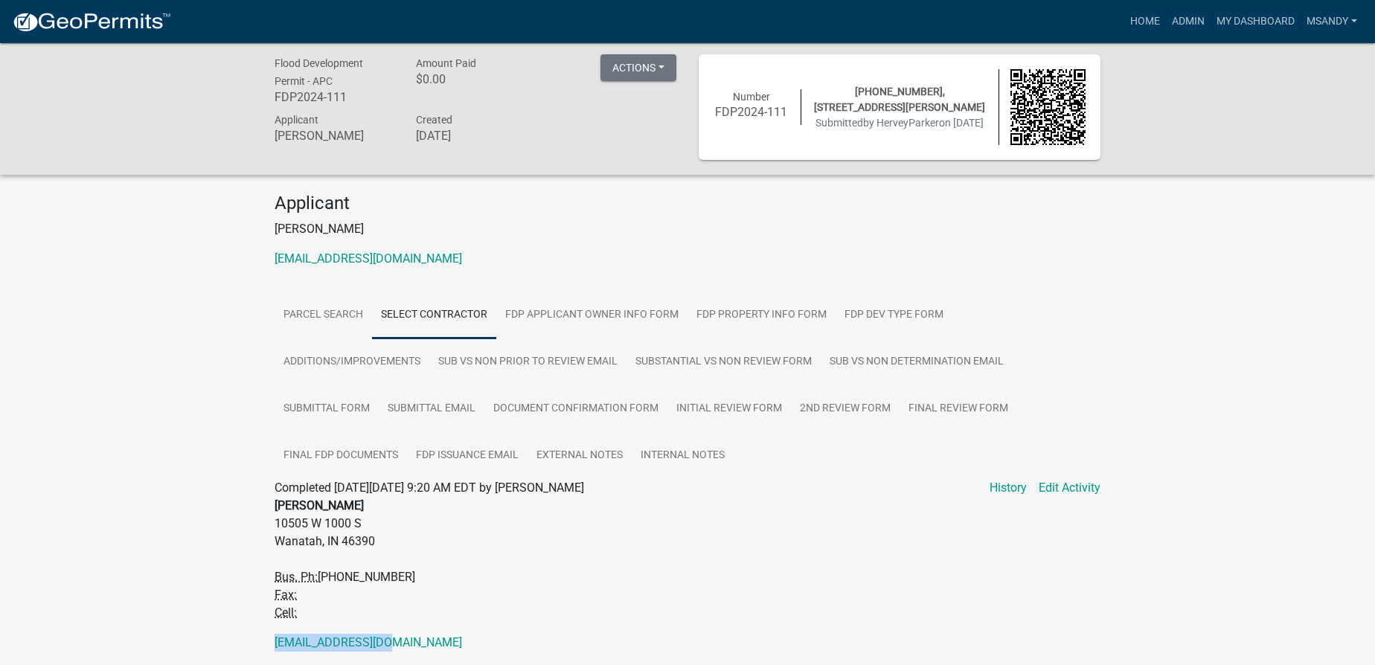
drag, startPoint x: 412, startPoint y: 640, endPoint x: 263, endPoint y: 637, distance: 148.9
click at [263, 637] on div "Parcel search Select contractor FDP Applicant Owner Info Form FDP Property Info…" at bounding box center [687, 487] width 849 height 390
copy link "hordy537@yahoo.com"
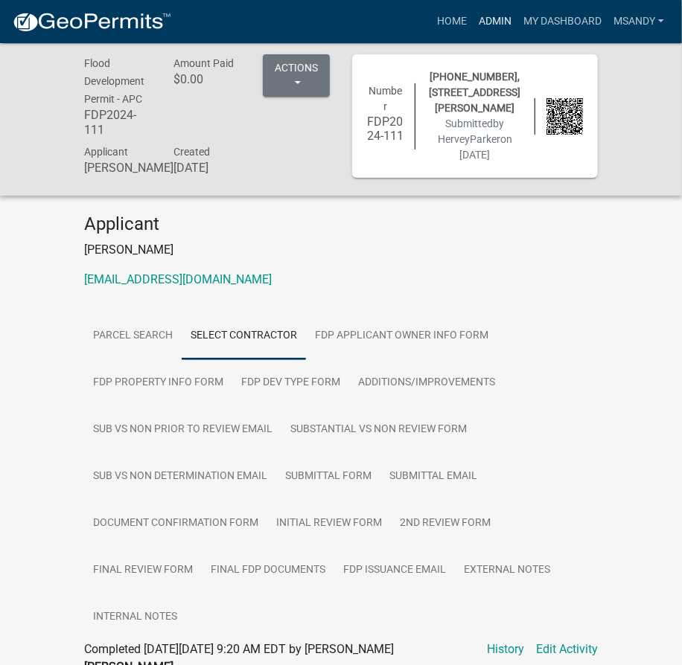
click at [495, 25] on link "Admin" at bounding box center [495, 21] width 45 height 28
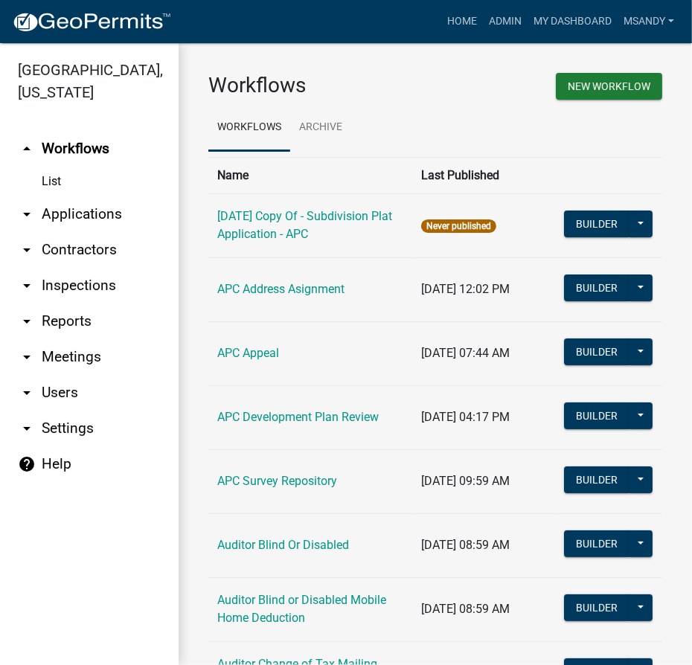
click at [83, 252] on link "arrow_drop_down Contractors" at bounding box center [89, 250] width 179 height 36
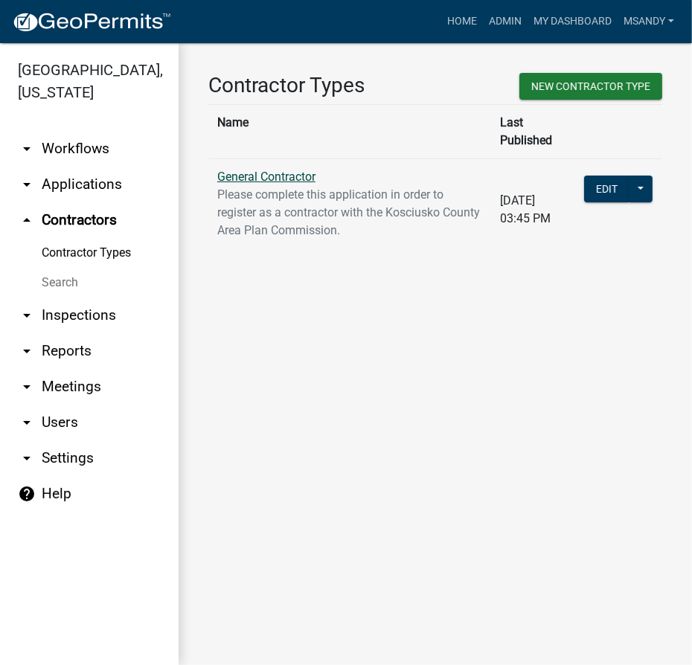
click at [311, 170] on link "General Contractor" at bounding box center [266, 177] width 98 height 14
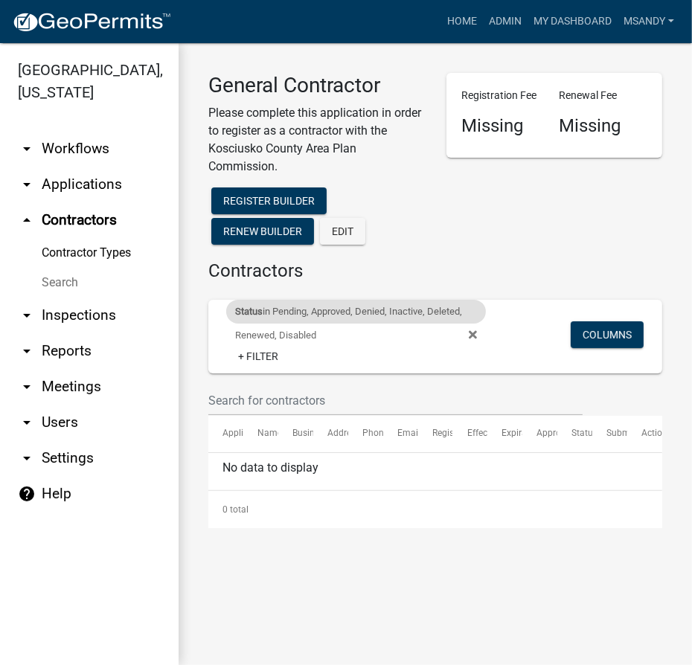
select select "3: 100"
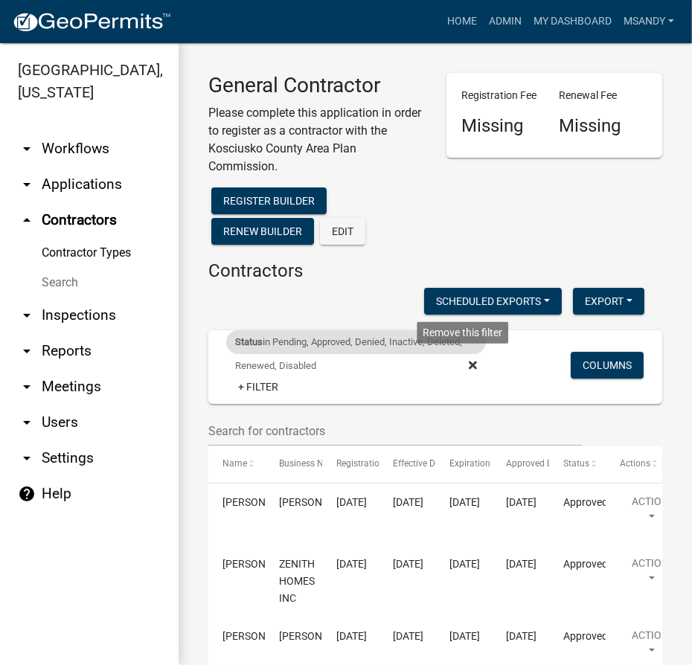
click at [469, 368] on icon at bounding box center [473, 366] width 8 height 12
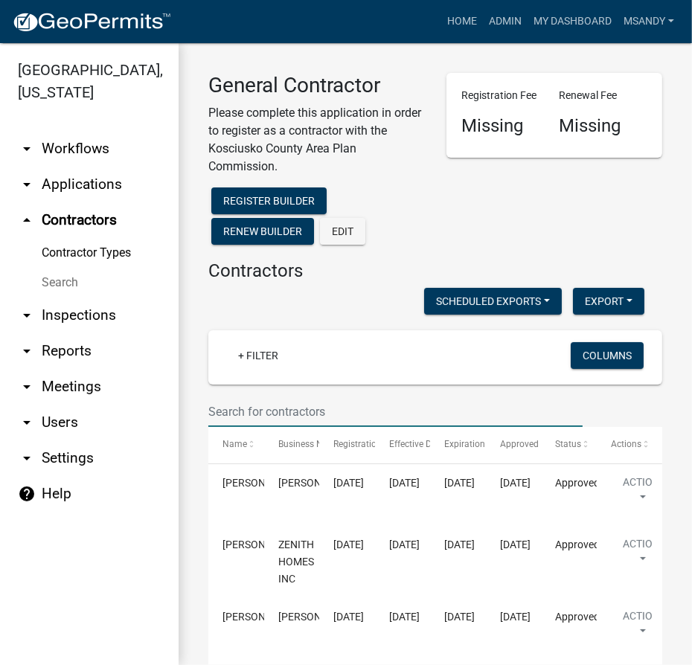
paste input "hordy537@yahoo.com"
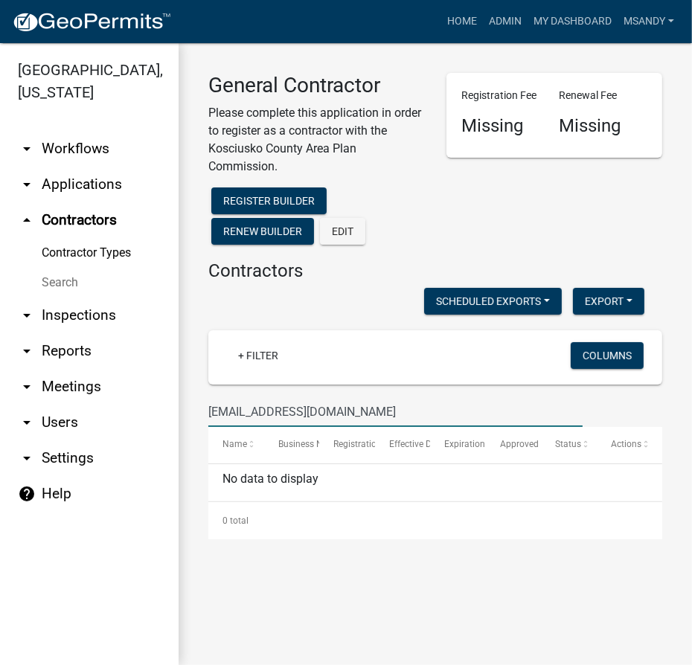
drag, startPoint x: 414, startPoint y: 401, endPoint x: -1, endPoint y: 438, distance: 416.2
click at [0, 438] on html "Internet Explorer does NOT work with GeoPermits. Get a new browser for more sec…" at bounding box center [346, 332] width 692 height 665
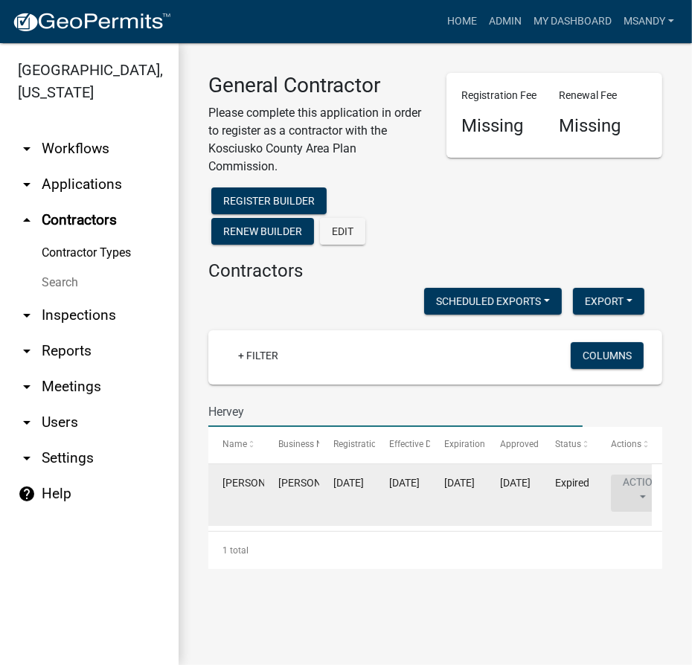
type input "Hervey"
click at [646, 488] on button "Action" at bounding box center [641, 493] width 61 height 37
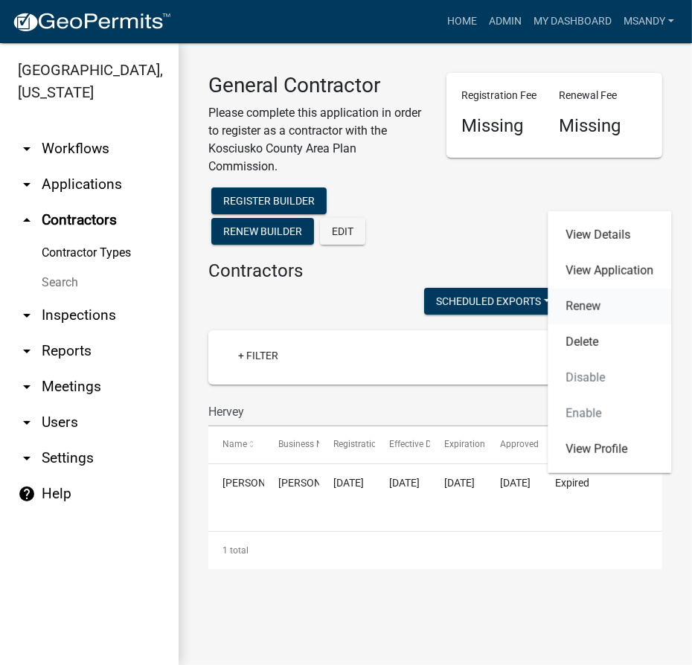
click at [581, 302] on link "Renew" at bounding box center [610, 307] width 124 height 36
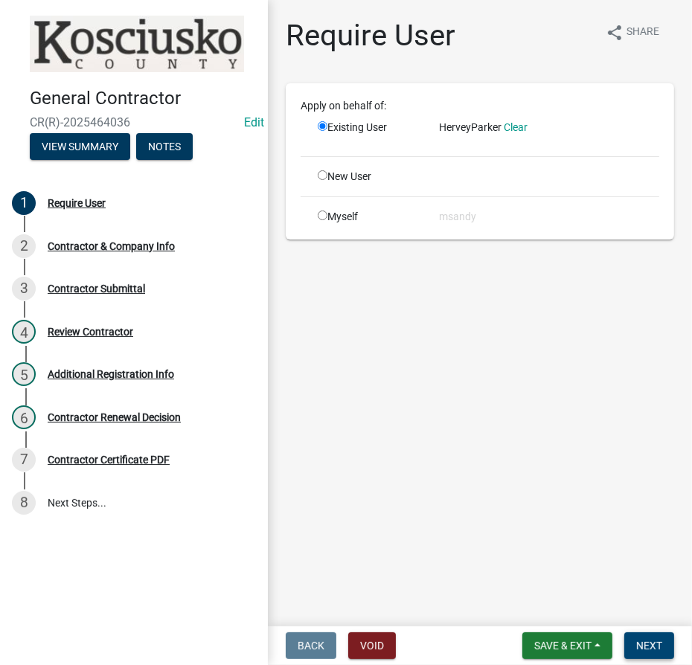
click at [642, 645] on span "Next" at bounding box center [649, 646] width 26 height 12
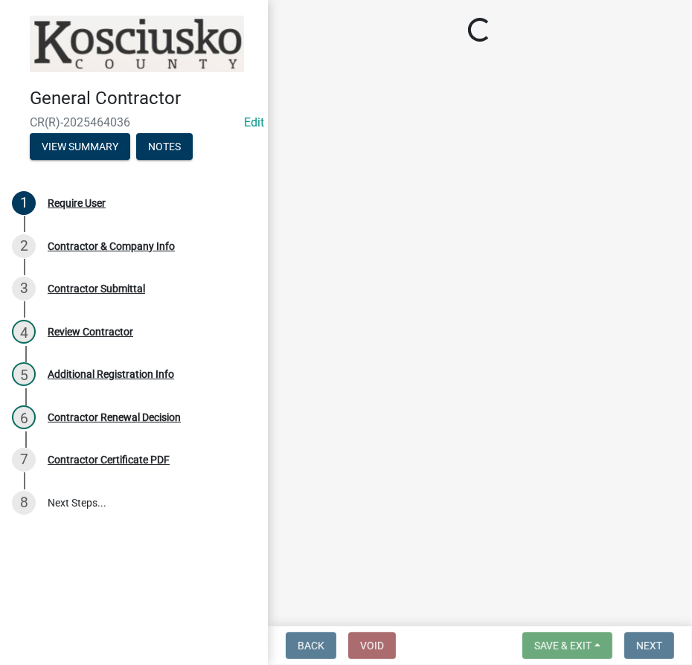
select select "IN"
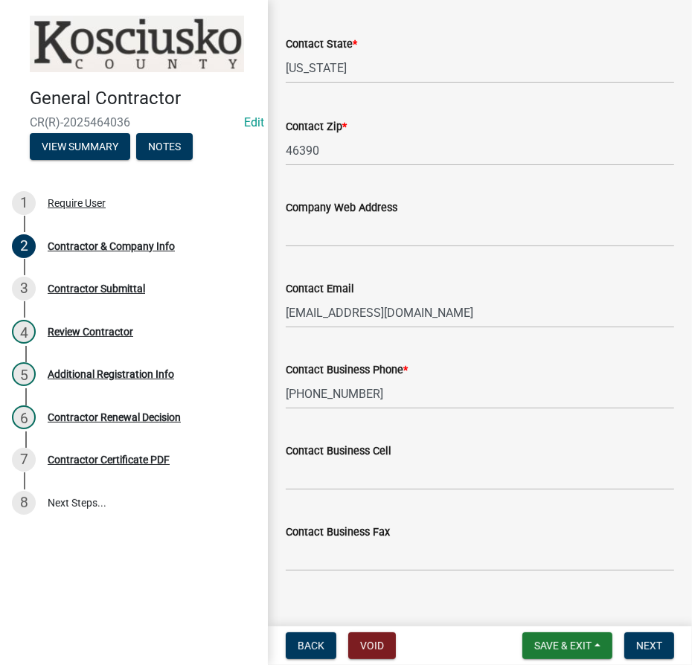
scroll to position [711, 0]
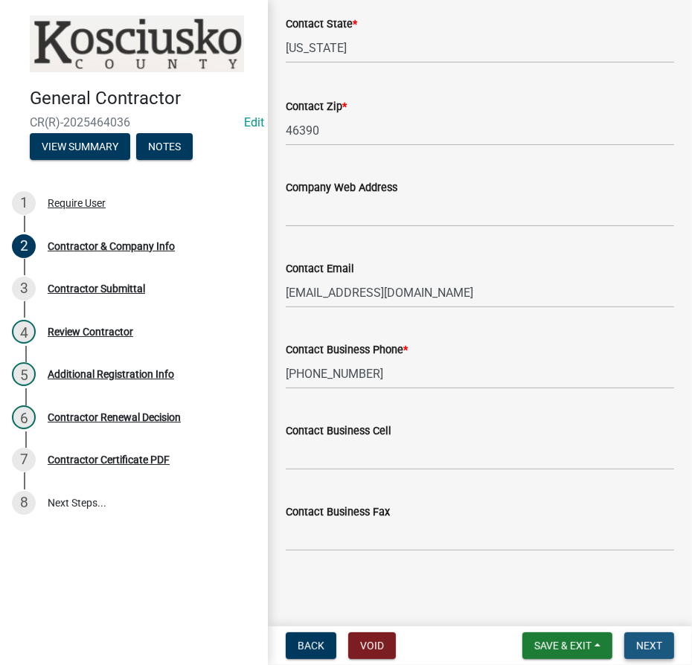
click at [671, 645] on button "Next" at bounding box center [649, 646] width 50 height 27
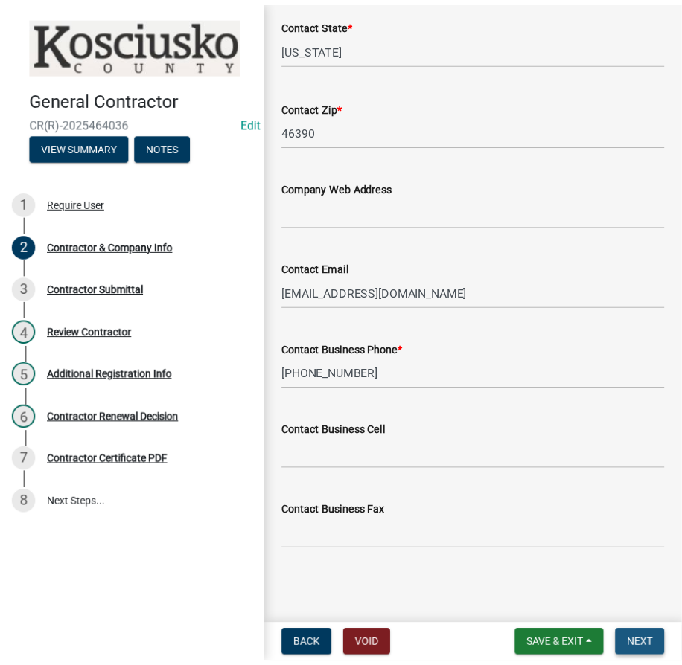
scroll to position [0, 0]
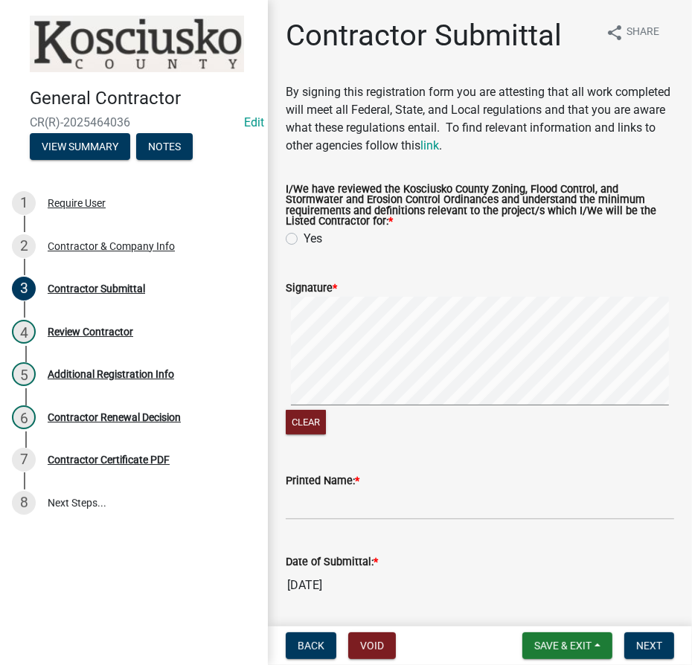
click at [304, 240] on label "Yes" at bounding box center [313, 239] width 19 height 18
click at [304, 240] on input "Yes" at bounding box center [309, 235] width 10 height 10
radio input "true"
click at [584, 454] on wm-data-entity-input-list "By signing this registration form you are attesting that all work completed wil…" at bounding box center [480, 347] width 389 height 529
click at [501, 511] on input "Printed Name: *" at bounding box center [480, 505] width 389 height 31
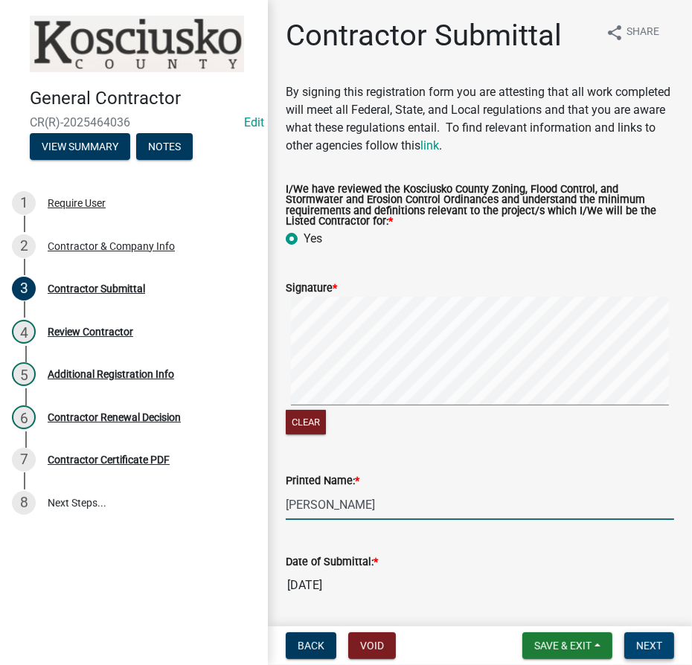
type input "Hervey Parker"
click at [647, 648] on span "Next" at bounding box center [649, 646] width 26 height 12
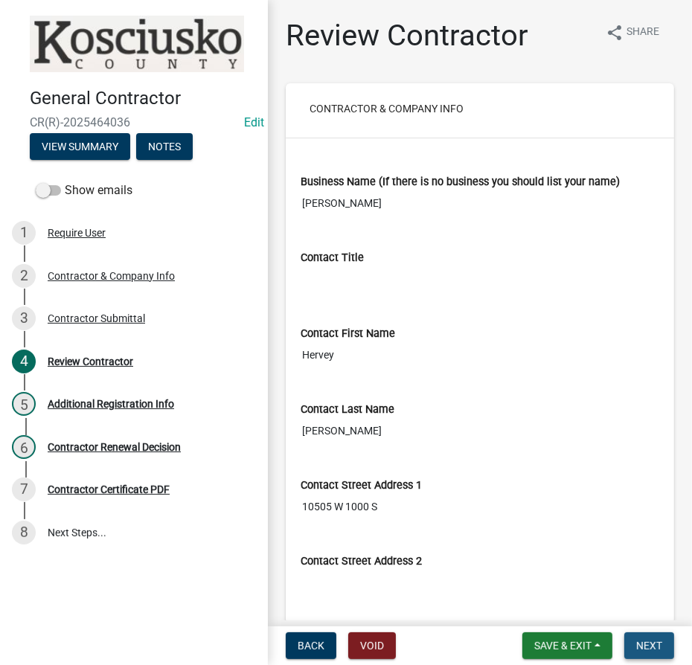
click at [653, 642] on span "Next" at bounding box center [649, 646] width 26 height 12
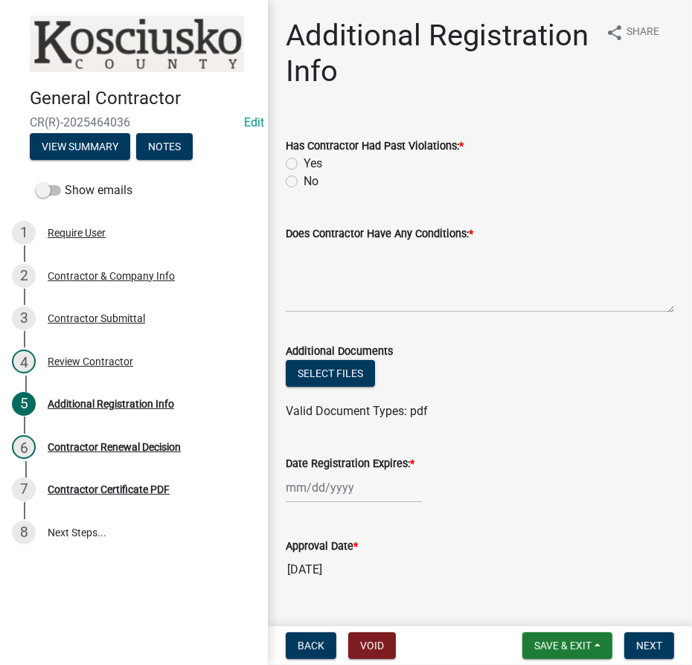
click at [304, 179] on label "No" at bounding box center [311, 182] width 15 height 18
click at [304, 179] on input "No" at bounding box center [309, 178] width 10 height 10
radio input "true"
click at [338, 277] on textarea "Does Contractor Have Any Conditions: *" at bounding box center [480, 278] width 389 height 70
type textarea "None"
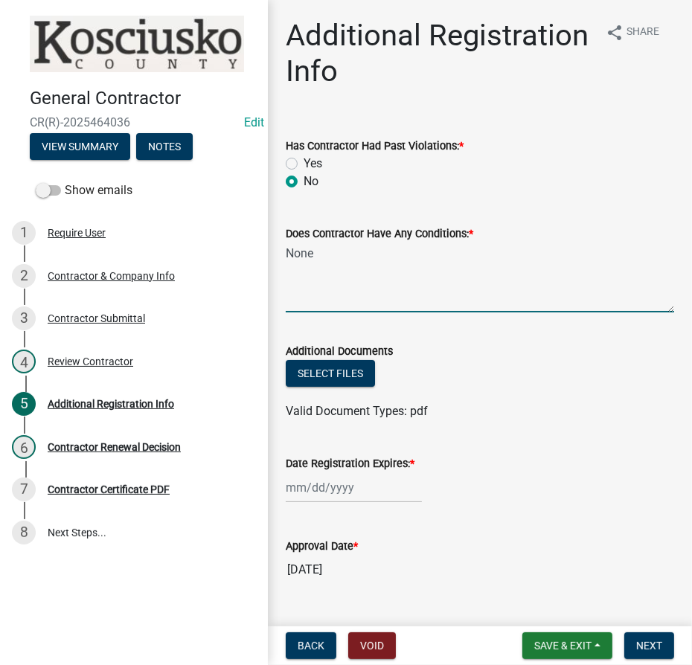
click at [348, 499] on div at bounding box center [354, 488] width 136 height 31
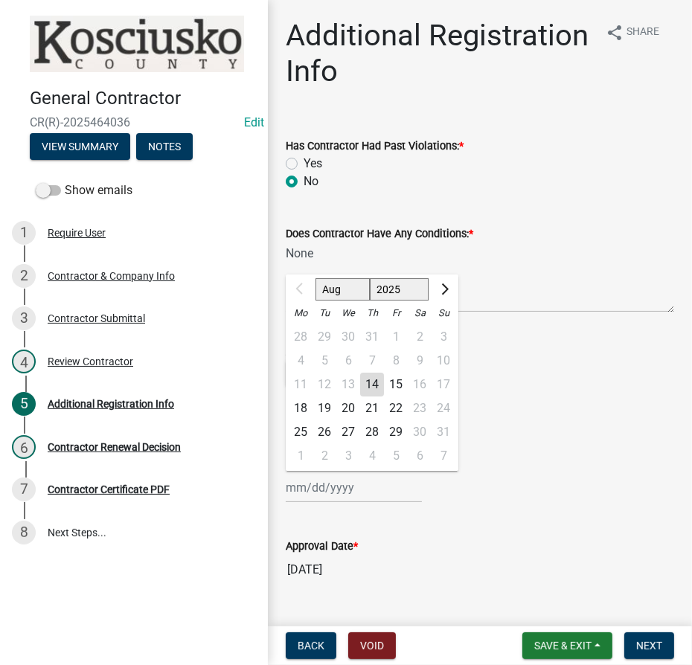
click at [378, 296] on select "2025 2026 2027 2028 2029 2030 2031 2032 2033 2034 2035 2036 2037 2038 2039 2040…" at bounding box center [400, 289] width 60 height 22
select select "2026"
click at [370, 278] on select "2025 2026 2027 2028 2029 2030 2031 2032 2033 2034 2035 2036 2037 2038 2039 2040…" at bounding box center [400, 289] width 60 height 22
click at [394, 384] on div "14" at bounding box center [396, 385] width 24 height 24
type input "08/14/2026"
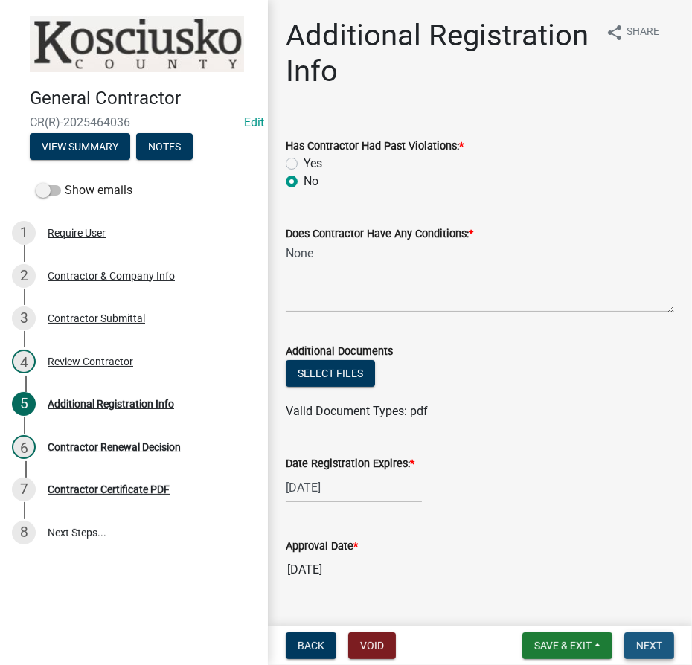
click at [640, 644] on span "Next" at bounding box center [649, 646] width 26 height 12
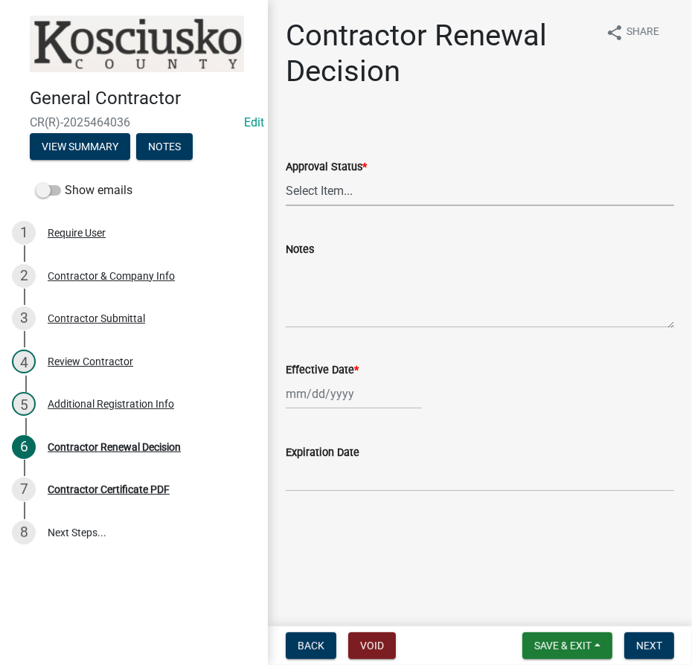
click at [345, 192] on select "Select Item... Approved Denied" at bounding box center [480, 191] width 389 height 31
click at [286, 176] on select "Select Item... Approved Denied" at bounding box center [480, 191] width 389 height 31
select select "30db8998-795d-4bbe-8e49-f1ade8865815"
select select "8"
select select "2025"
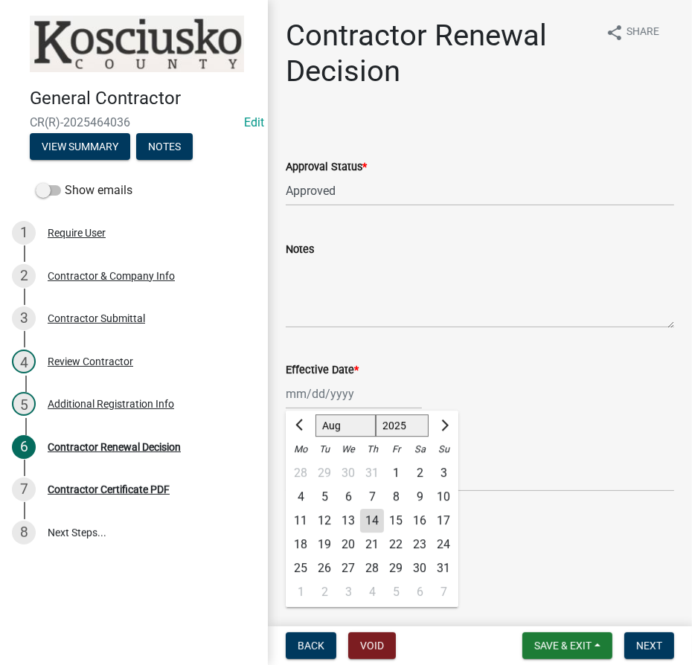
click at [340, 392] on div "Jan Feb Mar Apr May Jun Jul Aug Sep Oct Nov Dec 1525 1526 1527 1528 1529 1530 1…" at bounding box center [354, 394] width 136 height 31
click at [370, 517] on div "14" at bounding box center [372, 521] width 24 height 24
type input "[DATE]"
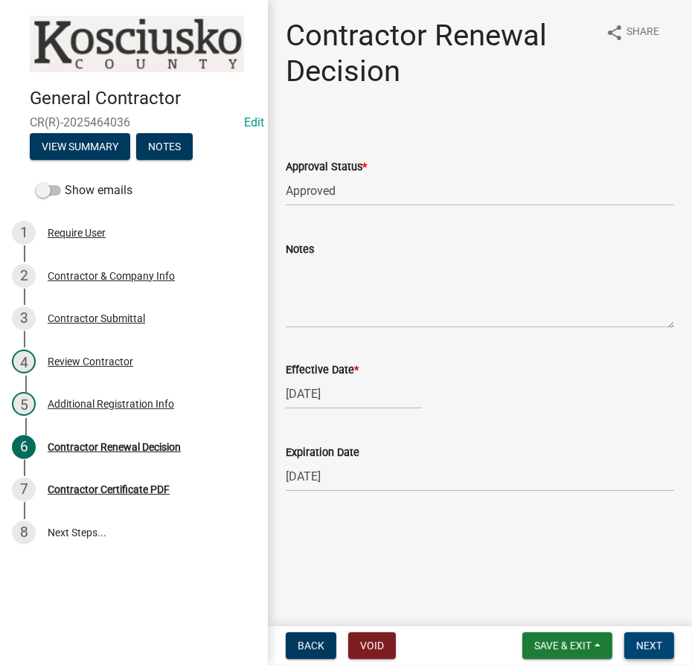
click at [656, 648] on span "Next" at bounding box center [649, 646] width 26 height 12
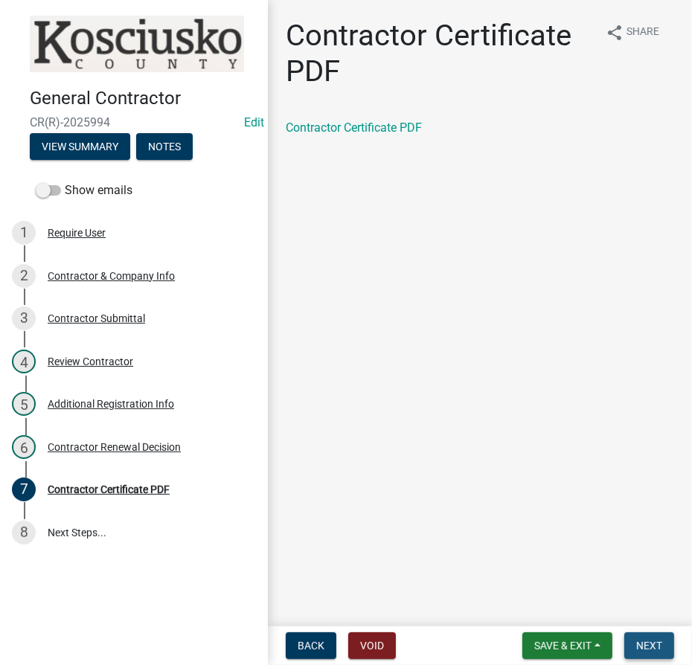
click at [638, 643] on span "Next" at bounding box center [649, 646] width 26 height 12
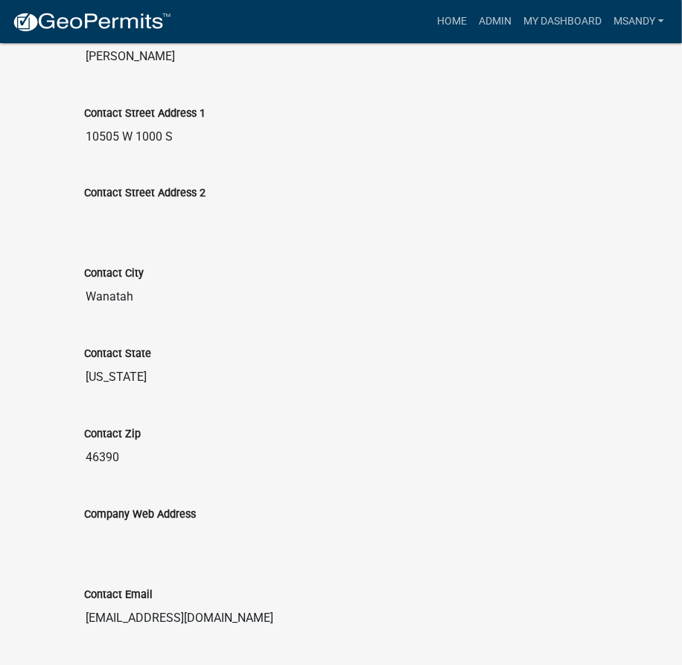
scroll to position [879, 0]
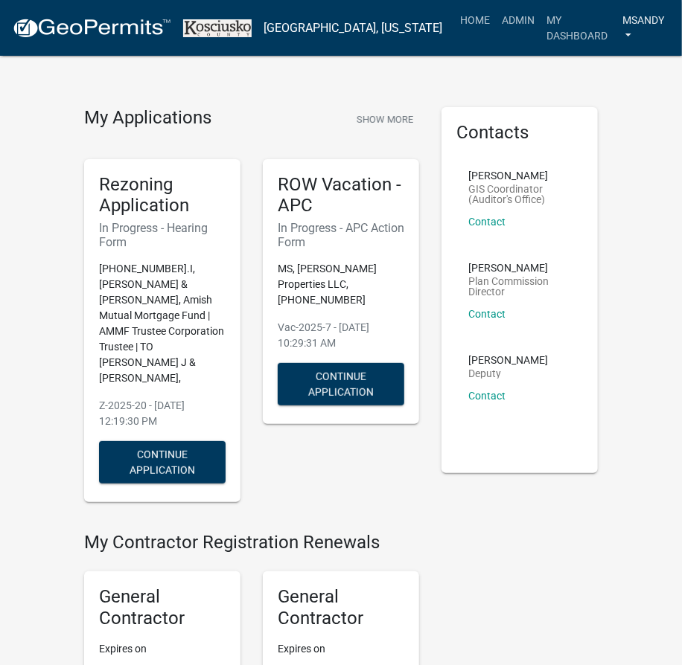
click at [642, 18] on link "msandy" at bounding box center [643, 28] width 54 height 44
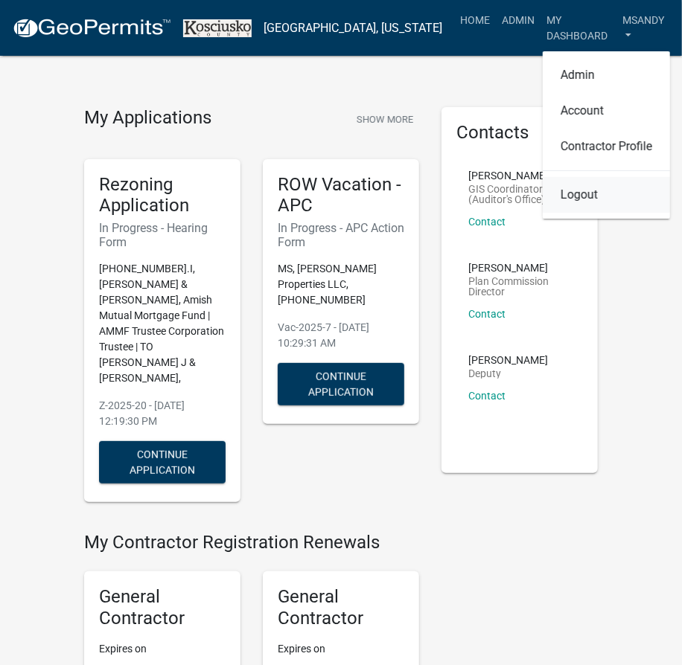
click at [582, 177] on link "Logout" at bounding box center [606, 195] width 127 height 36
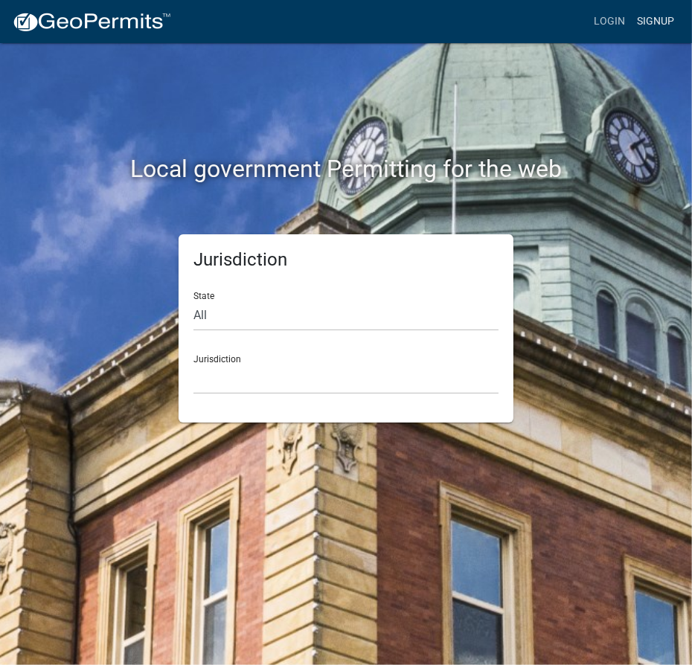
click at [656, 19] on link "Signup" at bounding box center [655, 21] width 49 height 28
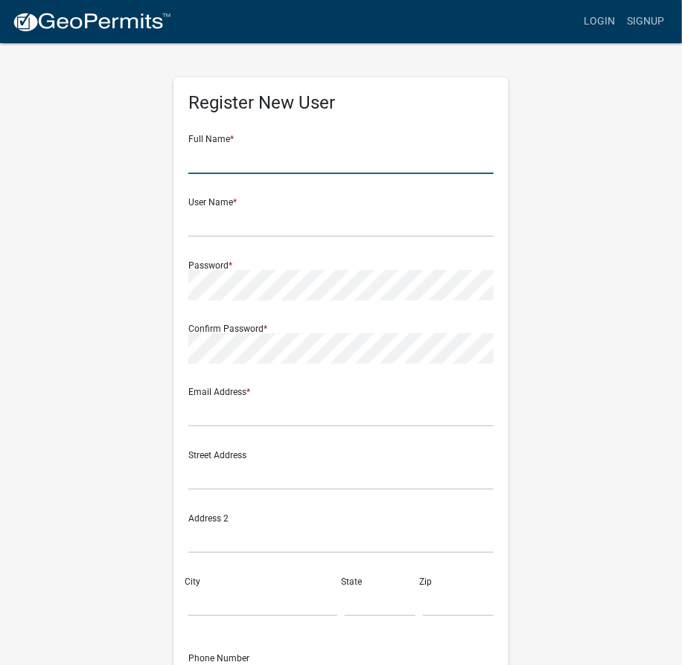
click at [248, 158] on input "text" at bounding box center [340, 159] width 305 height 31
type input "Robert"
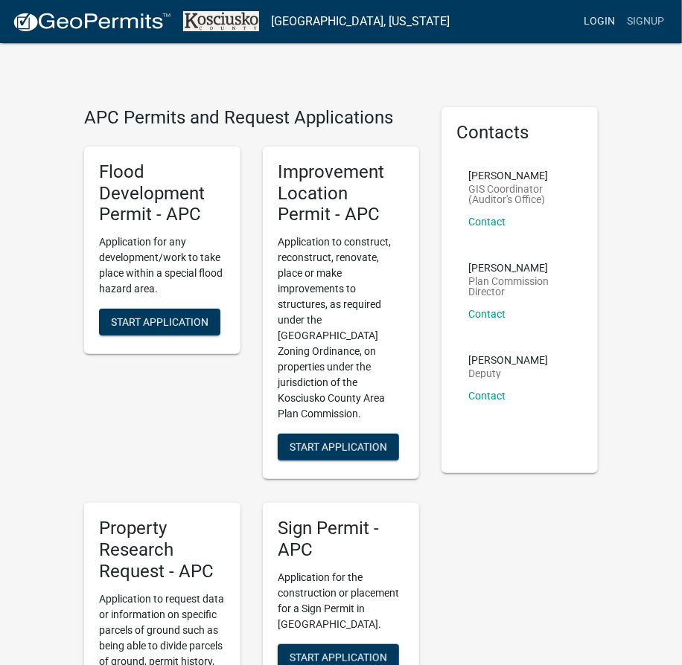
click at [587, 19] on link "Login" at bounding box center [599, 21] width 43 height 28
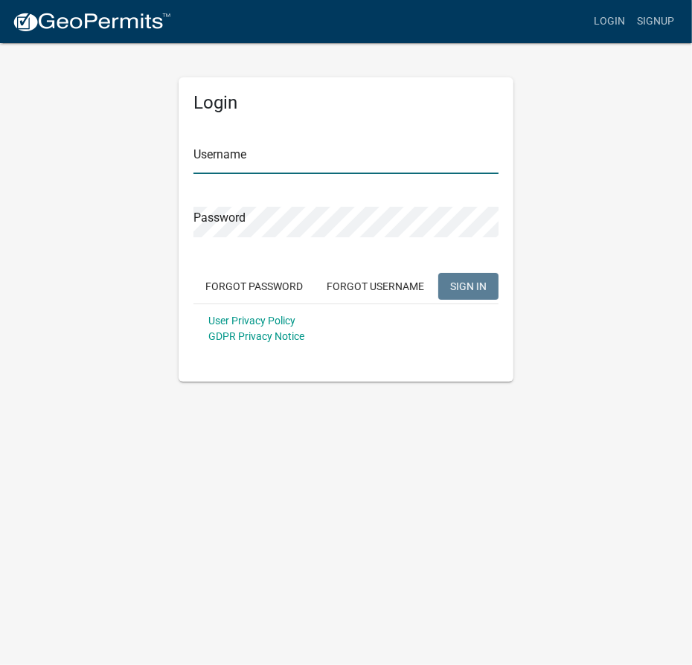
click at [298, 173] on input "Username" at bounding box center [346, 159] width 305 height 31
type input "msandy"
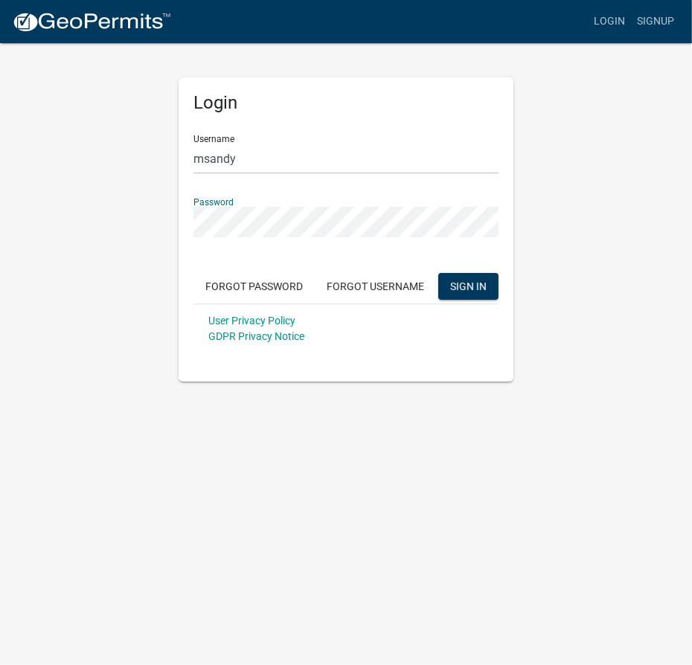
click at [438, 273] on button "SIGN IN" at bounding box center [468, 286] width 60 height 27
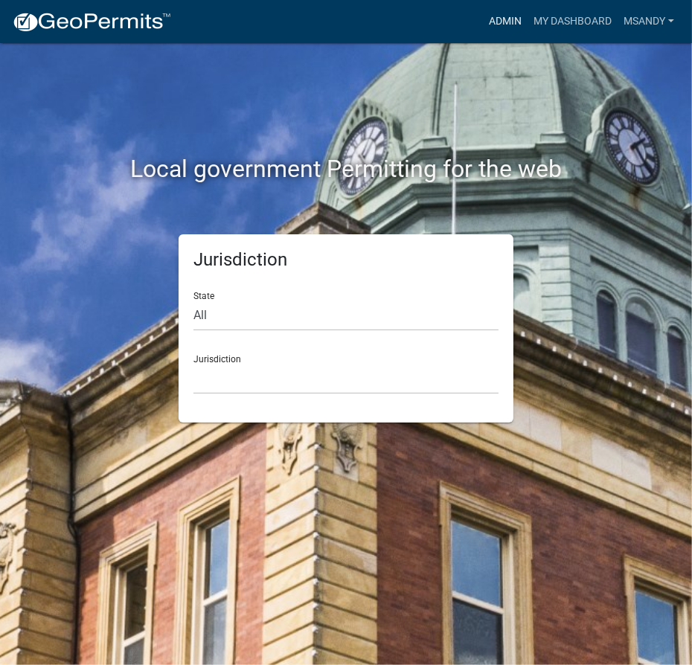
click at [513, 16] on link "Admin" at bounding box center [505, 21] width 45 height 28
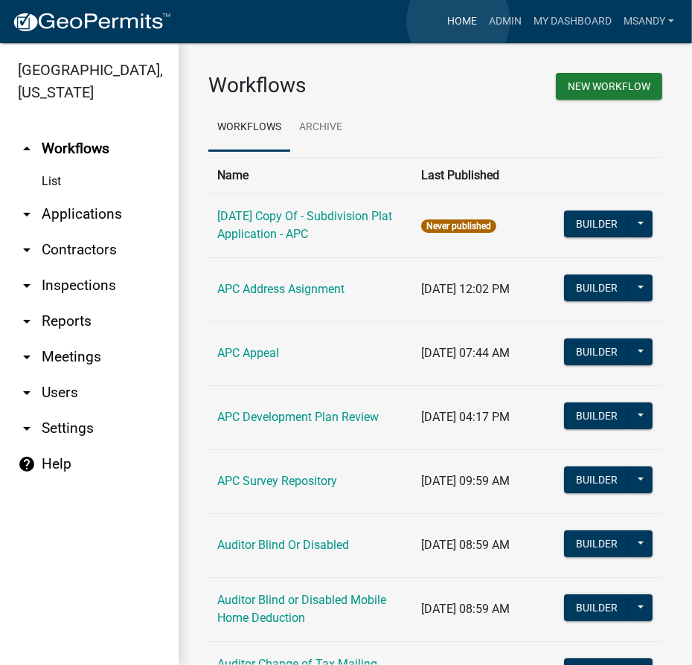
click at [458, 21] on link "Home" at bounding box center [462, 21] width 42 height 28
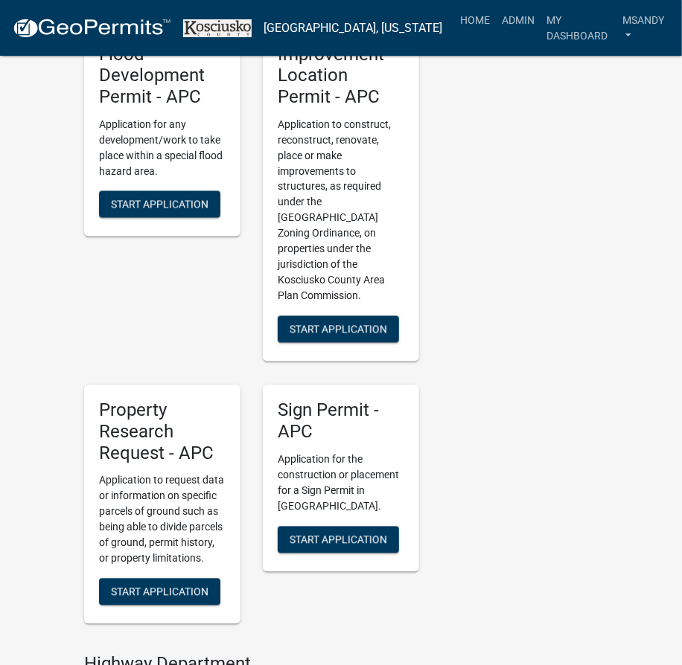
scroll to position [609, 0]
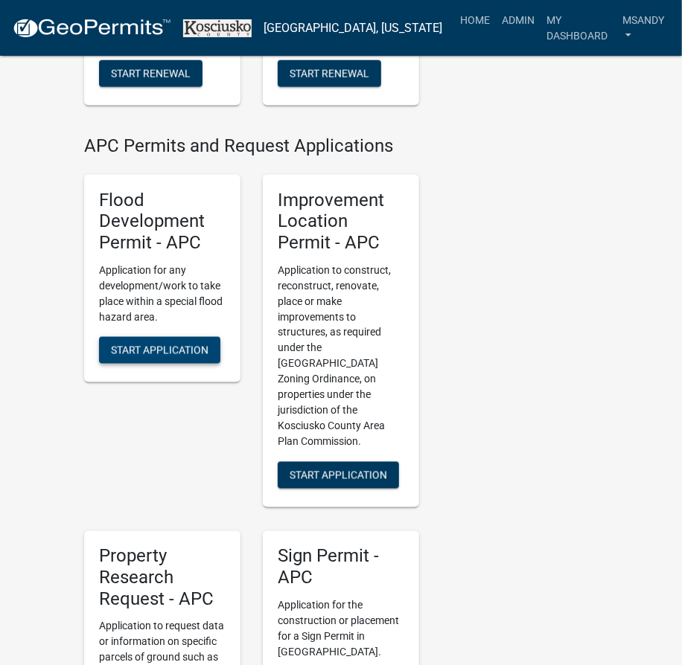
click at [150, 345] on span "Start Application" at bounding box center [160, 351] width 98 height 12
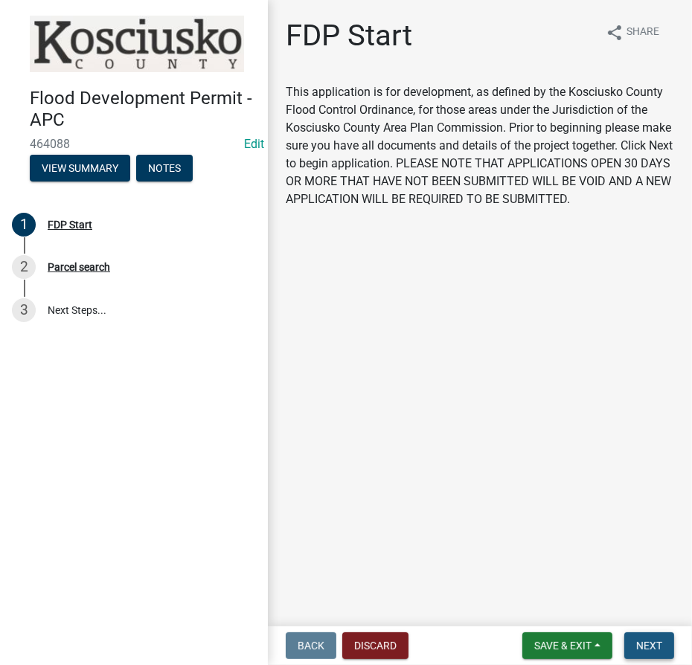
click at [654, 650] on span "Next" at bounding box center [649, 646] width 26 height 12
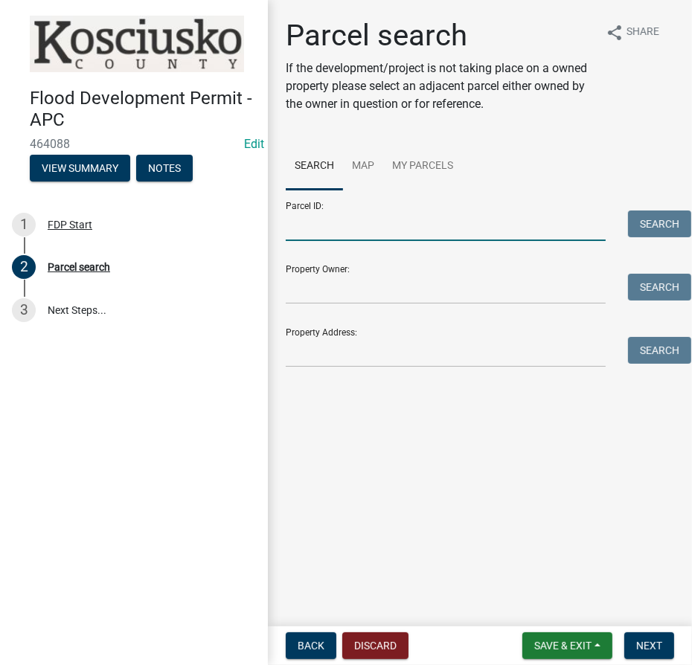
click at [355, 211] on input "Parcel ID:" at bounding box center [446, 226] width 320 height 31
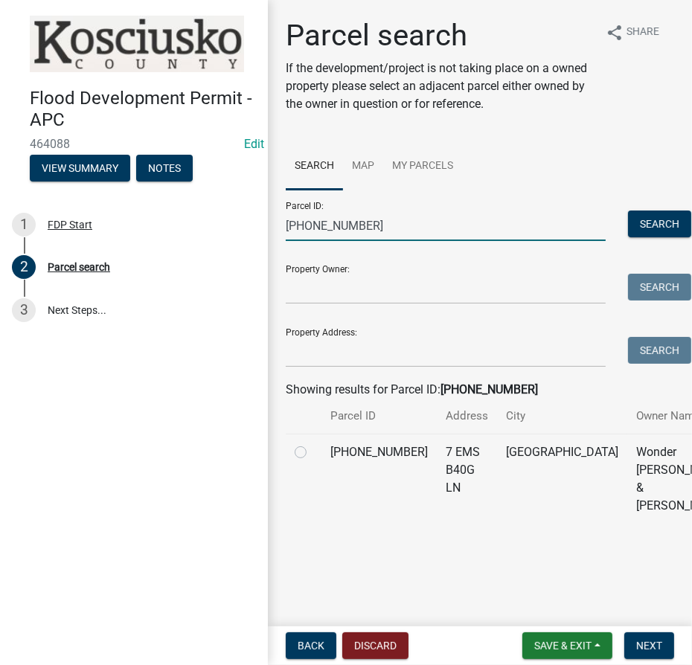
click at [376, 220] on input "[PHONE_NUMBER]" at bounding box center [446, 226] width 320 height 31
type input "[PHONE_NUMBER]"
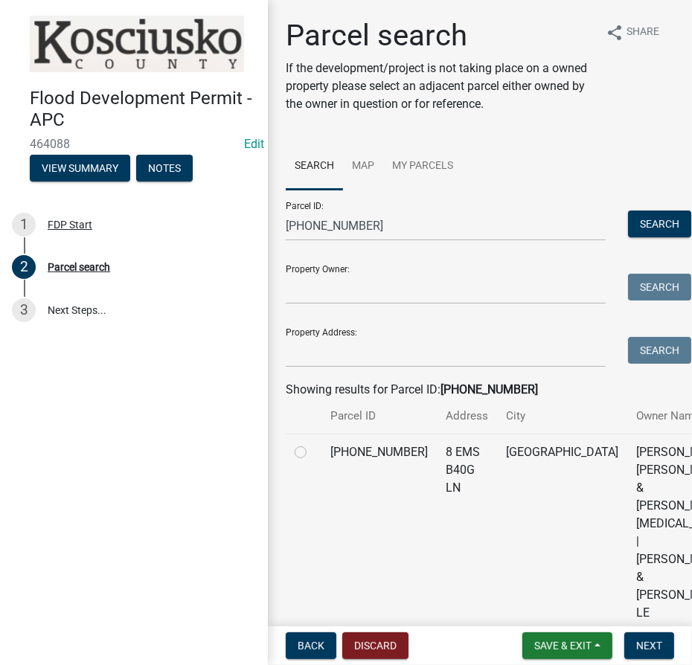
click at [313, 444] on label at bounding box center [313, 444] width 0 height 0
click at [313, 453] on input "radio" at bounding box center [318, 449] width 10 height 10
radio input "true"
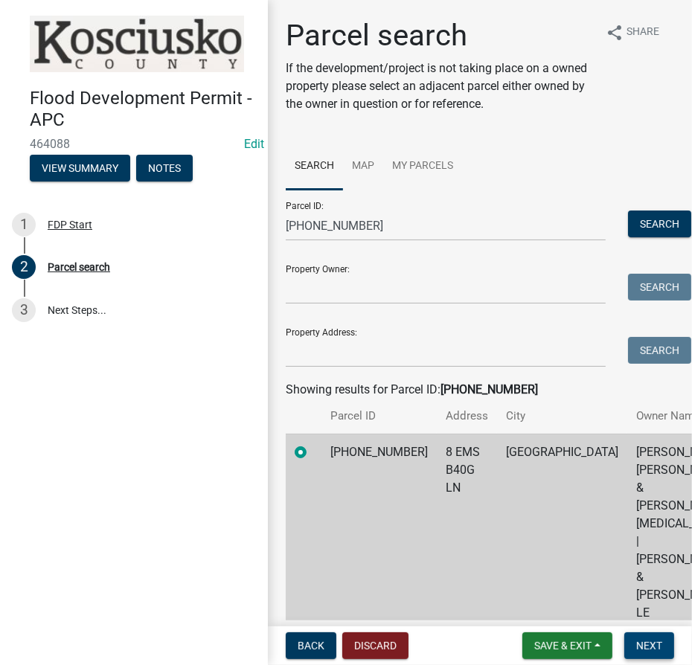
click at [655, 647] on span "Next" at bounding box center [649, 646] width 26 height 12
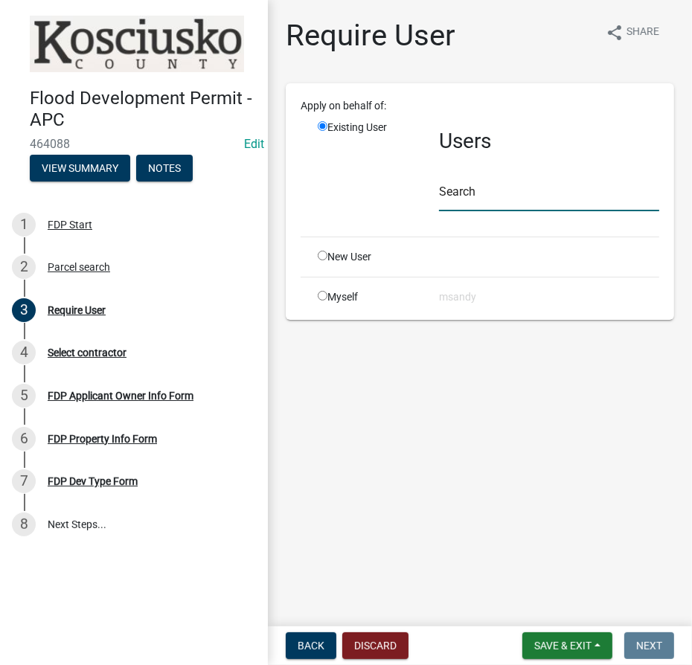
drag, startPoint x: 482, startPoint y: 196, endPoint x: 482, endPoint y: 208, distance: 11.9
click at [482, 196] on input "text" at bounding box center [549, 196] width 220 height 31
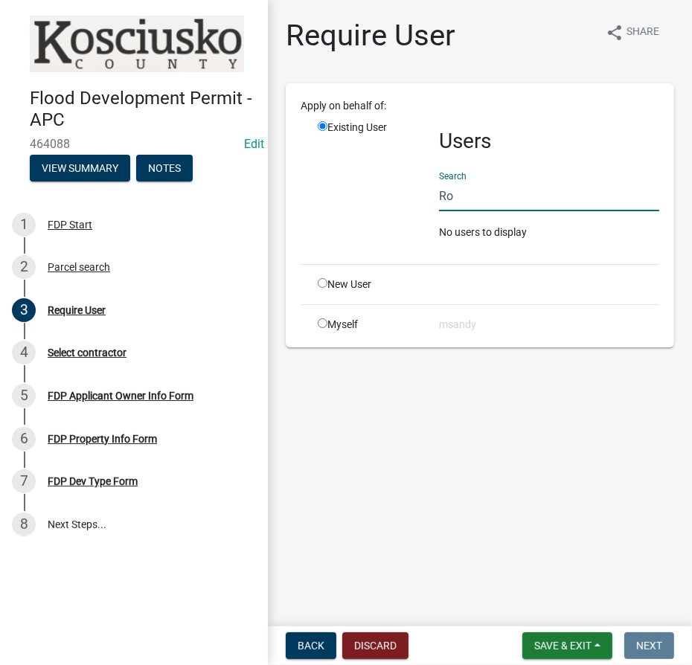
type input "R"
type input "[PERSON_NAME]"
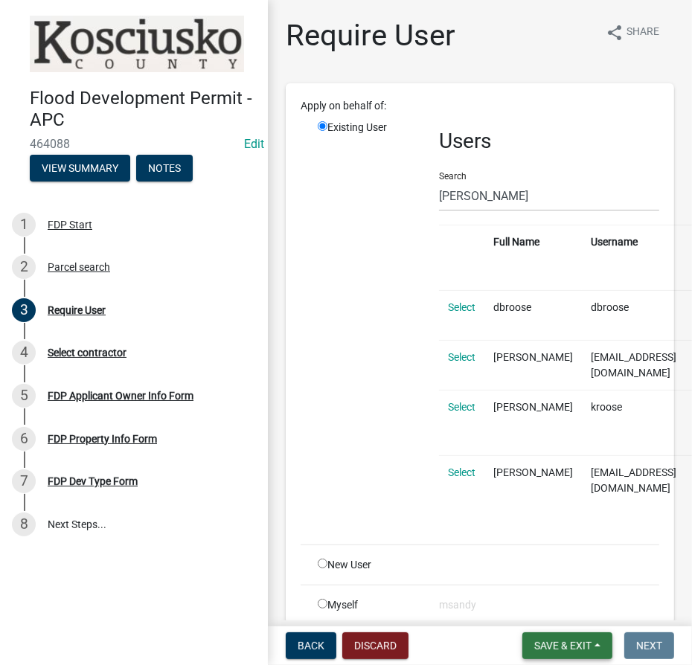
click at [591, 648] on span "Save & Exit" at bounding box center [562, 646] width 57 height 12
click at [542, 604] on button "Save & Exit" at bounding box center [552, 607] width 119 height 36
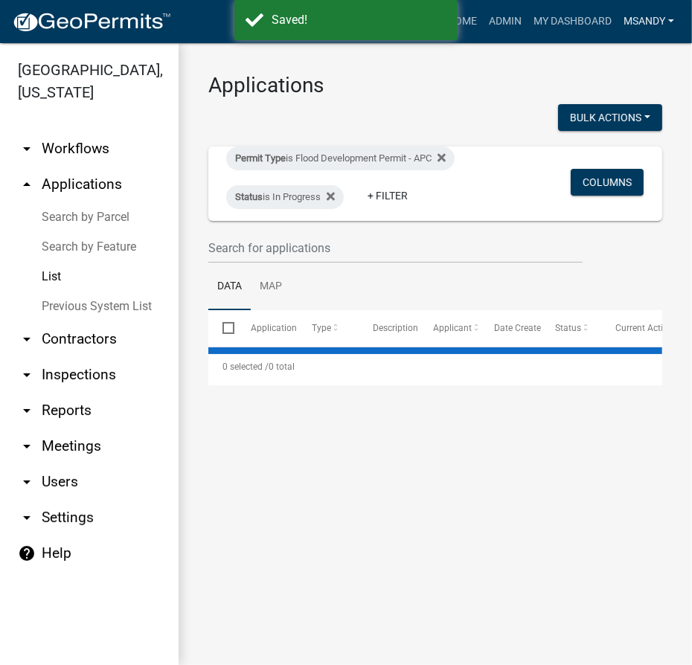
select select "3: 100"
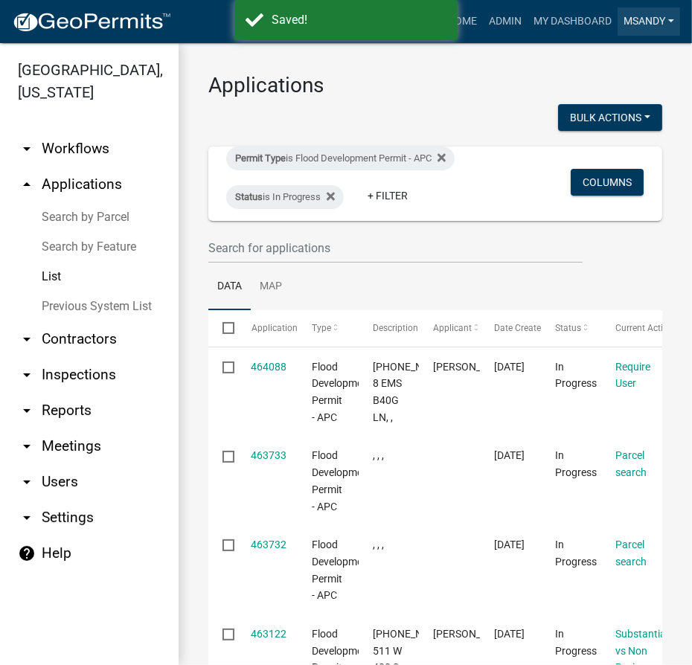
click at [653, 24] on link "msandy" at bounding box center [649, 21] width 63 height 28
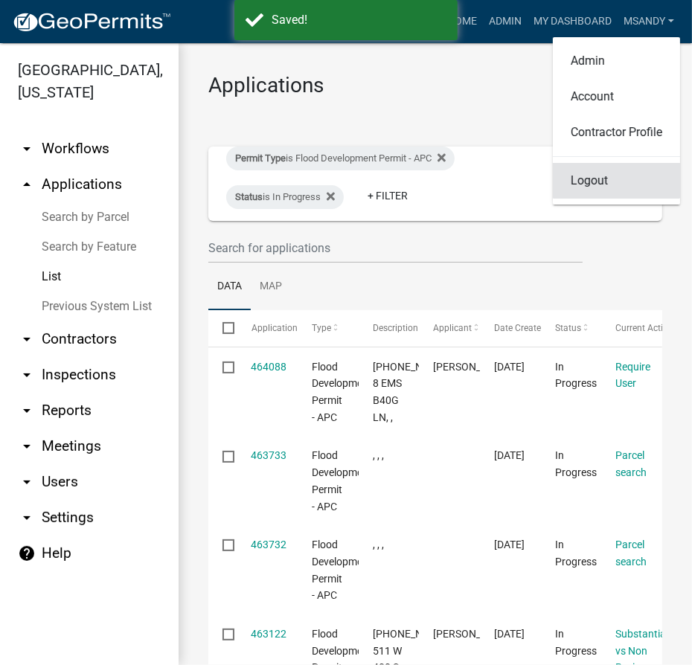
click at [581, 182] on link "Logout" at bounding box center [616, 181] width 127 height 36
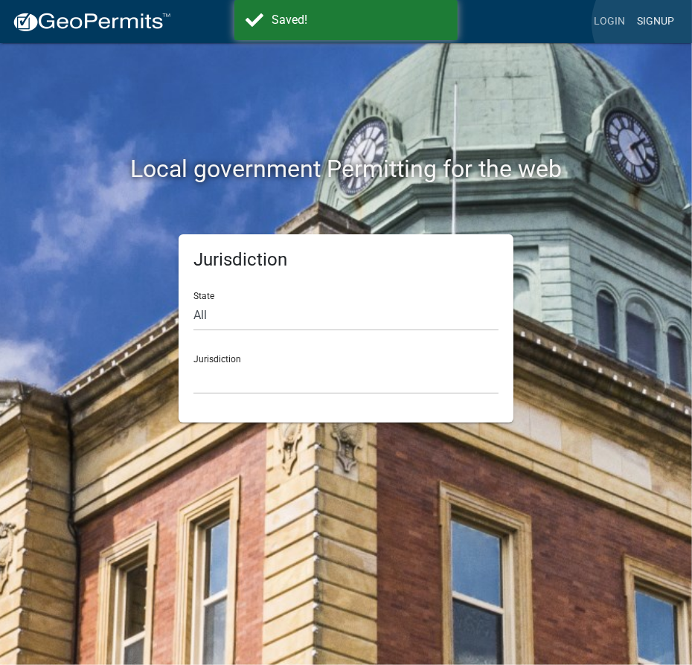
click at [653, 23] on link "Signup" at bounding box center [655, 21] width 49 height 28
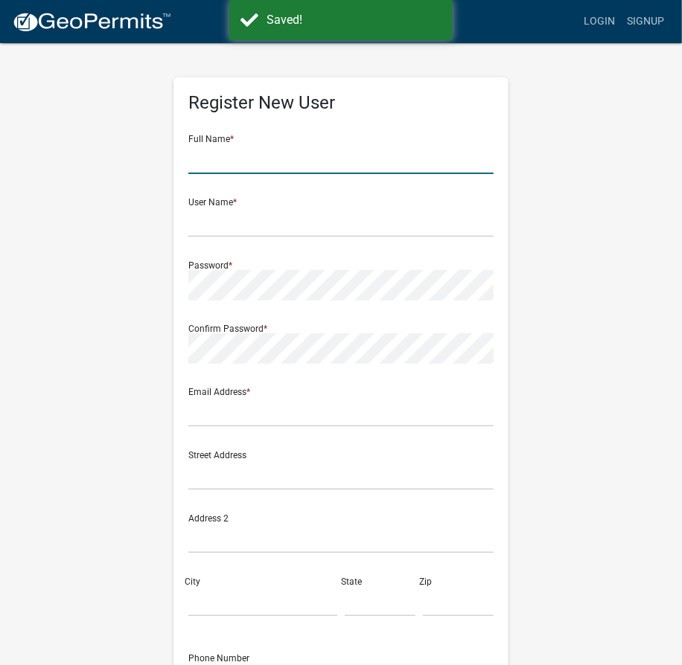
drag, startPoint x: 280, startPoint y: 159, endPoint x: 263, endPoint y: 160, distance: 16.4
click at [280, 159] on input "text" at bounding box center [340, 159] width 305 height 31
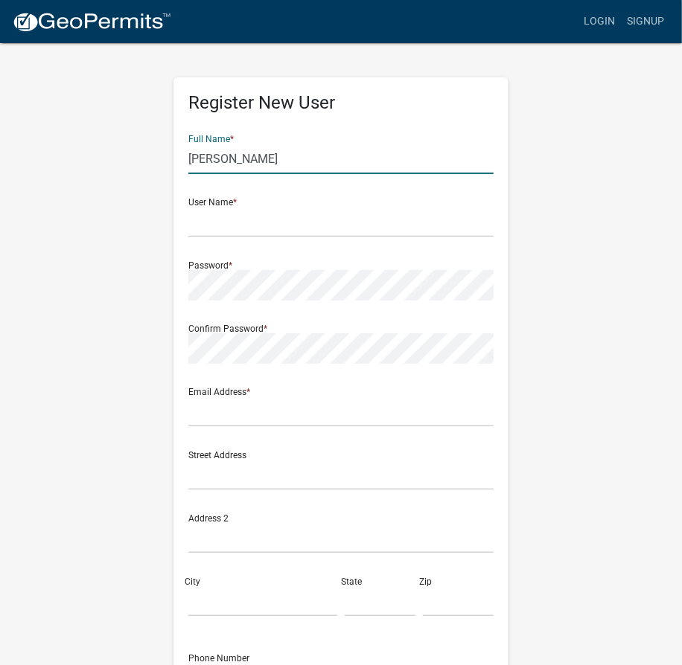
type input "[PERSON_NAME]"
type input "robertroose"
